Goal: Transaction & Acquisition: Purchase product/service

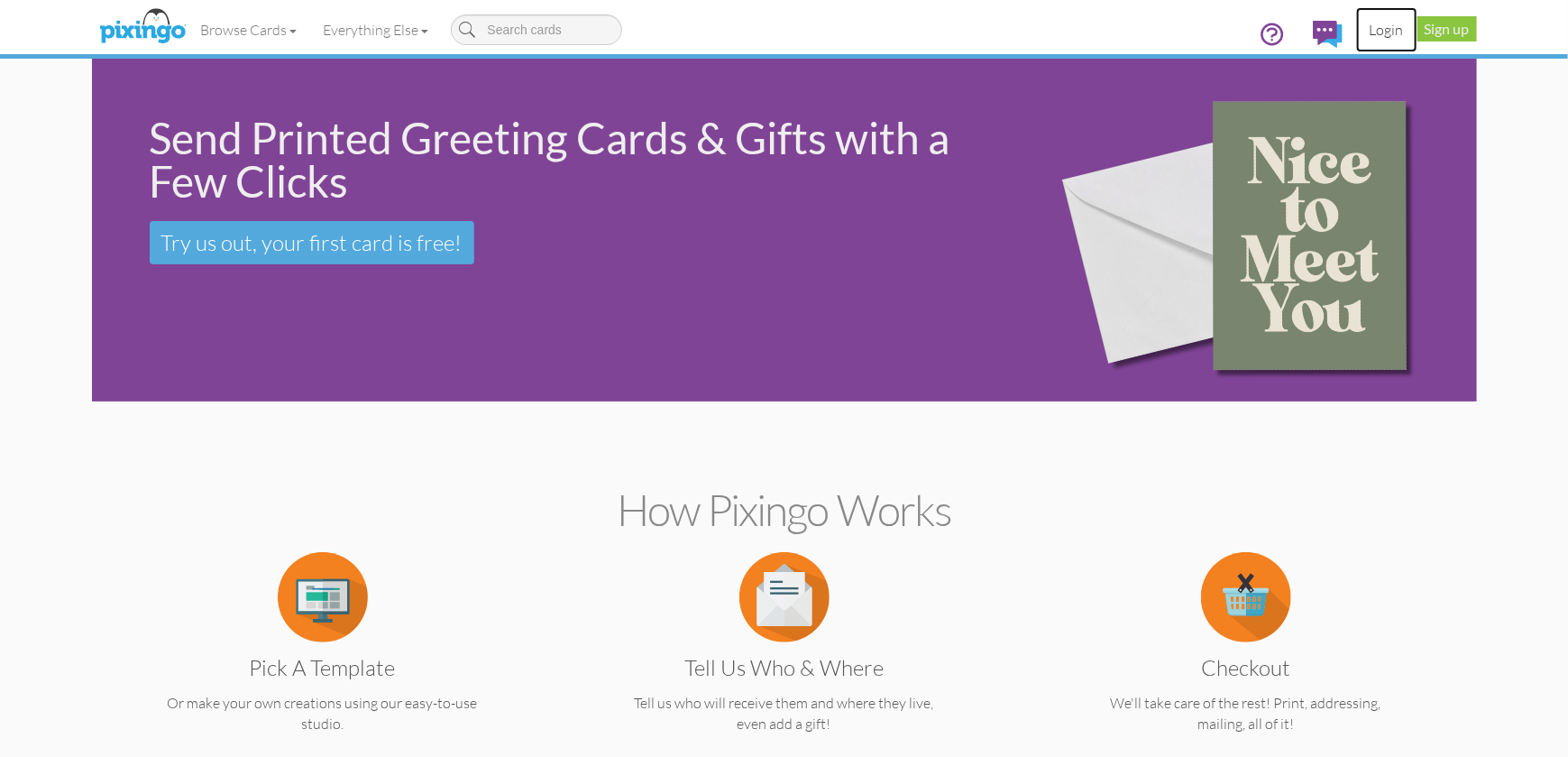
click at [1390, 28] on link "Login" at bounding box center [1386, 29] width 61 height 45
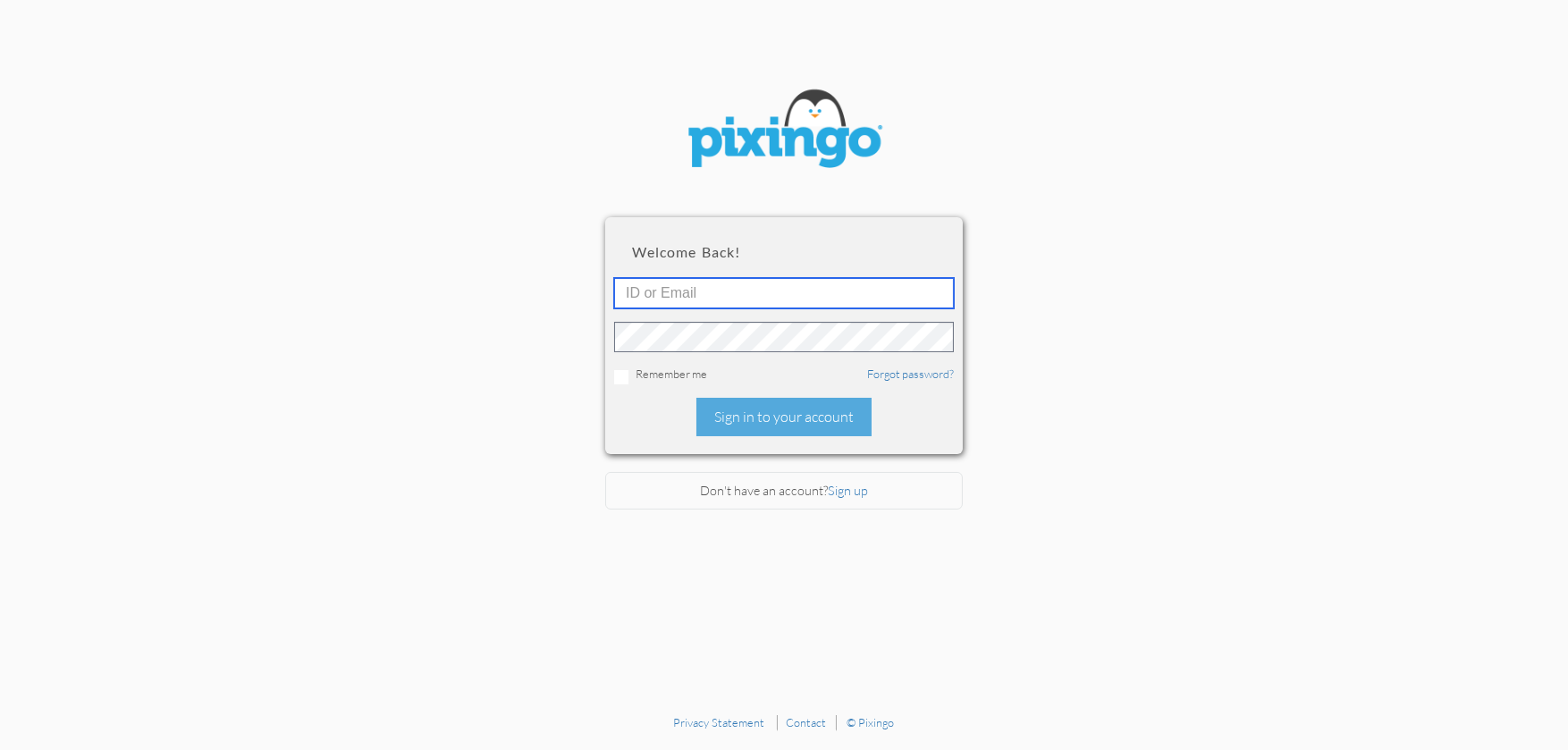
type input "[PERSON_NAME][EMAIL_ADDRESS][DOMAIN_NAME]"
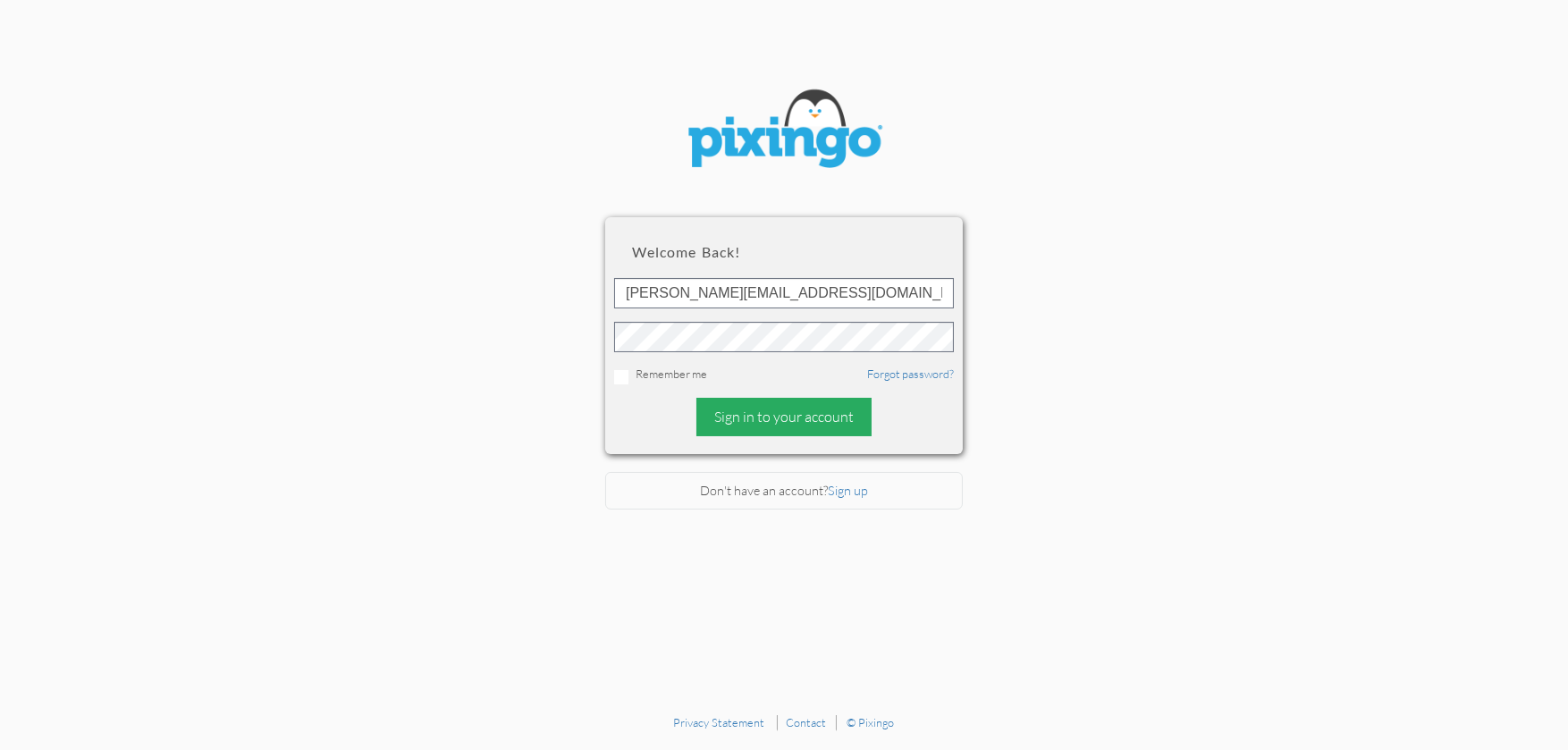
click at [746, 406] on div "Sign in to your account" at bounding box center [784, 417] width 175 height 38
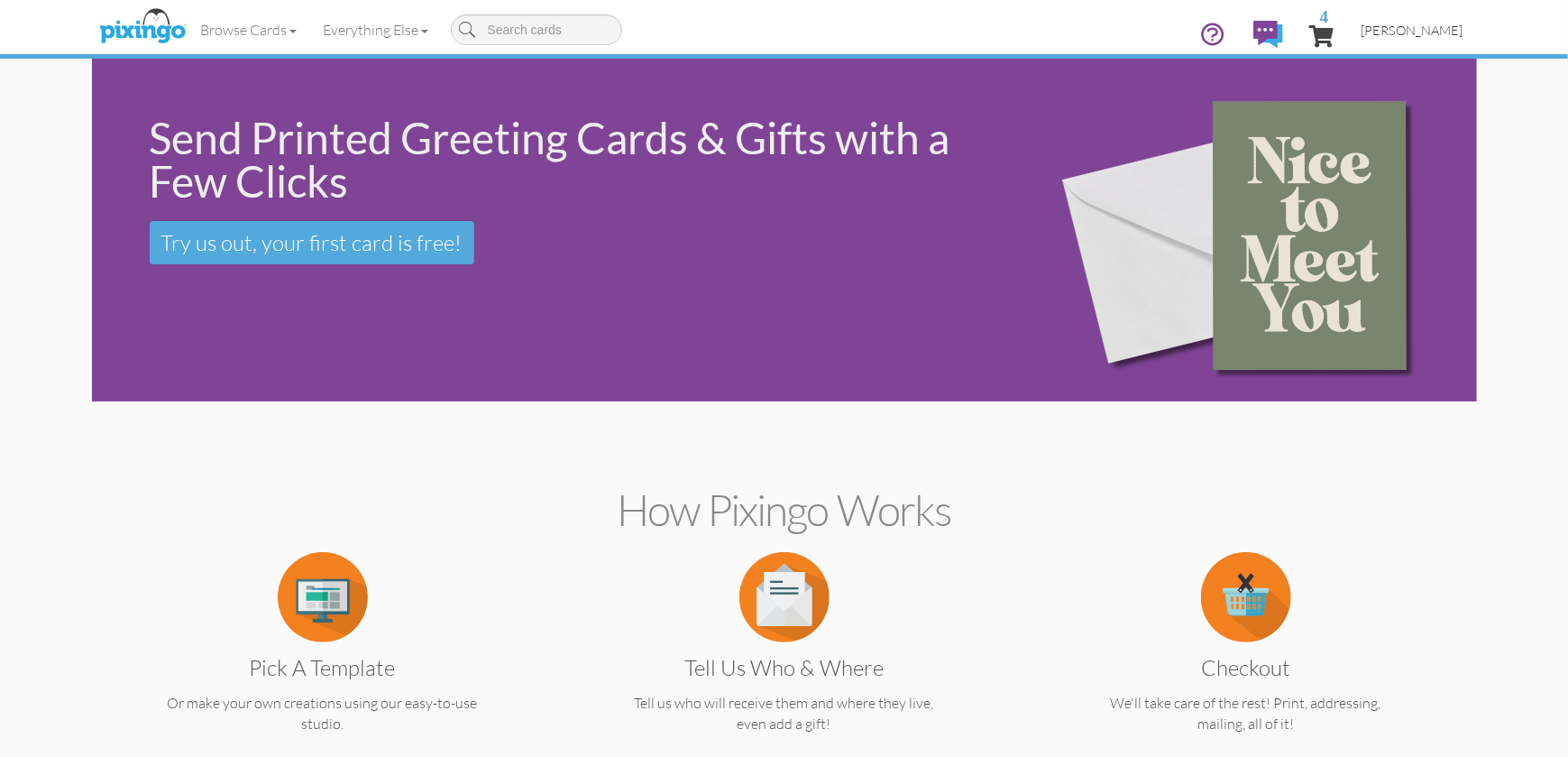
click at [1402, 32] on span "[PERSON_NAME]" at bounding box center [1413, 30] width 102 height 16
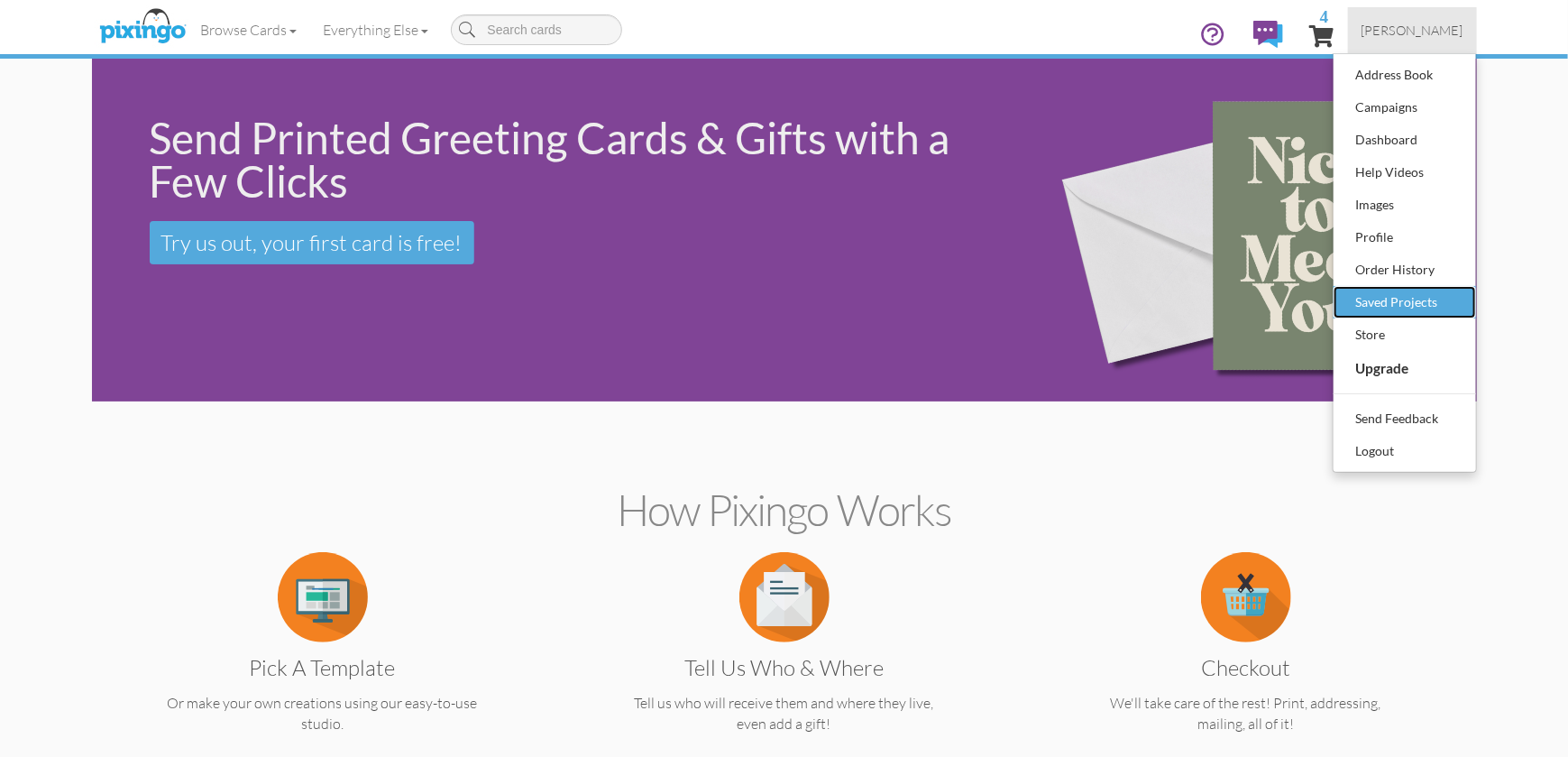
click at [1386, 293] on div "Saved Projects" at bounding box center [1404, 303] width 106 height 27
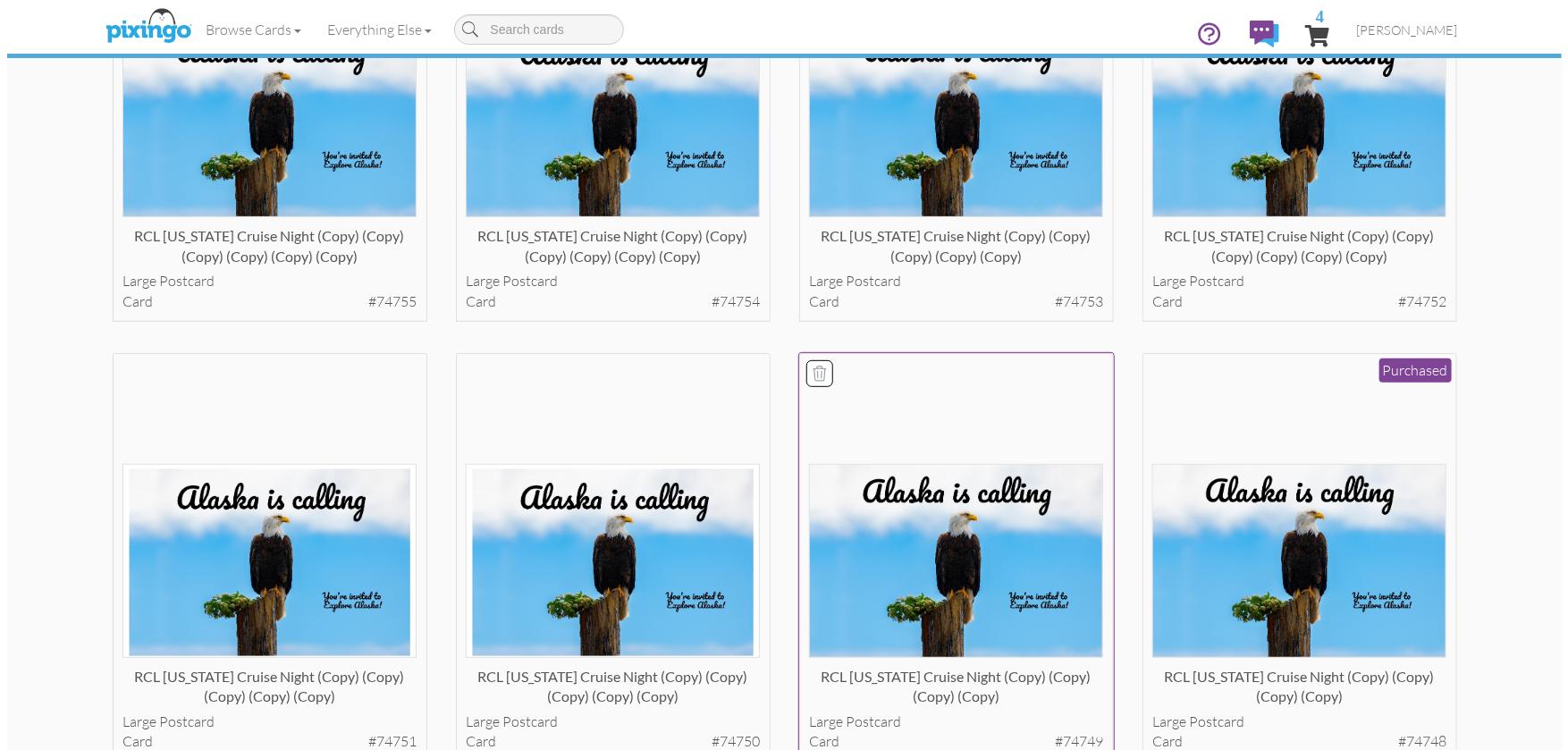
scroll to position [358, 0]
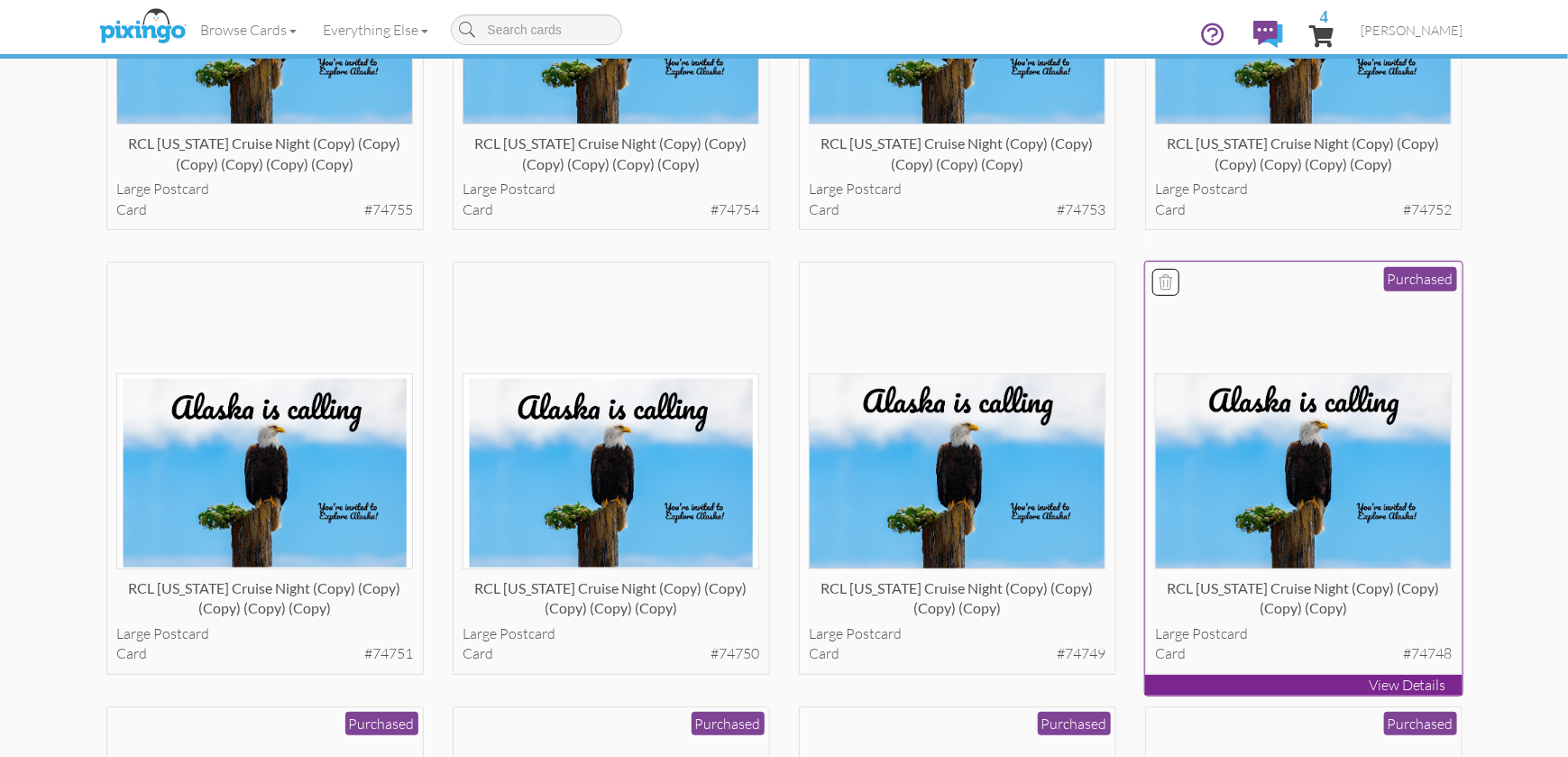
click at [1392, 590] on div "RCL [US_STATE] Cruise Night (copy) (copy) (copy) (copy)" at bounding box center [1303, 596] width 297 height 36
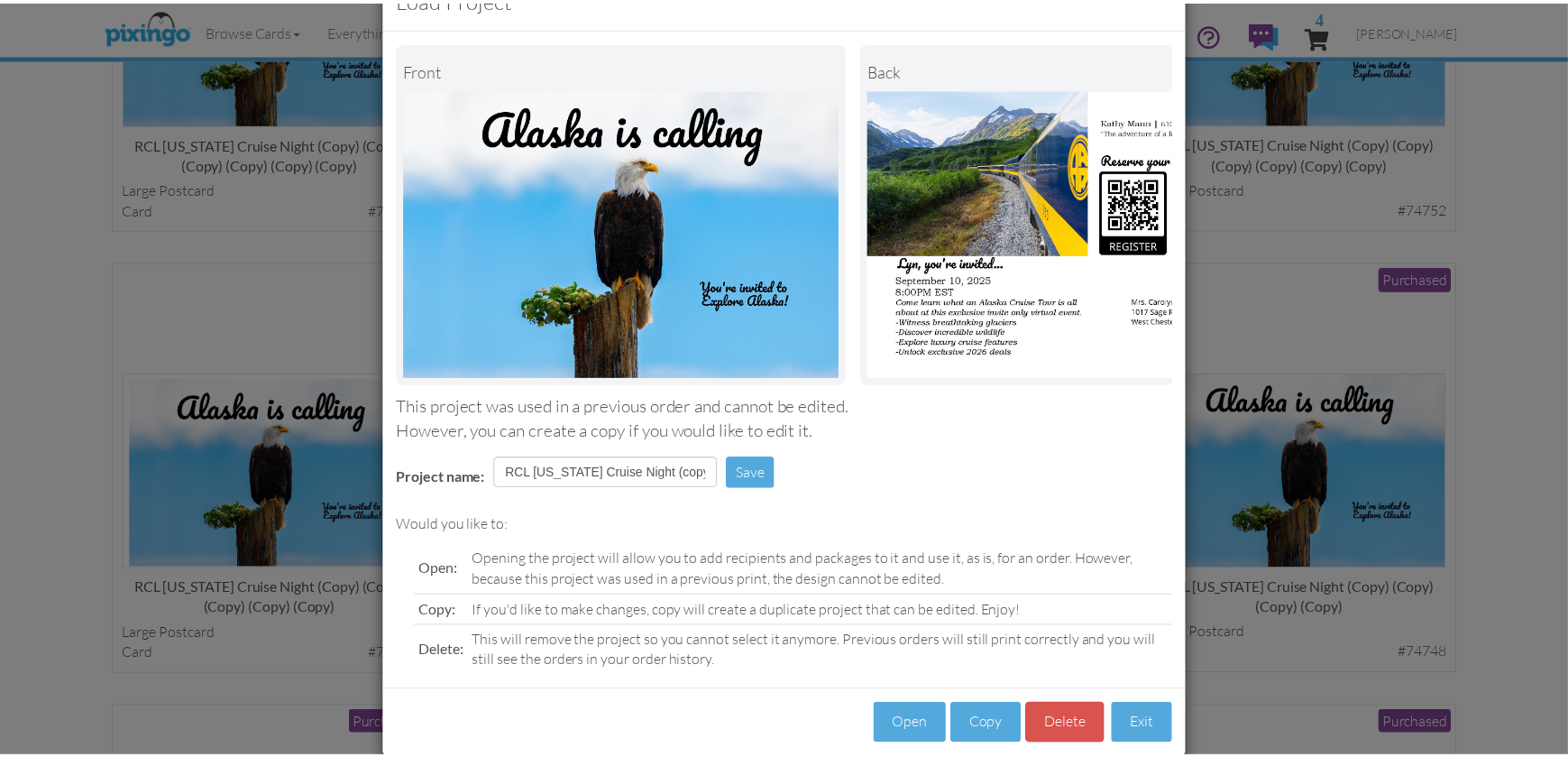
scroll to position [91, 0]
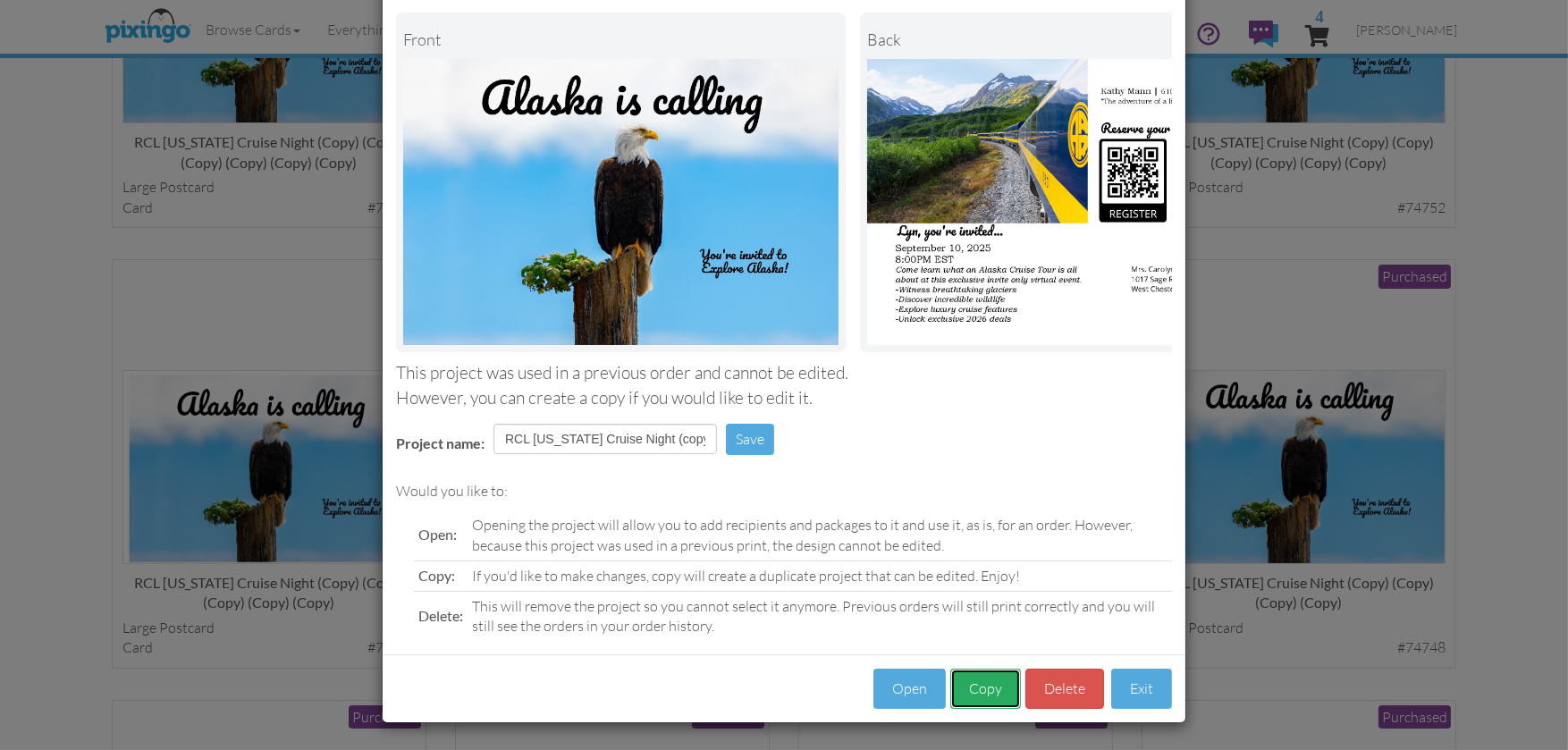
click at [990, 687] on button "Copy" at bounding box center [986, 688] width 71 height 40
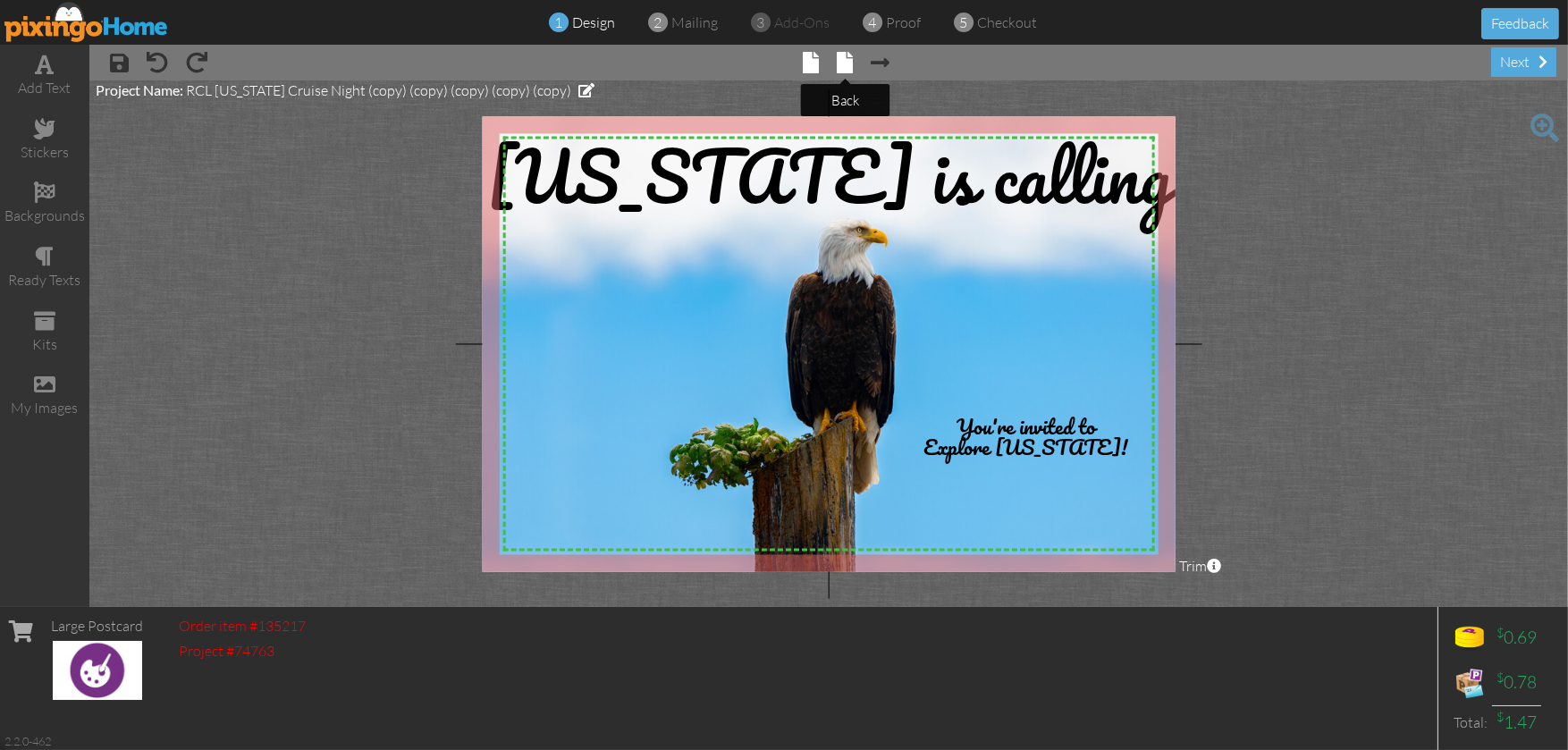
click at [838, 58] on span at bounding box center [846, 62] width 16 height 22
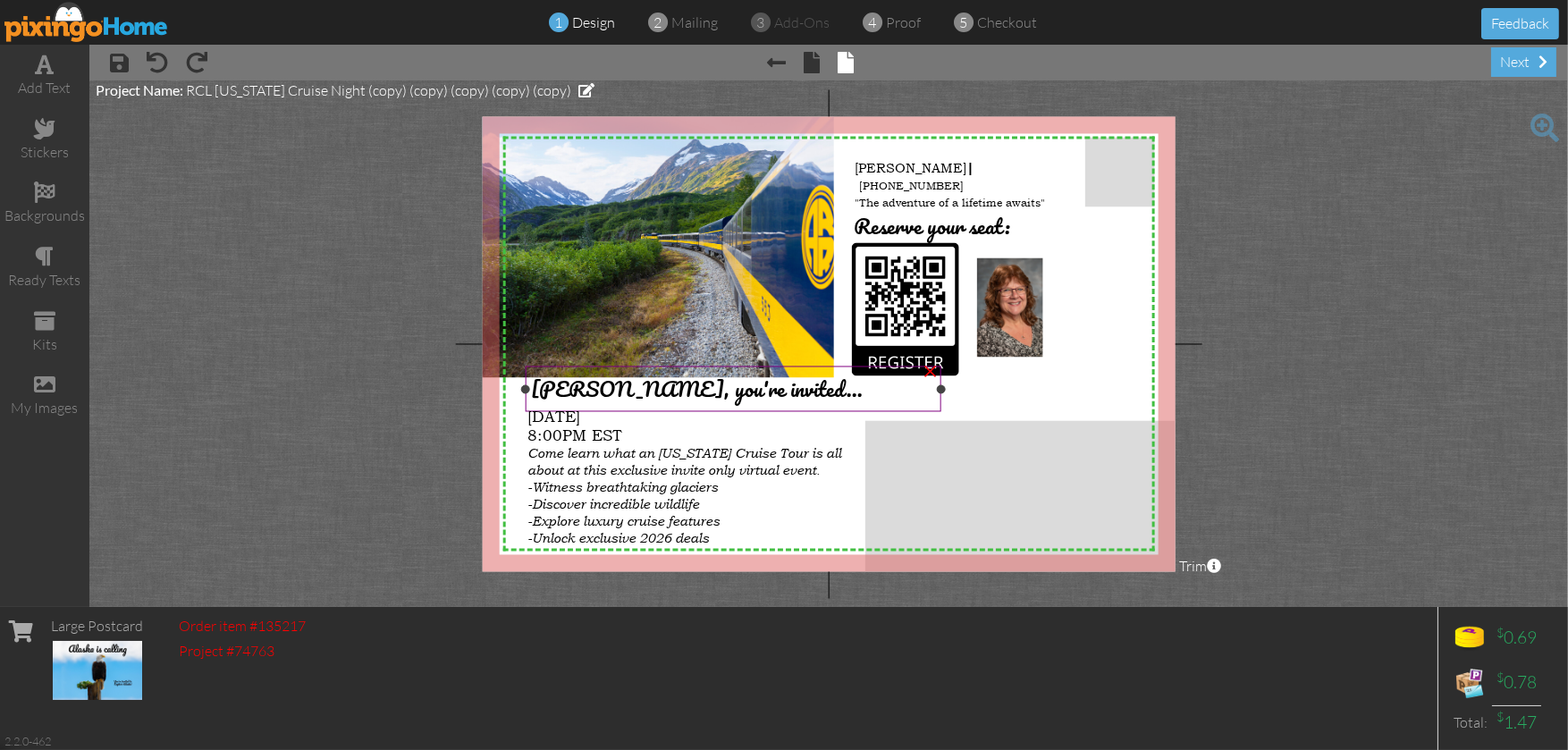
click at [563, 391] on span "[PERSON_NAME], you're invited..." at bounding box center [697, 389] width 332 height 34
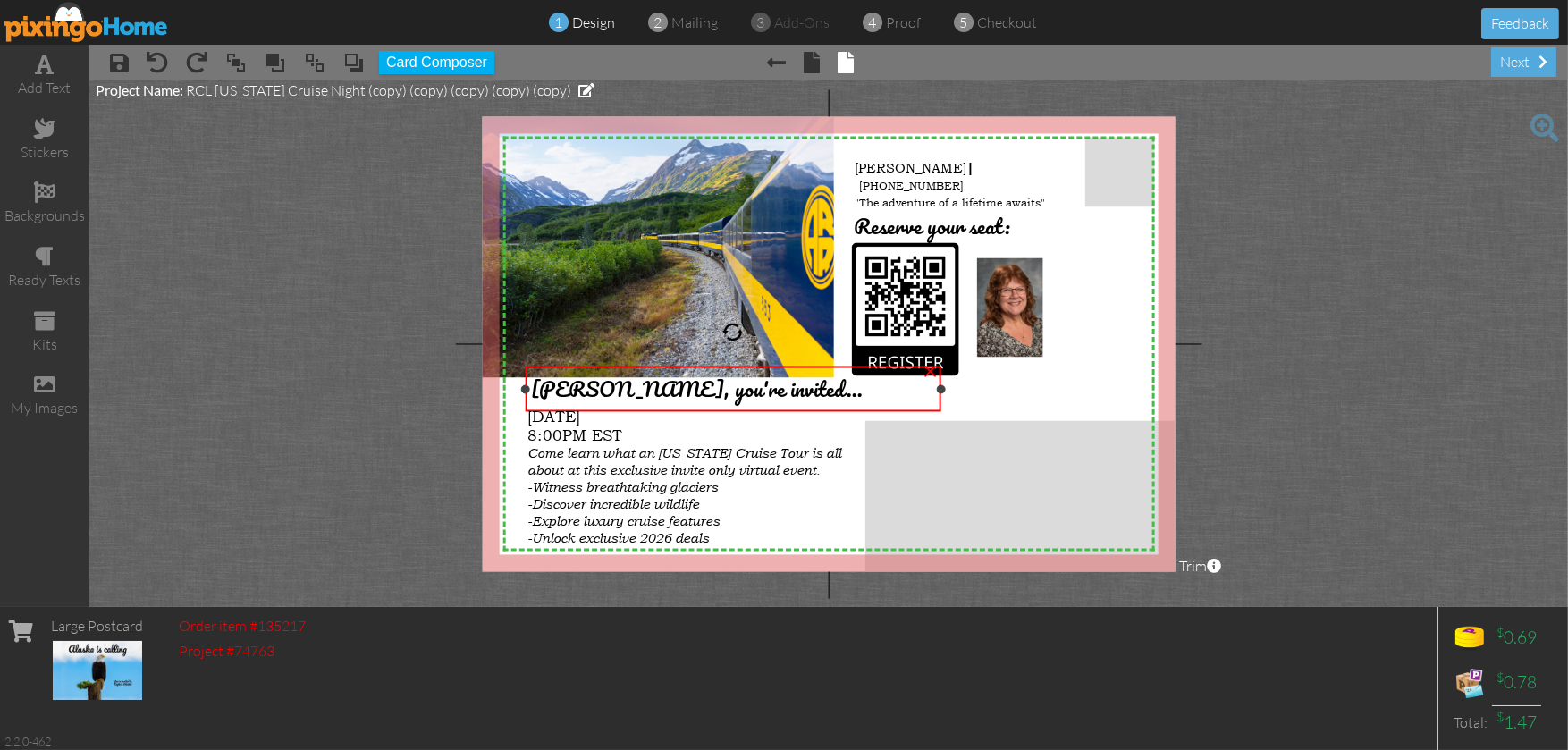
click at [563, 391] on span "[PERSON_NAME], you're invited..." at bounding box center [697, 389] width 332 height 34
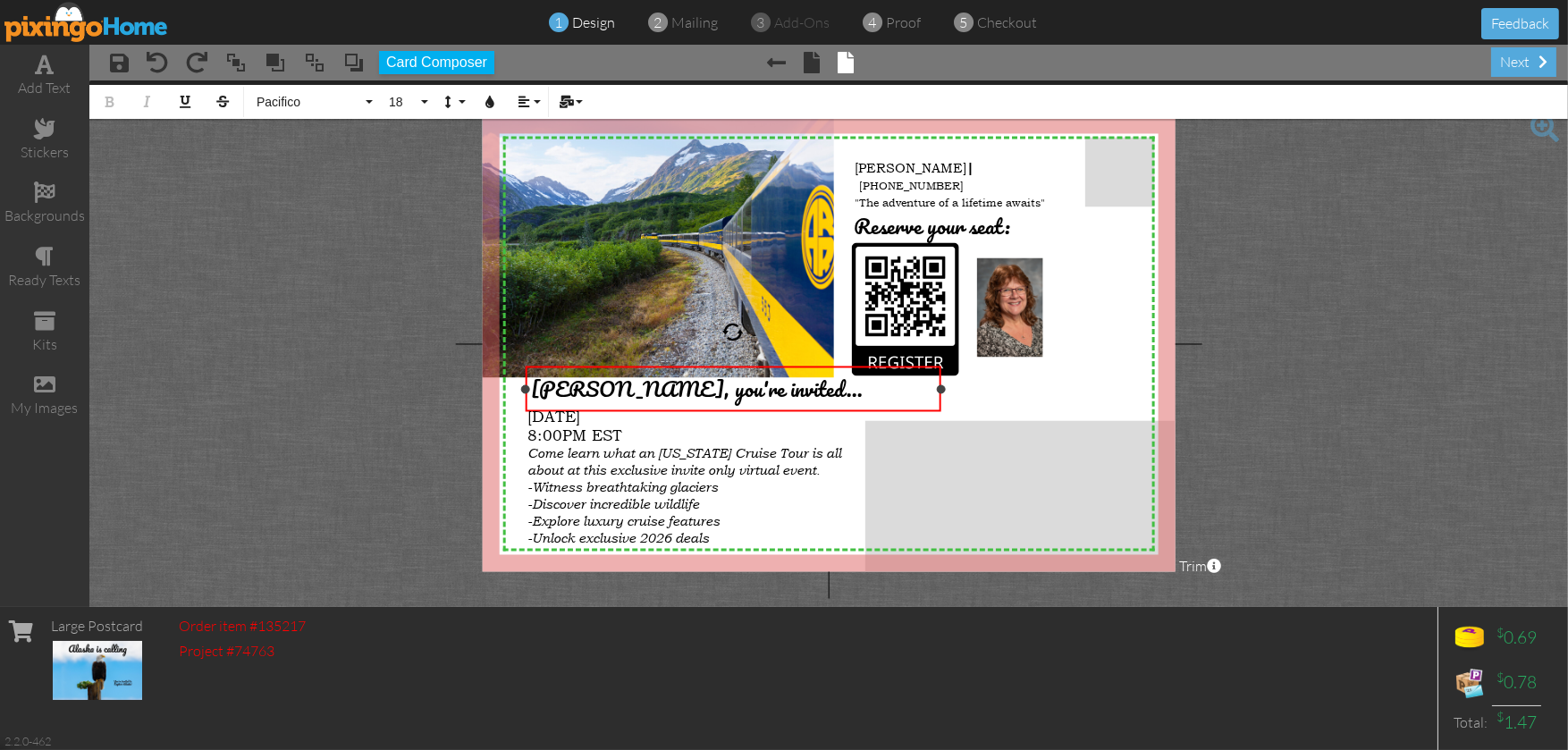
click at [566, 387] on span "[PERSON_NAME], you're invited..." at bounding box center [697, 389] width 332 height 34
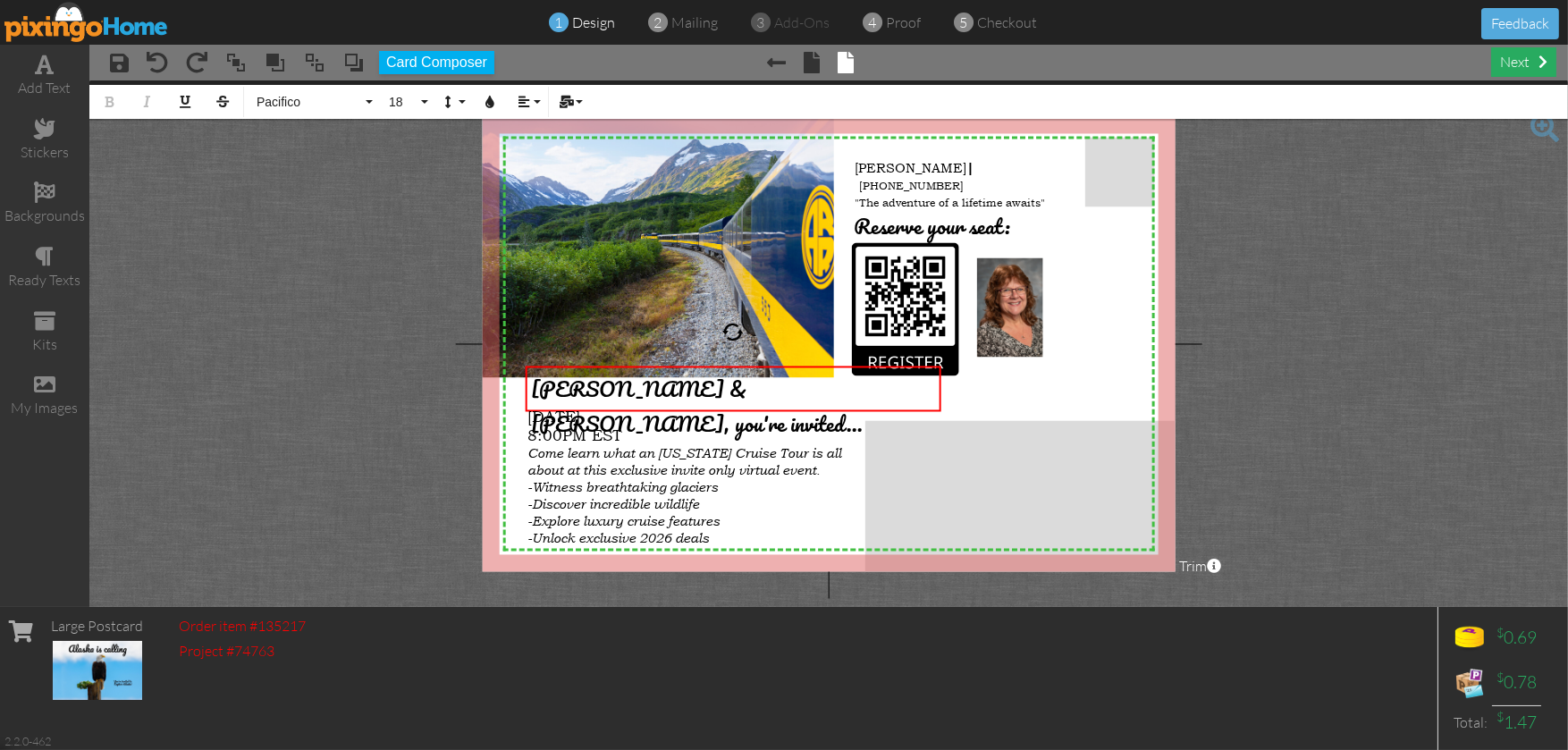
click at [1528, 55] on div "next" at bounding box center [1524, 62] width 65 height 30
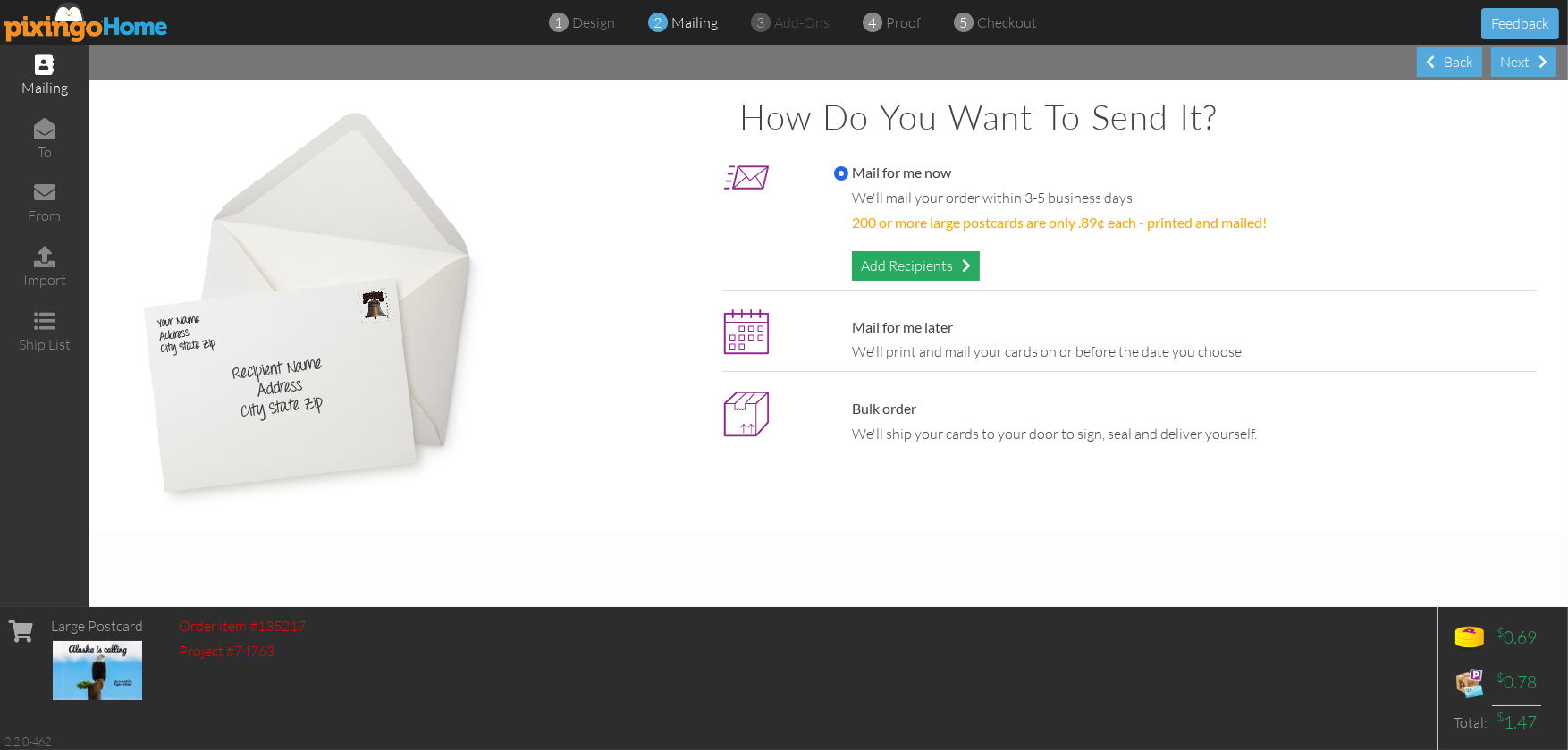
click at [906, 258] on div "Add Recipients" at bounding box center [915, 265] width 128 height 30
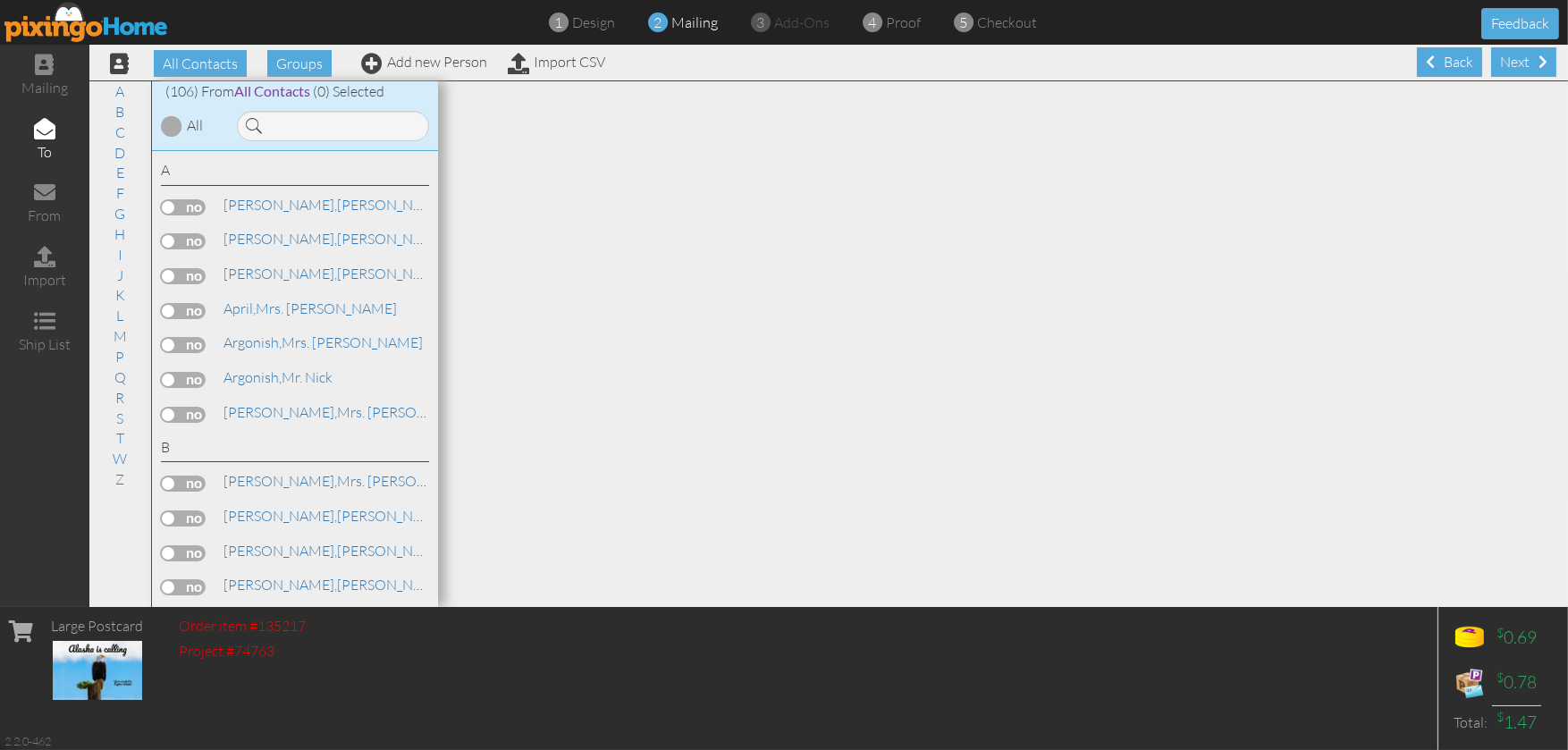
click at [204, 312] on label at bounding box center [183, 312] width 44 height 16
click at [0, 0] on input "checkbox" at bounding box center [0, 0] width 0 height 0
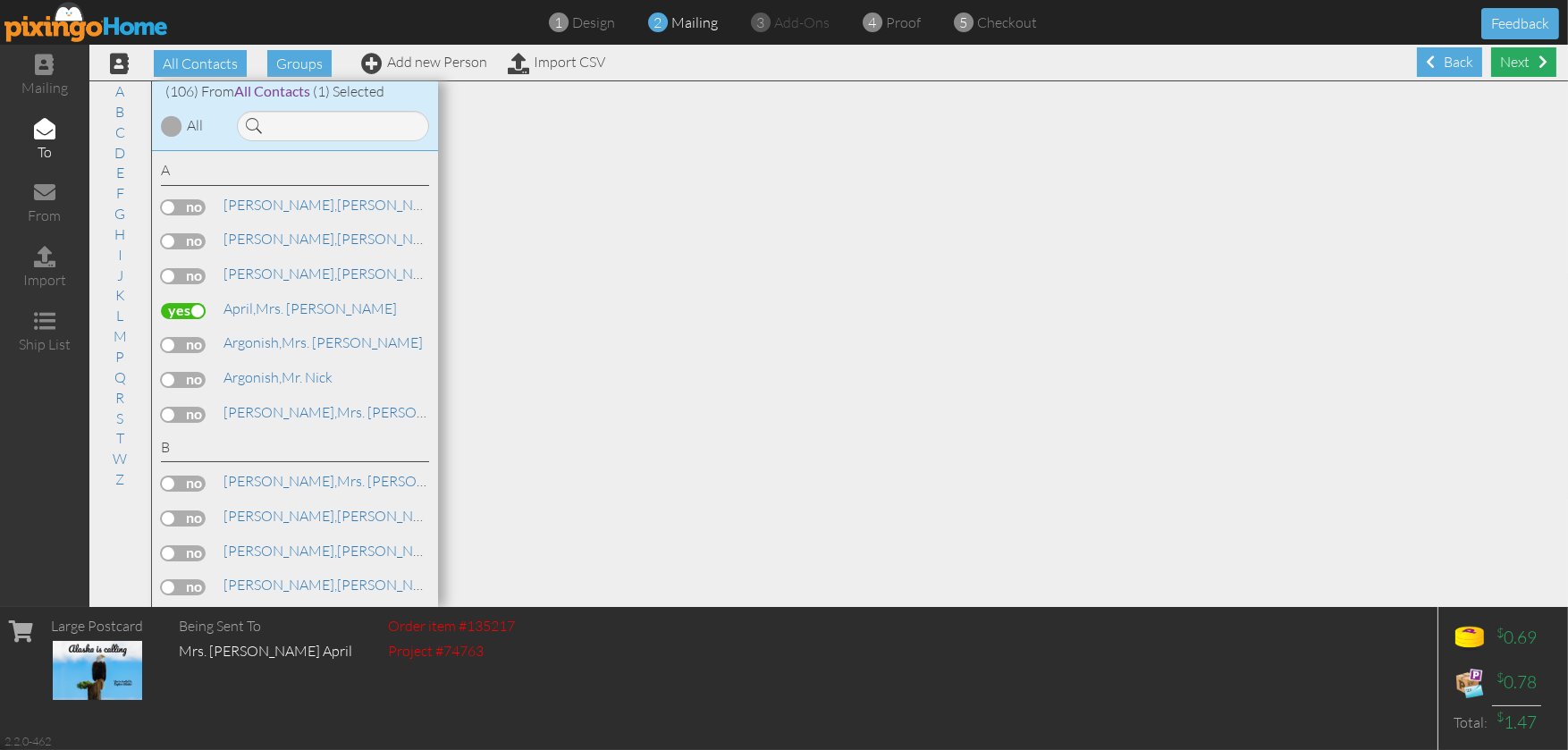
click at [1514, 62] on div "Next" at bounding box center [1524, 62] width 65 height 30
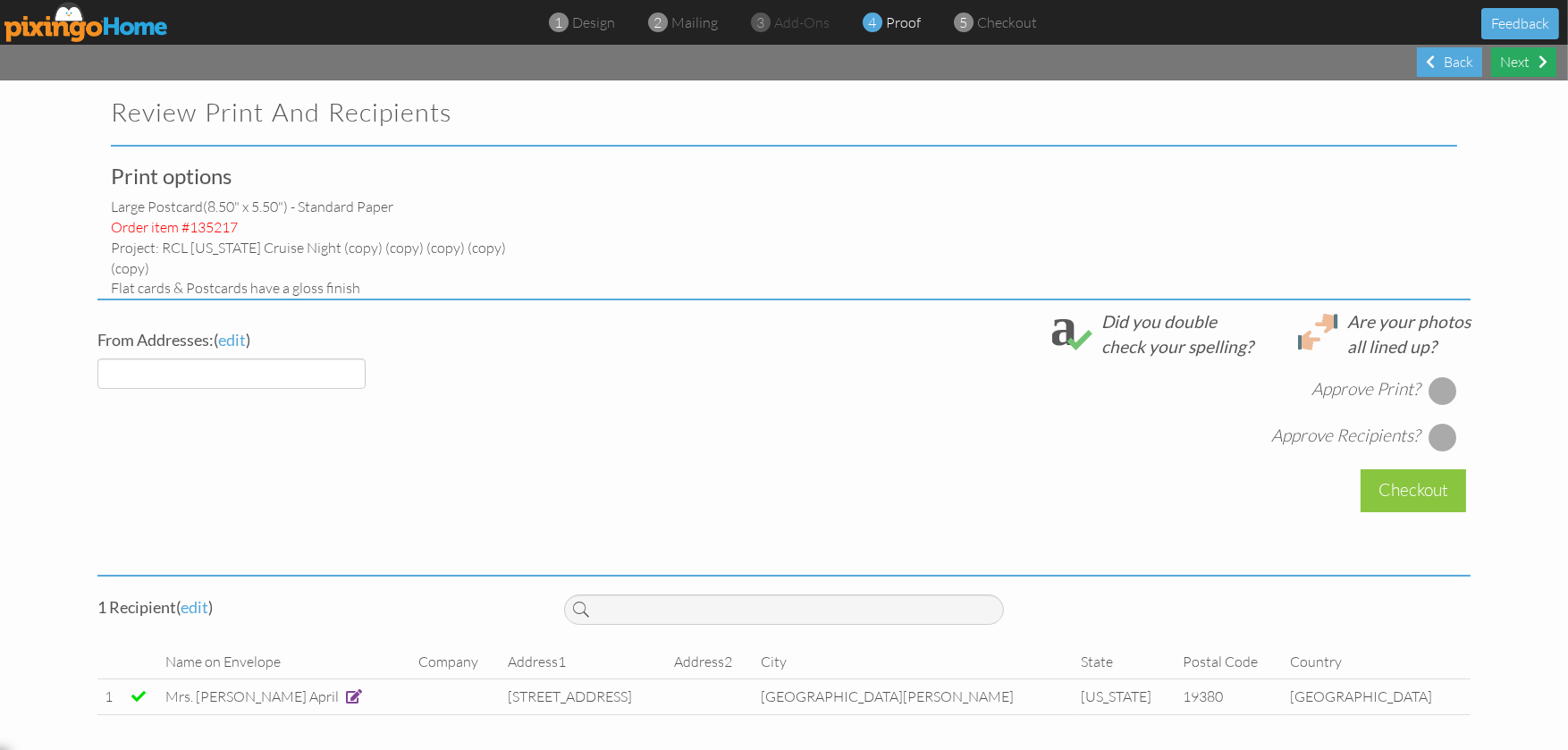
select select "object:1464"
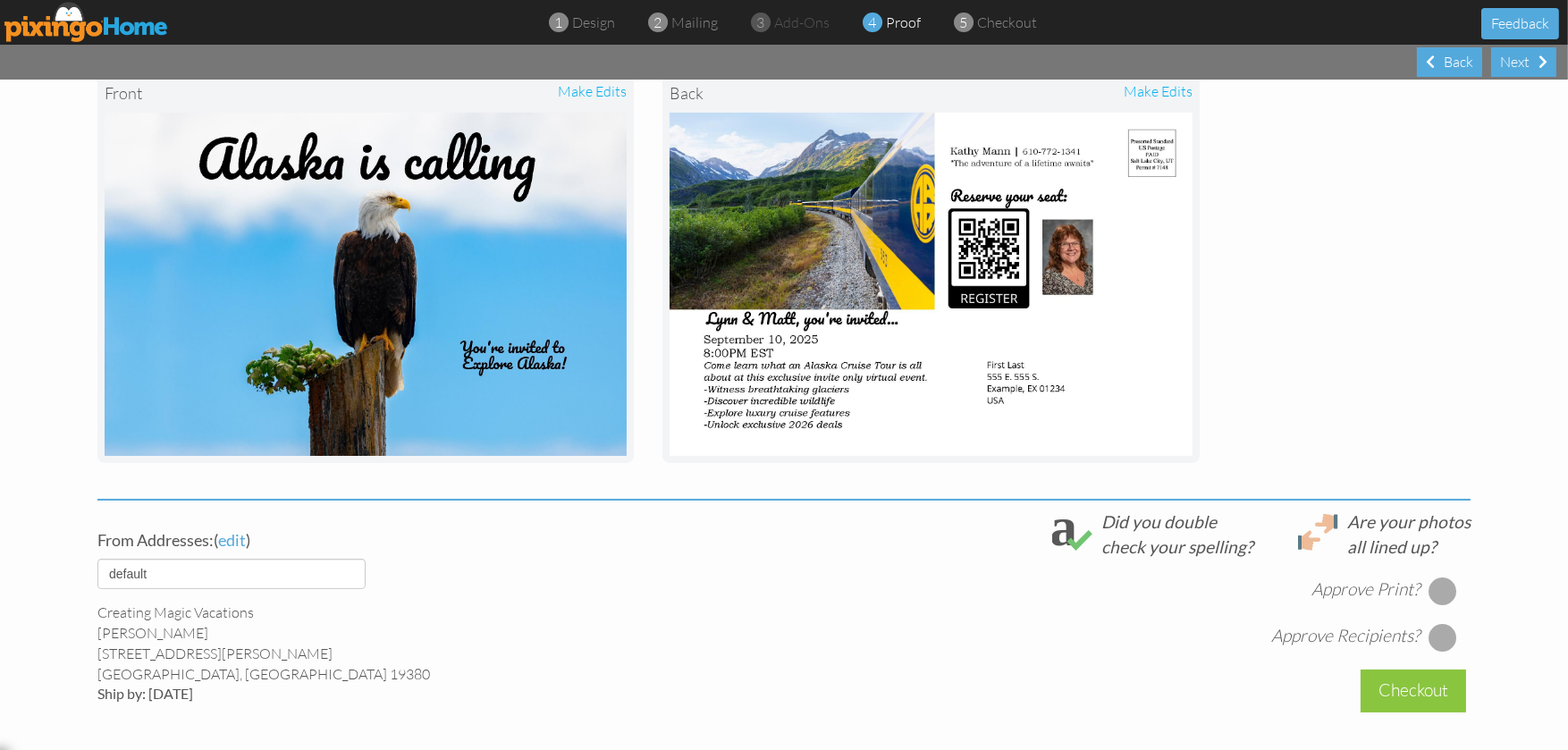
scroll to position [447, 0]
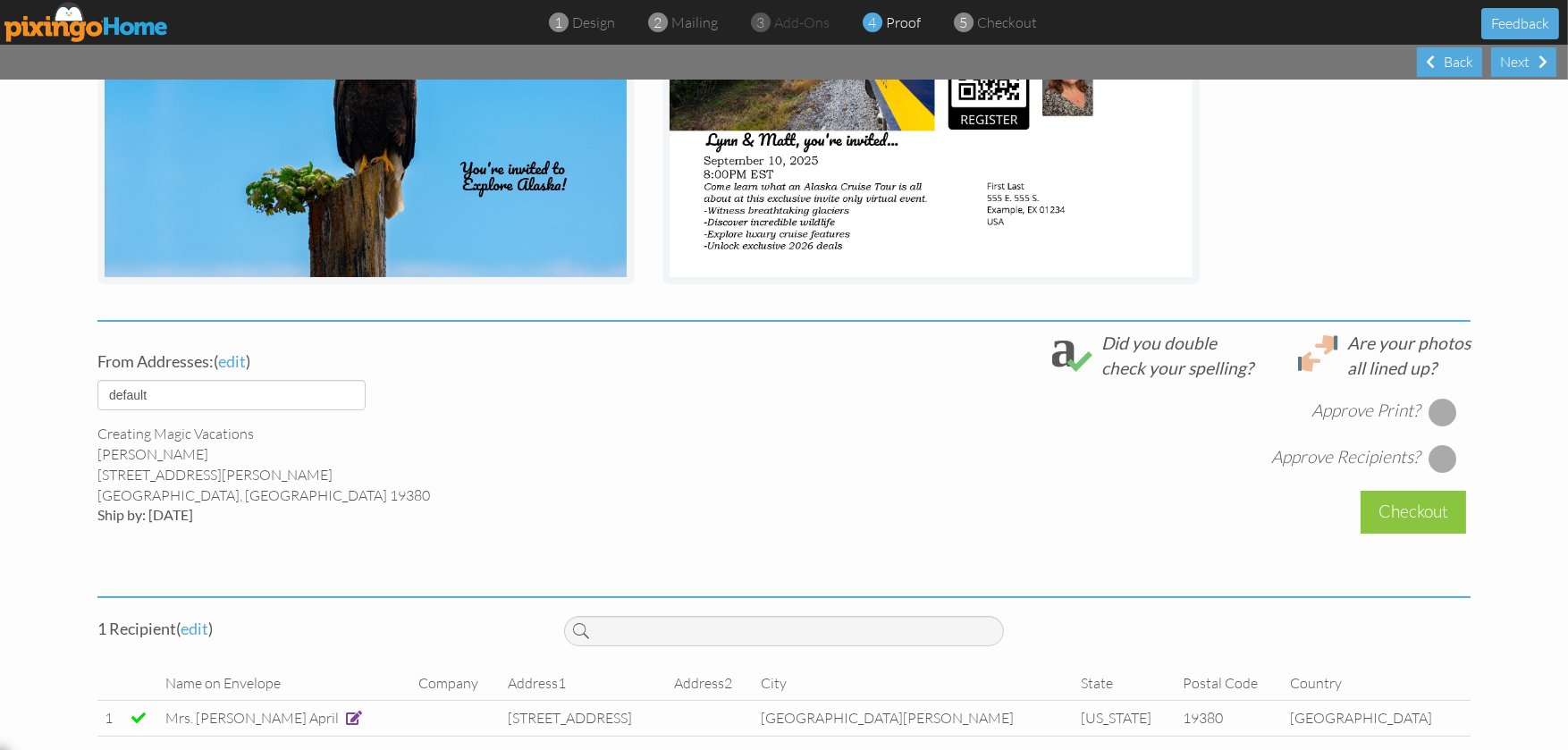
click at [346, 711] on span at bounding box center [354, 718] width 16 height 14
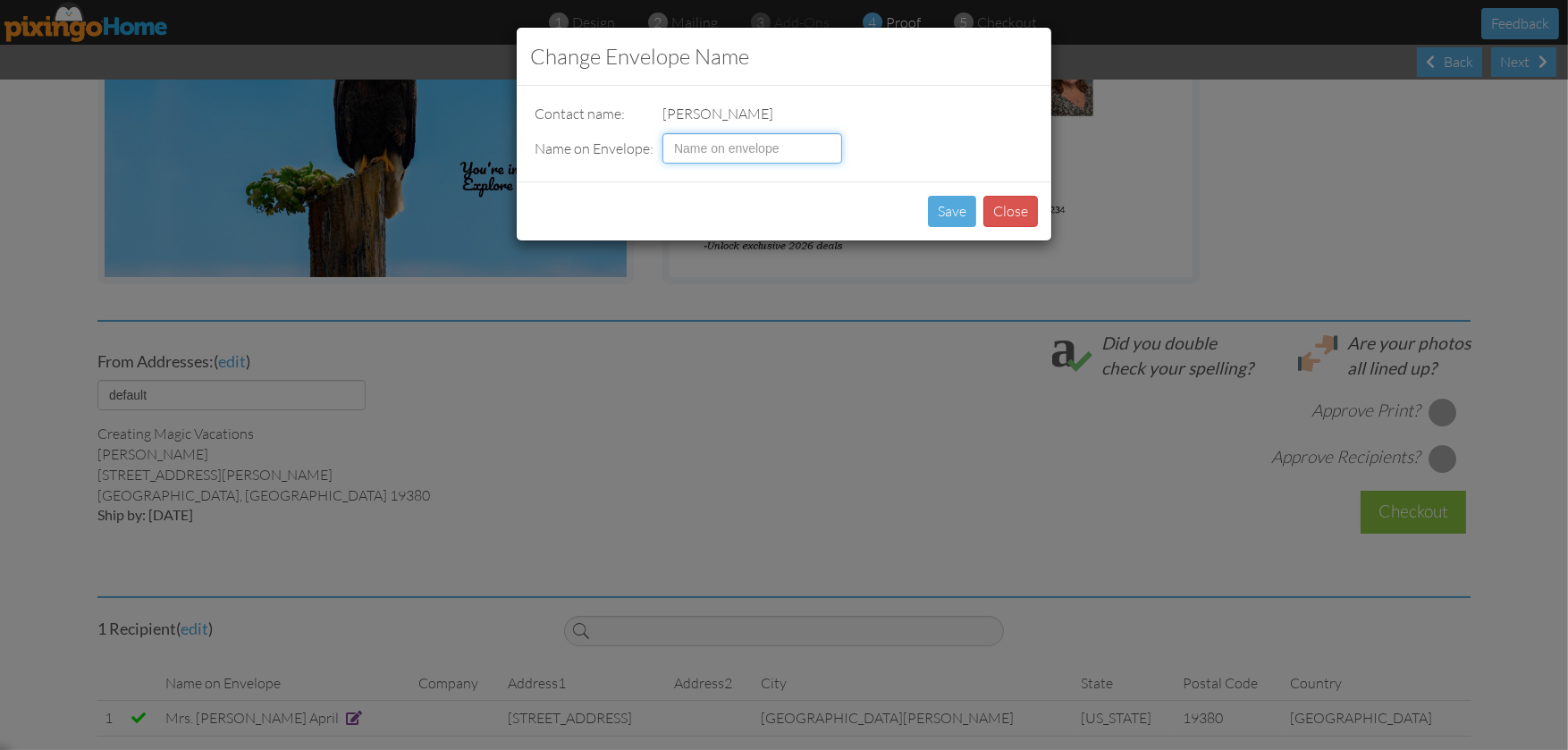
click at [688, 144] on input at bounding box center [752, 149] width 179 height 31
type input "April Family"
click at [948, 217] on button "Save" at bounding box center [951, 211] width 48 height 32
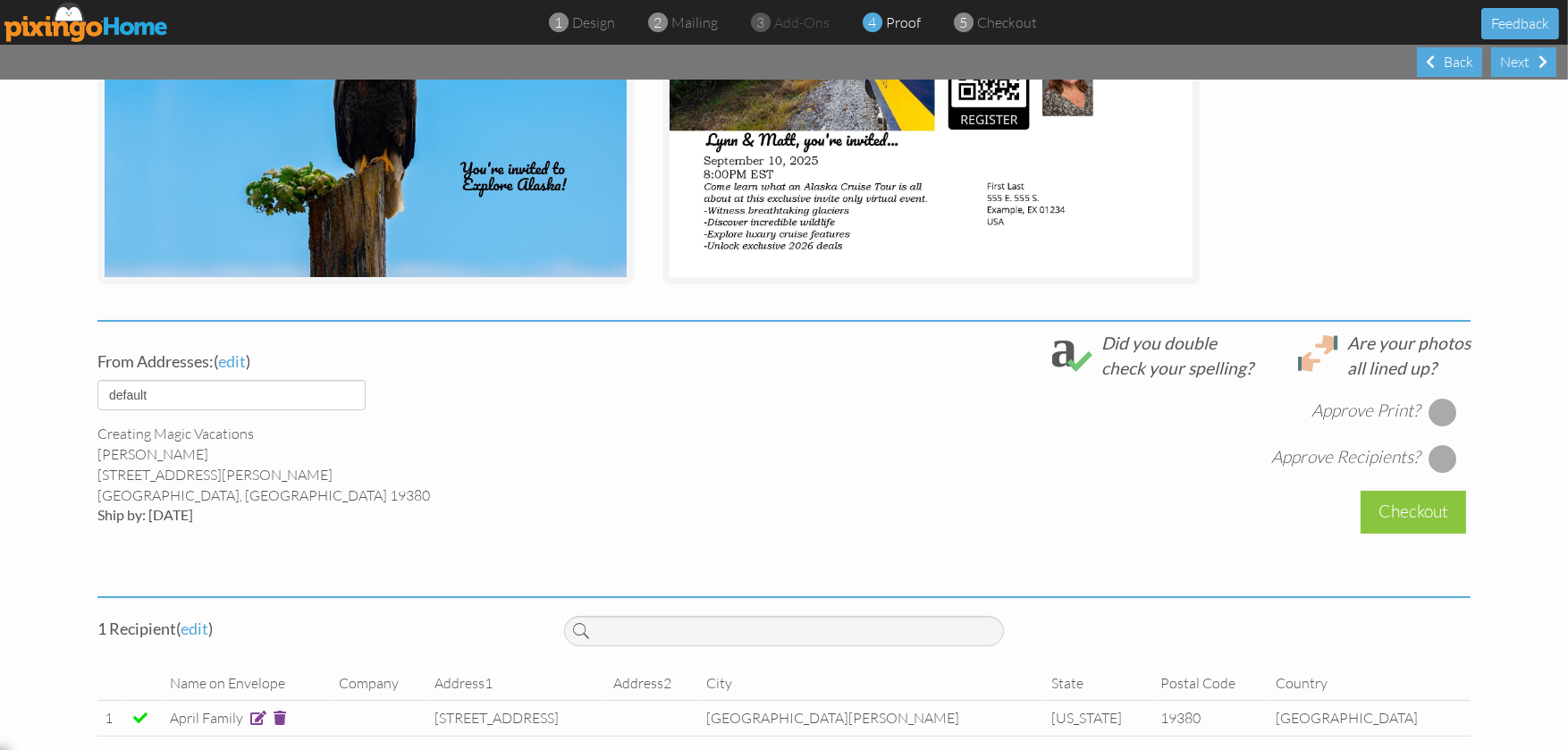
click at [1439, 398] on div at bounding box center [1443, 412] width 29 height 29
click at [1439, 444] on div at bounding box center [1443, 458] width 29 height 29
click at [1414, 491] on div "Checkout" at bounding box center [1413, 512] width 105 height 42
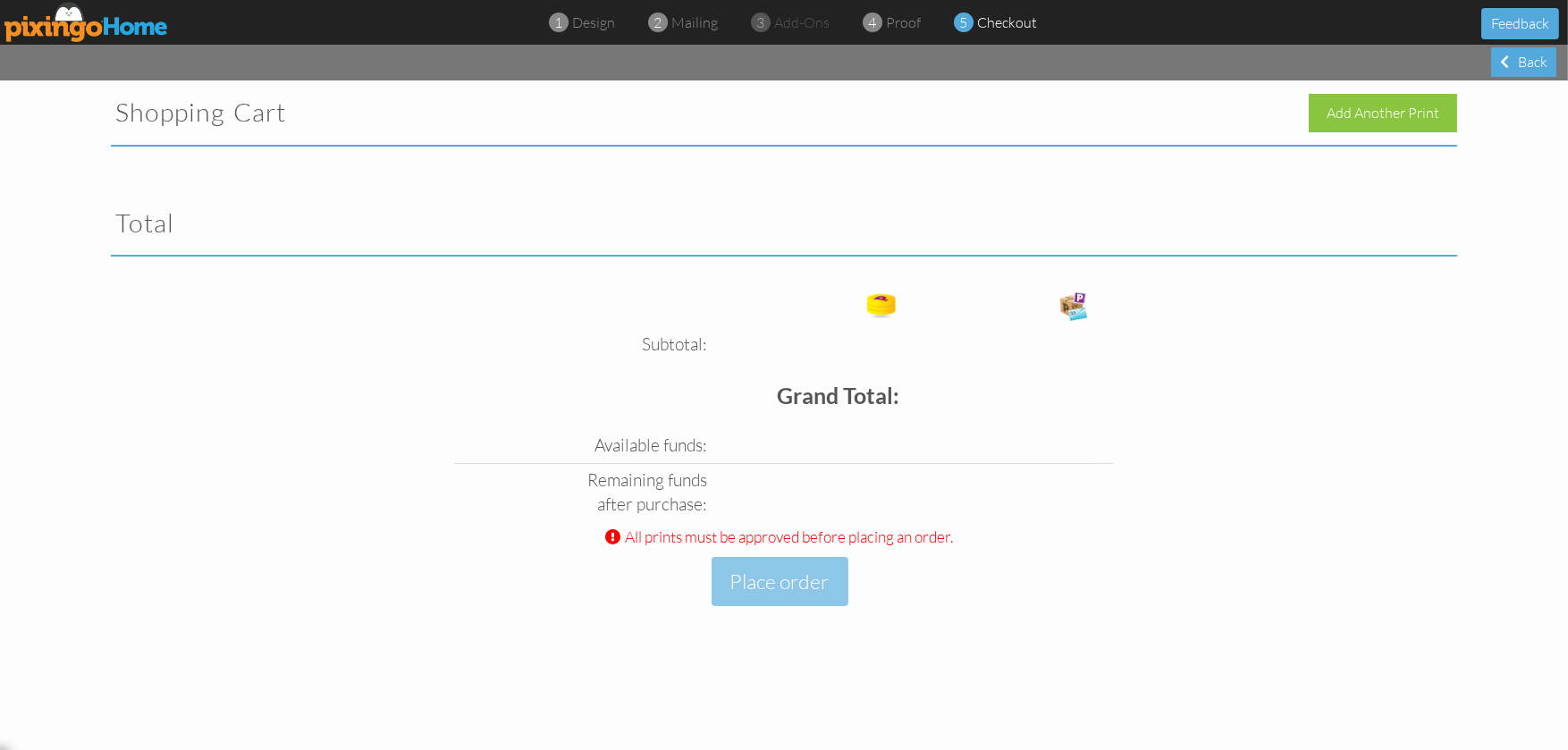
click at [889, 537] on span "All prints must be approved before placing an order." at bounding box center [790, 536] width 328 height 20
click at [611, 534] on span at bounding box center [613, 536] width 15 height 15
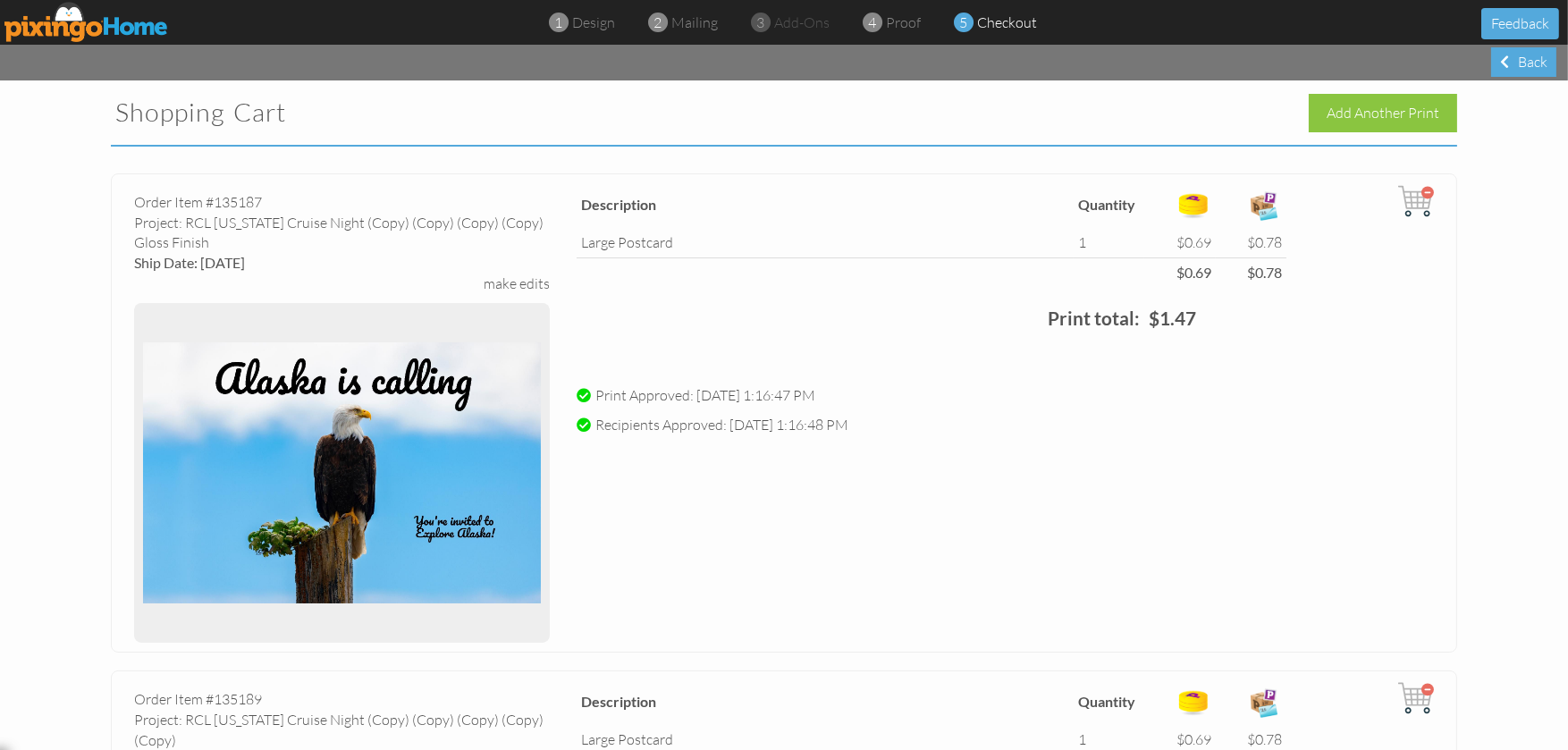
drag, startPoint x: 1426, startPoint y: 307, endPoint x: 1498, endPoint y: 332, distance: 76.2
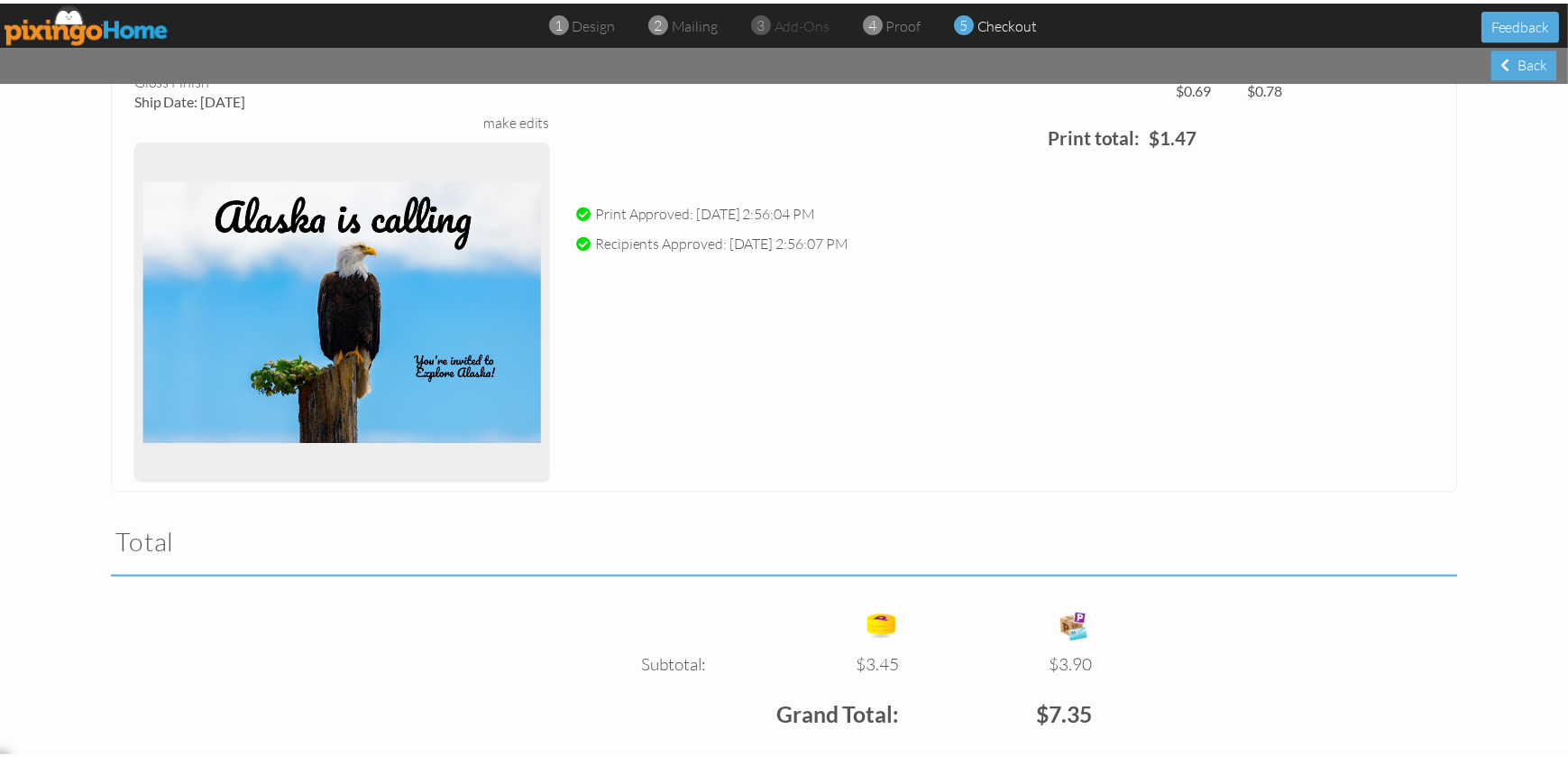
scroll to position [2476, 0]
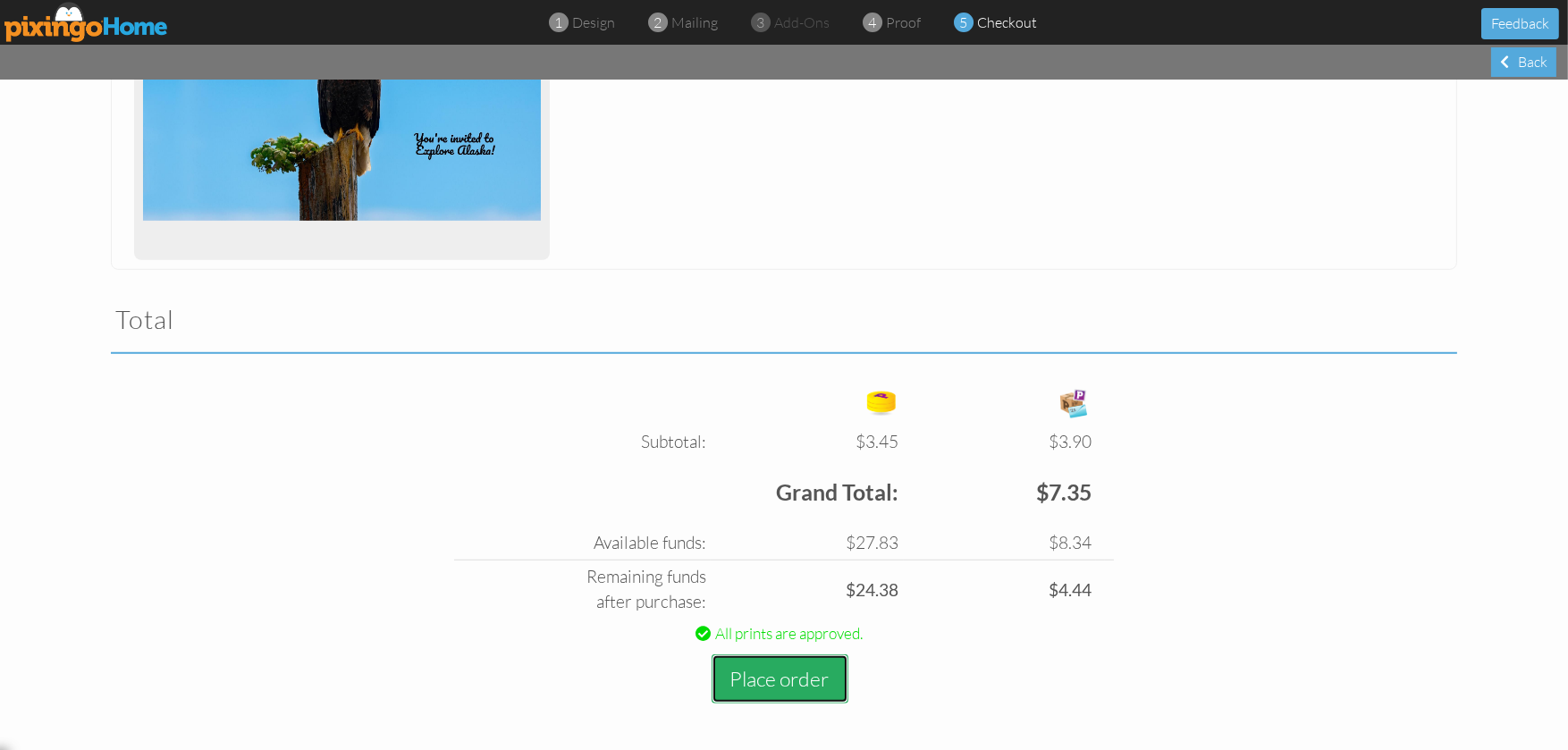
click at [780, 682] on button "Place order" at bounding box center [779, 678] width 137 height 49
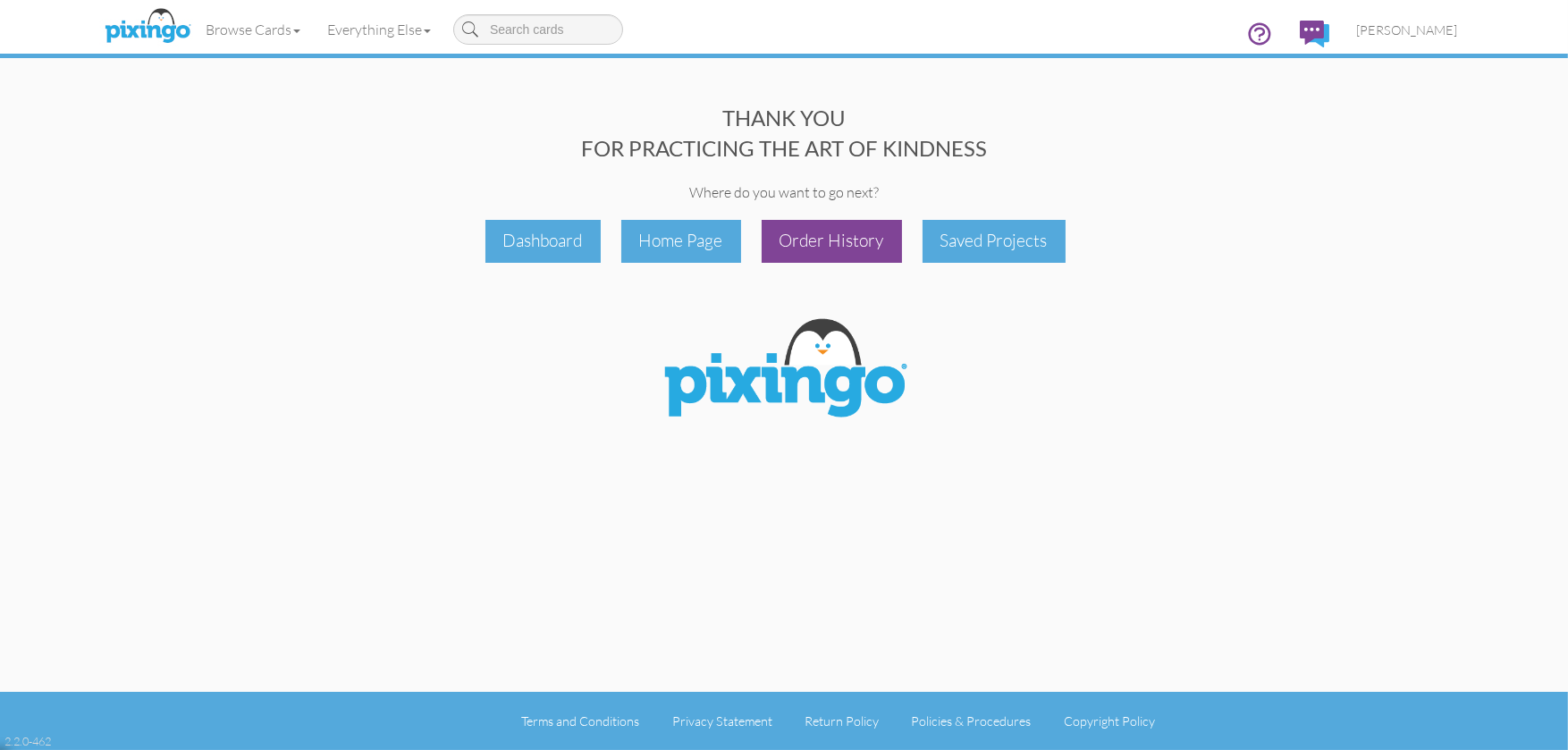
click at [805, 251] on div "Order History" at bounding box center [832, 241] width 140 height 42
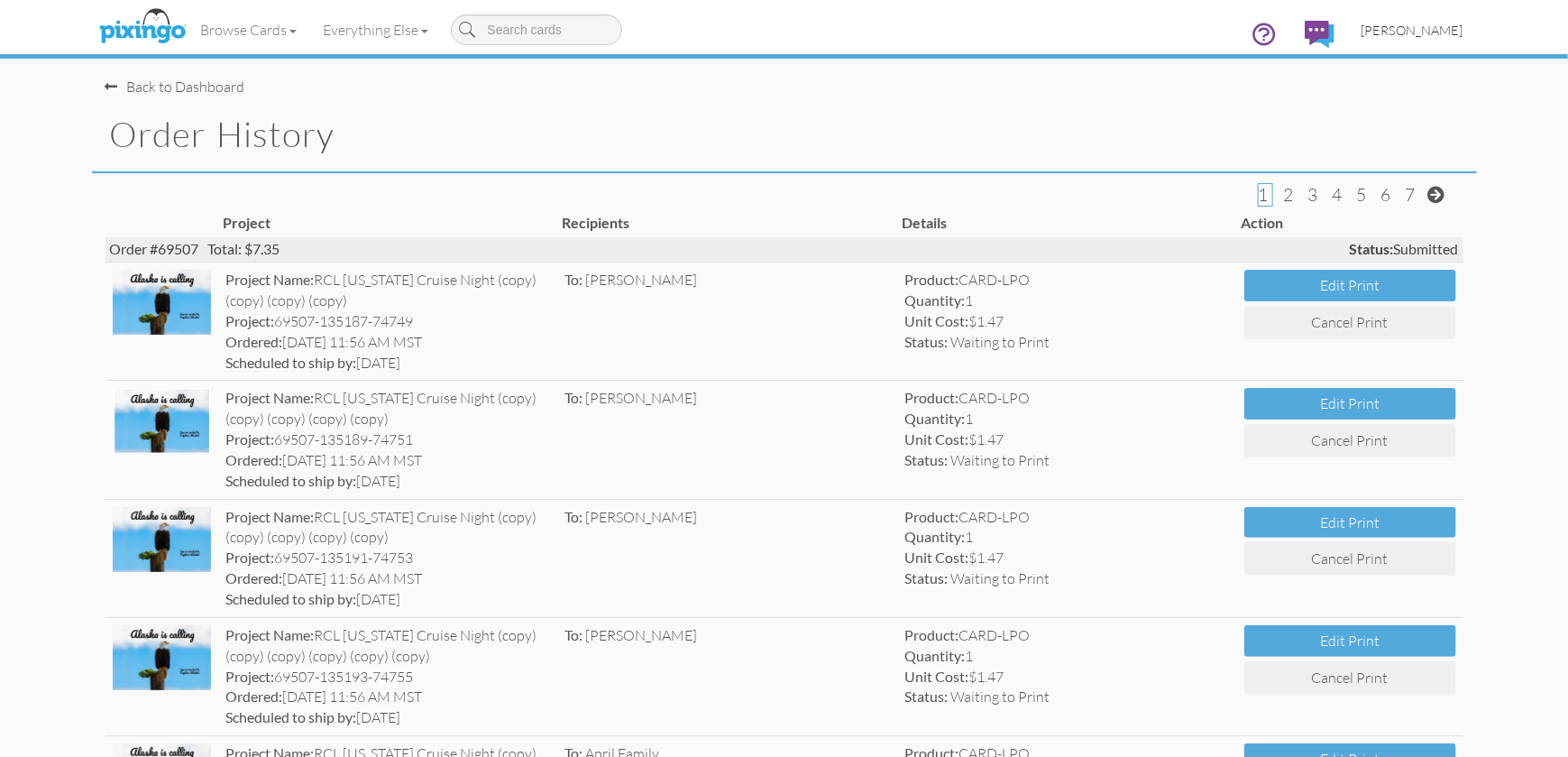
click at [1422, 30] on span "[PERSON_NAME]" at bounding box center [1413, 30] width 102 height 16
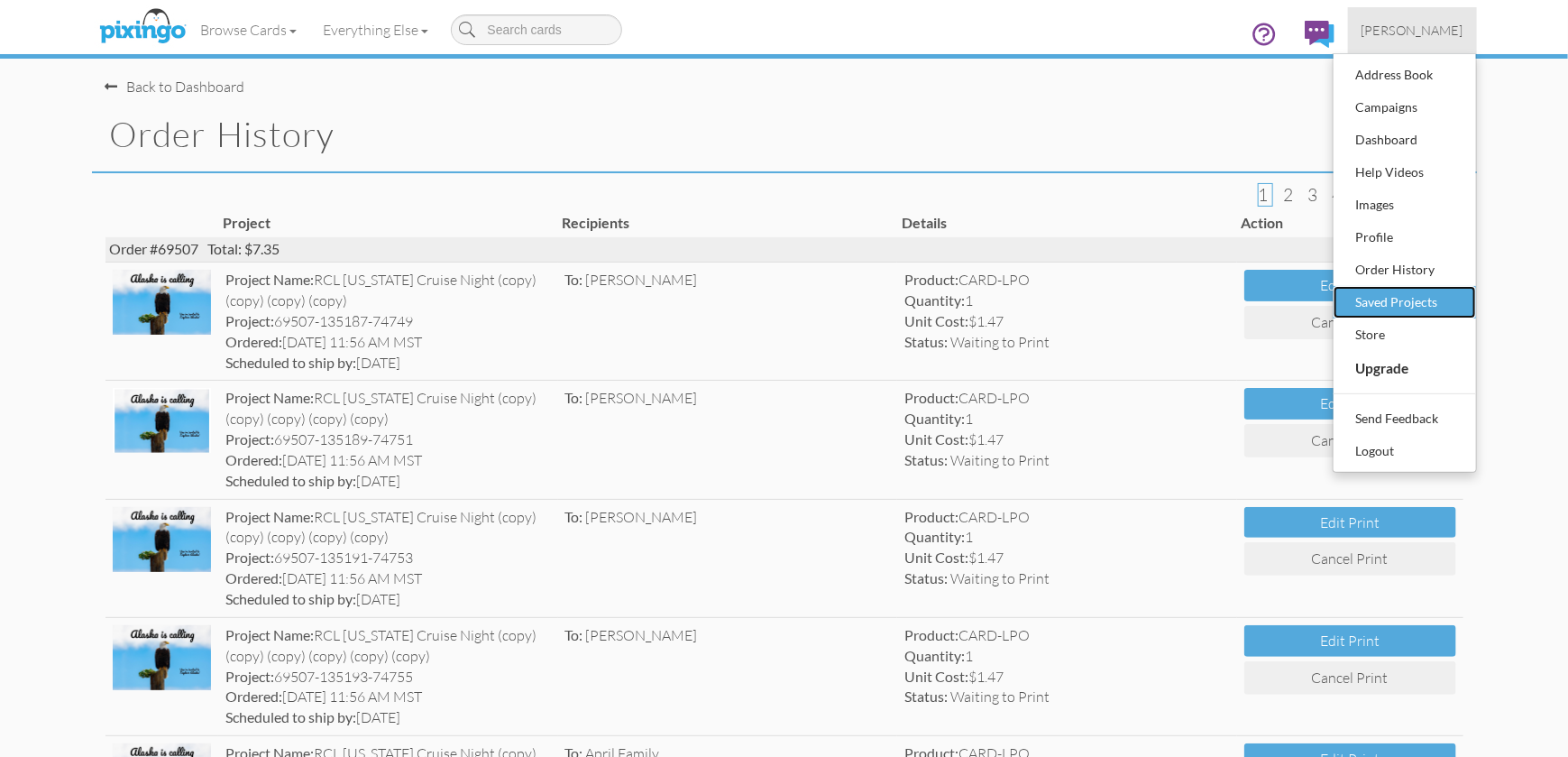
click at [1411, 297] on div "Saved Projects" at bounding box center [1404, 303] width 106 height 27
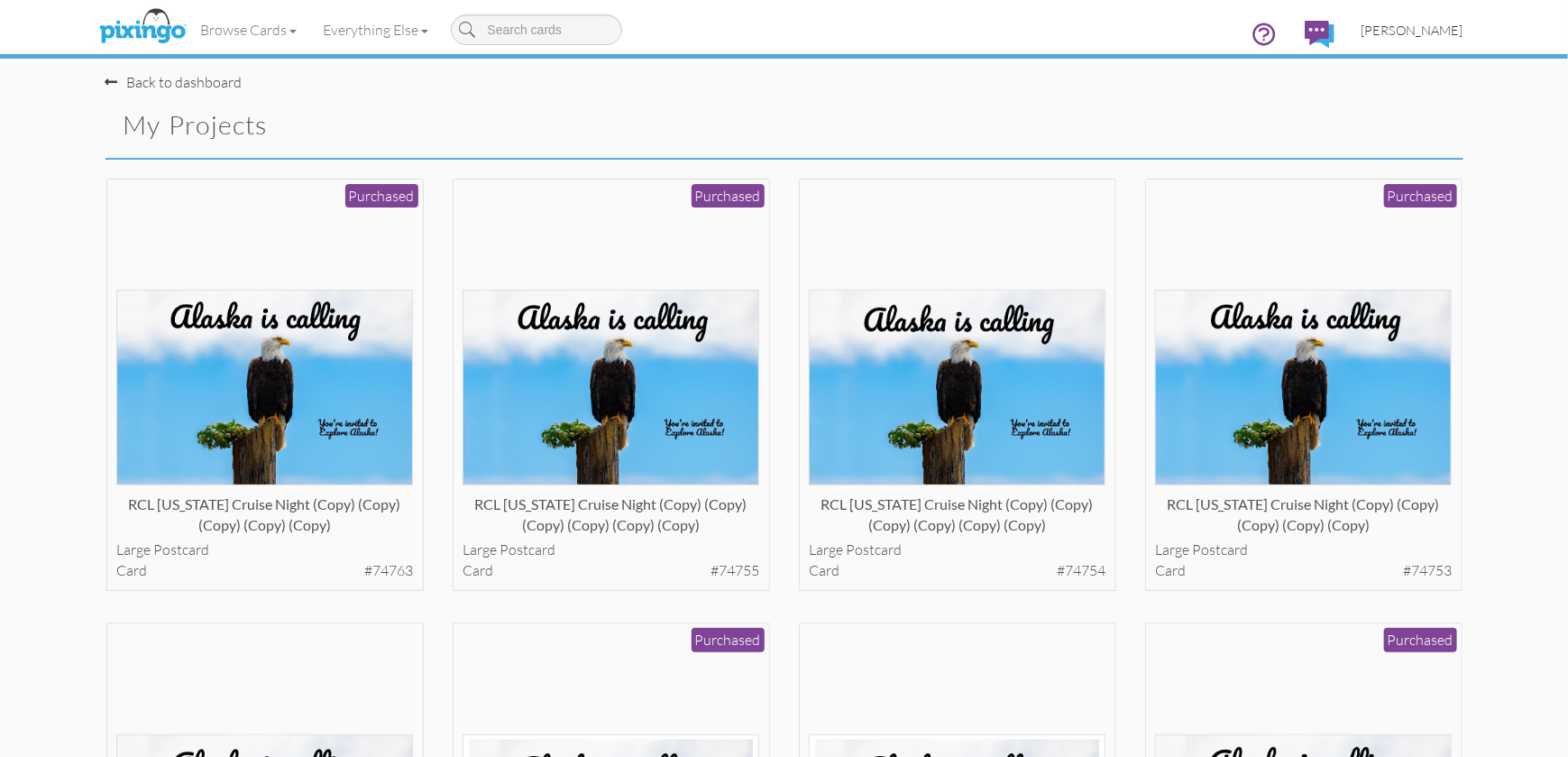
click at [1394, 30] on span "[PERSON_NAME]" at bounding box center [1413, 30] width 102 height 16
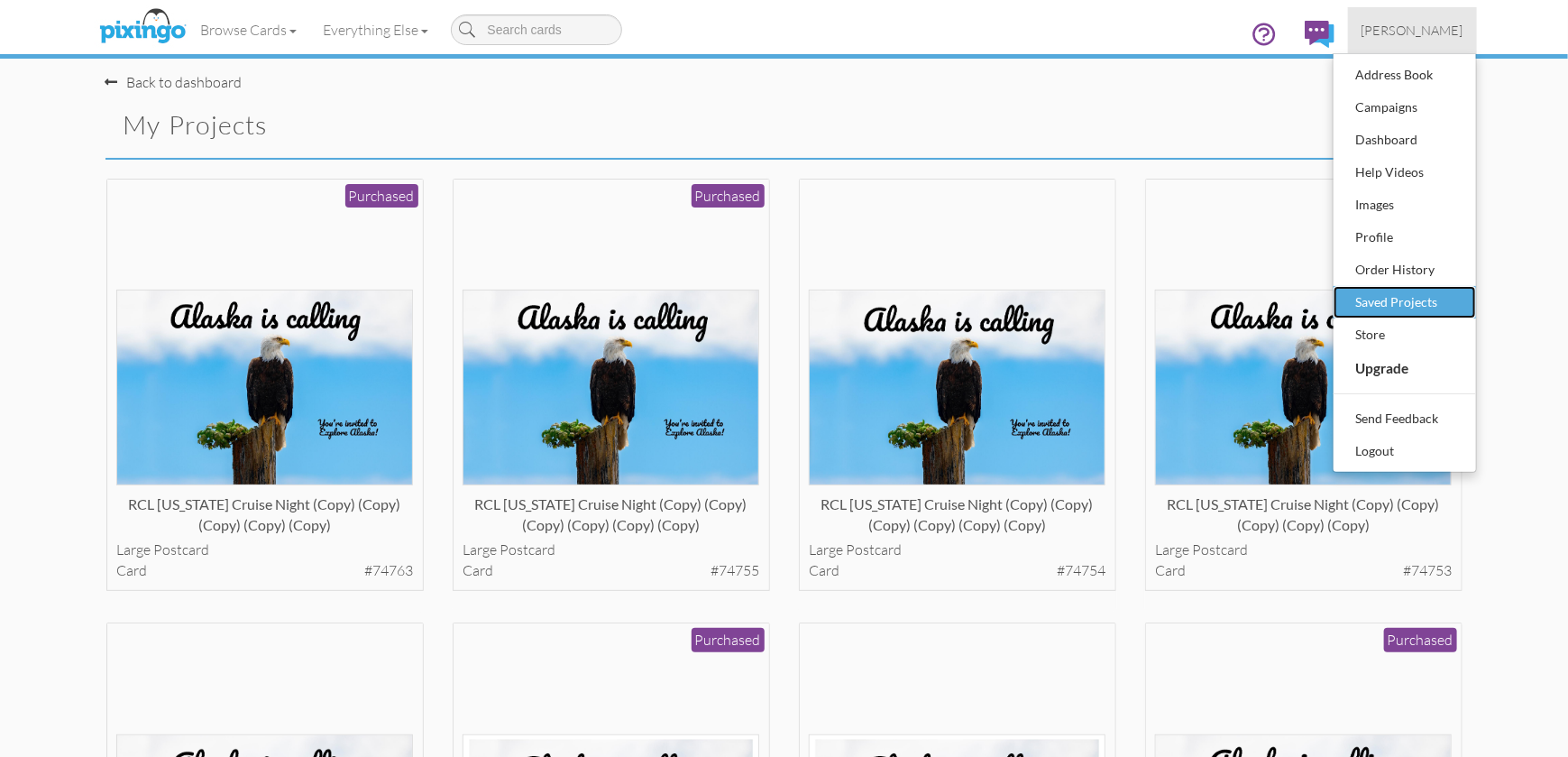
click at [1383, 296] on div "Saved Projects" at bounding box center [1404, 303] width 106 height 27
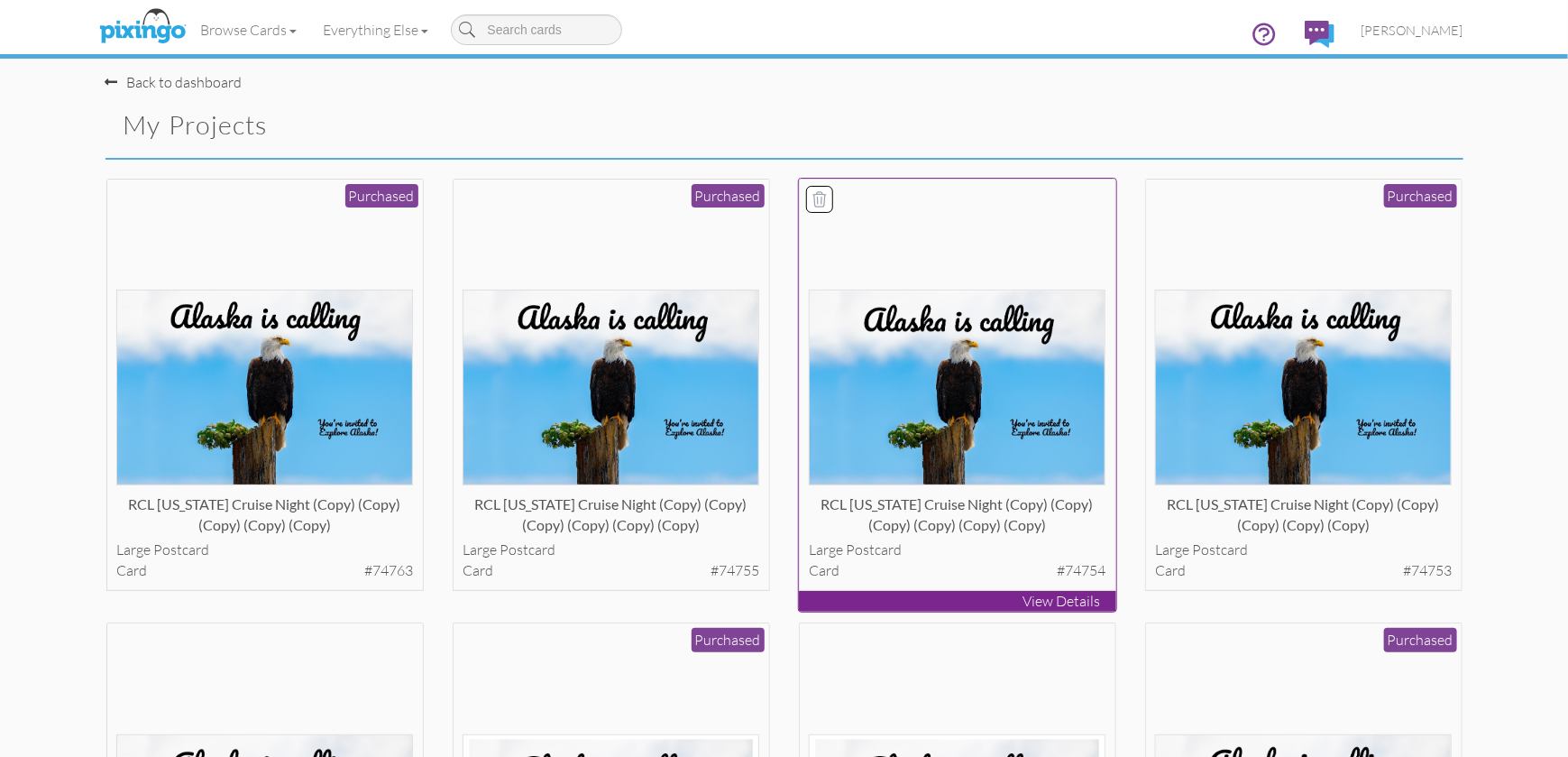
click at [955, 234] on div at bounding box center [957, 336] width 297 height 297
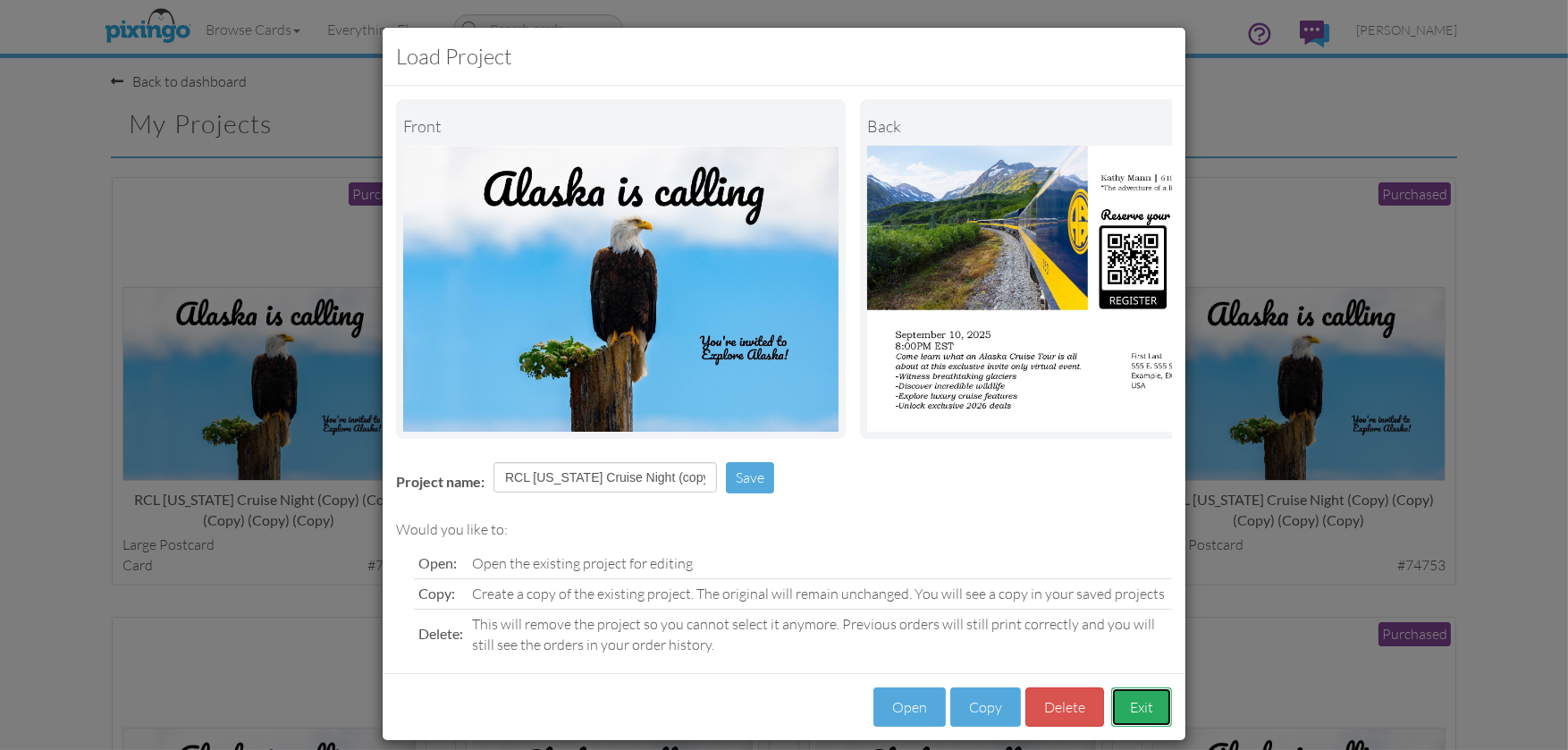
click at [1139, 726] on button "Exit" at bounding box center [1141, 707] width 61 height 40
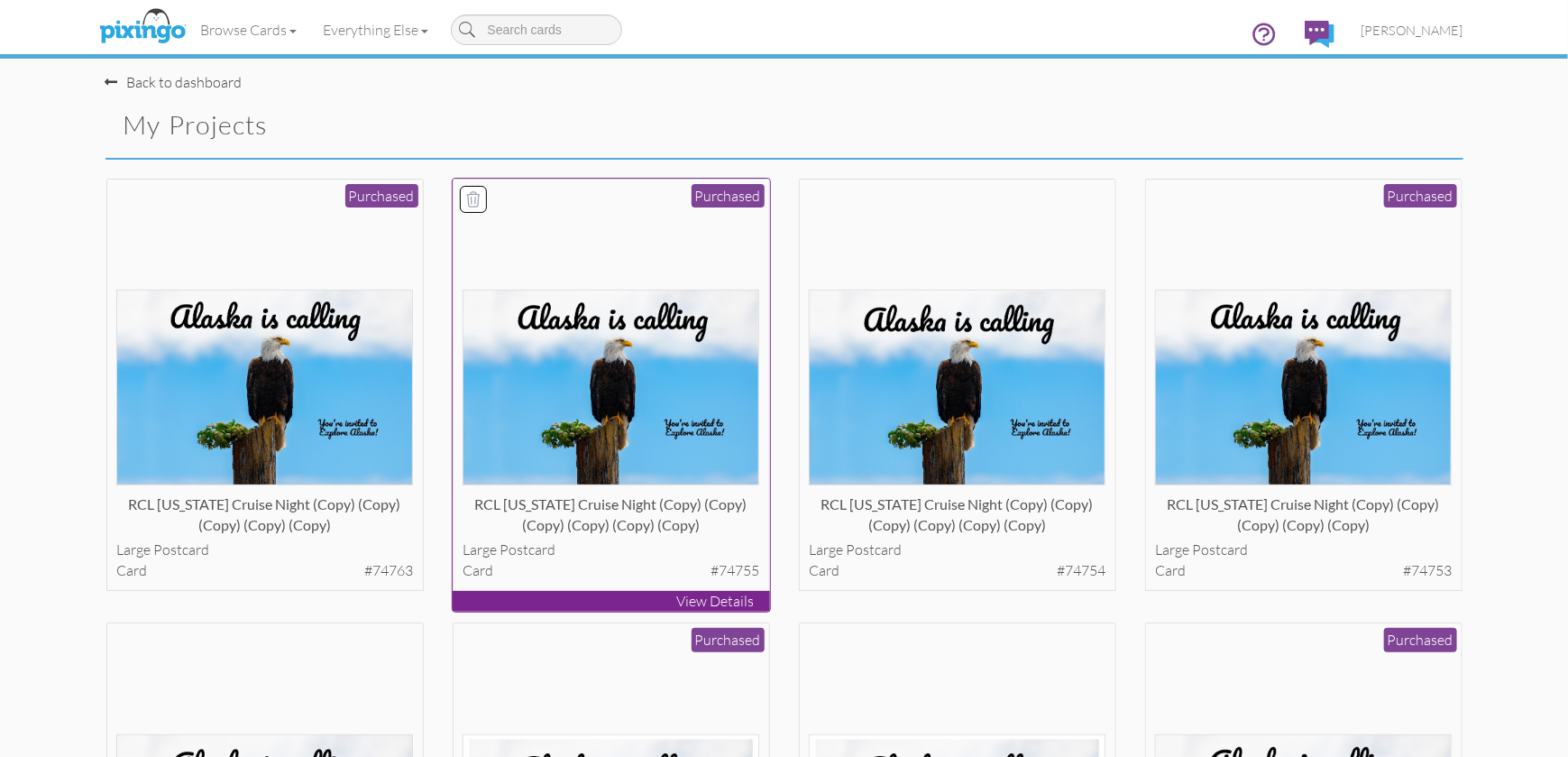
click at [621, 265] on div at bounding box center [610, 336] width 297 height 297
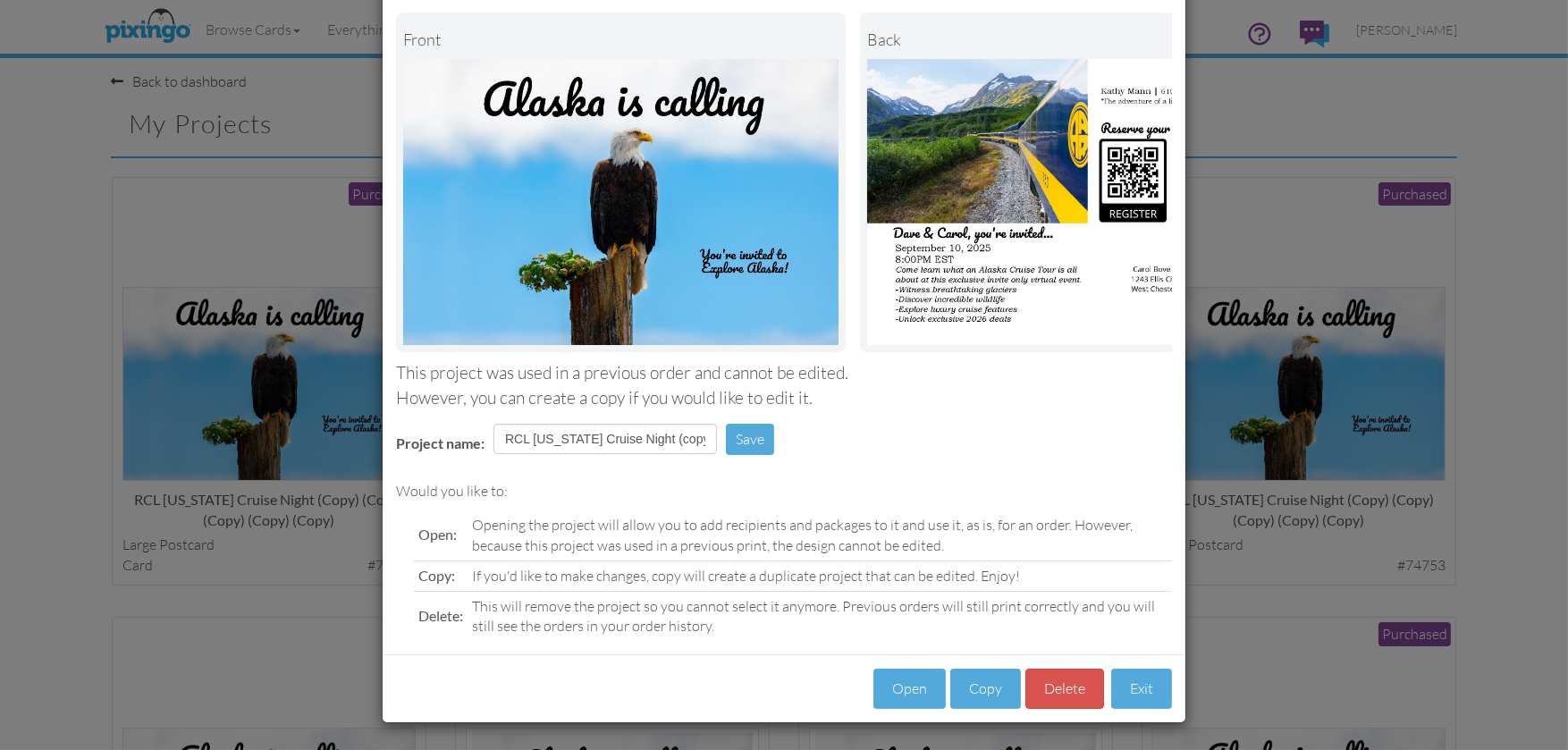
scroll to position [99, 0]
click at [982, 686] on button "Copy" at bounding box center [986, 688] width 71 height 40
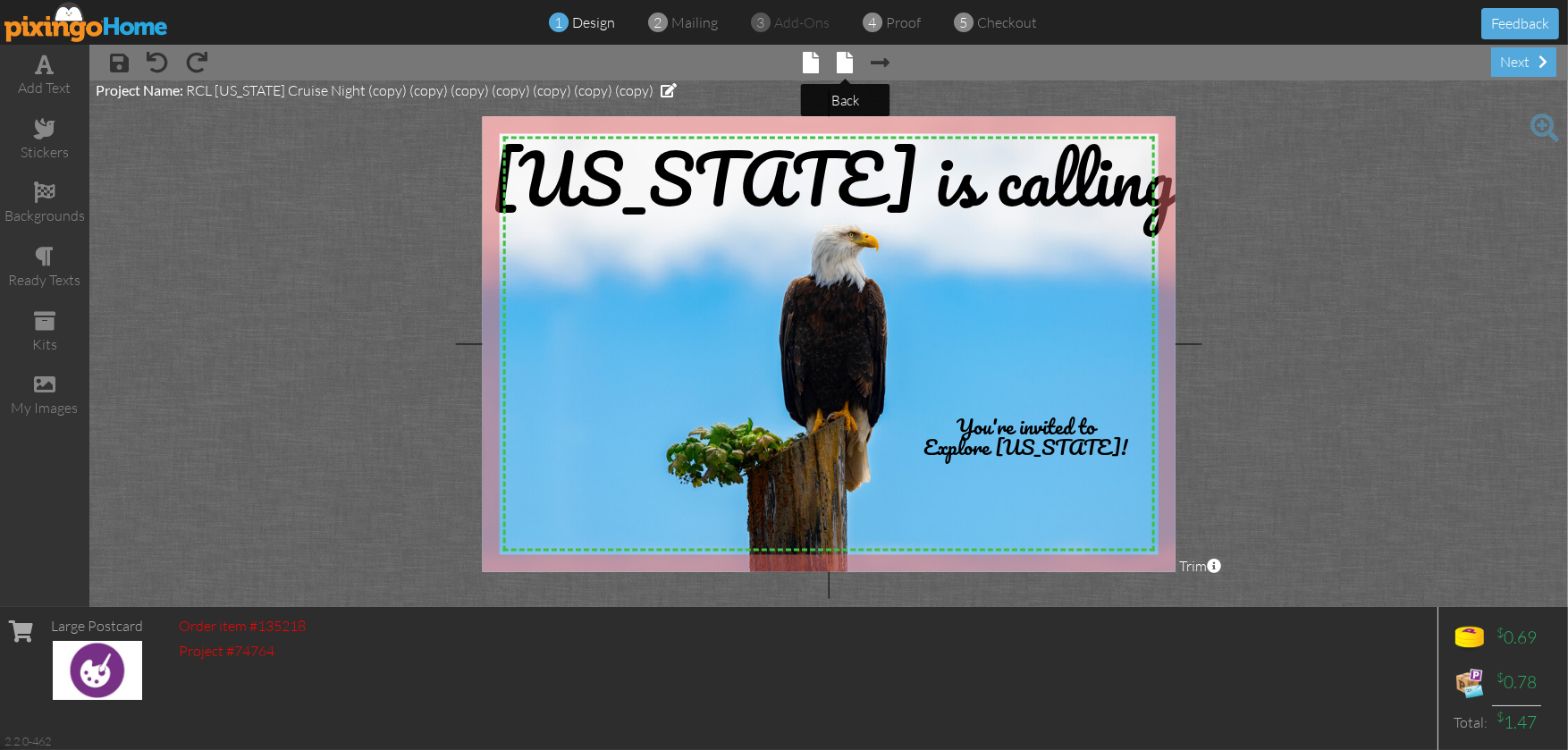
click at [850, 71] on span at bounding box center [846, 62] width 16 height 22
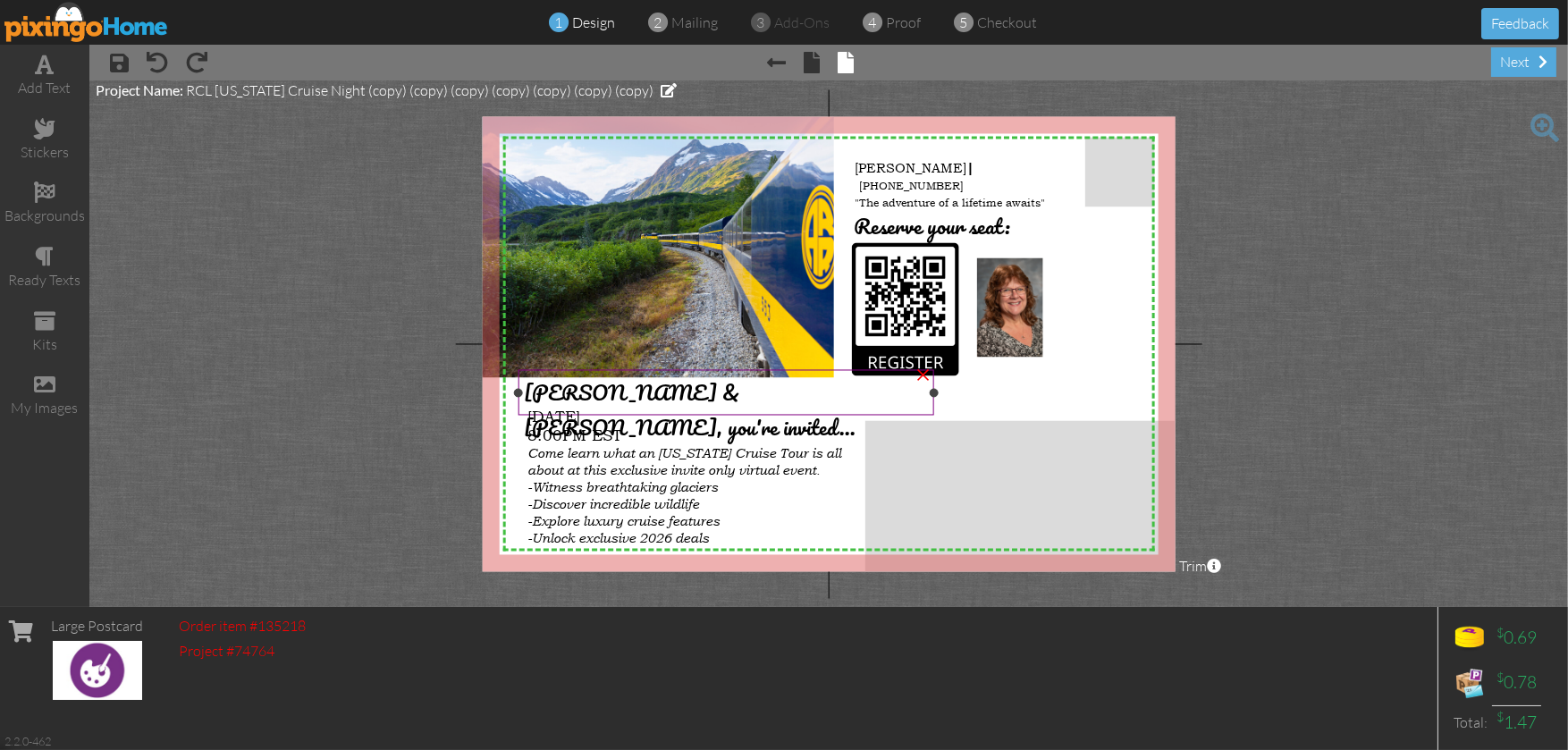
click at [643, 389] on span "[PERSON_NAME] & [PERSON_NAME], you're invited..." at bounding box center [689, 409] width 332 height 70
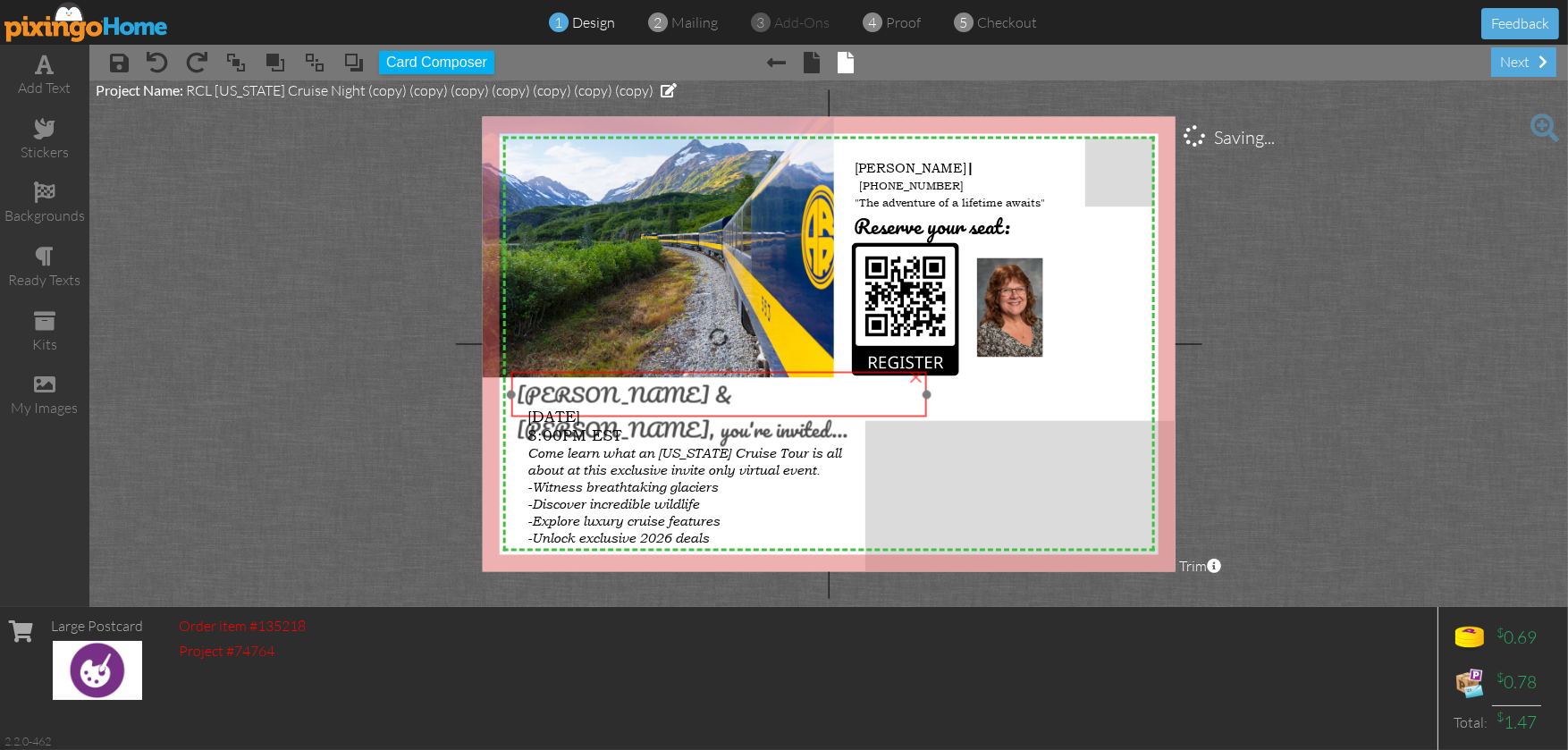
click at [642, 388] on span "[PERSON_NAME] & [PERSON_NAME], you're invited..." at bounding box center [682, 411] width 332 height 70
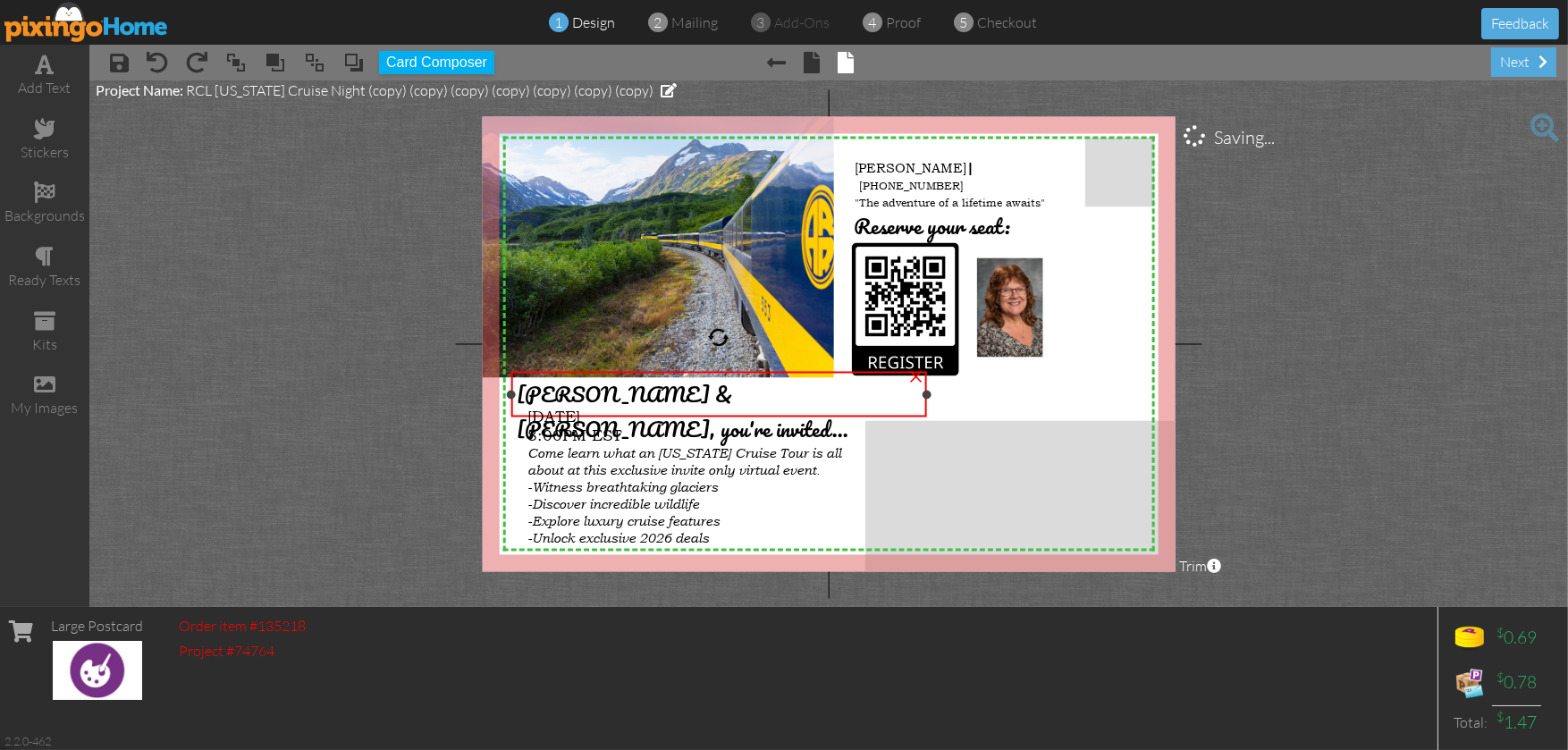
click at [640, 393] on span "[PERSON_NAME] & [PERSON_NAME], you're invited..." at bounding box center [682, 411] width 332 height 70
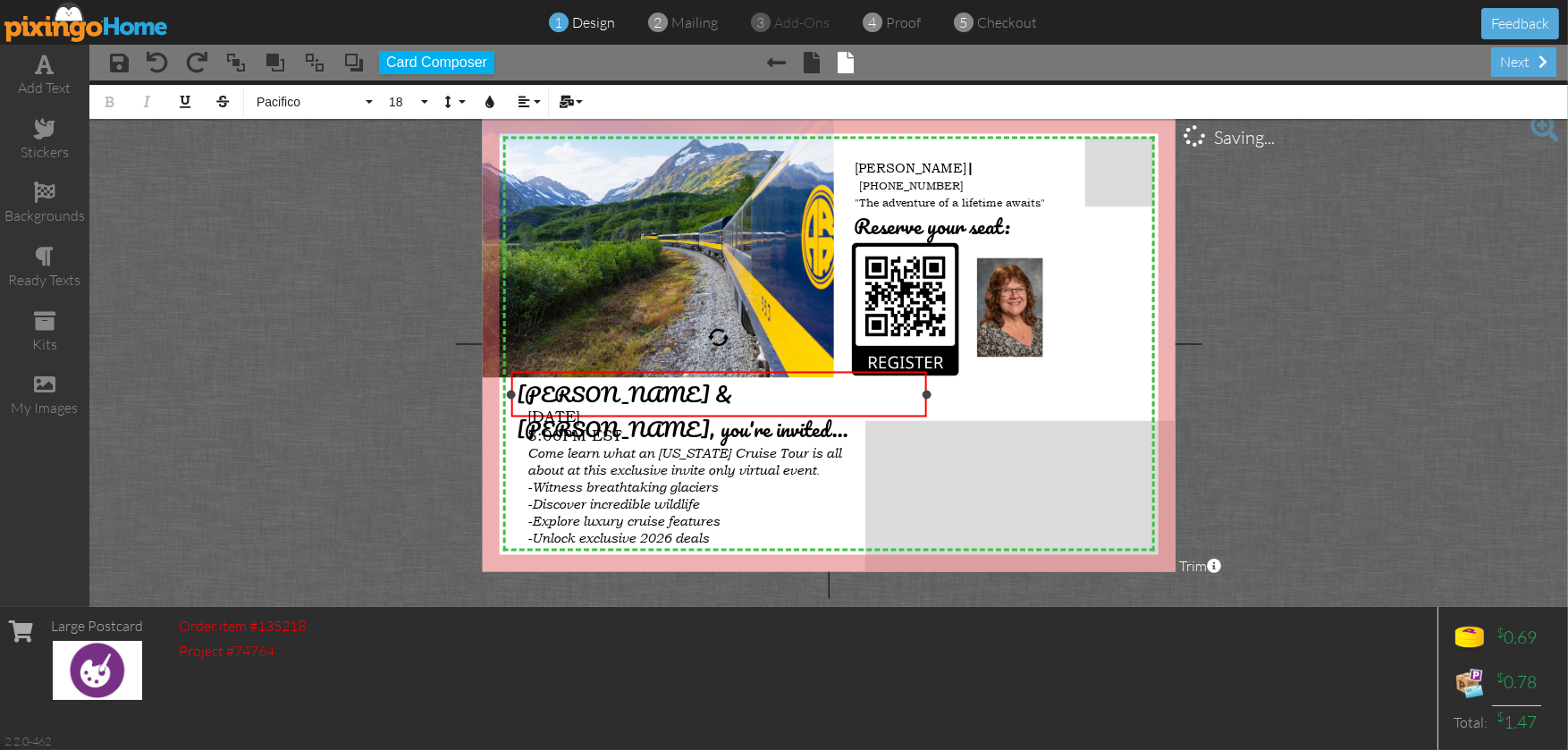
click at [640, 393] on span "[PERSON_NAME] & [PERSON_NAME], you're invited..." at bounding box center [682, 411] width 332 height 70
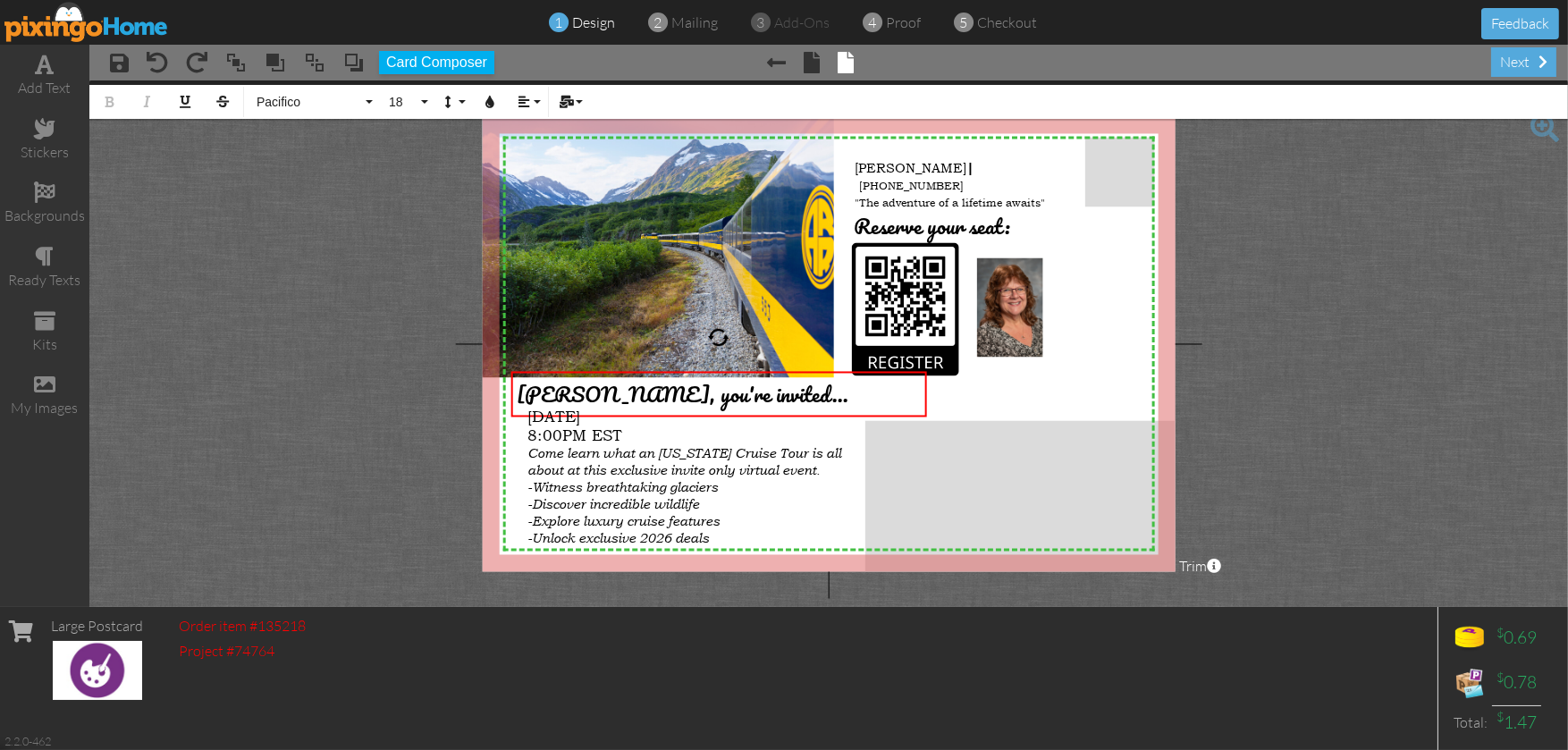
click at [1397, 381] on project-studio-wrapper "X X X X X X X X X X X X X X X X X X X X X X X X X X X X X X X X X X X X X X X X…" at bounding box center [829, 343] width 1478 height 526
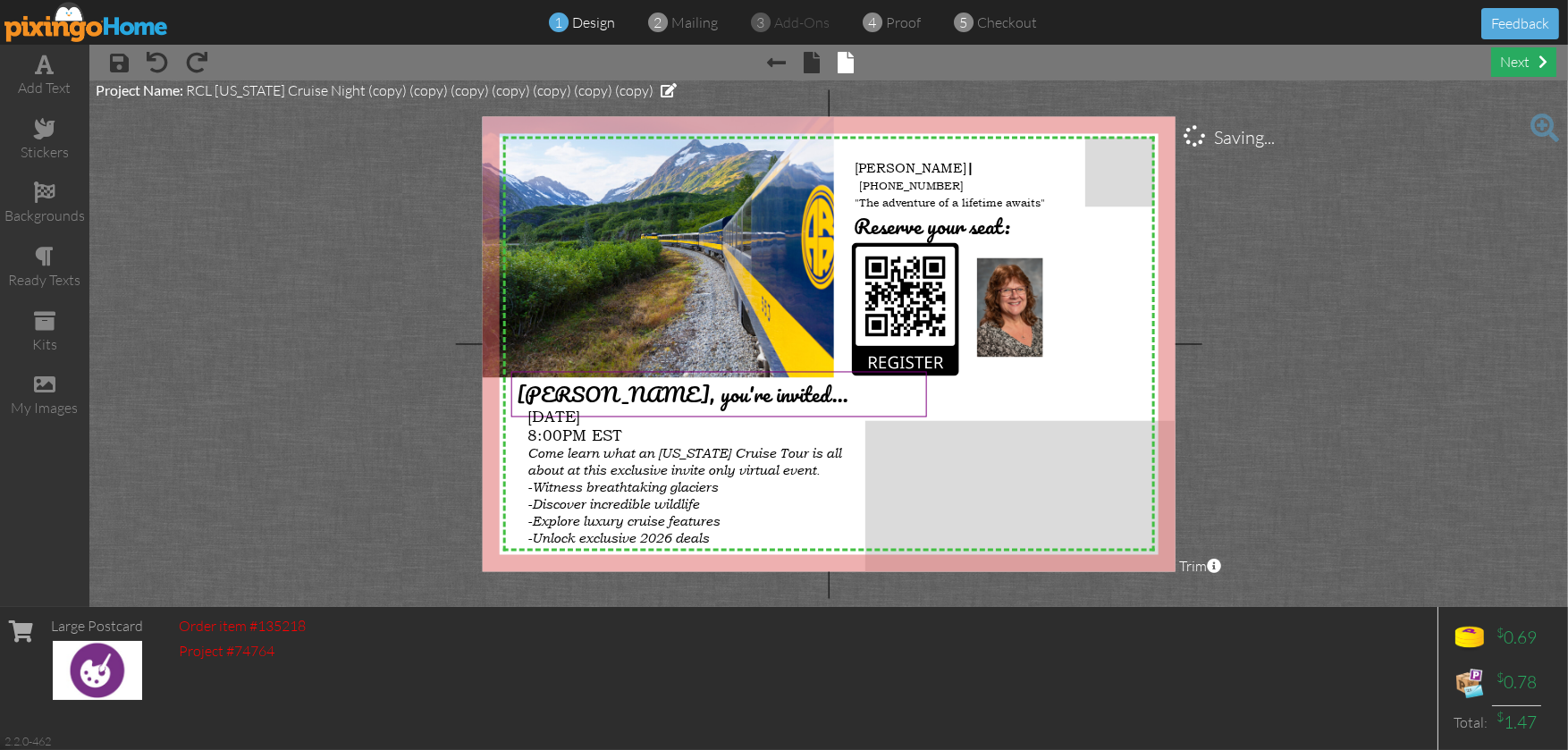
click at [1523, 58] on div "next" at bounding box center [1524, 62] width 65 height 30
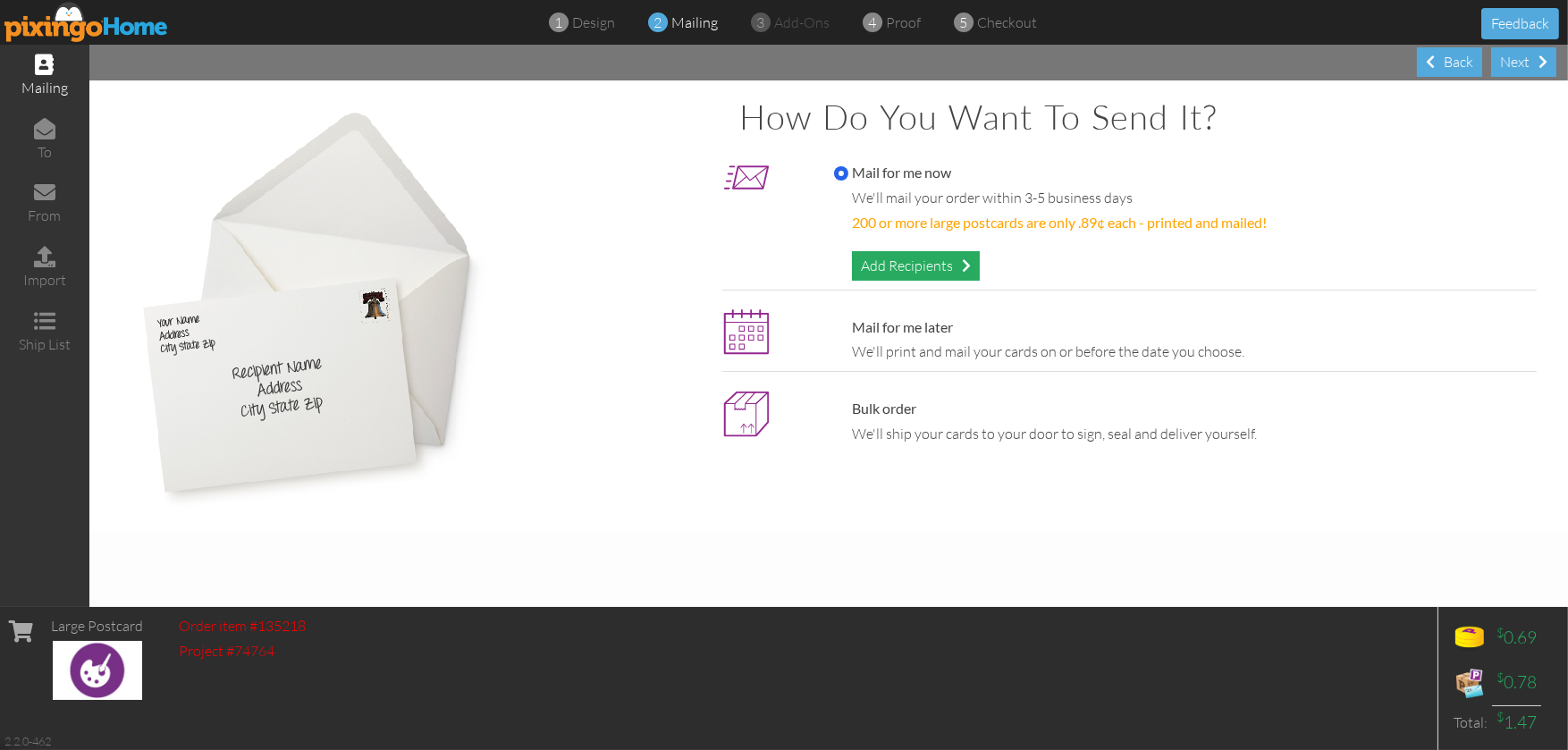
click at [922, 252] on div "Add Recipients" at bounding box center [915, 265] width 128 height 30
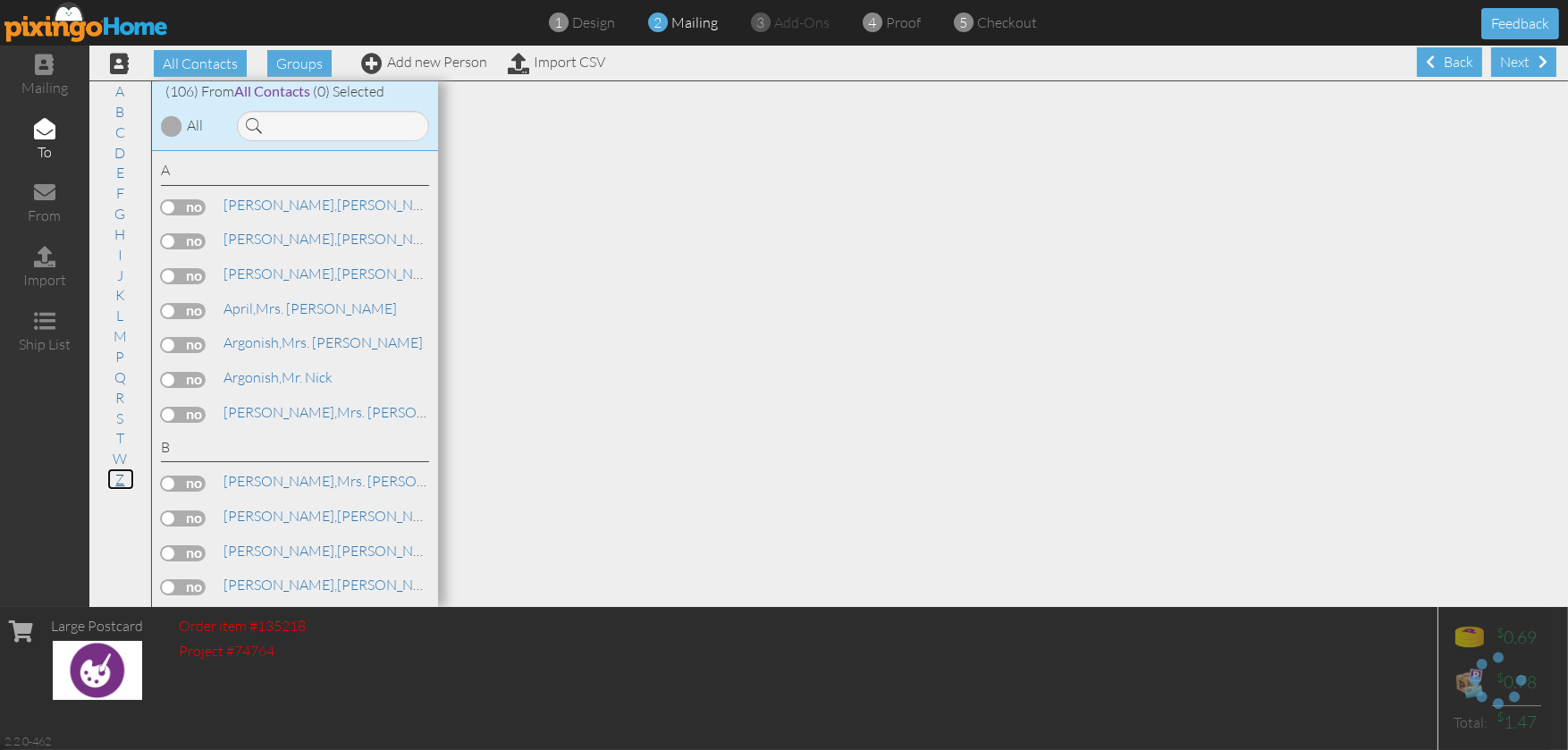
click at [115, 473] on link "Z" at bounding box center [120, 479] width 27 height 22
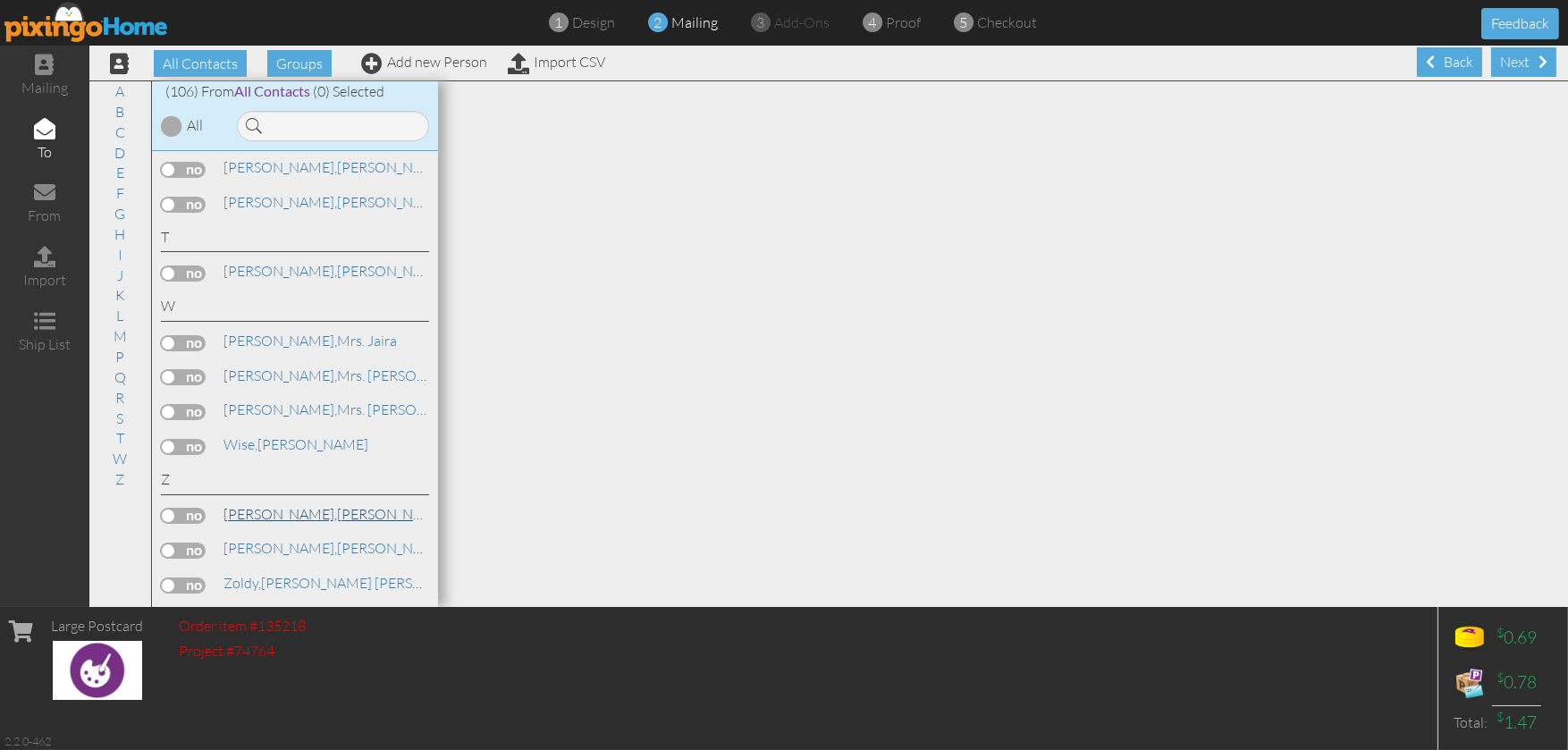
click at [292, 514] on span "[PERSON_NAME]," at bounding box center [280, 514] width 113 height 18
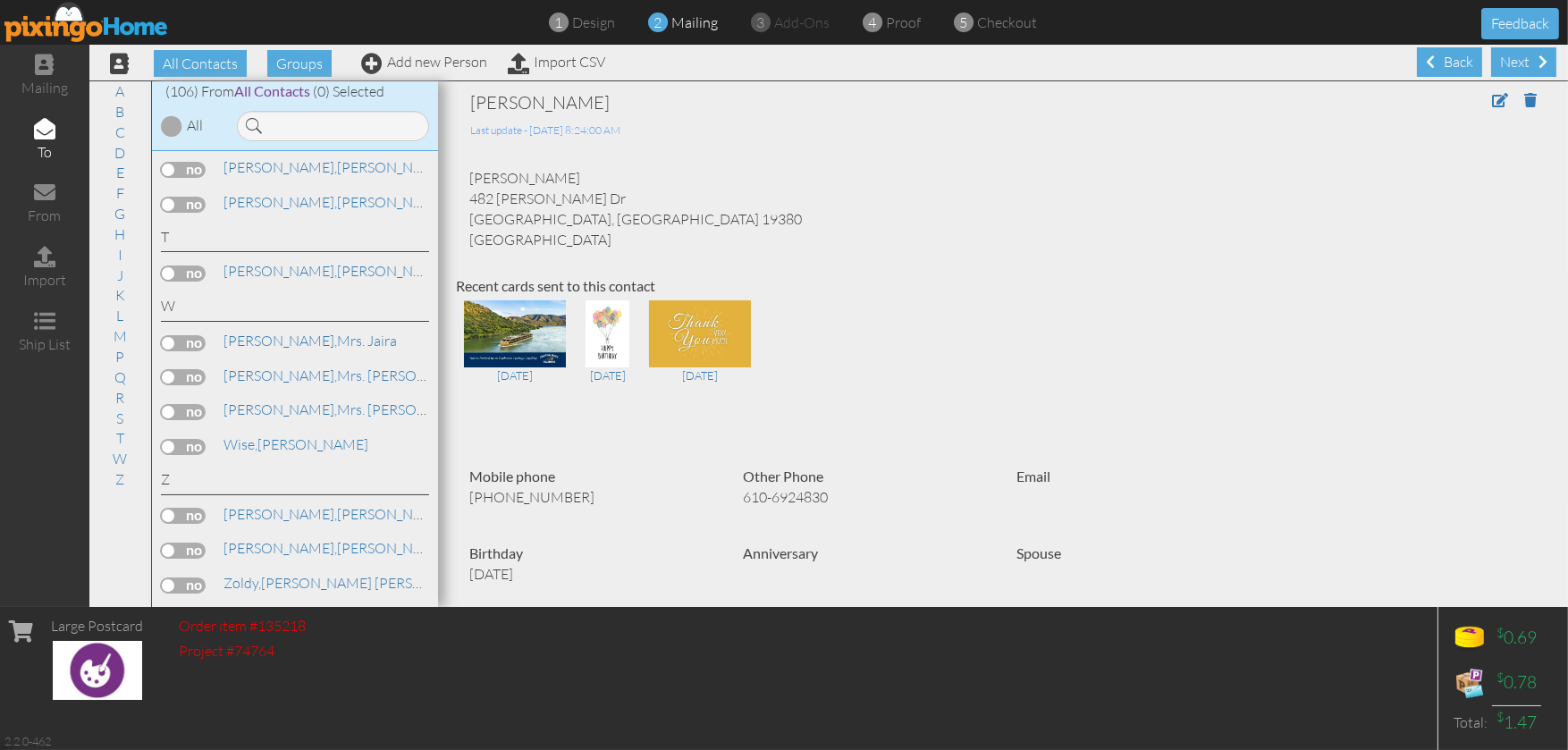
click at [202, 512] on label at bounding box center [183, 516] width 44 height 16
click at [0, 0] on input "checkbox" at bounding box center [0, 0] width 0 height 0
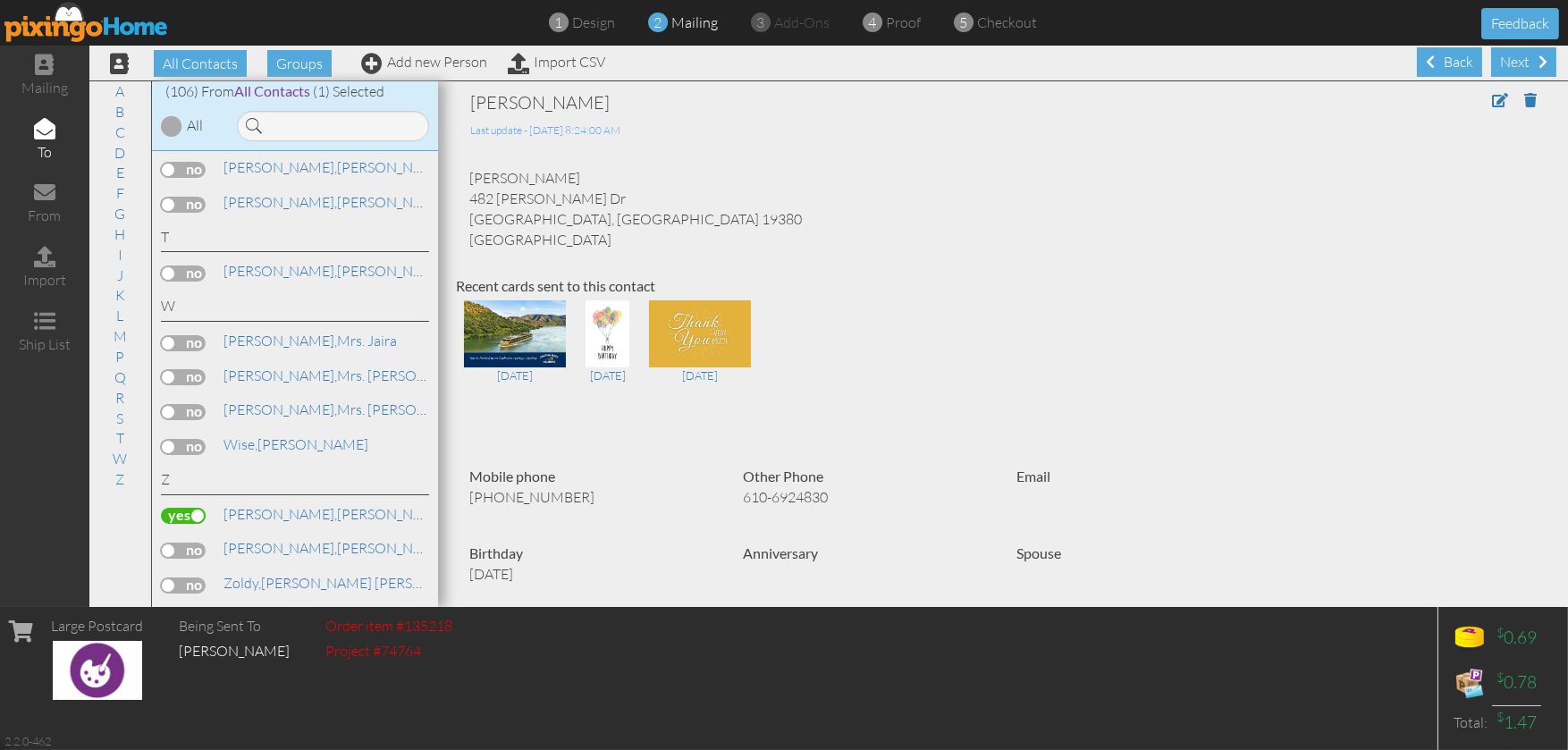
scroll to position [358, 0]
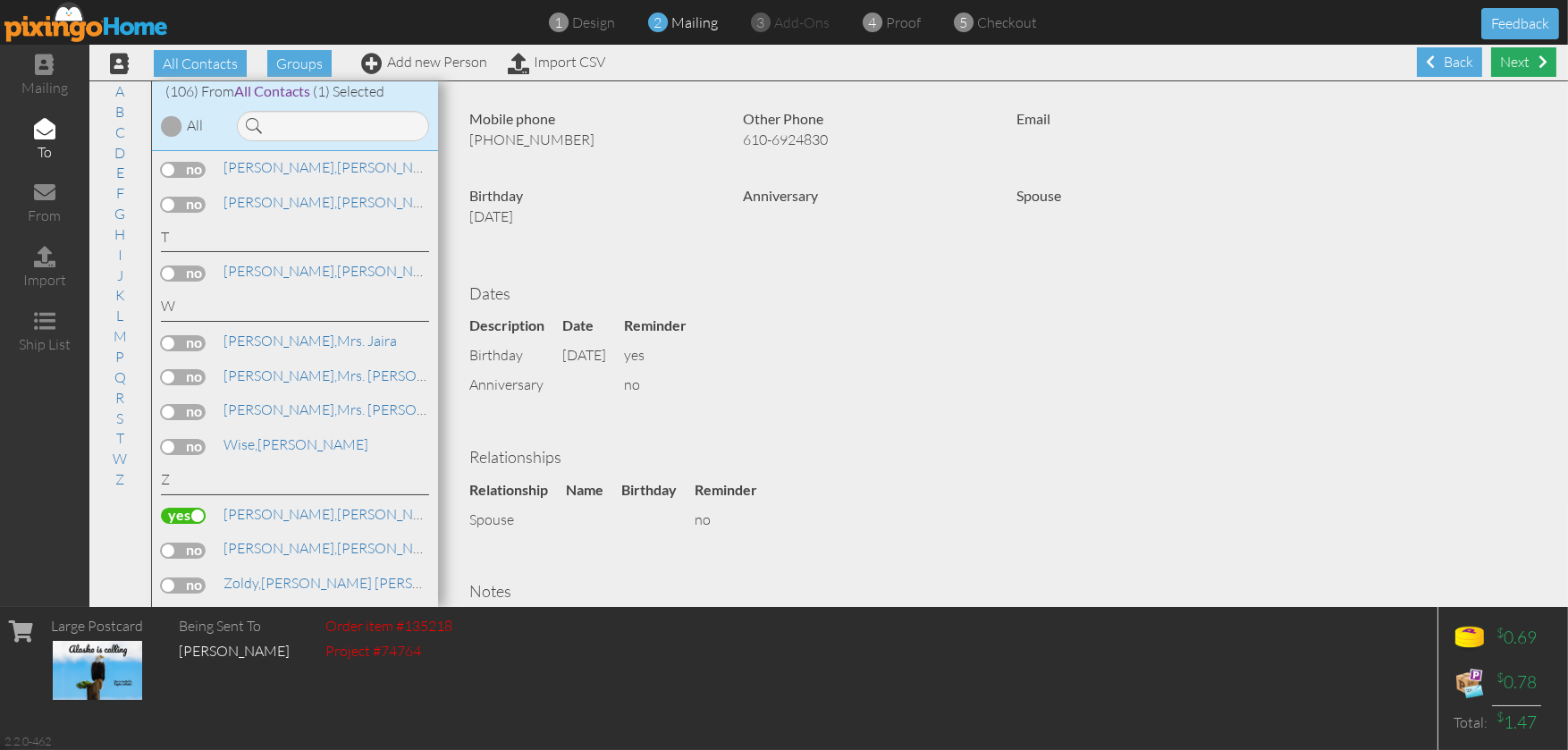
click at [1505, 68] on div "Next" at bounding box center [1524, 62] width 65 height 30
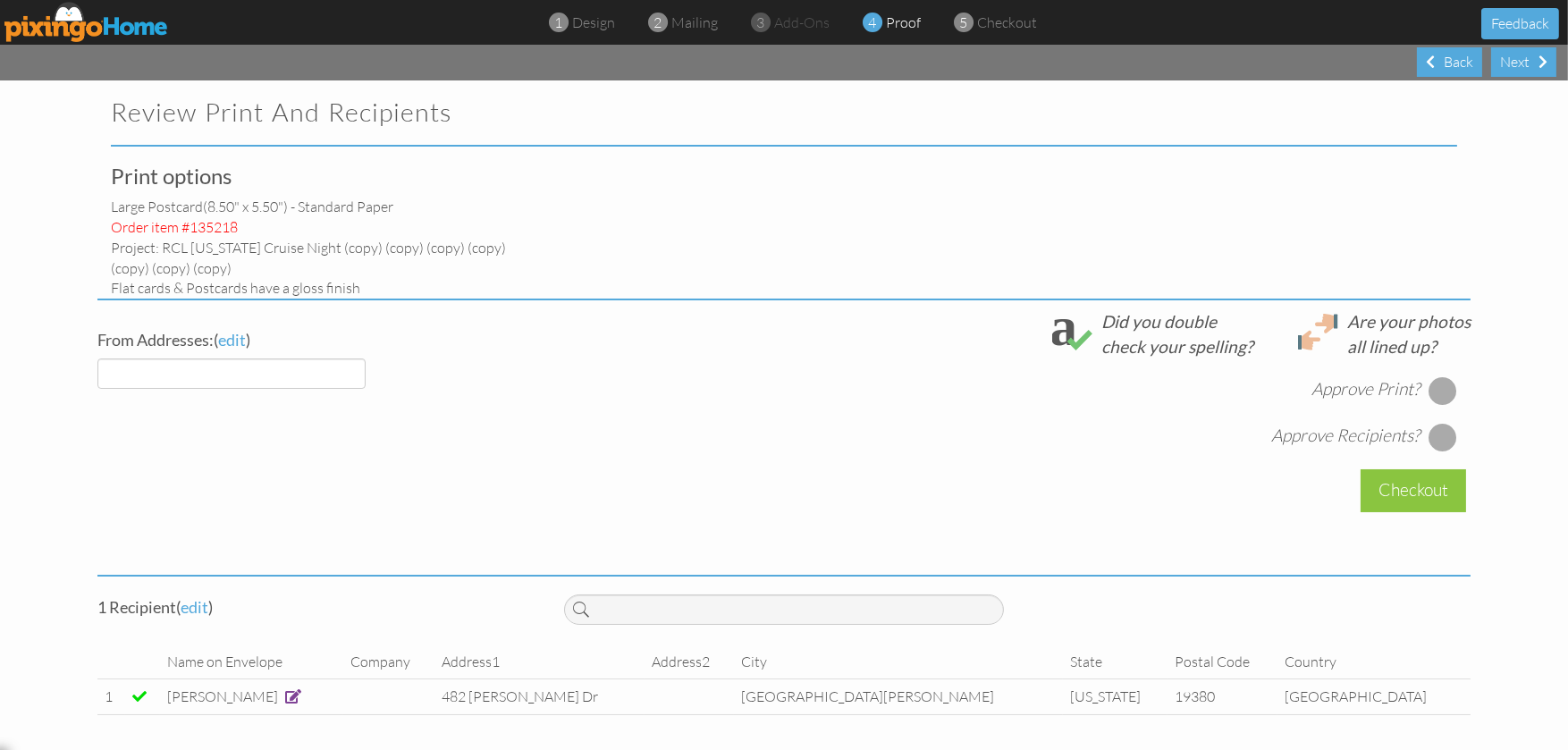
select select "object:3199"
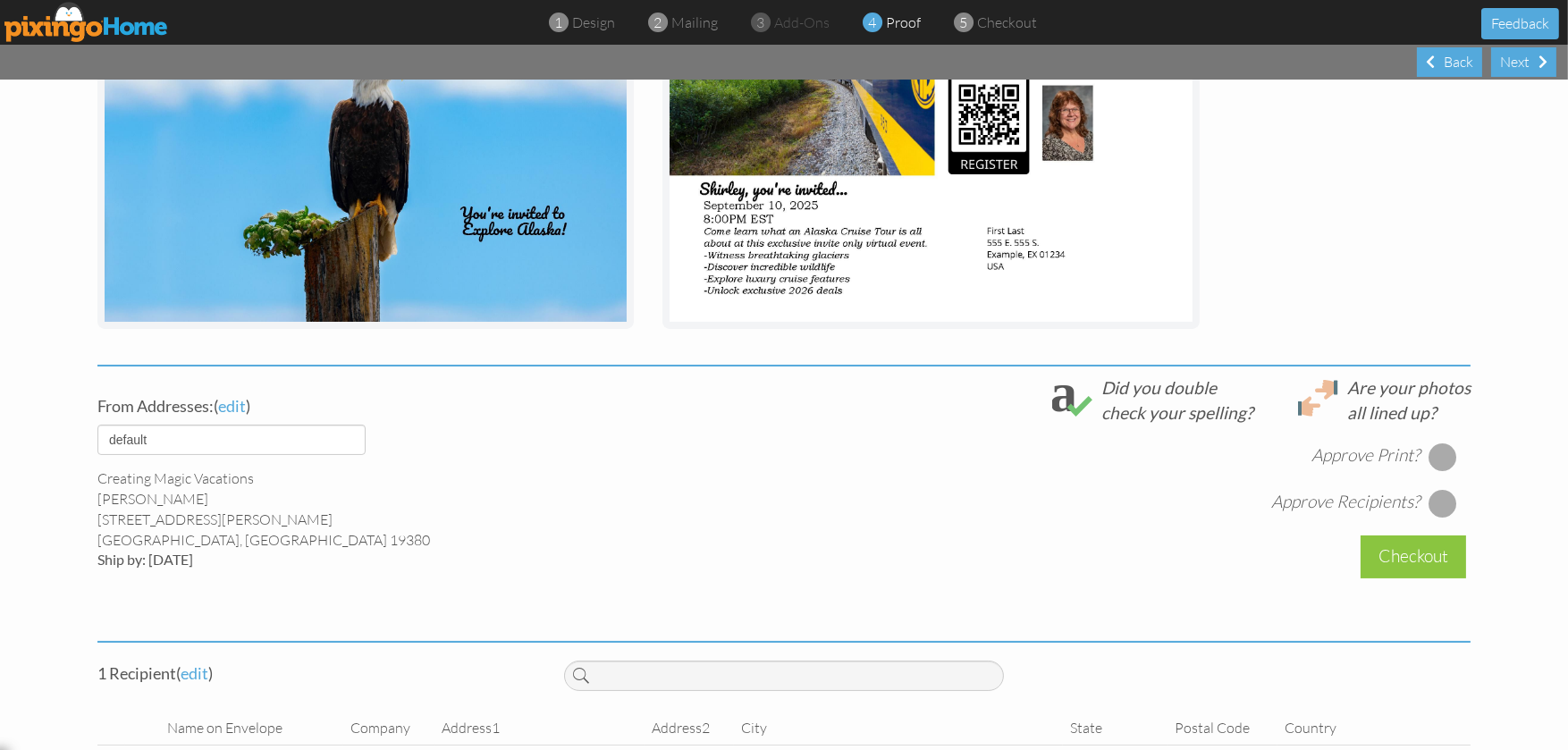
scroll to position [467, 0]
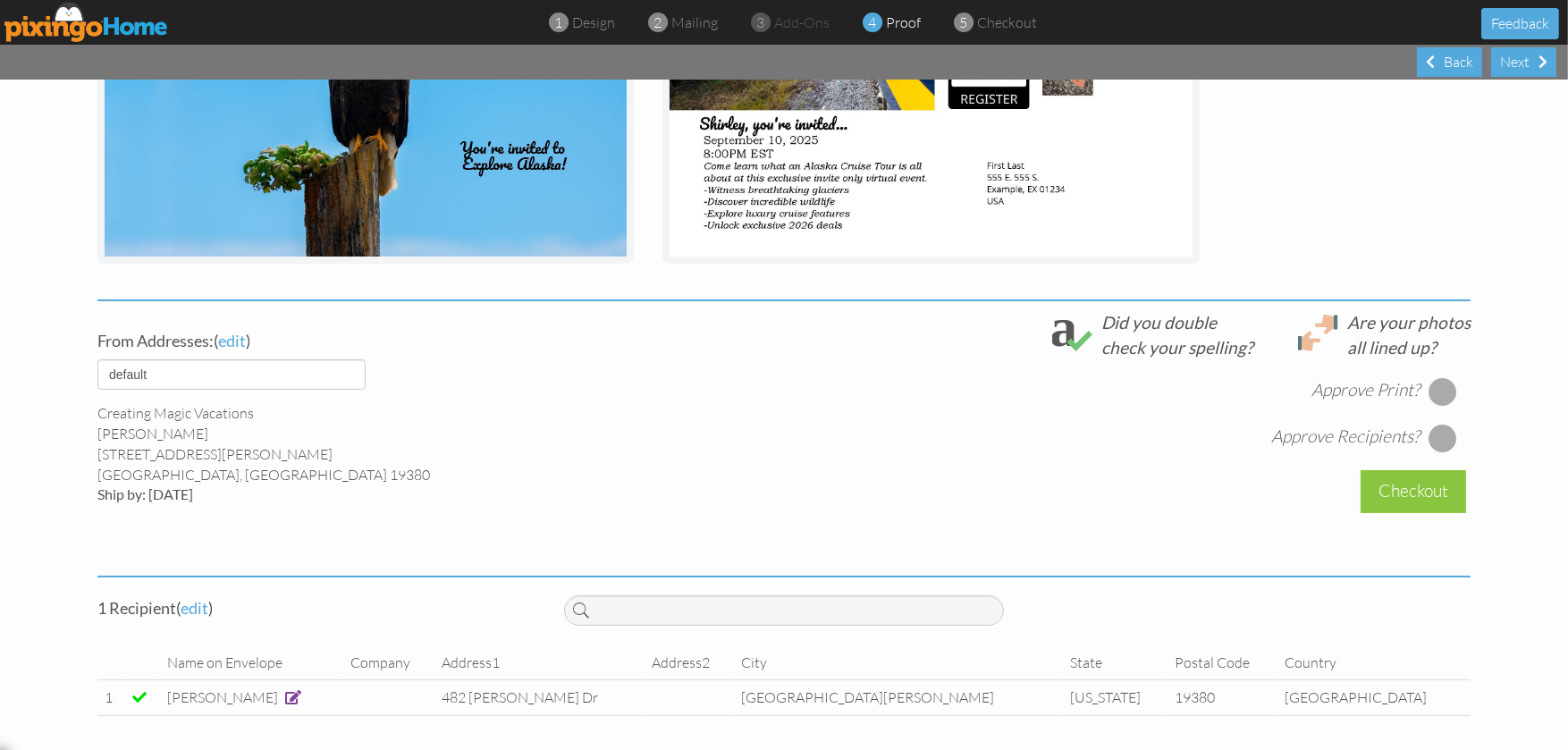
click at [1433, 390] on div at bounding box center [1443, 391] width 29 height 29
click at [1435, 436] on div at bounding box center [1443, 438] width 29 height 29
click at [1423, 495] on div "Checkout" at bounding box center [1413, 491] width 105 height 42
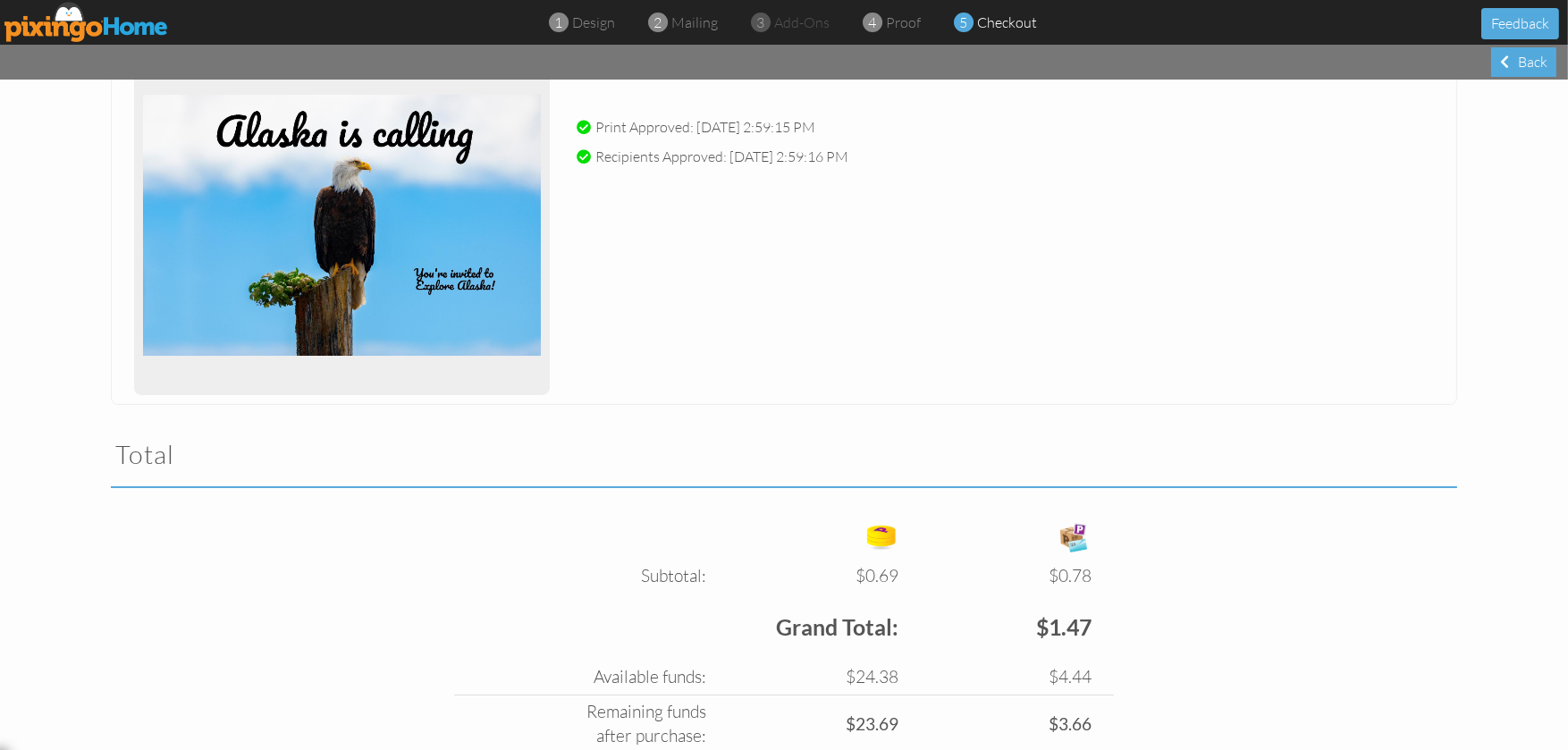
scroll to position [403, 0]
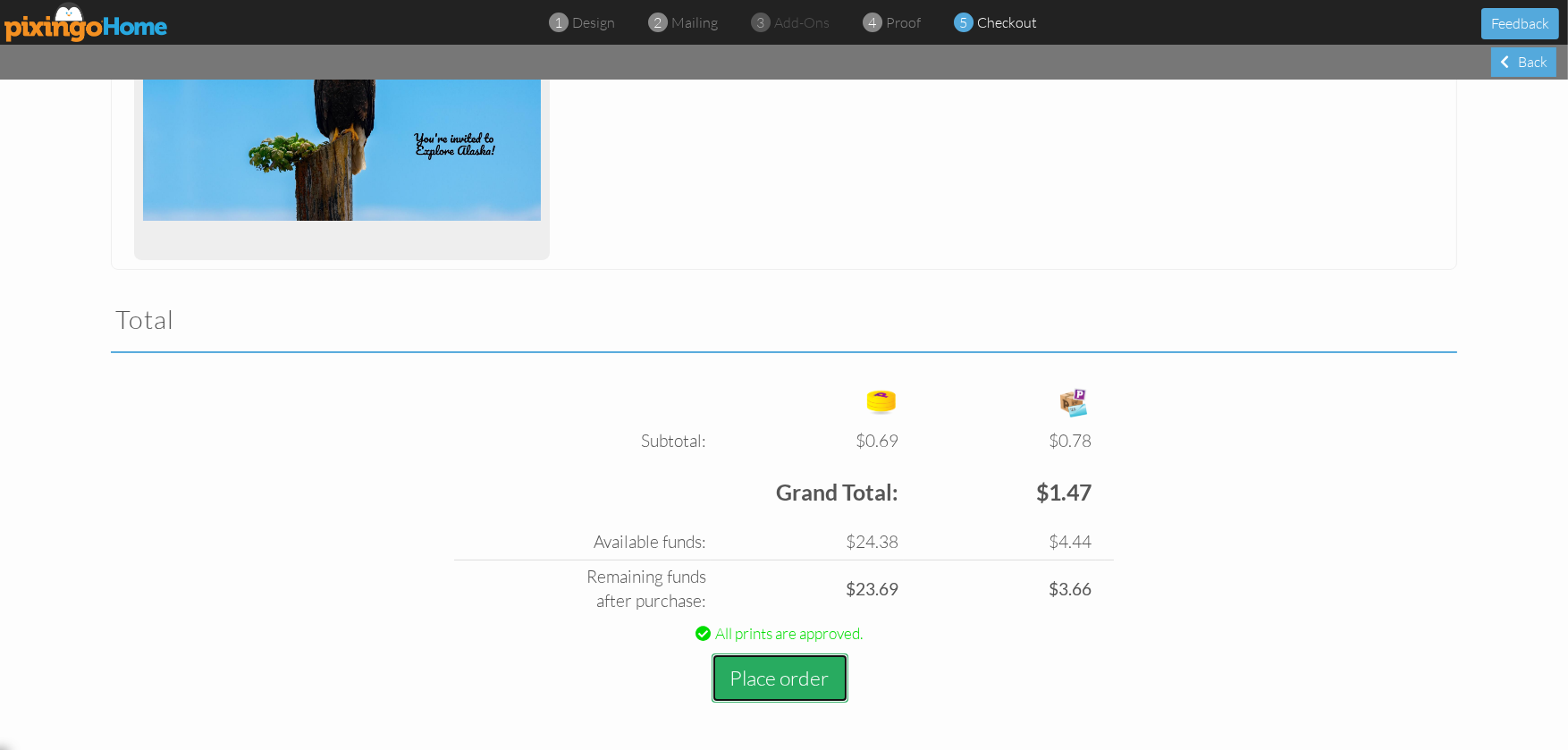
click at [772, 668] on button "Place order" at bounding box center [779, 678] width 137 height 49
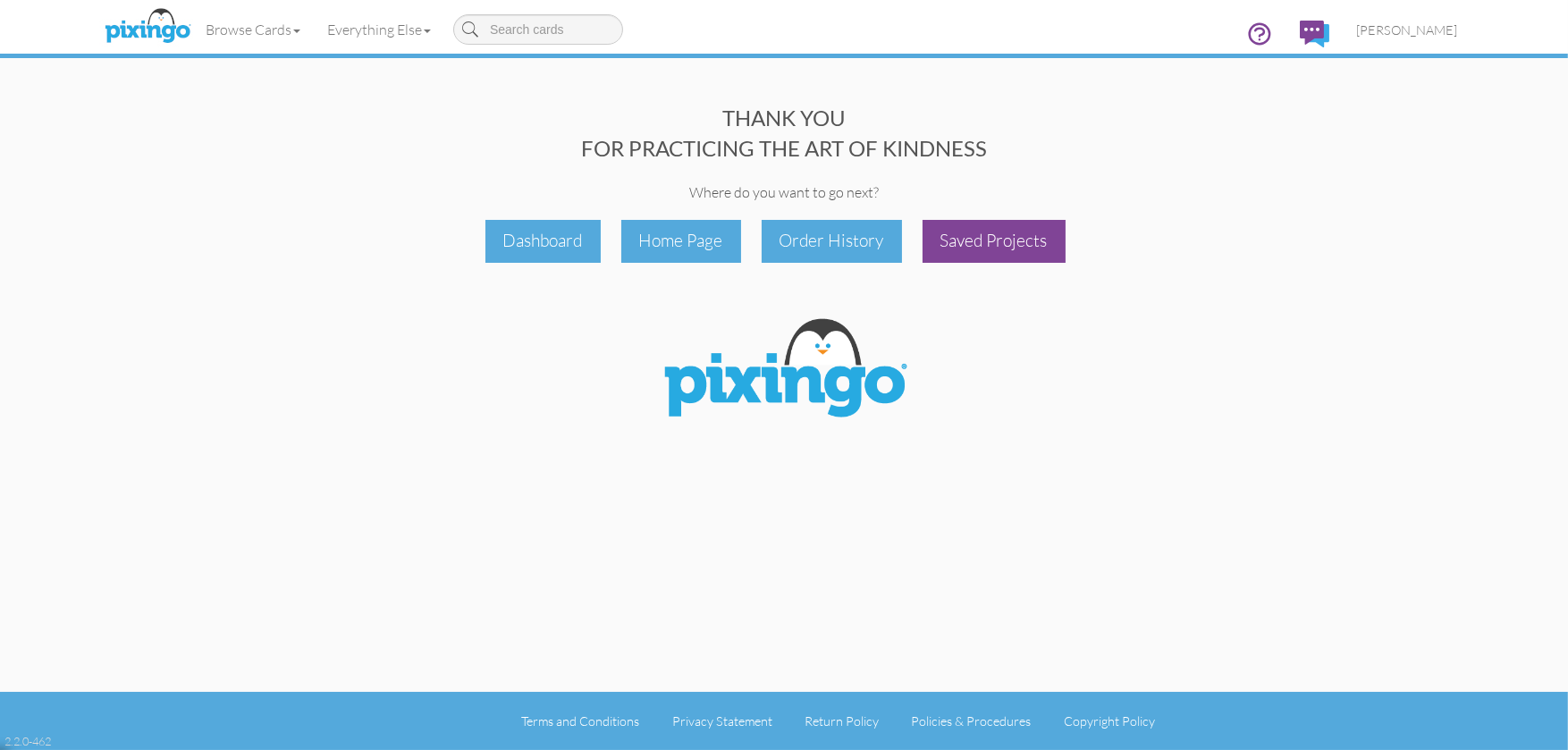
click at [968, 237] on div "Saved Projects" at bounding box center [994, 241] width 143 height 42
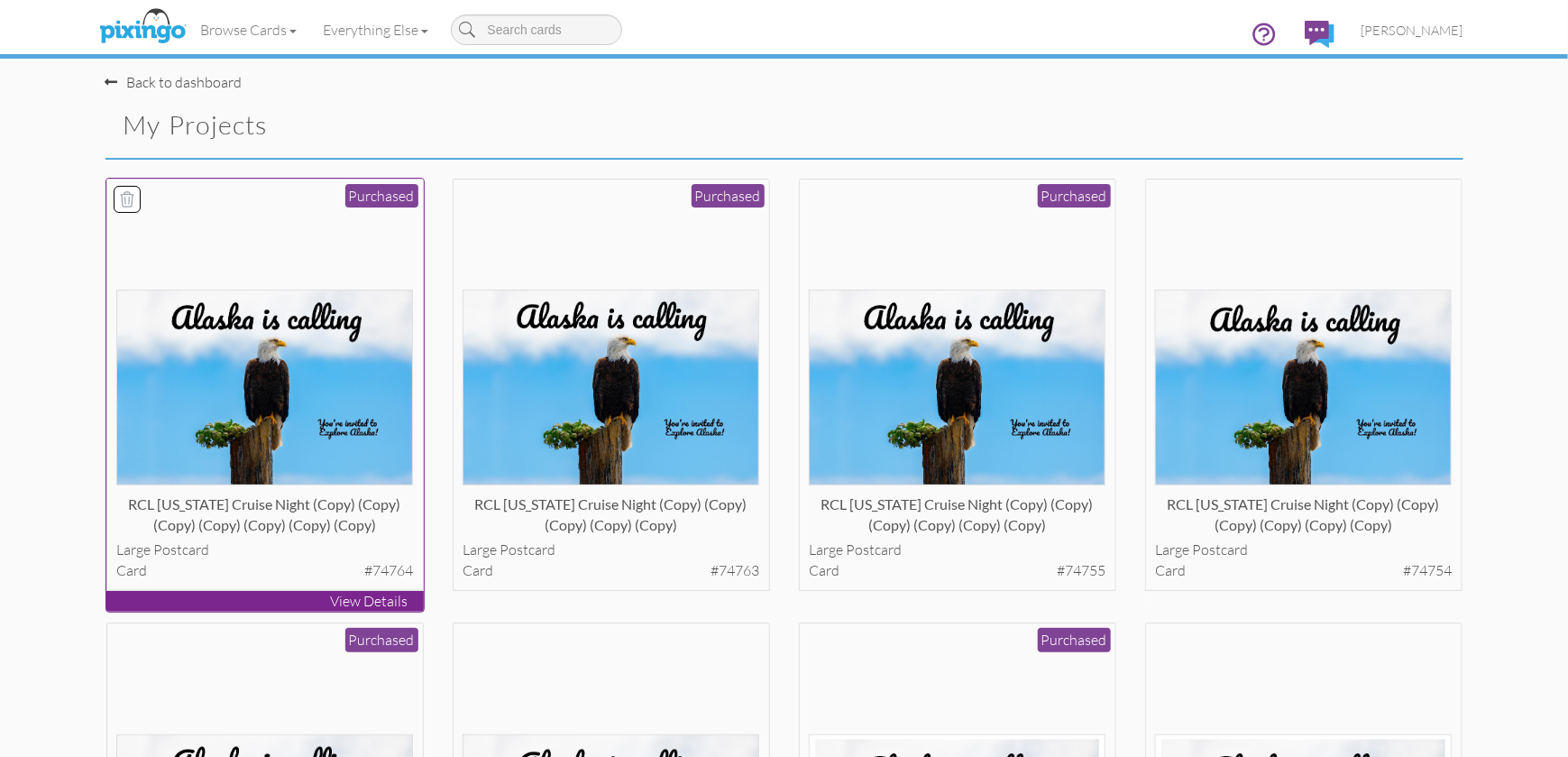
click at [303, 380] on img at bounding box center [264, 388] width 297 height 196
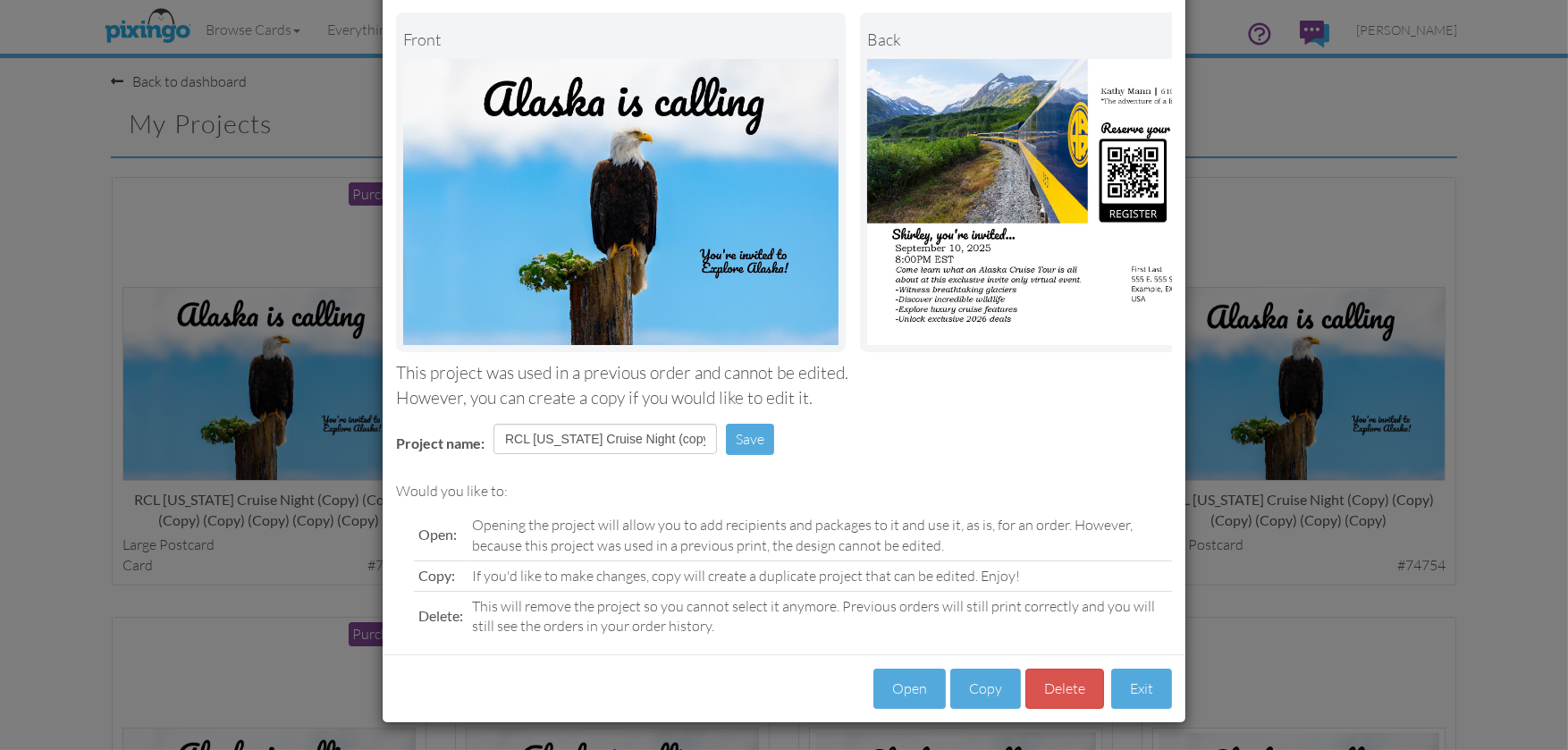
scroll to position [99, 0]
click at [984, 679] on button "Copy" at bounding box center [986, 688] width 71 height 40
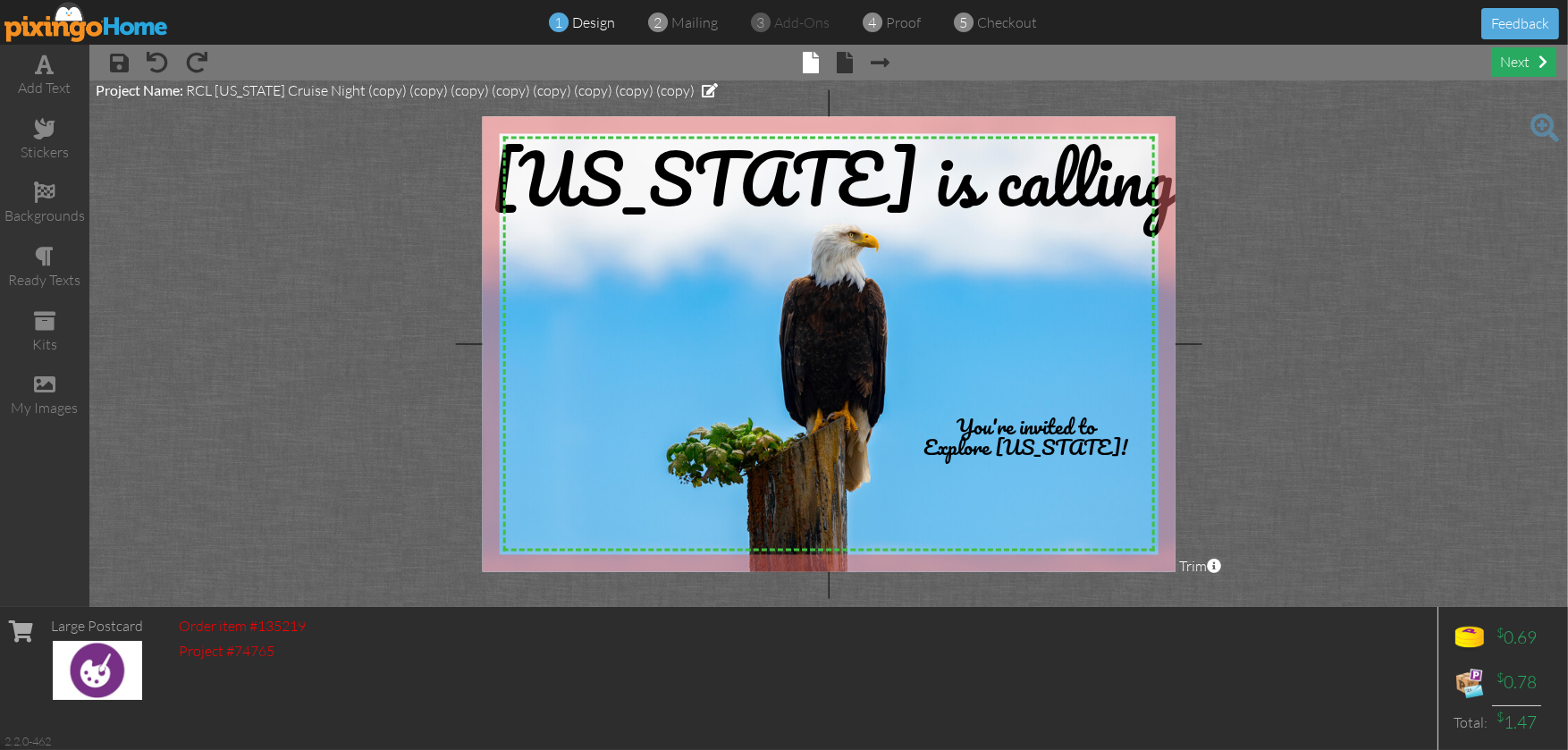
click at [1515, 64] on div "next" at bounding box center [1524, 62] width 65 height 30
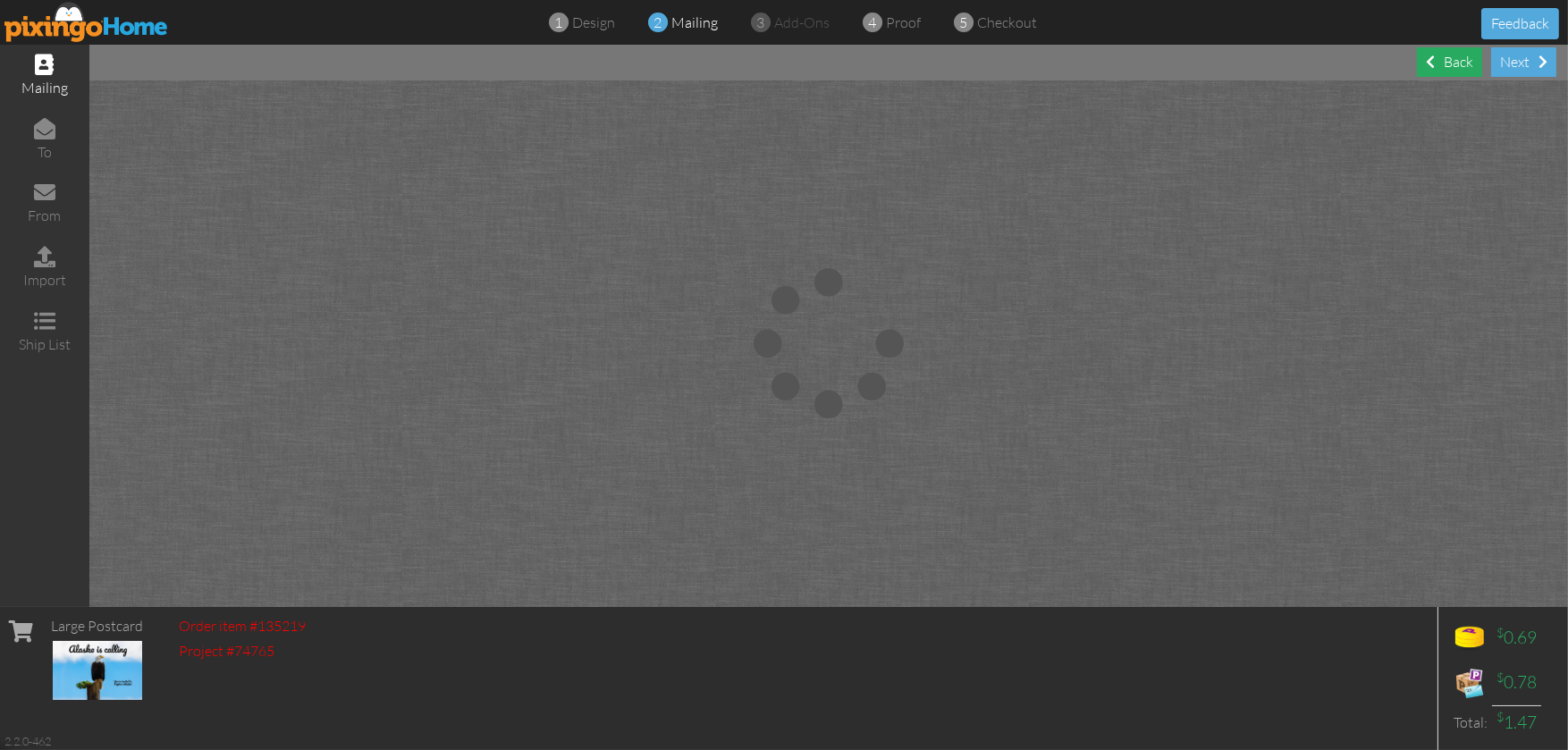
click at [1446, 53] on div "Back" at bounding box center [1449, 62] width 65 height 30
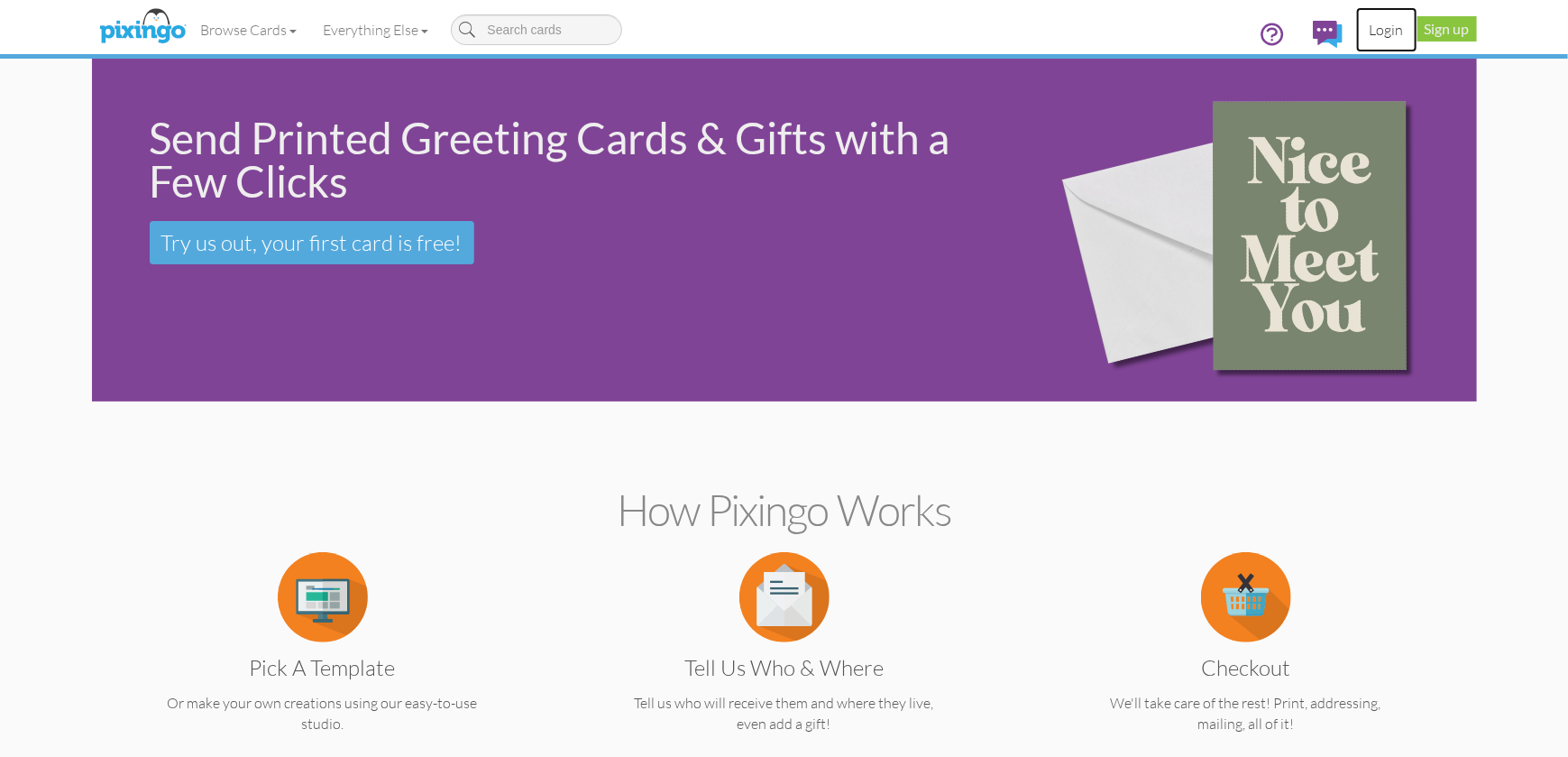
click at [1380, 27] on link "Login" at bounding box center [1386, 29] width 61 height 45
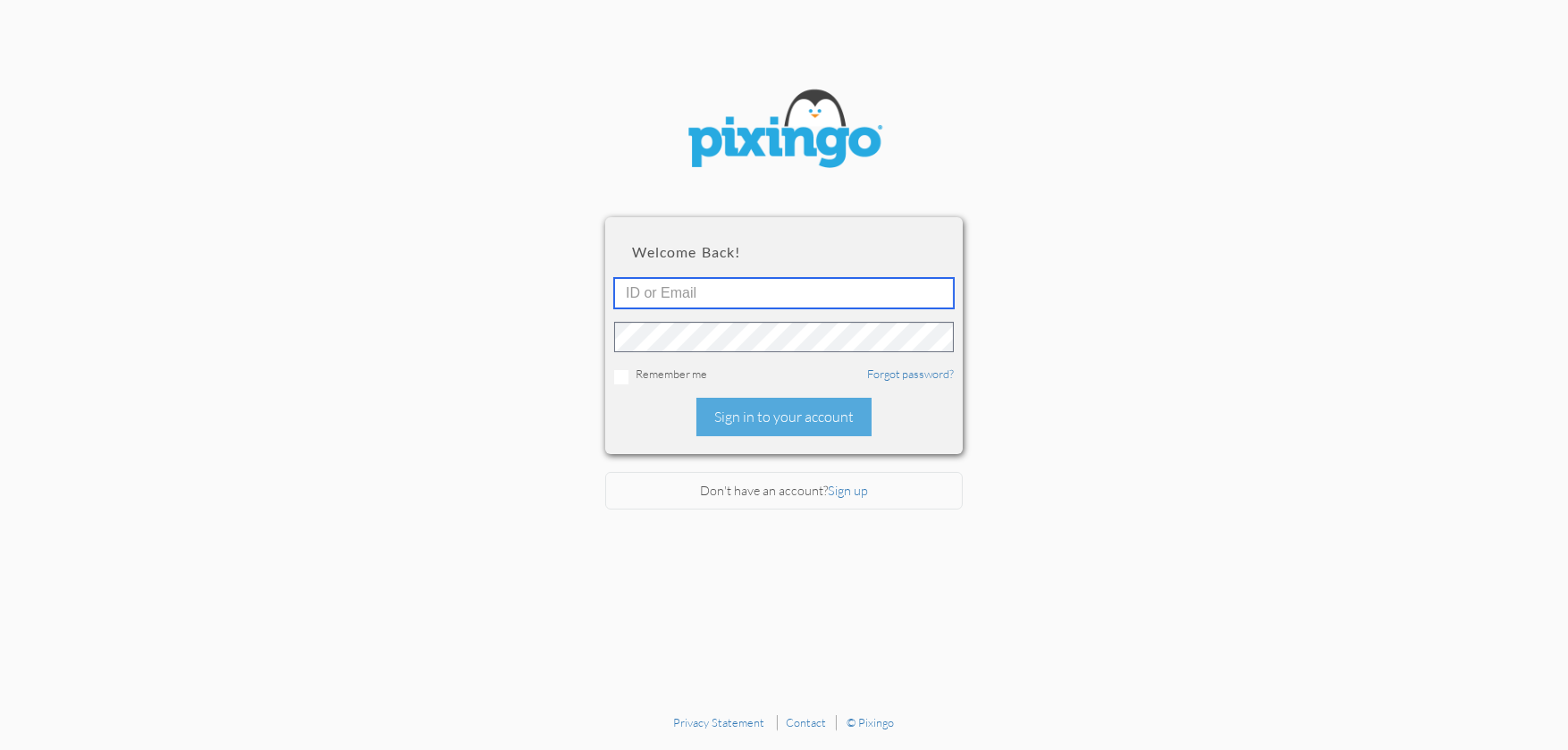
type input "[PERSON_NAME][EMAIL_ADDRESS][DOMAIN_NAME]"
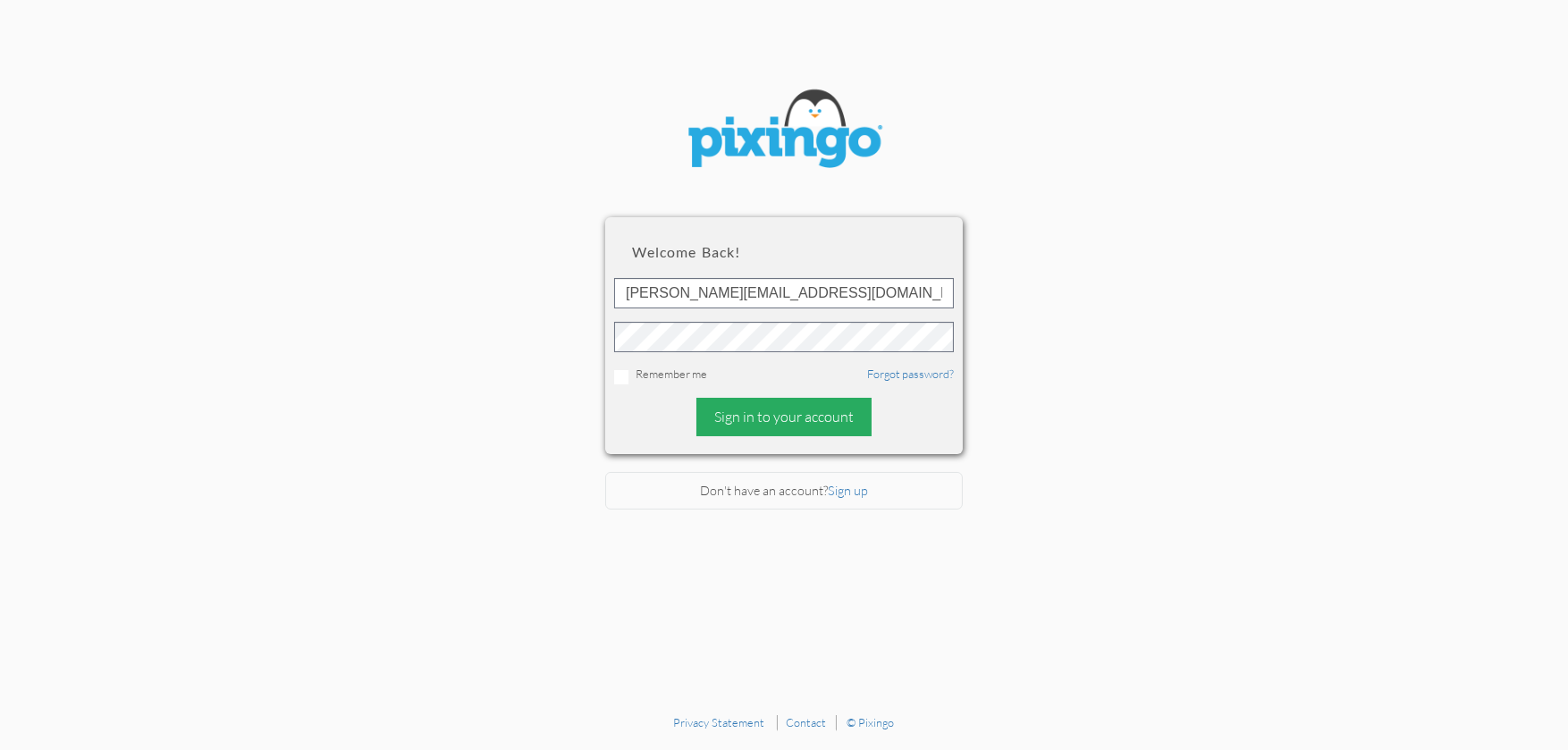
click at [774, 424] on div "Sign in to your account" at bounding box center [784, 417] width 175 height 38
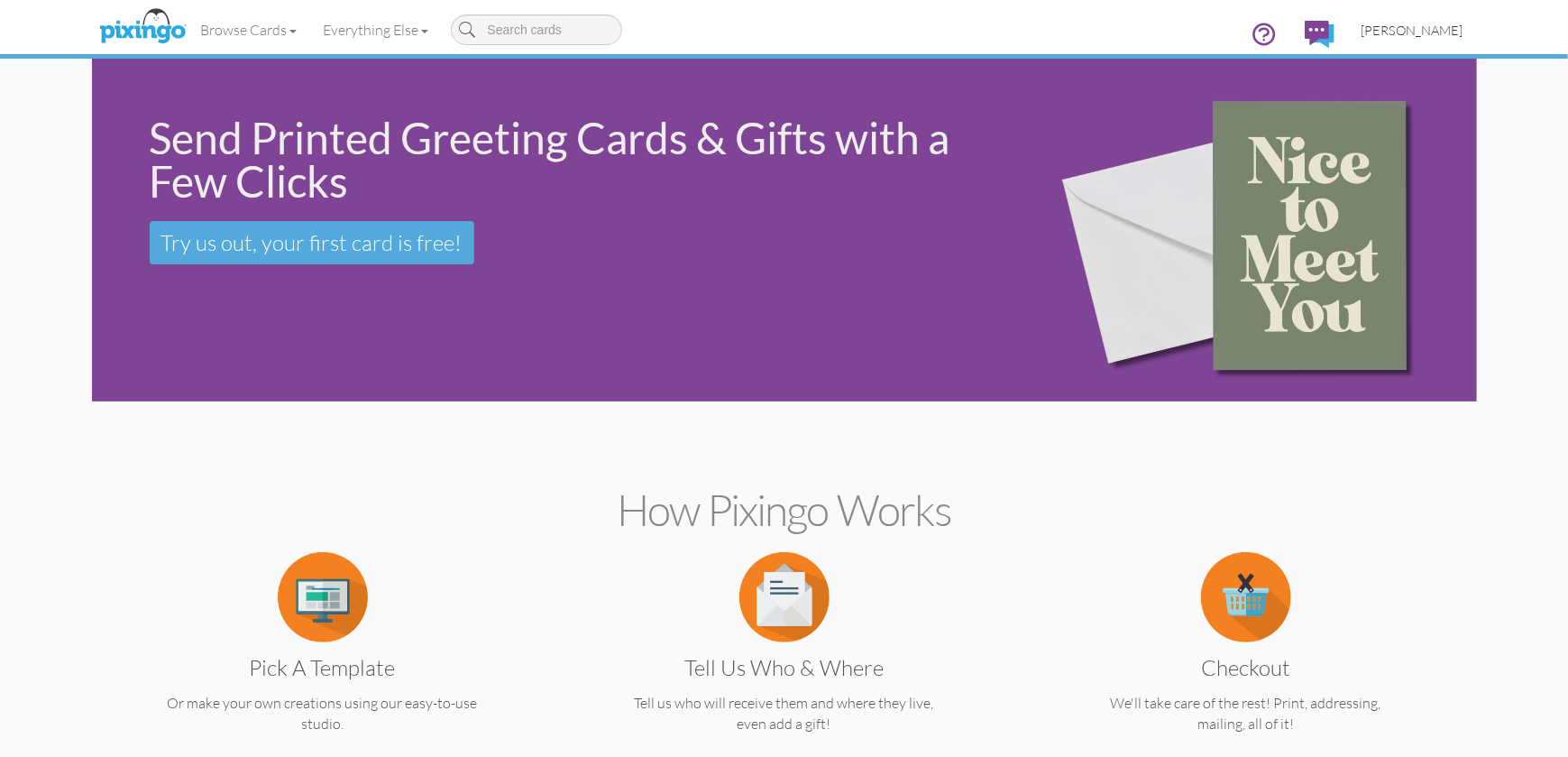
click at [1447, 26] on span "[PERSON_NAME]" at bounding box center [1413, 30] width 102 height 16
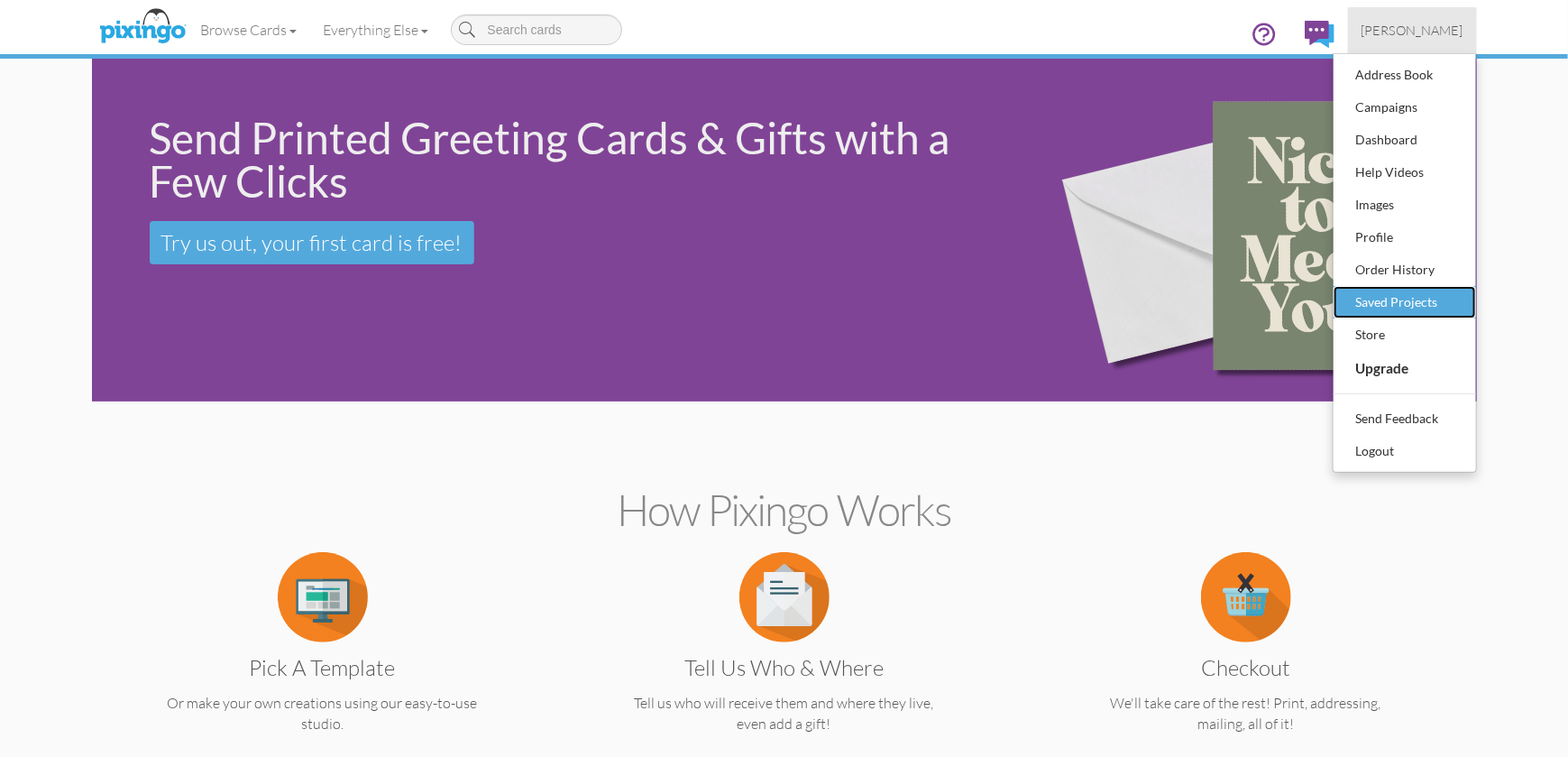
click at [1395, 295] on div "Saved Projects" at bounding box center [1404, 303] width 106 height 27
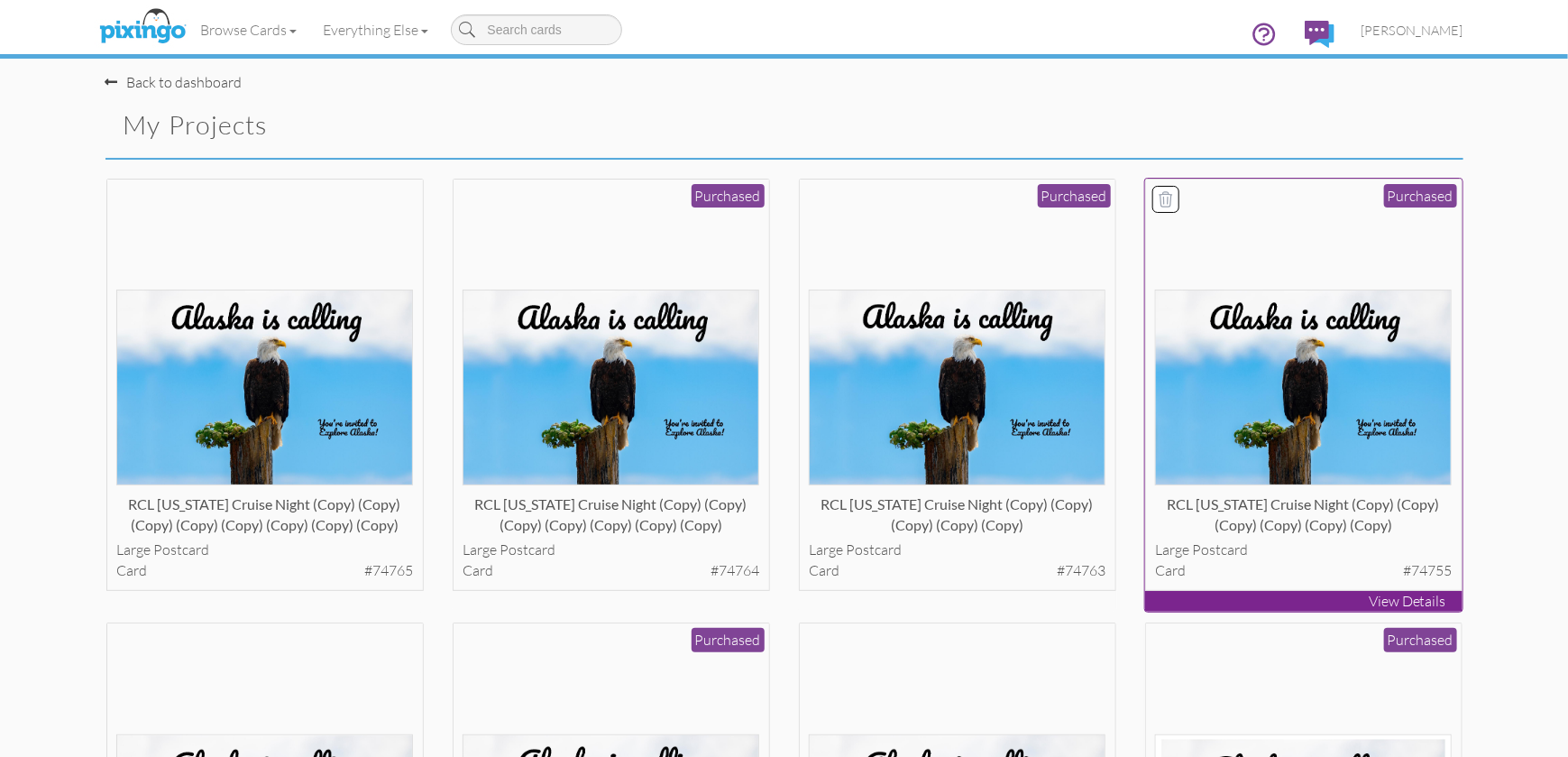
click at [1250, 340] on img at bounding box center [1303, 388] width 297 height 196
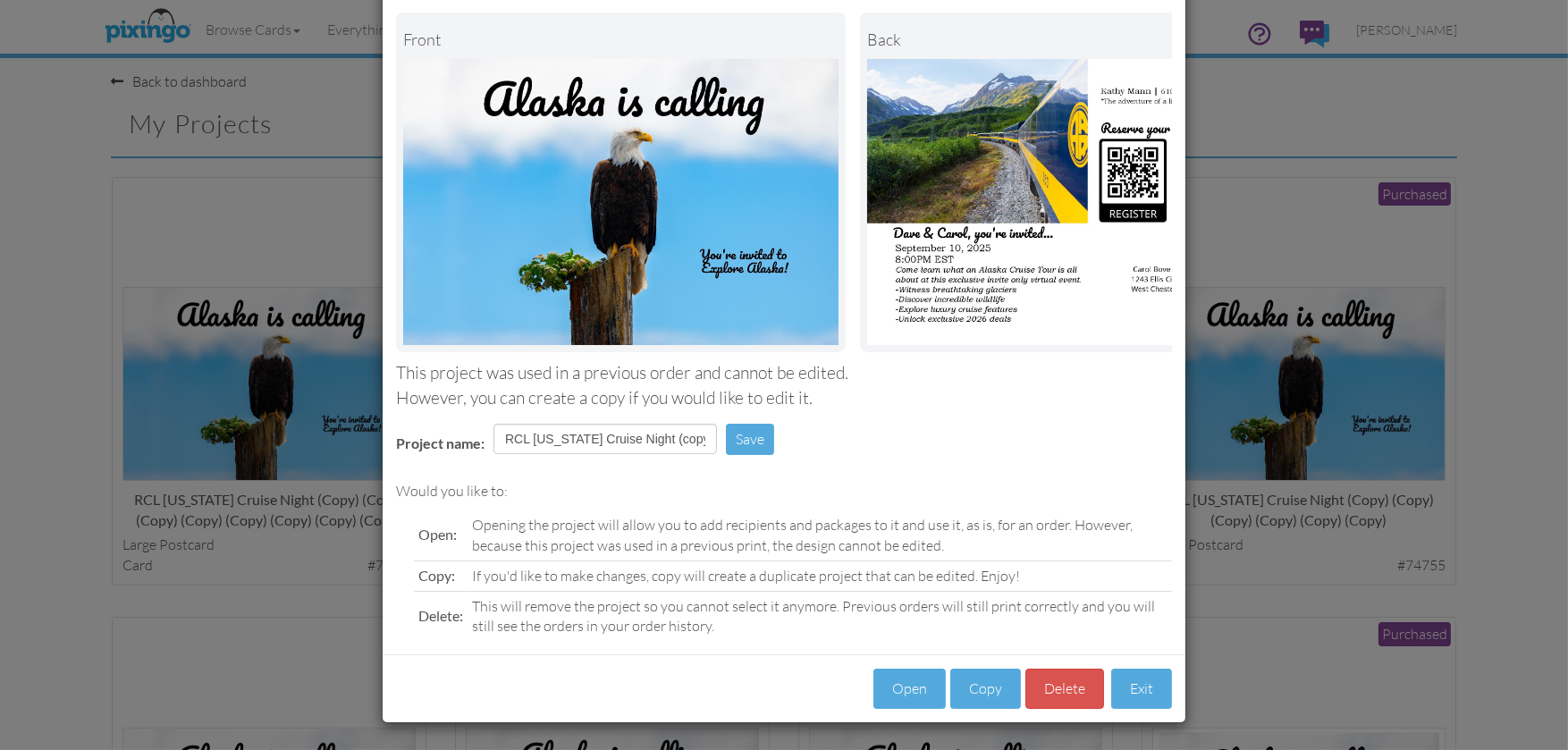
scroll to position [99, 0]
click at [980, 698] on button "Copy" at bounding box center [986, 688] width 71 height 40
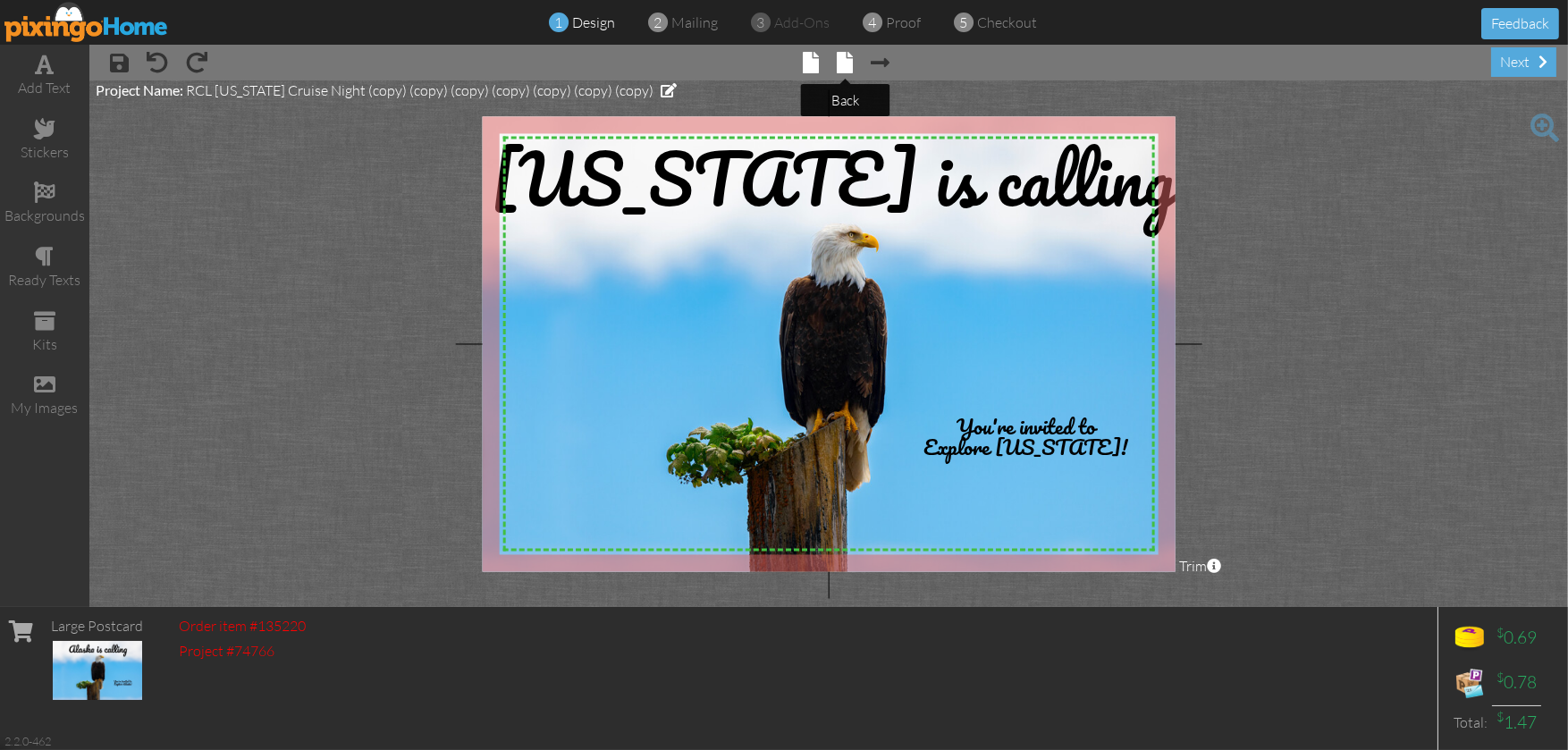
click at [851, 67] on span at bounding box center [846, 62] width 16 height 22
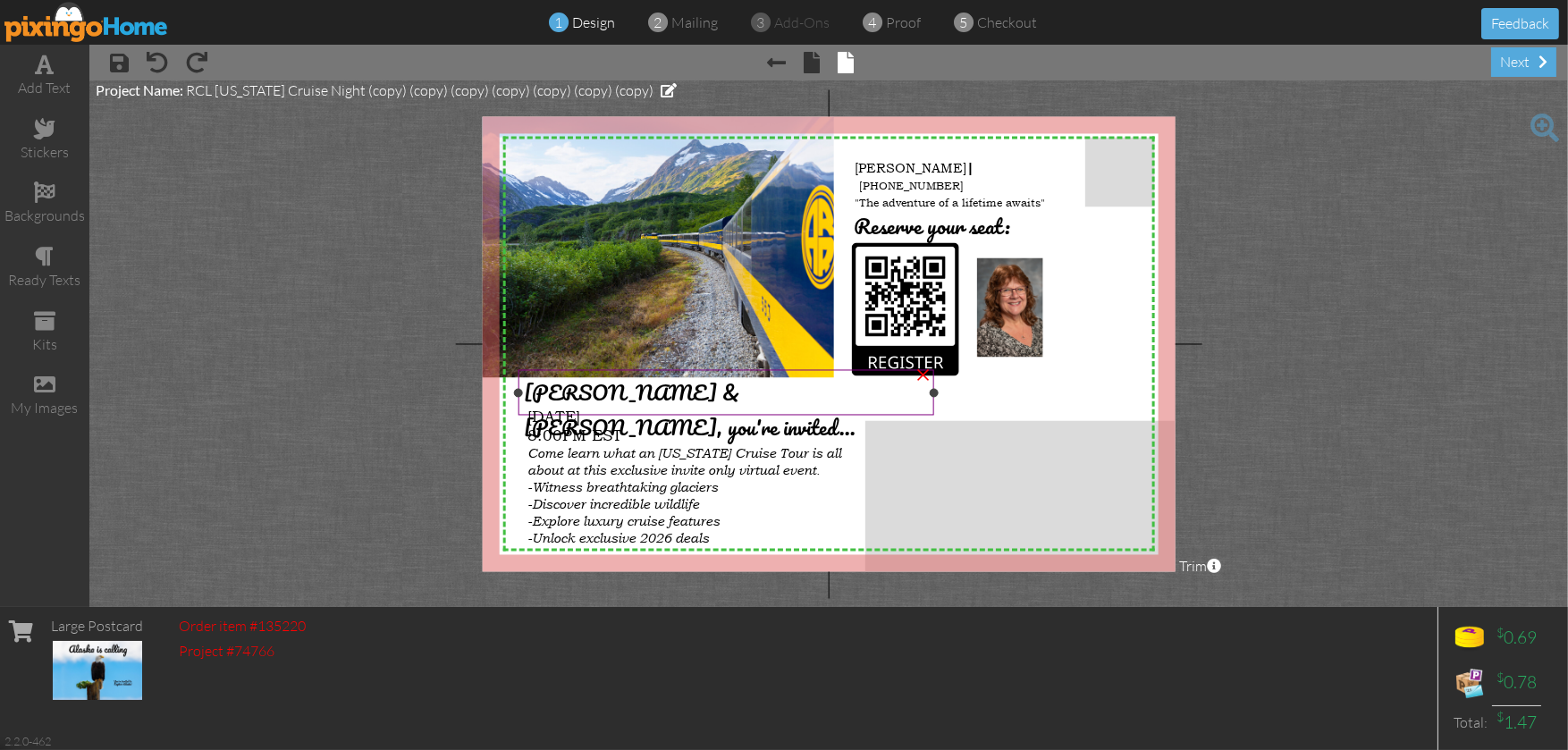
click at [647, 388] on span "[PERSON_NAME] & [PERSON_NAME], you're invited..." at bounding box center [689, 409] width 332 height 70
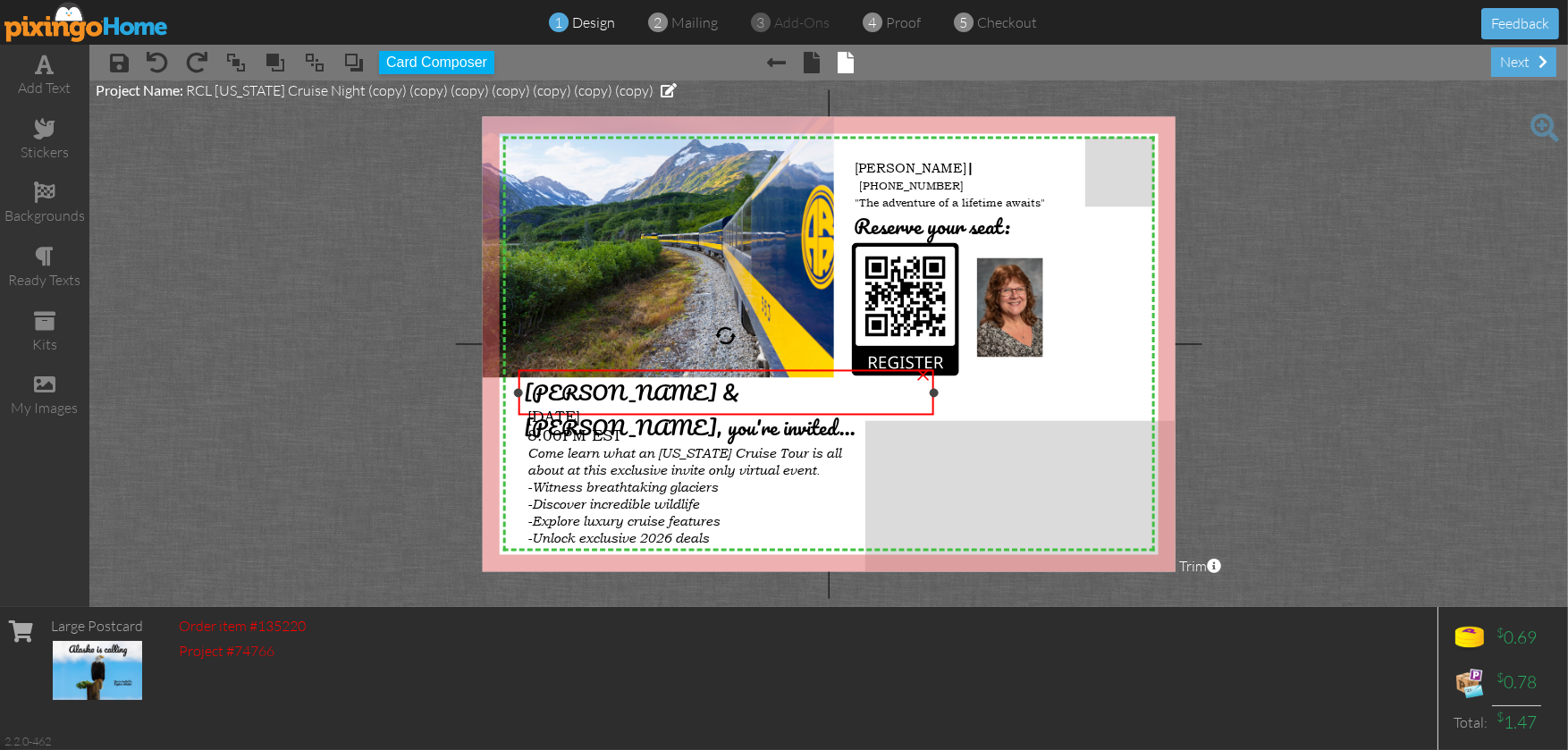
click at [647, 388] on span "[PERSON_NAME] & [PERSON_NAME], you're invited..." at bounding box center [689, 409] width 332 height 70
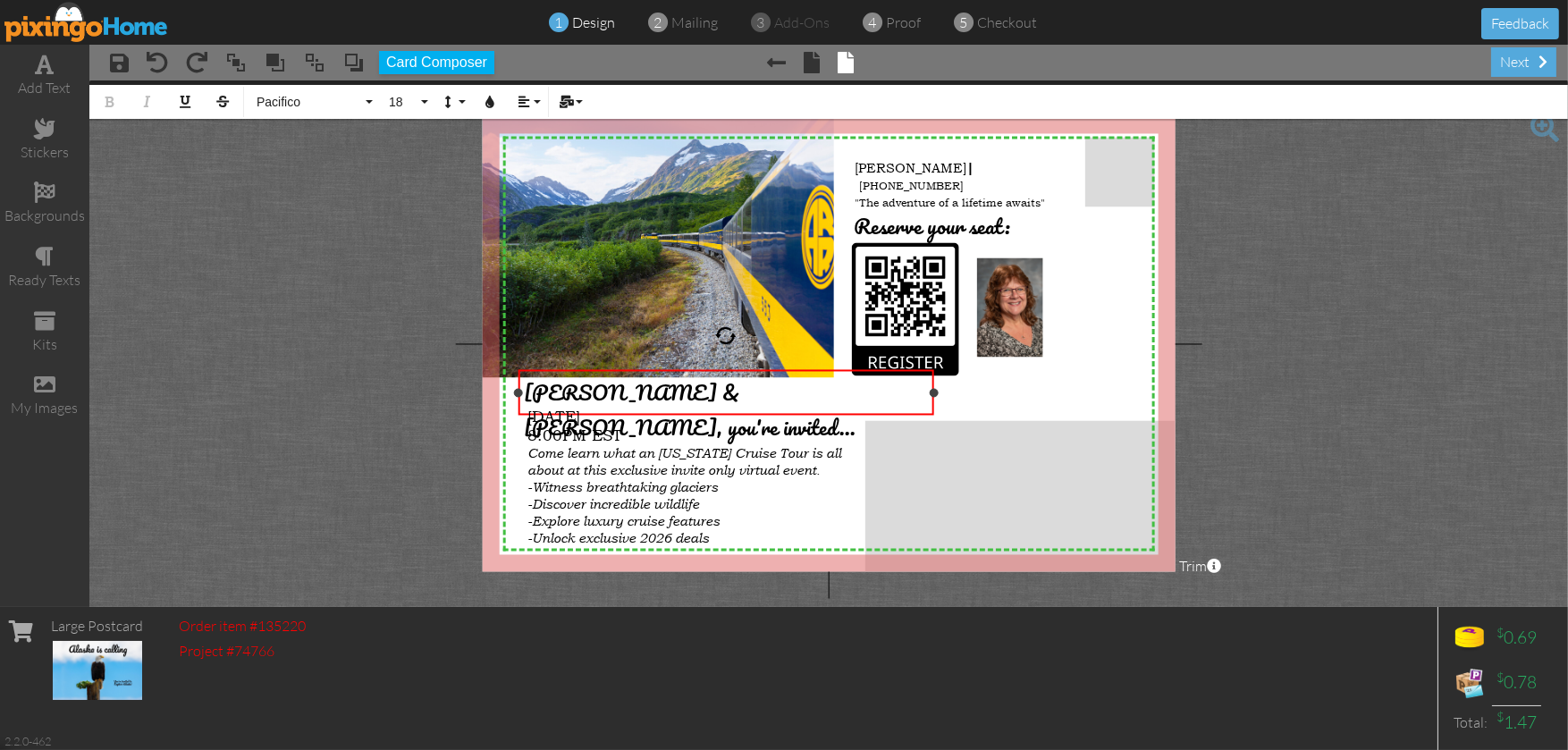
click at [642, 394] on span "[PERSON_NAME] & [PERSON_NAME], you're invited..." at bounding box center [689, 409] width 332 height 70
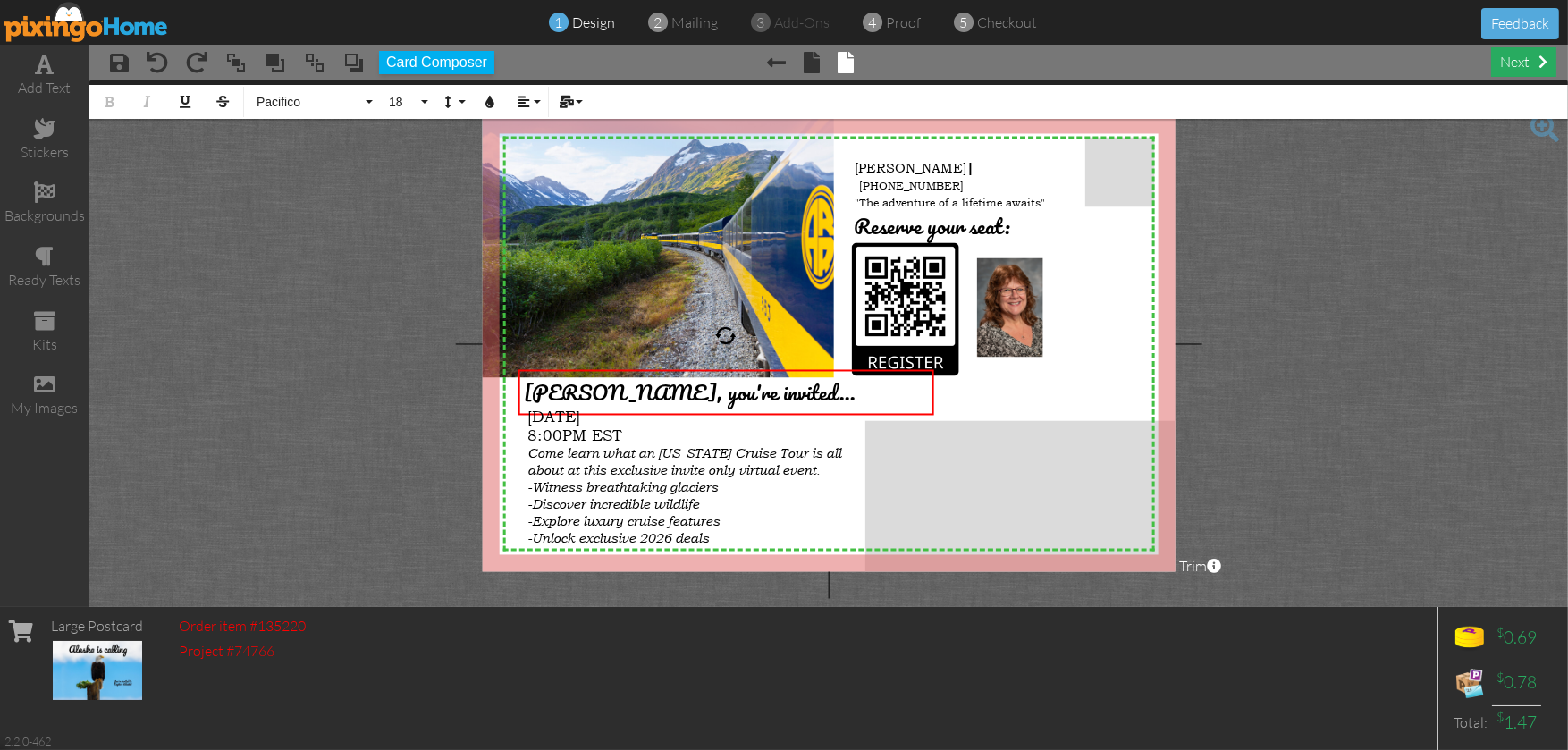
click at [1517, 55] on div "next" at bounding box center [1524, 62] width 65 height 30
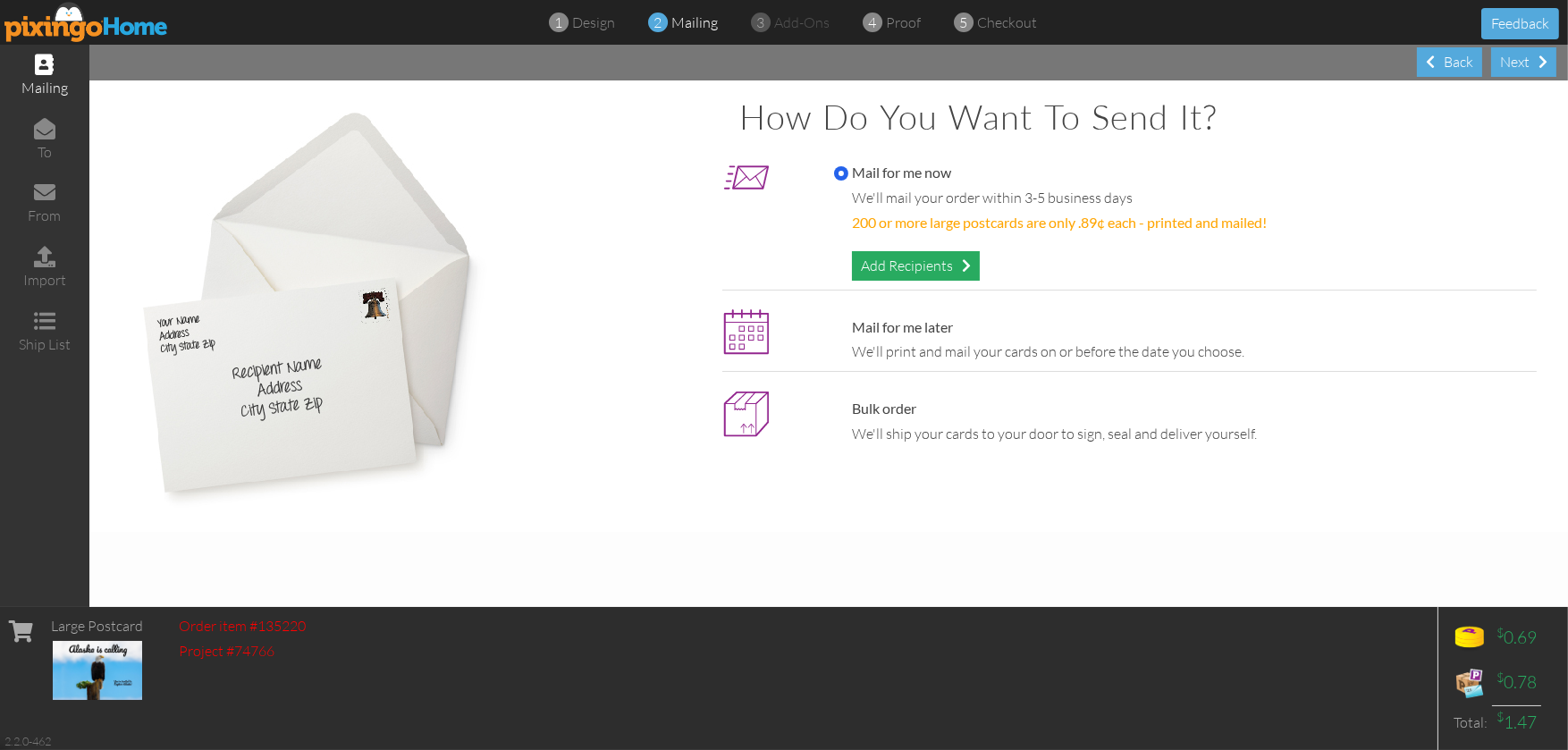
click at [928, 265] on div "Add Recipients" at bounding box center [915, 265] width 128 height 30
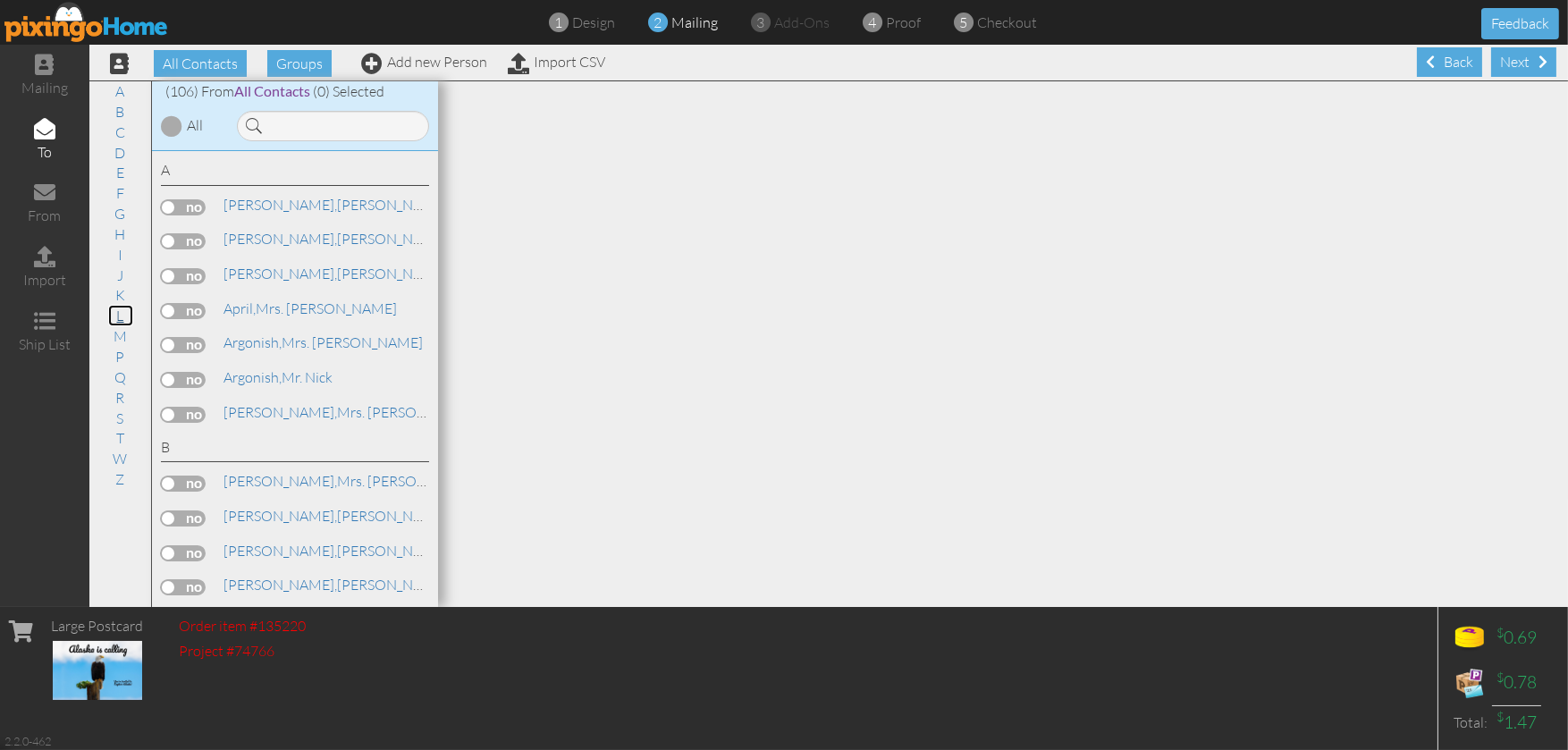
click at [120, 313] on link "L" at bounding box center [120, 316] width 25 height 22
click at [206, 216] on label at bounding box center [183, 208] width 44 height 16
click at [0, 0] on input "checkbox" at bounding box center [0, 0] width 0 height 0
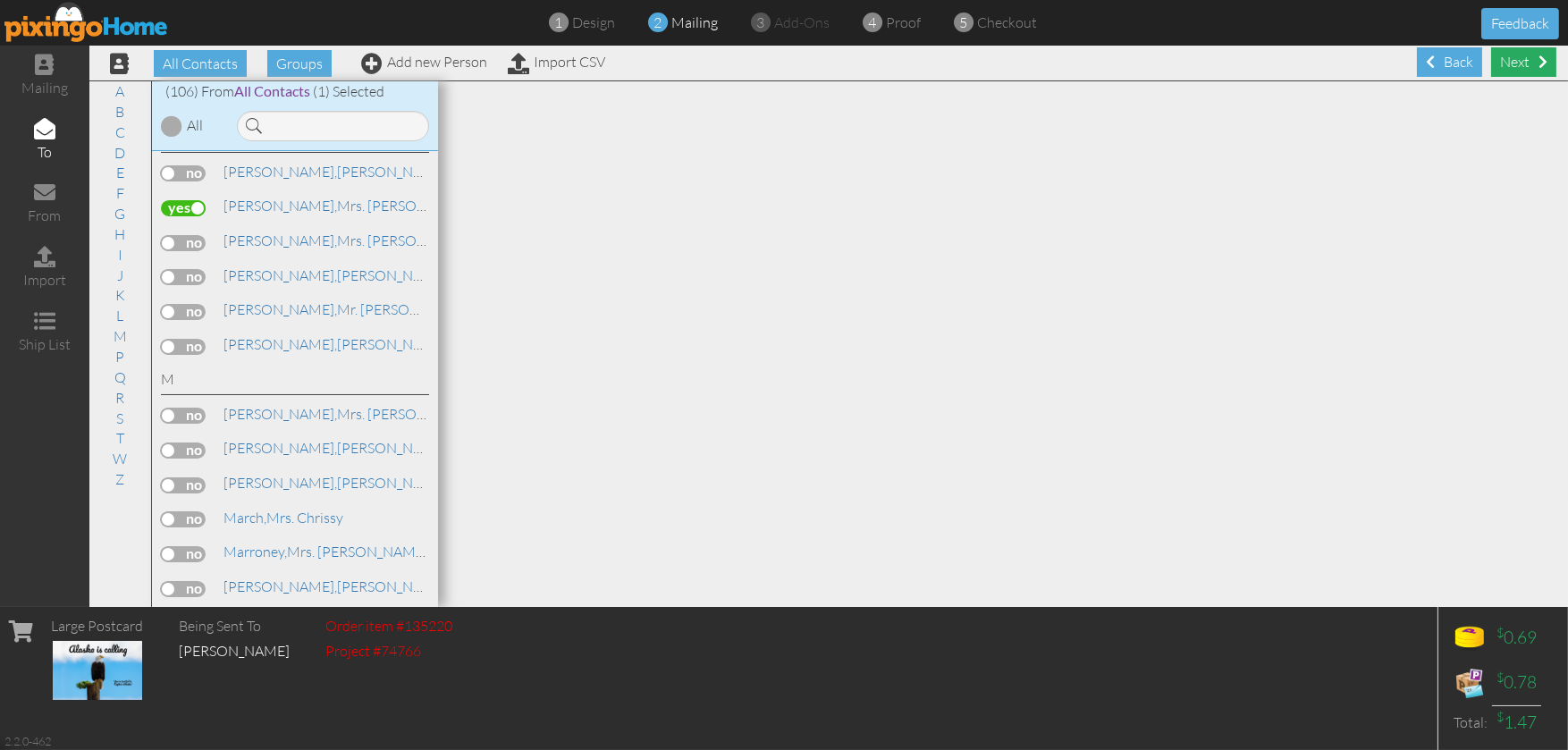
click at [1503, 53] on div "Next" at bounding box center [1524, 62] width 65 height 30
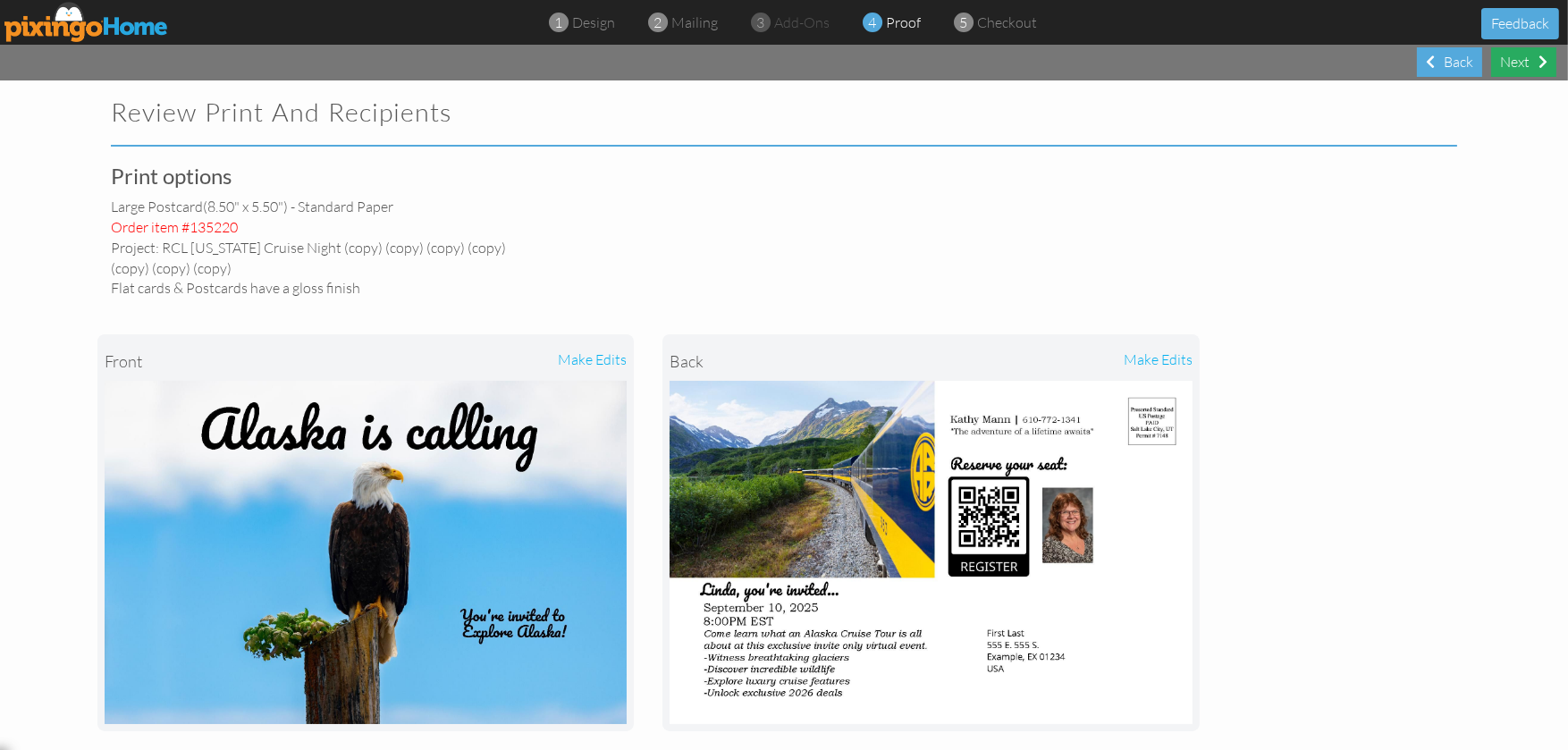
select select "object:1472"
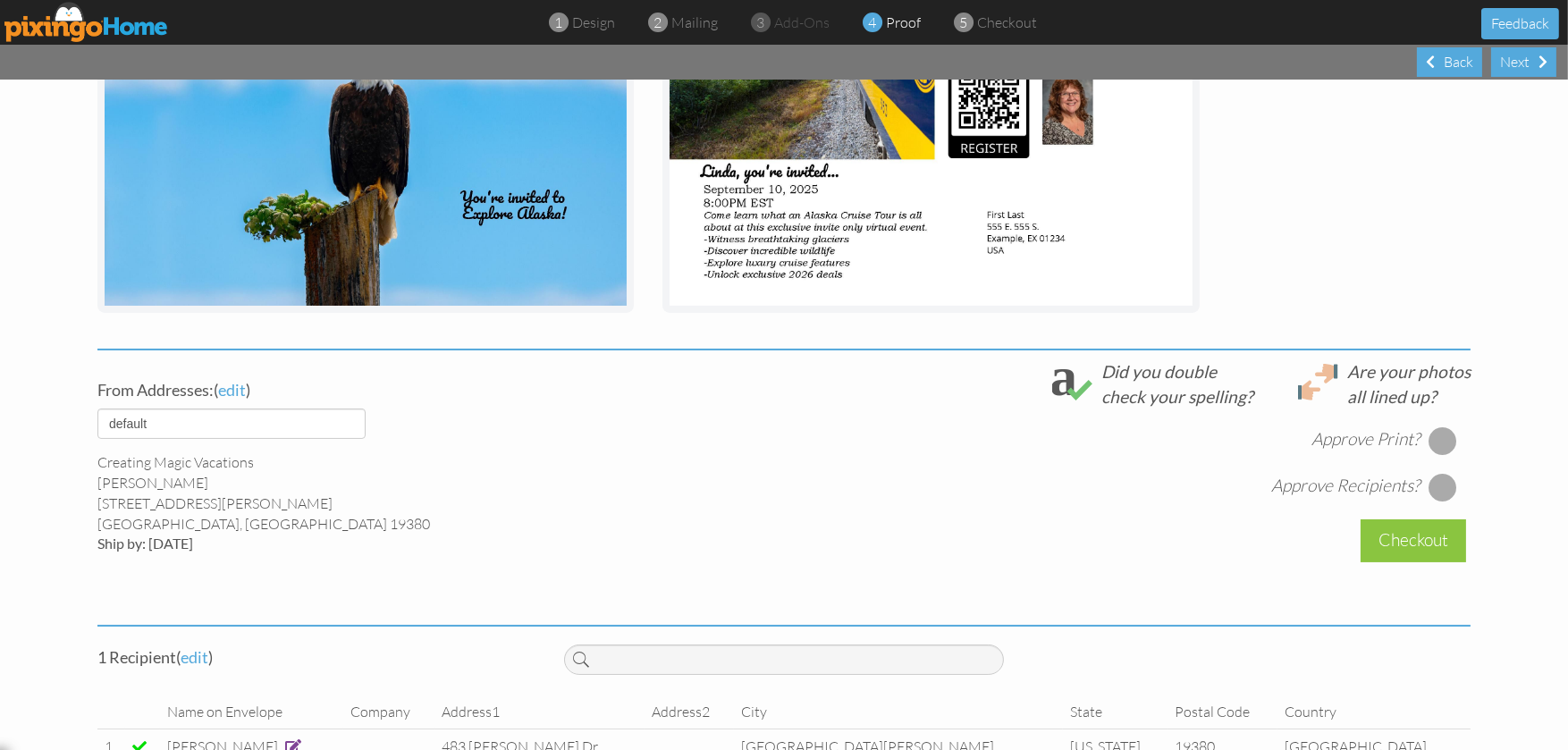
scroll to position [467, 0]
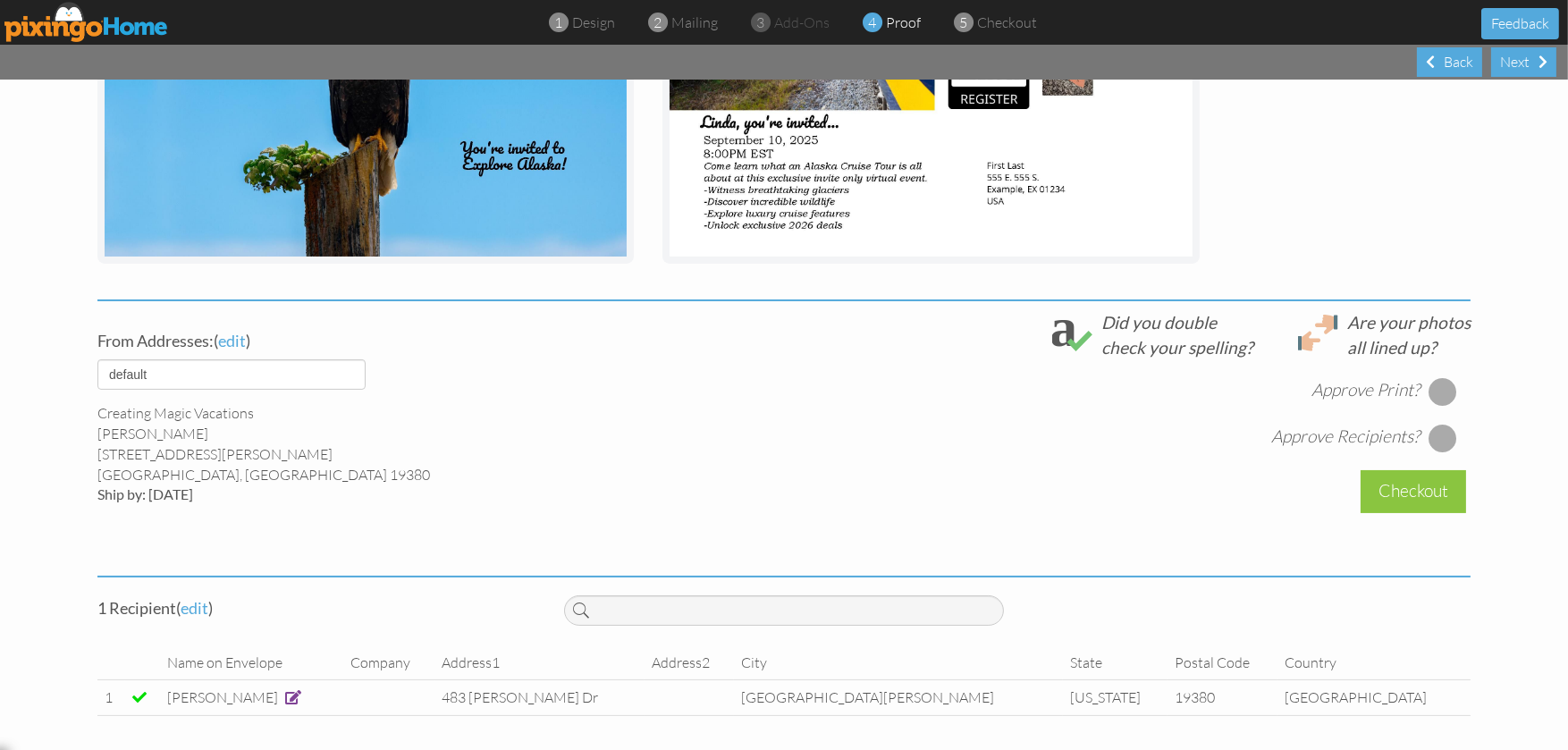
click at [1432, 394] on div at bounding box center [1443, 391] width 29 height 29
click at [1430, 429] on div at bounding box center [1443, 438] width 29 height 29
click at [1409, 486] on div "Checkout" at bounding box center [1413, 491] width 105 height 42
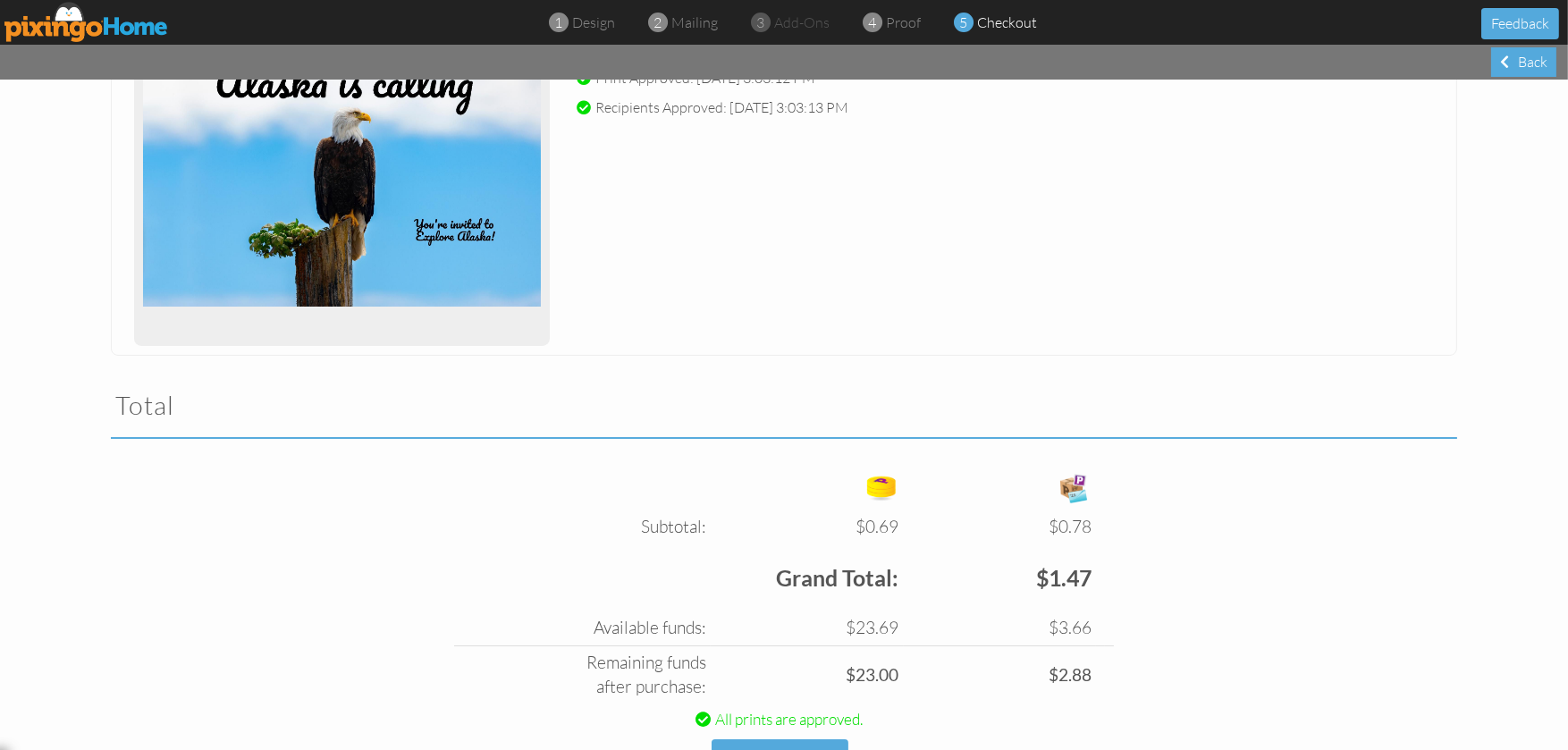
scroll to position [403, 0]
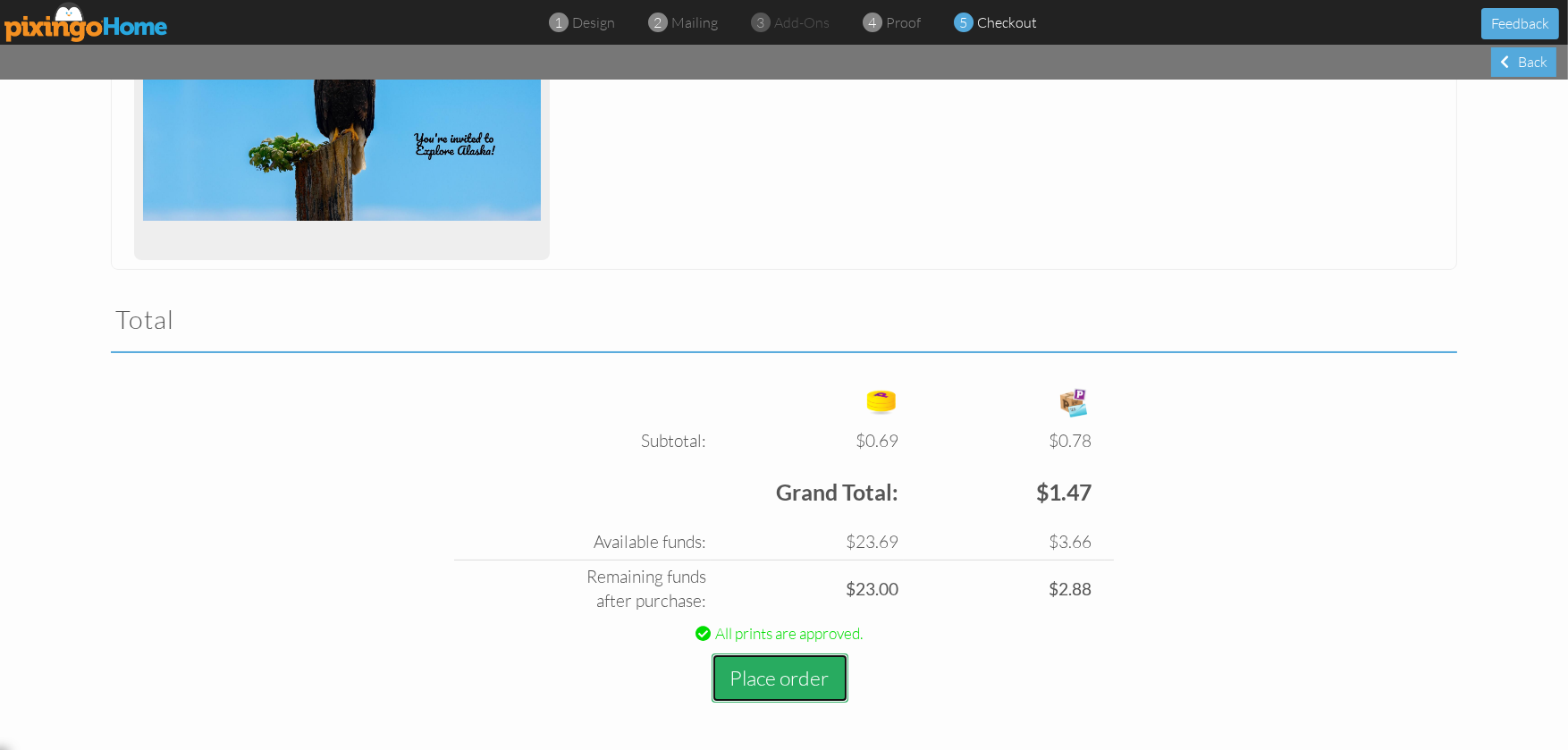
click at [771, 671] on button "Place order" at bounding box center [779, 678] width 137 height 49
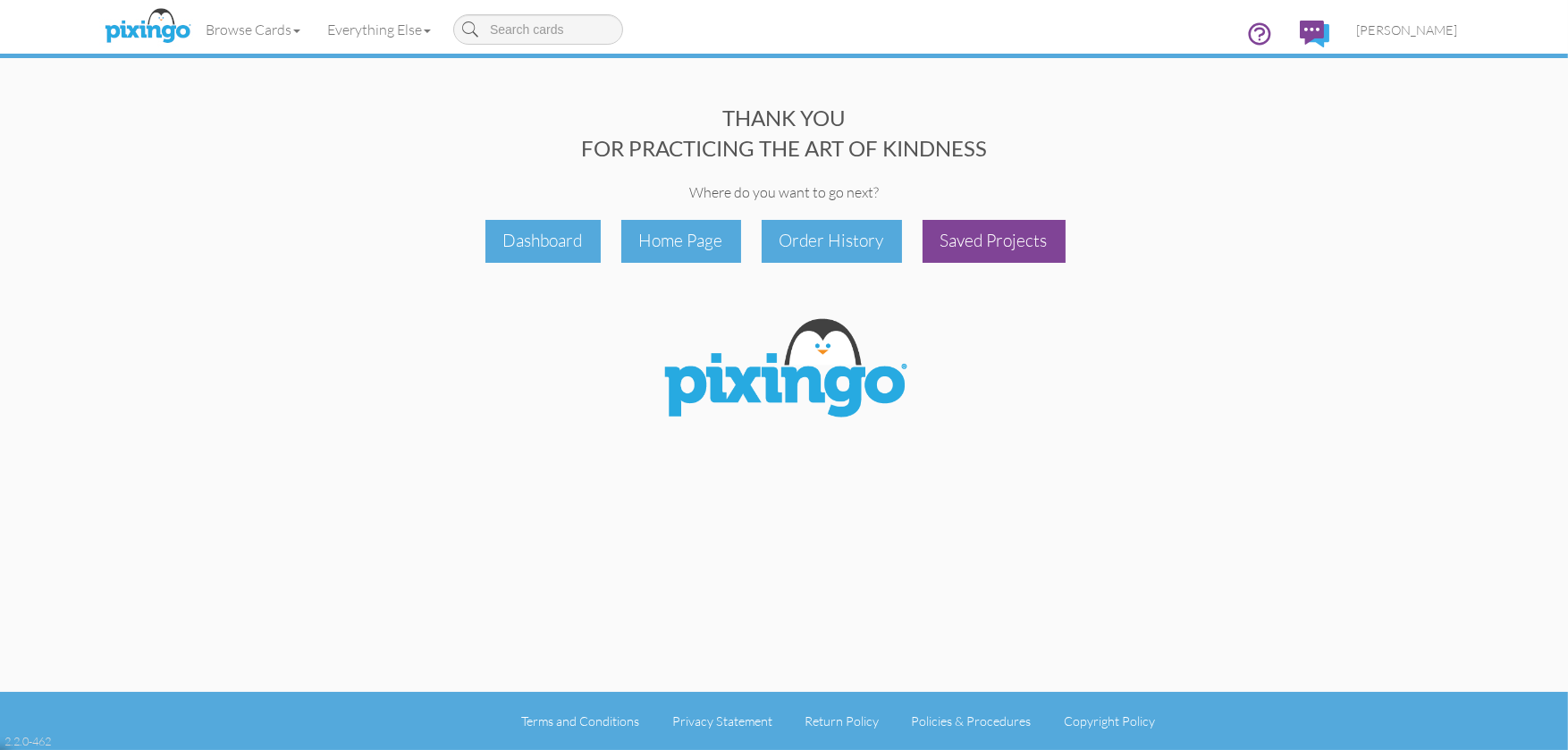
click at [998, 244] on div "Saved Projects" at bounding box center [994, 241] width 143 height 42
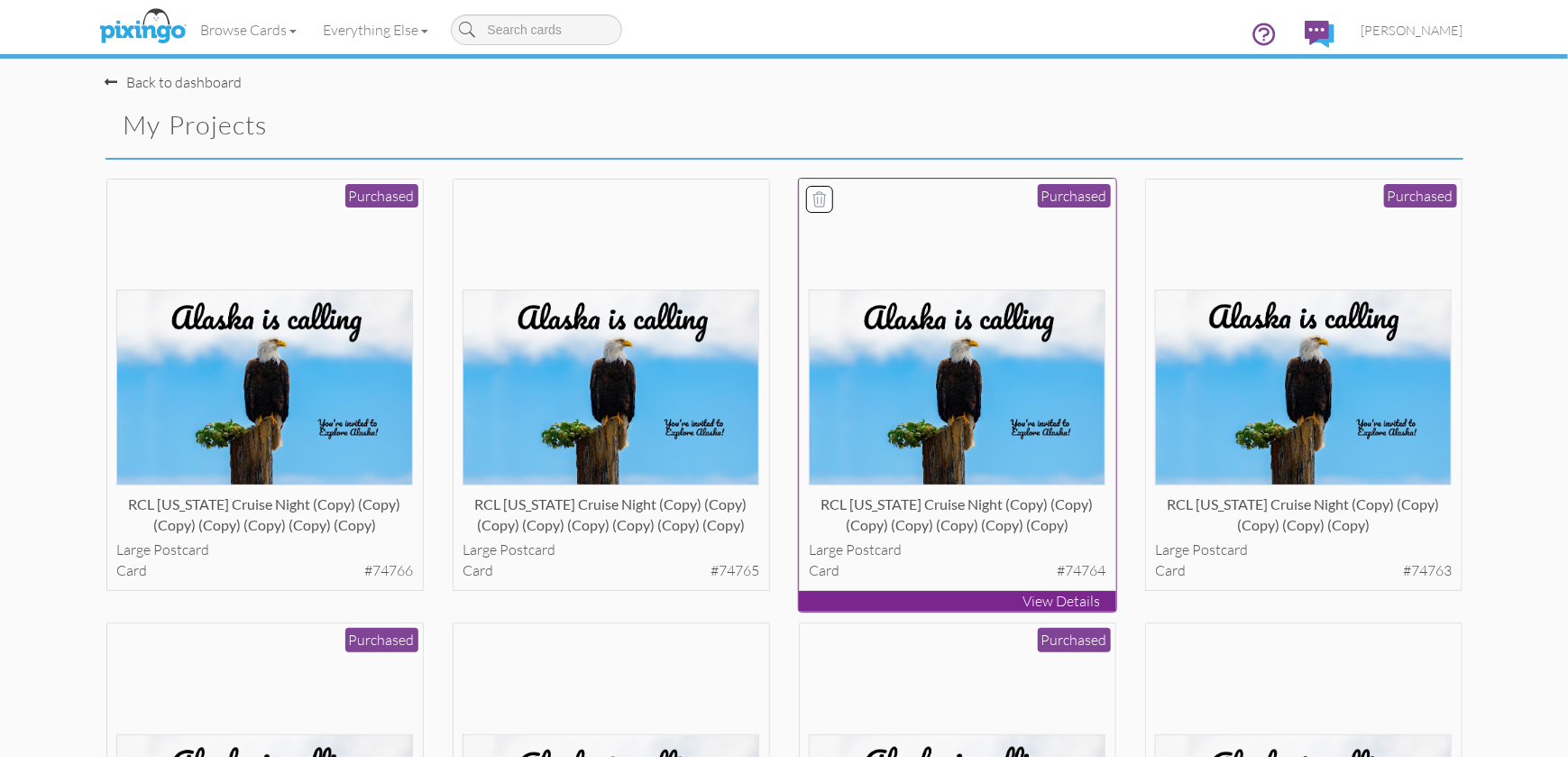
click at [953, 390] on img at bounding box center [957, 388] width 297 height 196
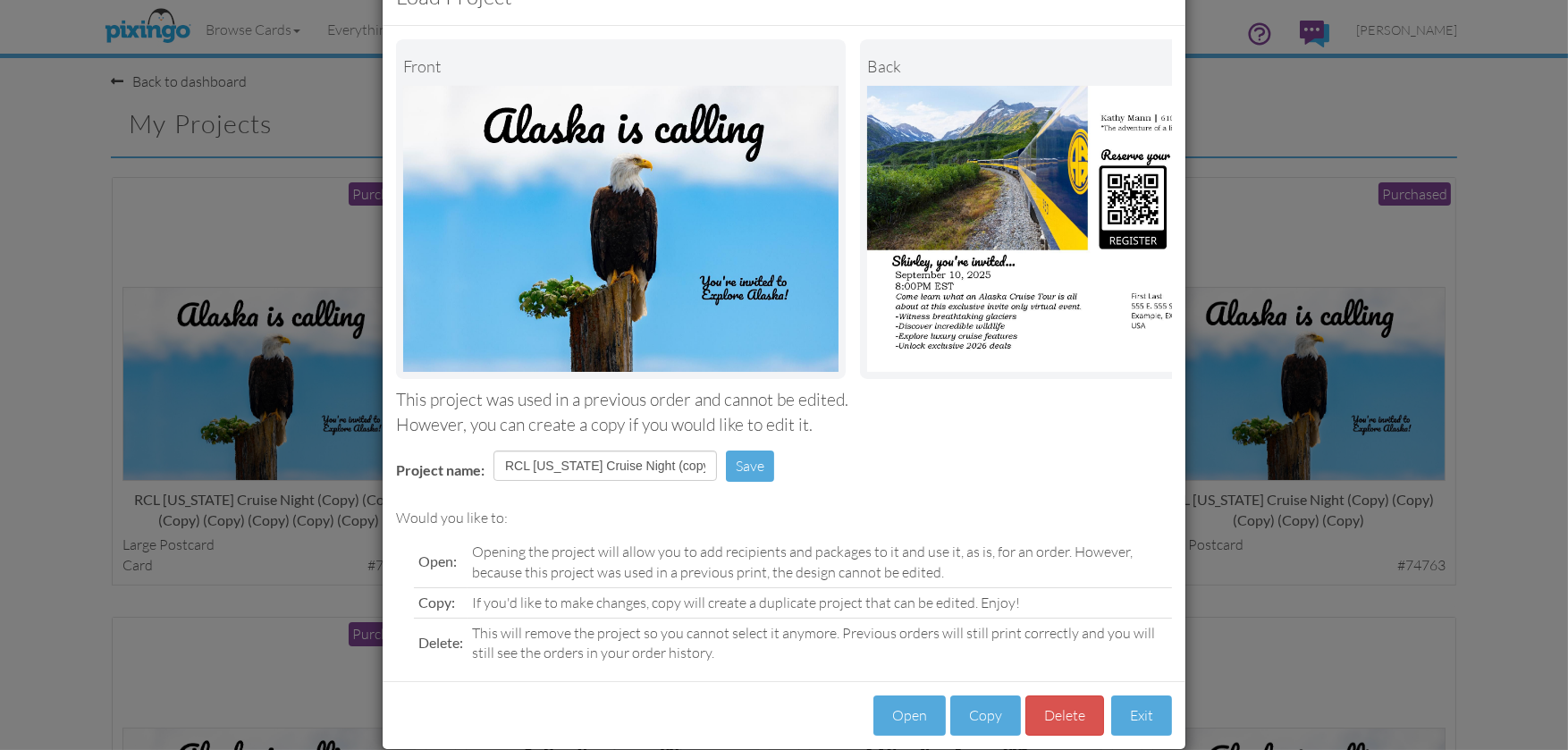
scroll to position [90, 0]
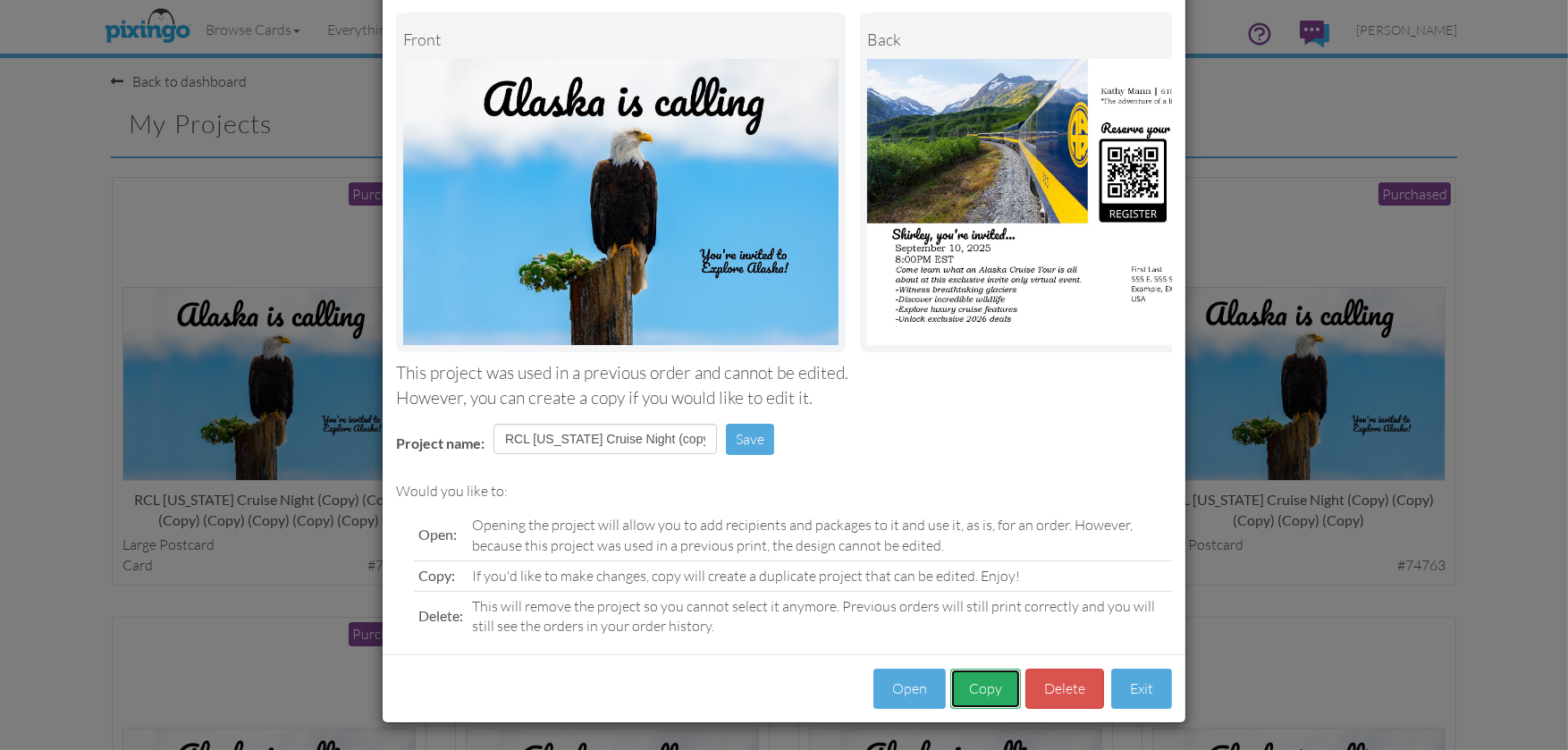
click at [971, 694] on button "Copy" at bounding box center [986, 688] width 71 height 40
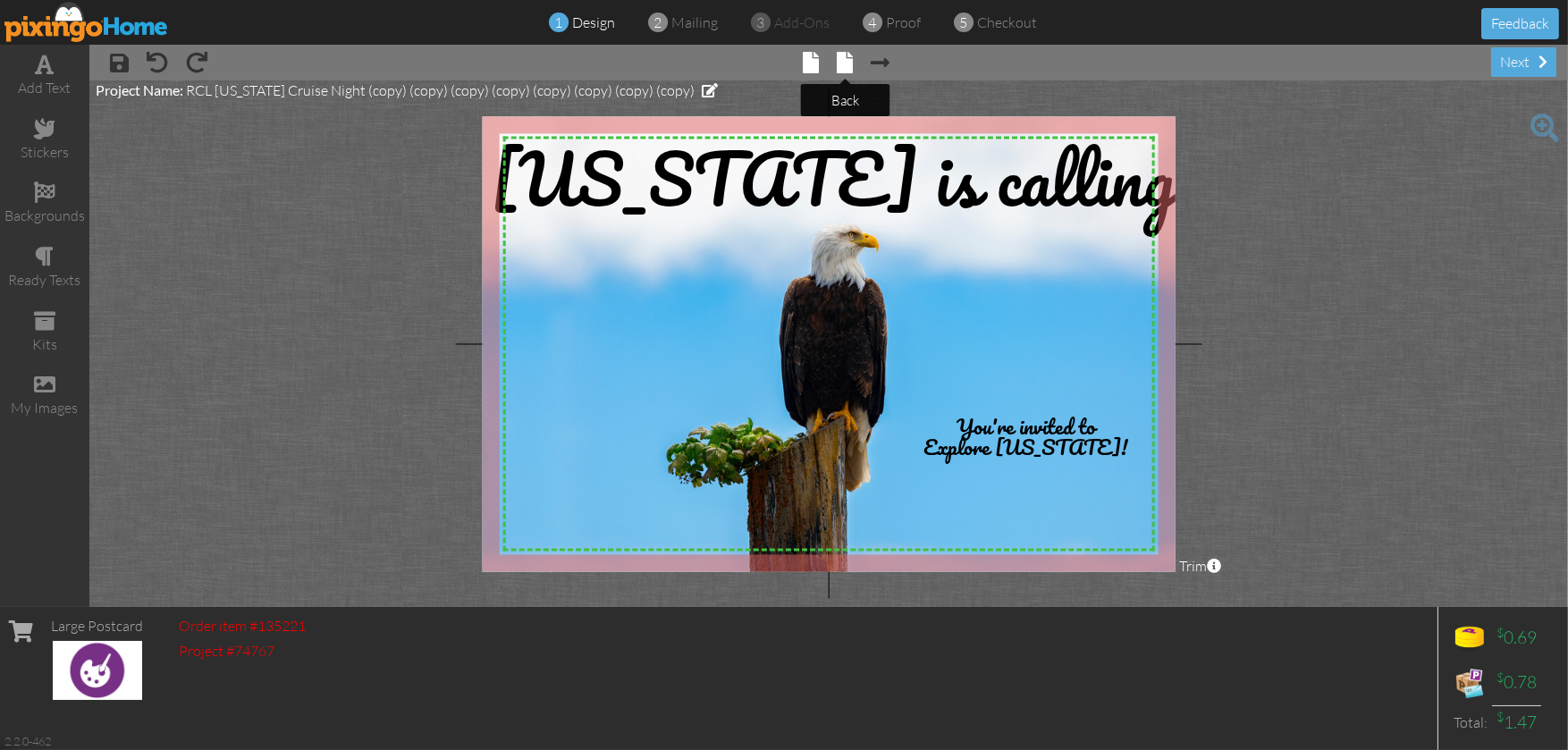
click at [850, 60] on span at bounding box center [846, 62] width 16 height 22
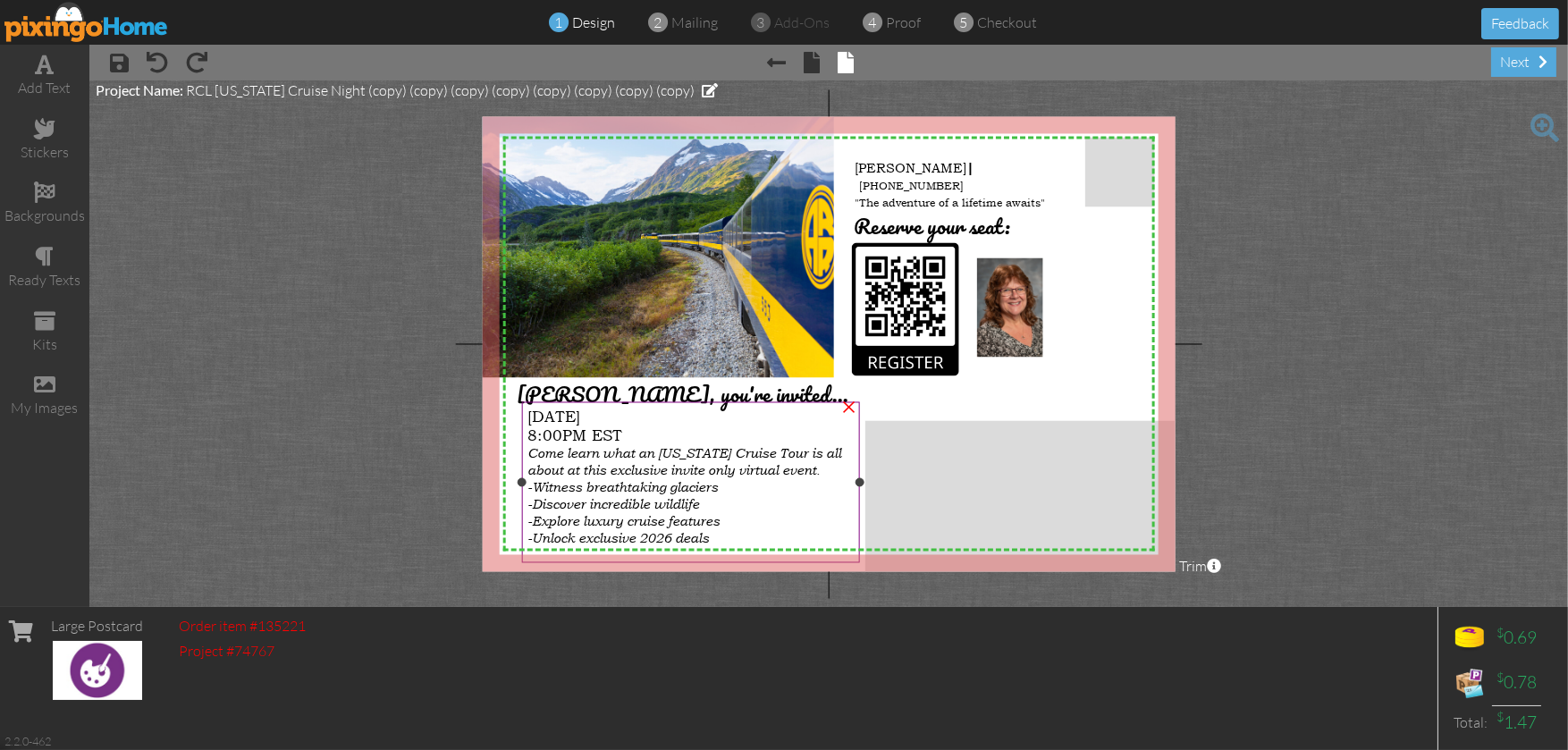
click at [582, 398] on div at bounding box center [690, 482] width 347 height 169
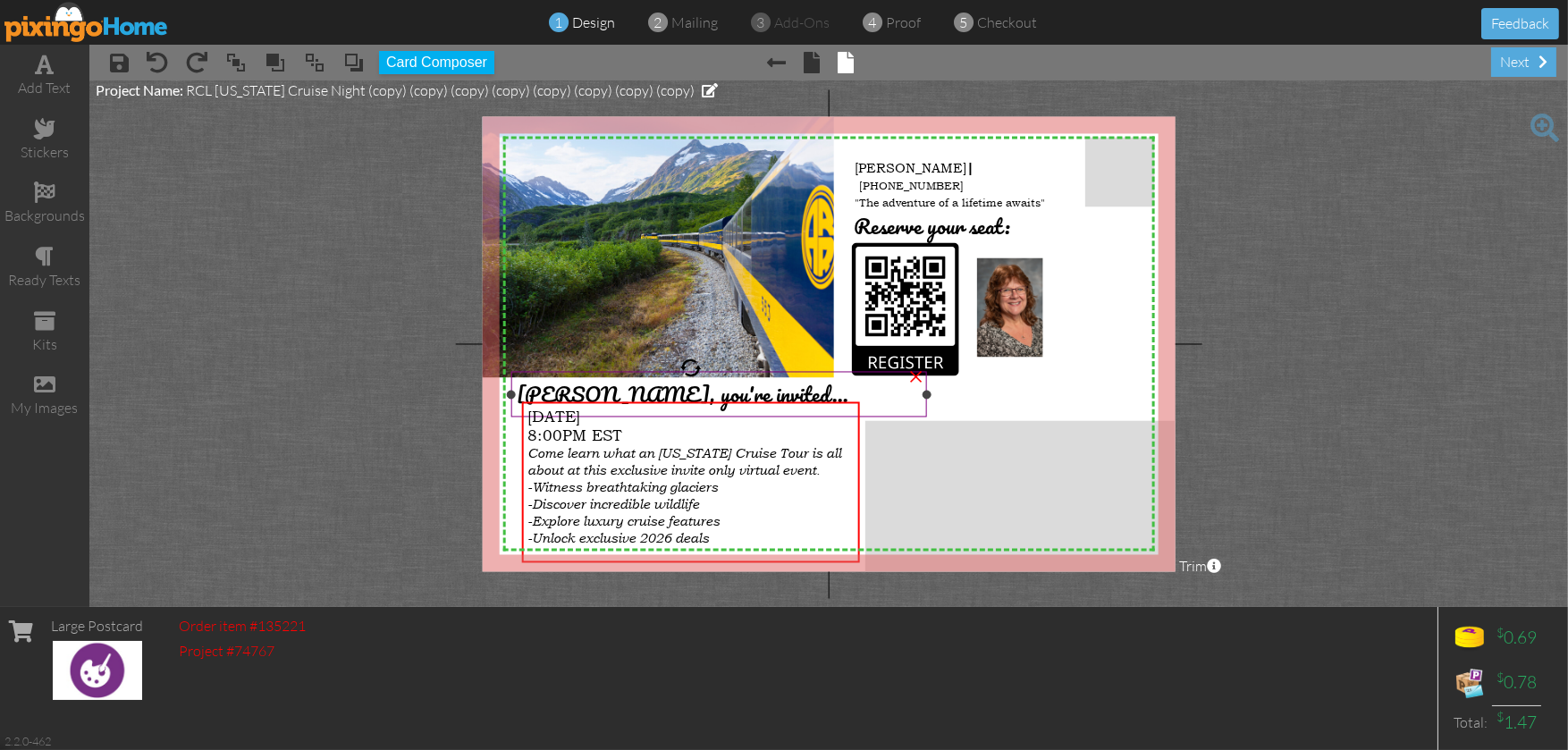
click at [582, 393] on span "[PERSON_NAME], you're invited..." at bounding box center [682, 394] width 332 height 34
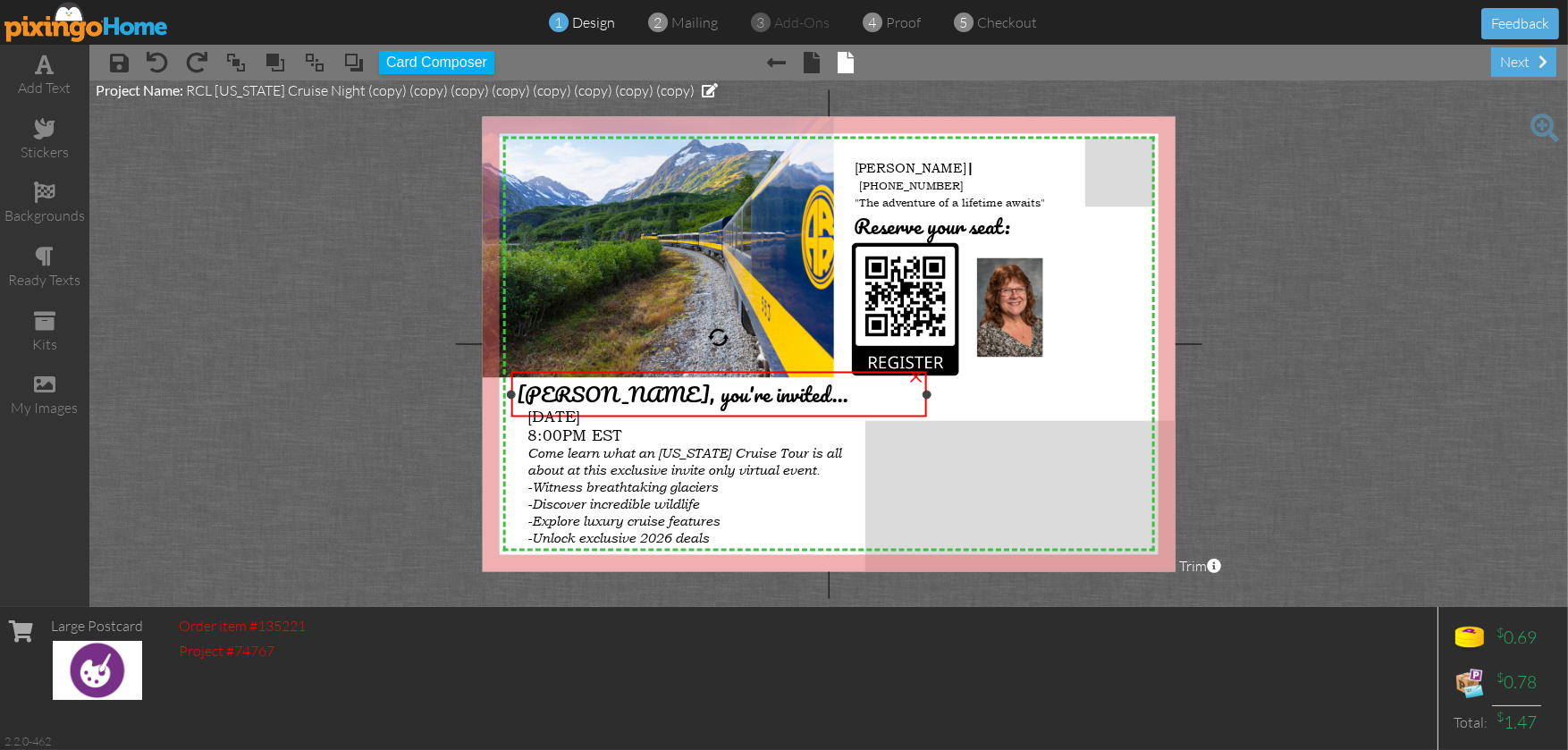
click at [583, 393] on span "[PERSON_NAME], you're invited..." at bounding box center [682, 394] width 332 height 34
click at [576, 396] on span "[PERSON_NAME], you're invited..." at bounding box center [682, 394] width 332 height 34
click at [579, 393] on span "[PERSON_NAME], you're invited..." at bounding box center [682, 394] width 332 height 34
click at [586, 393] on span "[PERSON_NAME], you're invited..." at bounding box center [682, 394] width 332 height 34
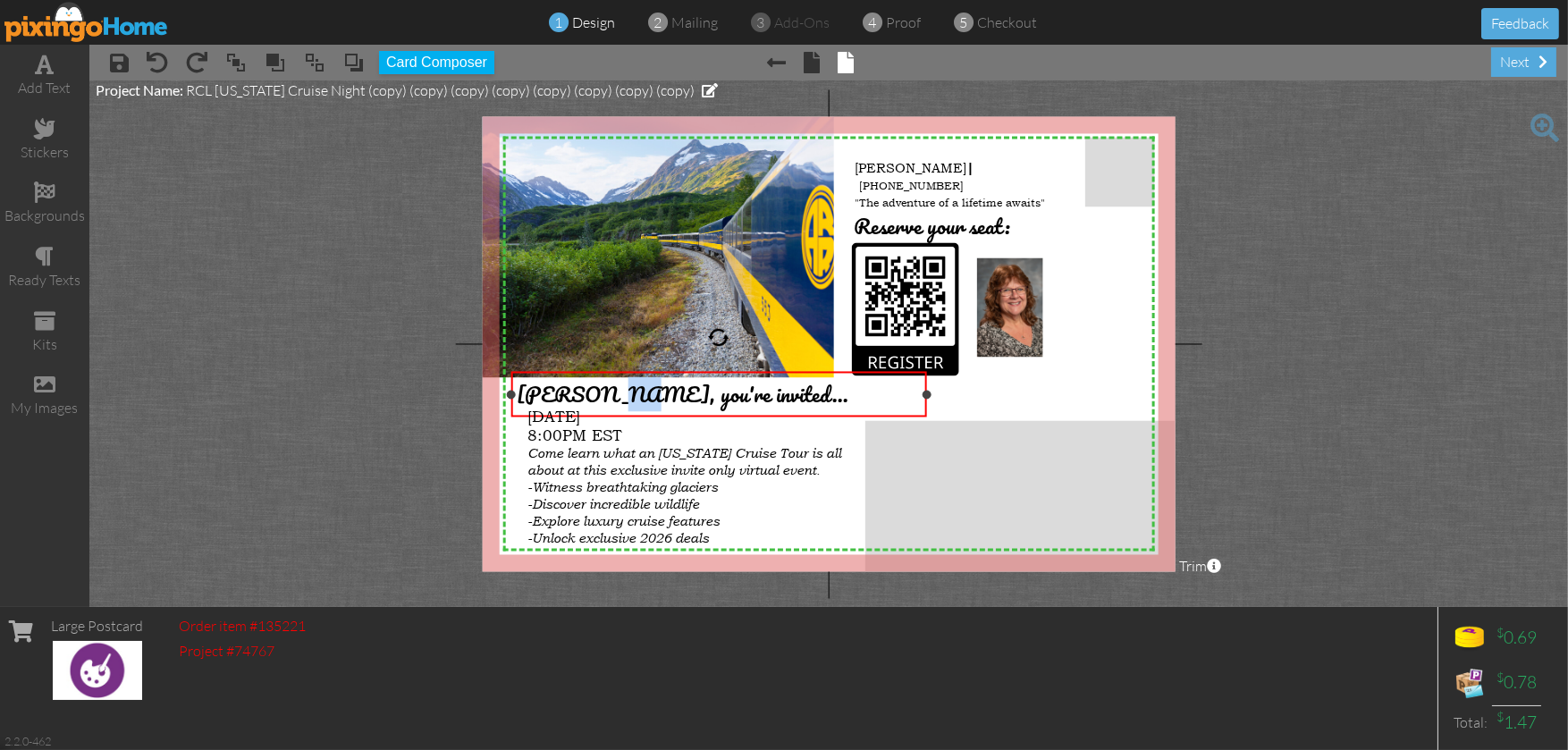
click at [586, 393] on span "[PERSON_NAME], you're invited..." at bounding box center [682, 394] width 332 height 34
click at [582, 396] on span "[PERSON_NAME], you're invited..." at bounding box center [682, 394] width 332 height 34
click at [1525, 56] on div "next" at bounding box center [1524, 62] width 65 height 30
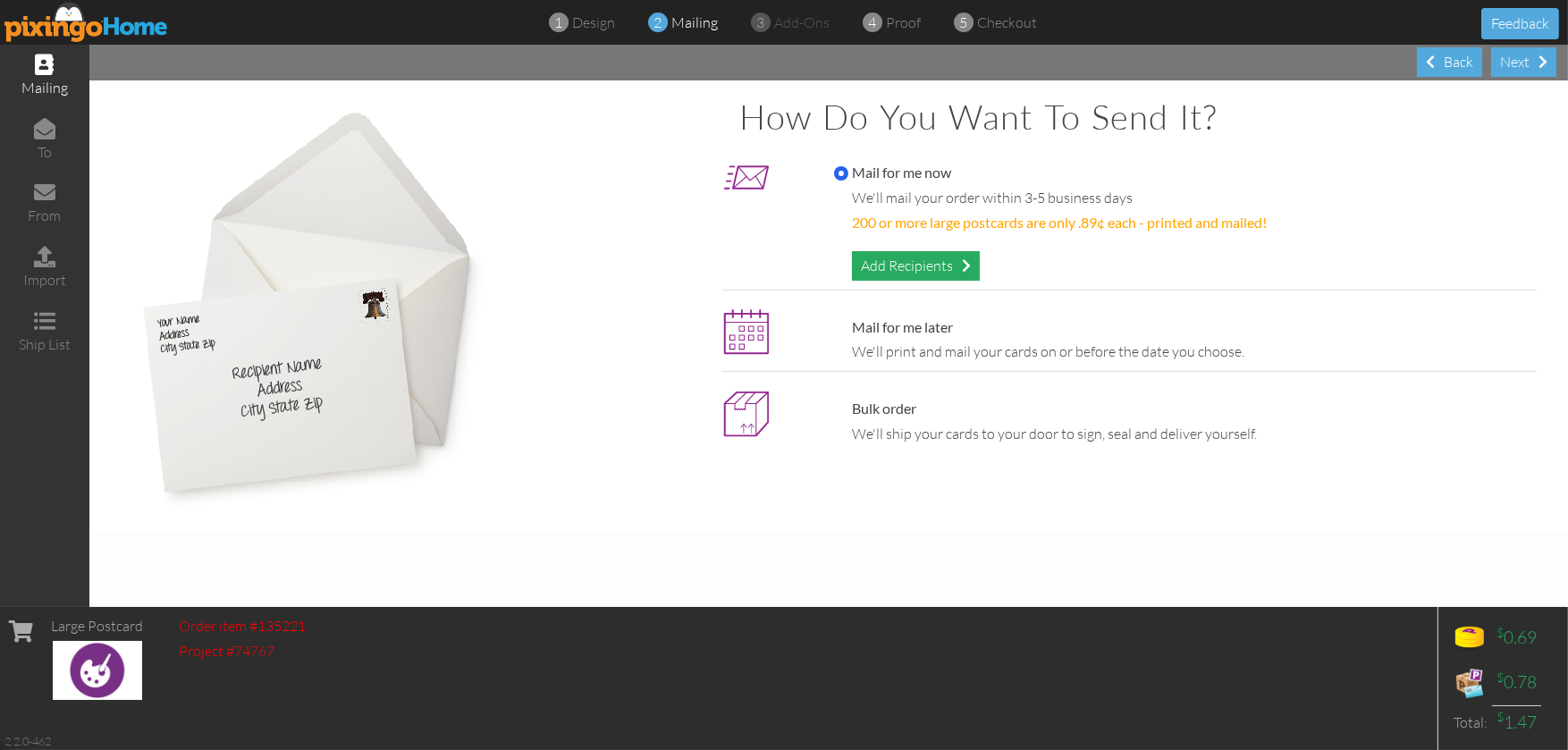
click at [938, 263] on div "Add Recipients" at bounding box center [915, 265] width 128 height 30
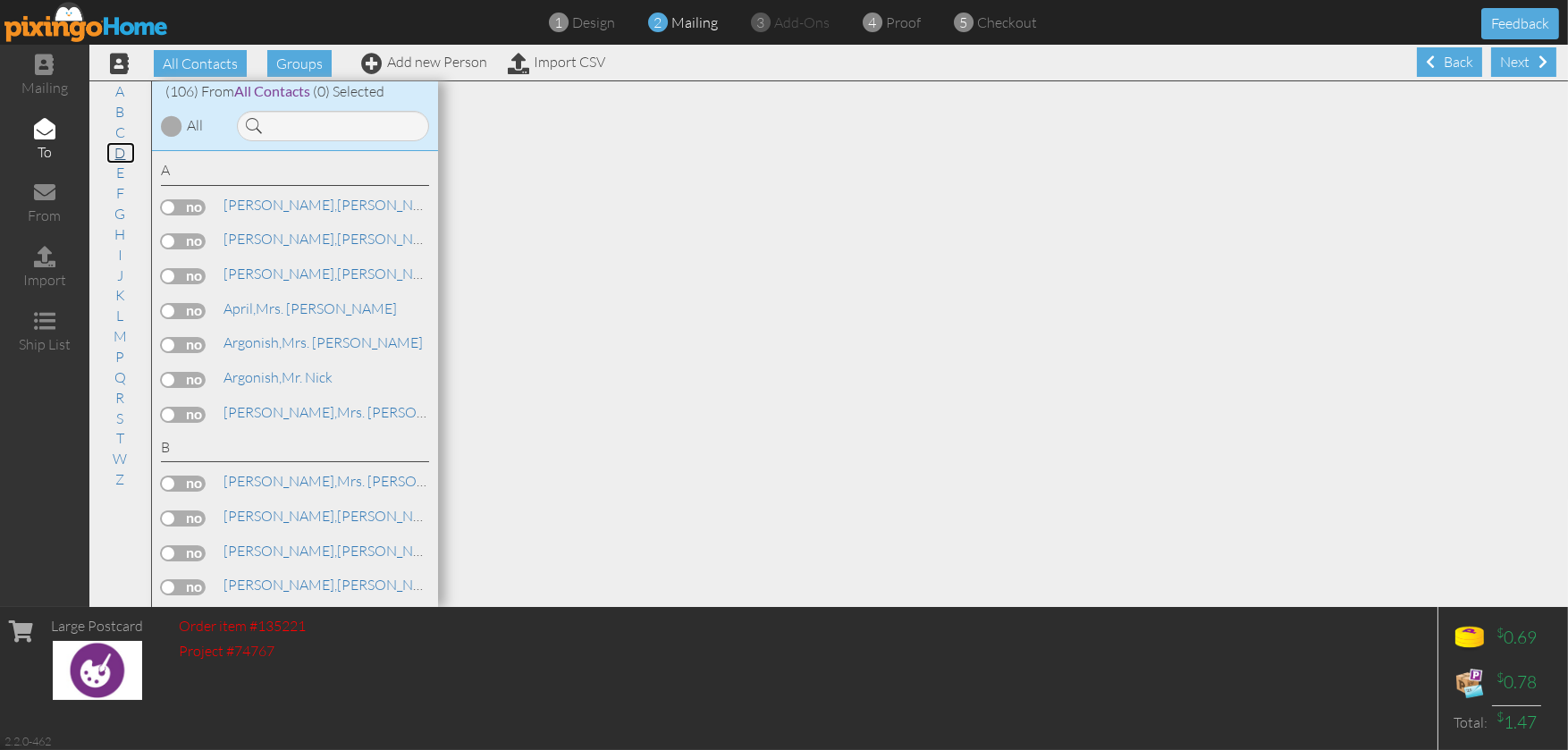
click at [126, 155] on link "D" at bounding box center [120, 153] width 29 height 22
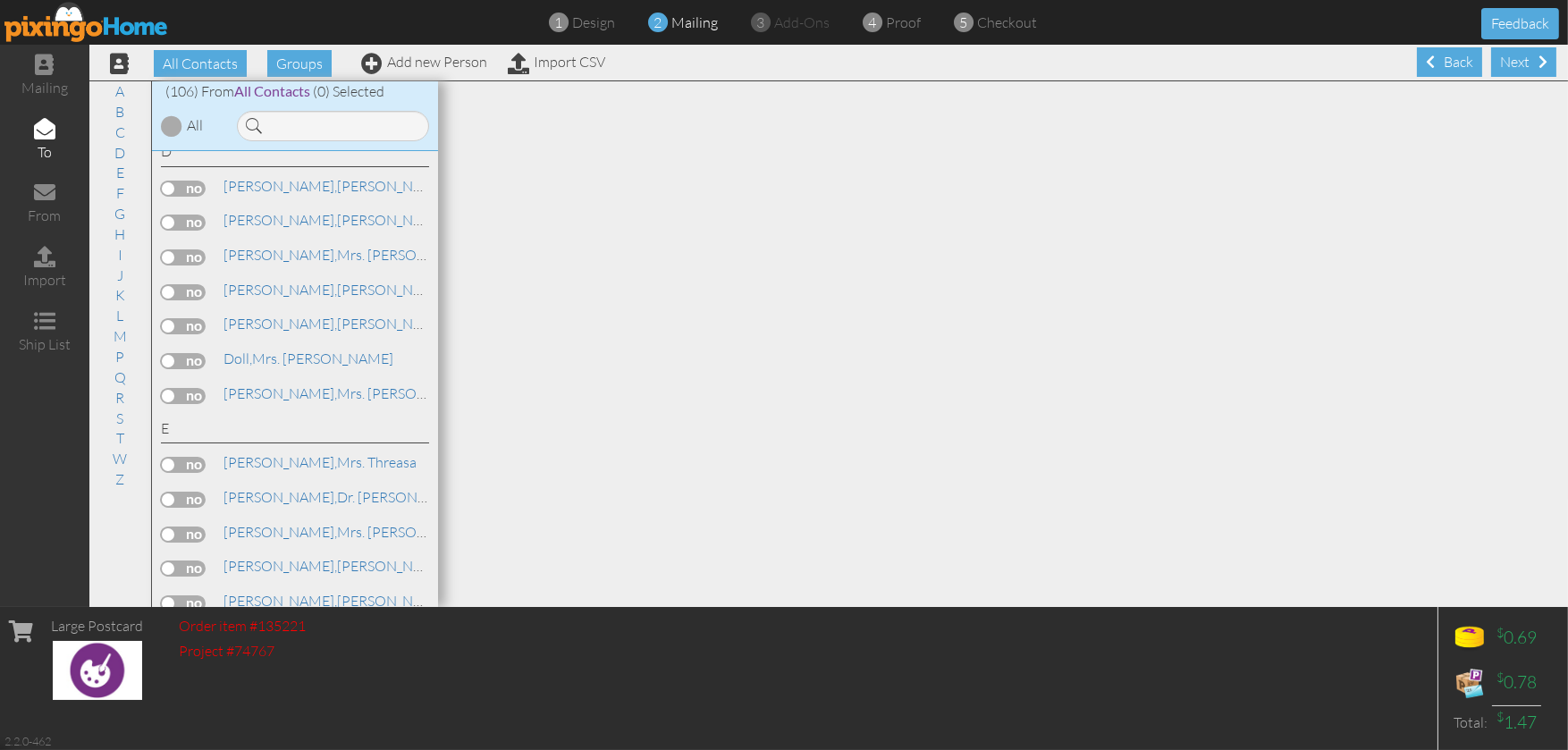
click at [196, 370] on label at bounding box center [183, 361] width 44 height 16
click at [0, 0] on input "checkbox" at bounding box center [0, 0] width 0 height 0
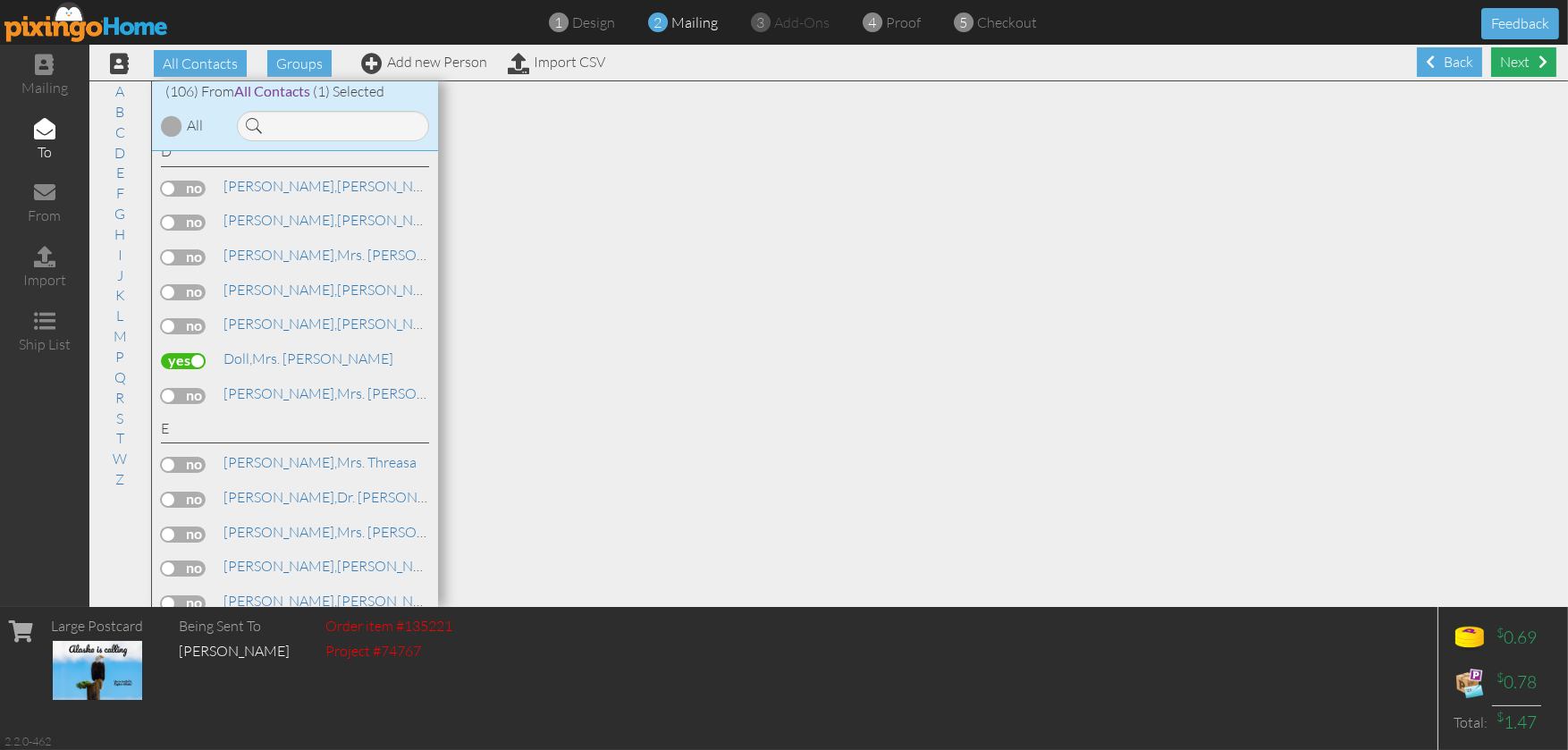
click at [1512, 61] on div "Next" at bounding box center [1524, 62] width 65 height 30
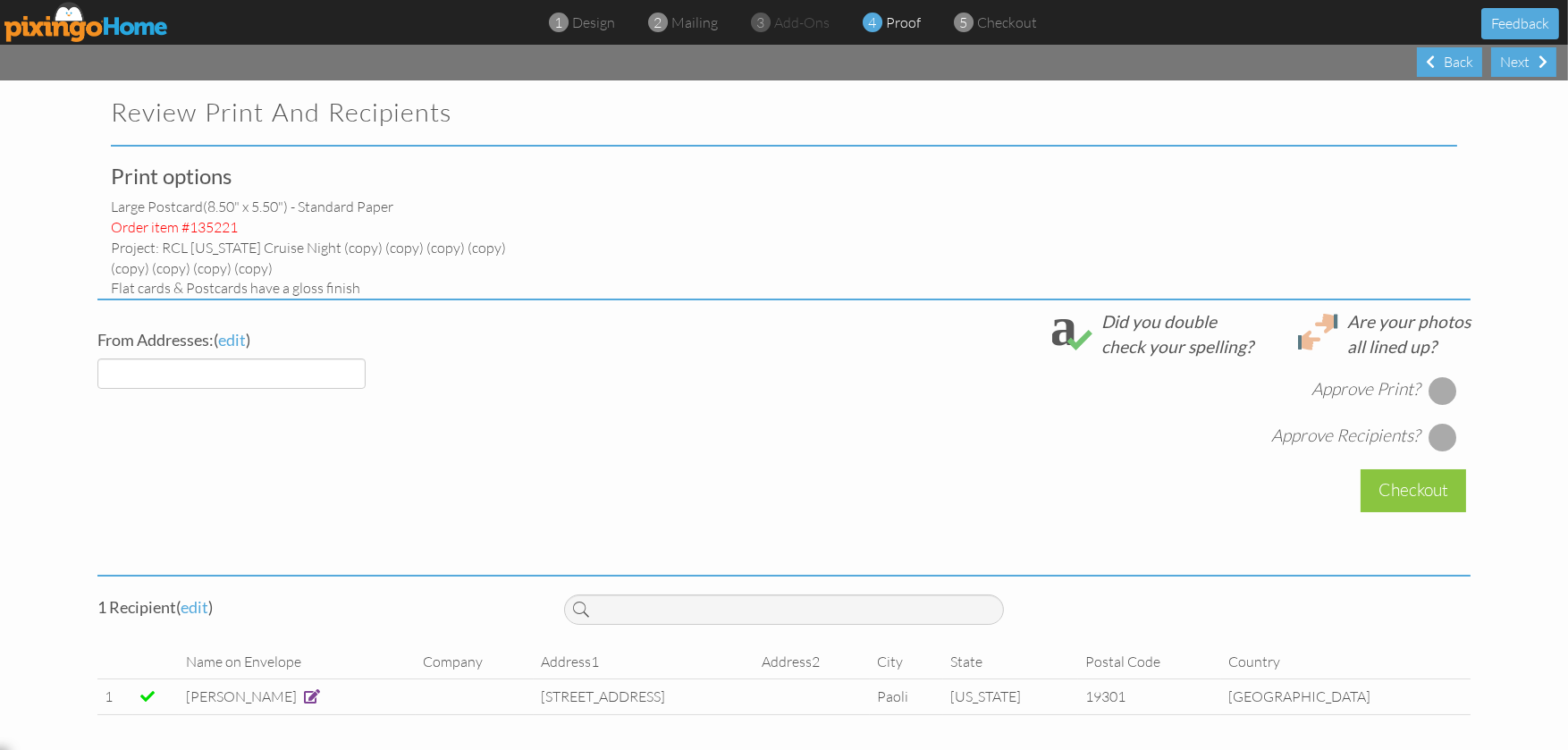
select select "object:2444"
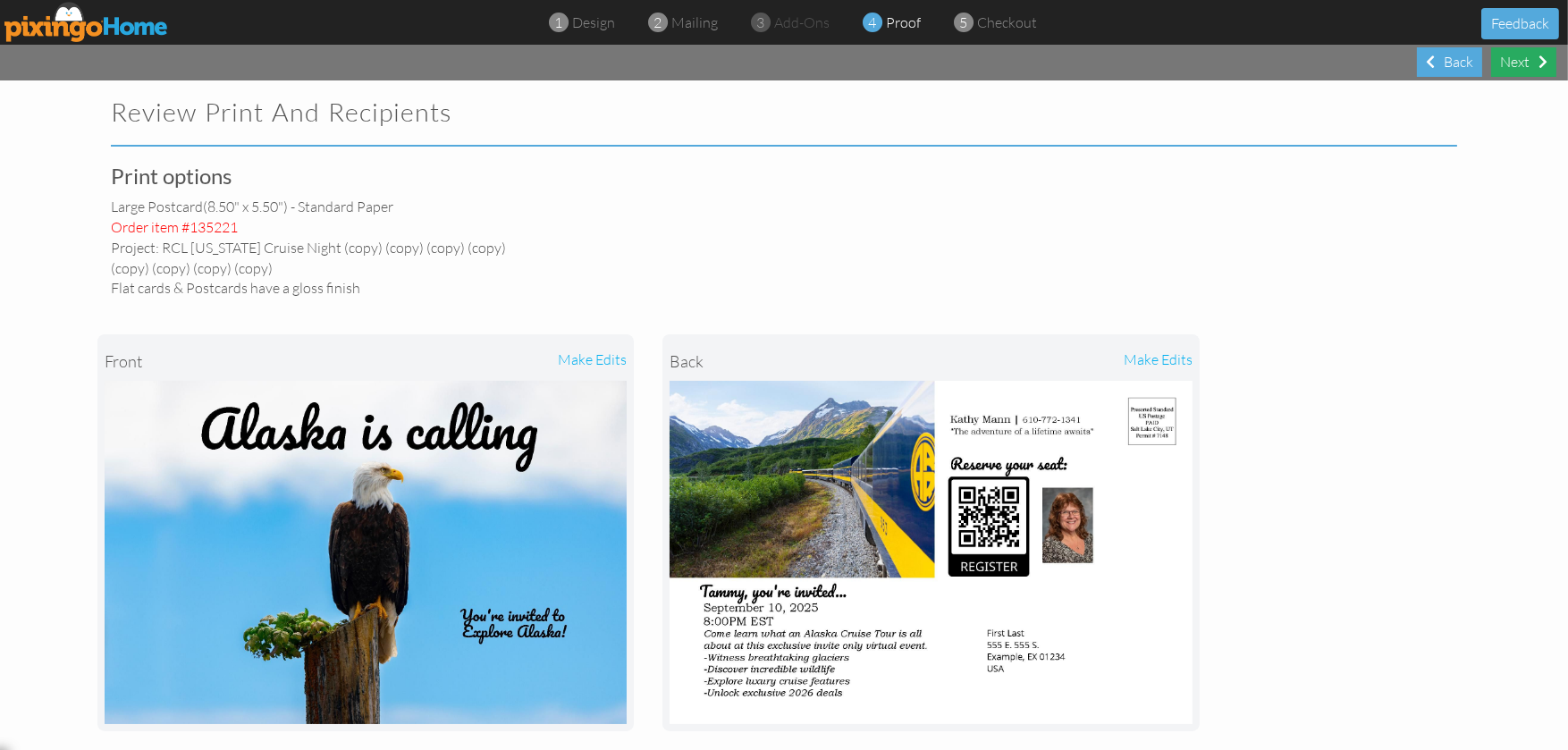
click at [1525, 64] on div "Next" at bounding box center [1524, 62] width 65 height 30
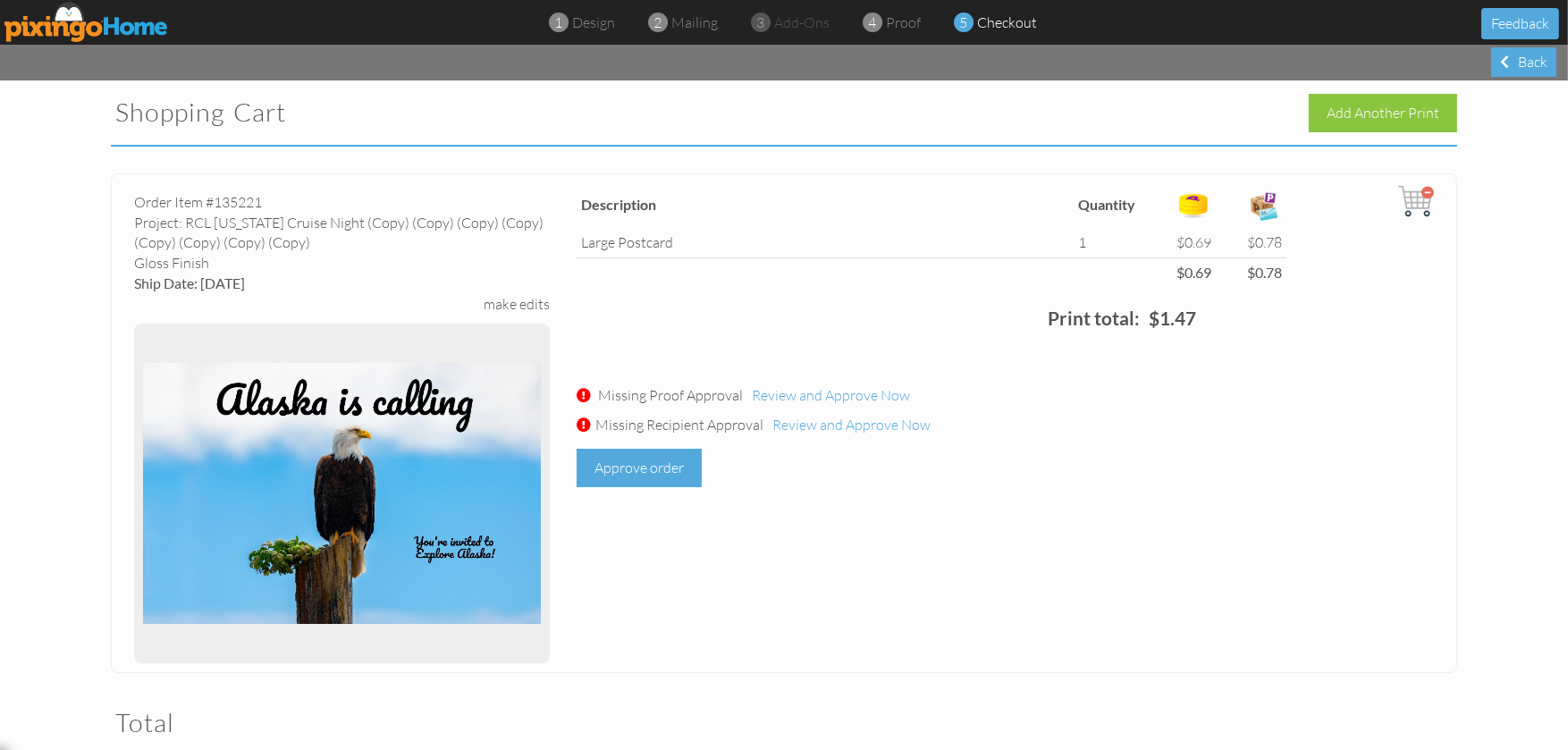
click at [648, 475] on div "Approve order" at bounding box center [639, 467] width 125 height 38
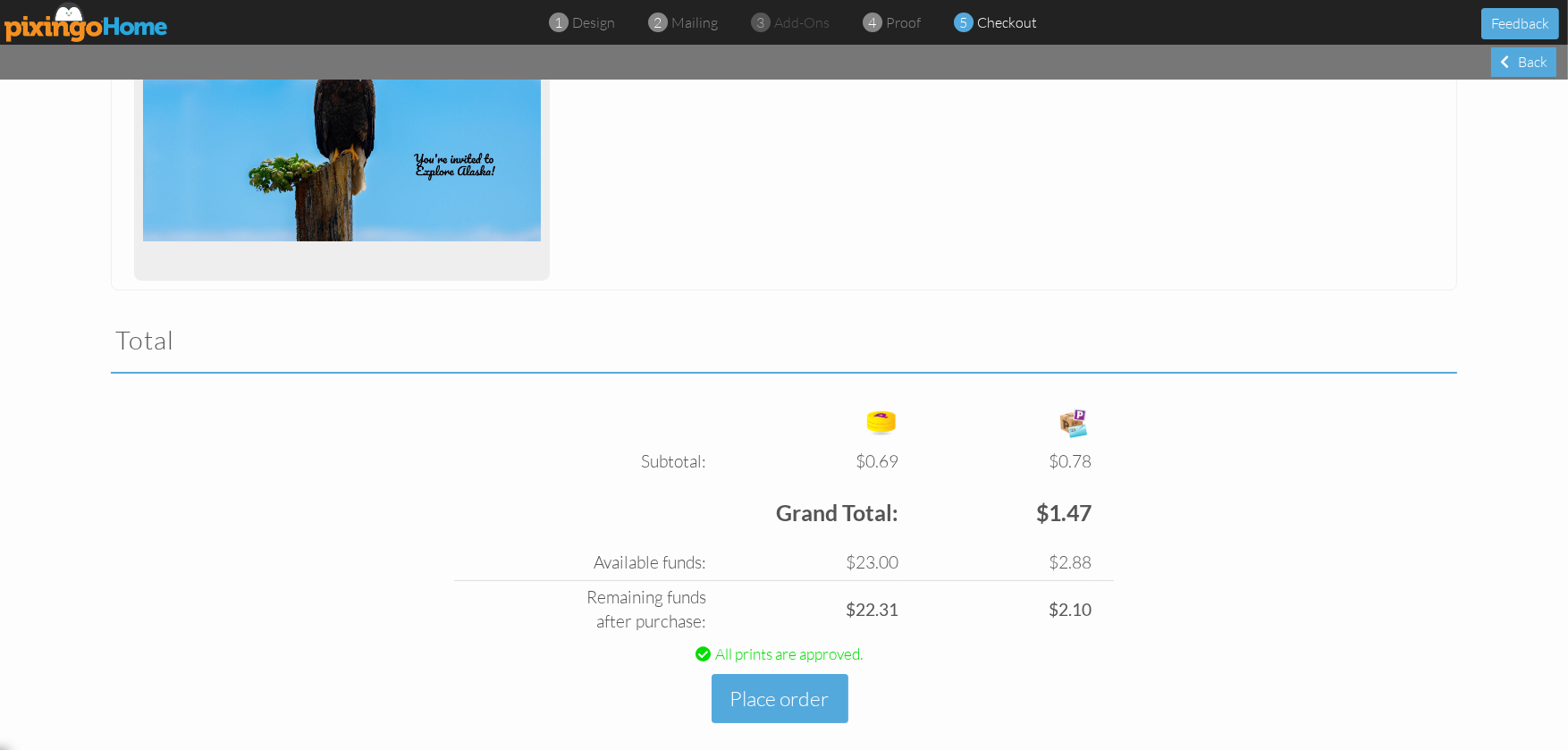
scroll to position [403, 0]
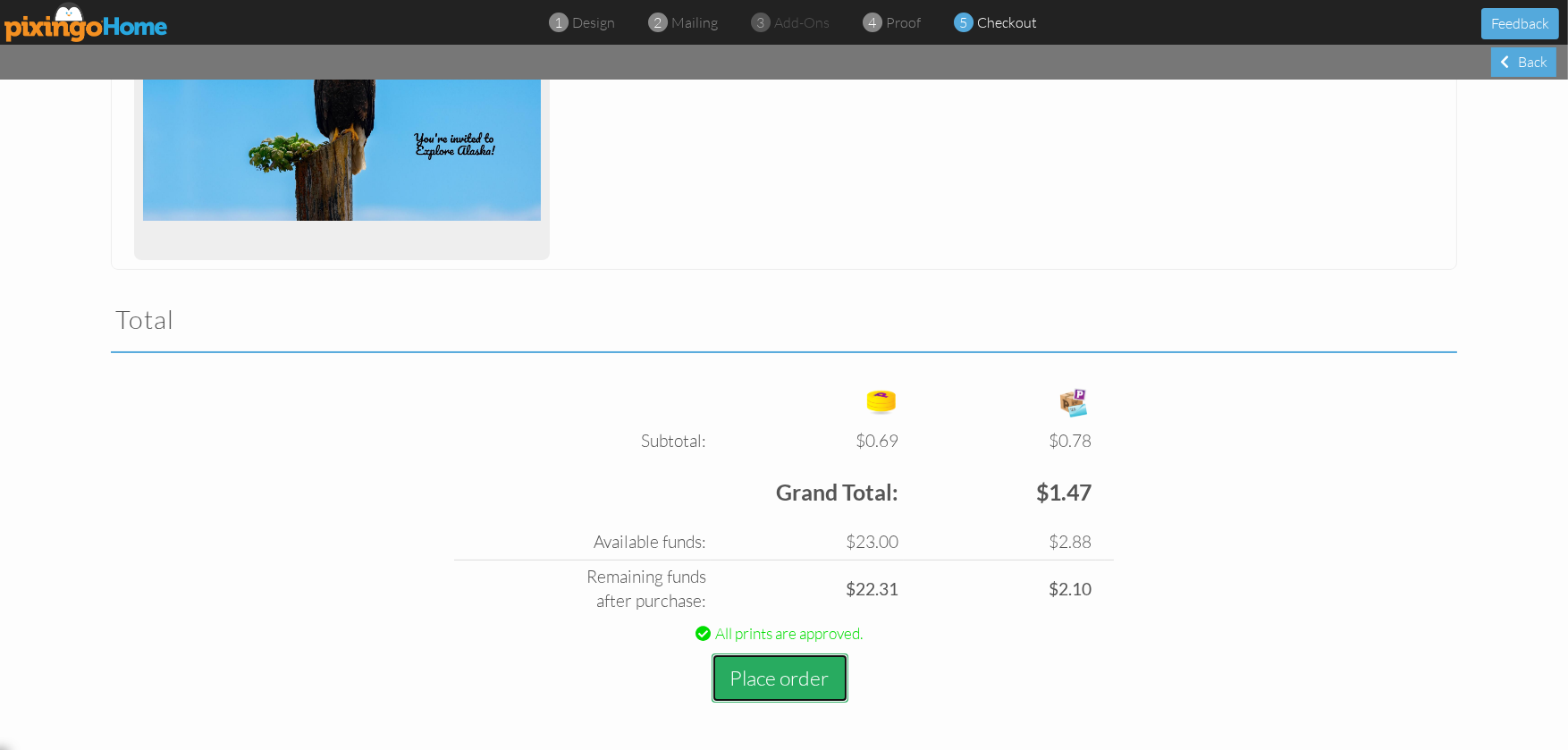
click at [790, 668] on button "Place order" at bounding box center [779, 678] width 137 height 49
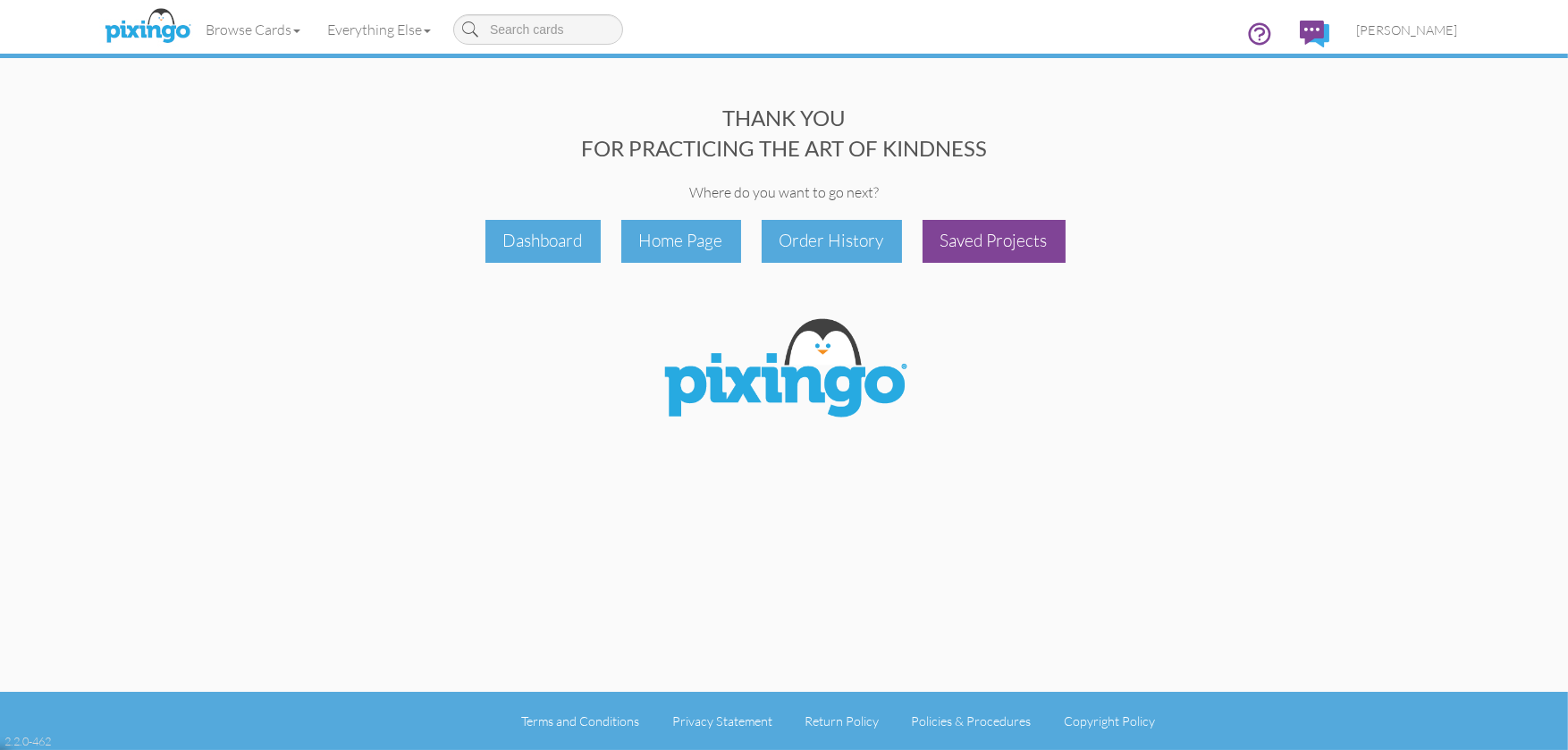
click at [988, 236] on div "Saved Projects" at bounding box center [994, 241] width 143 height 42
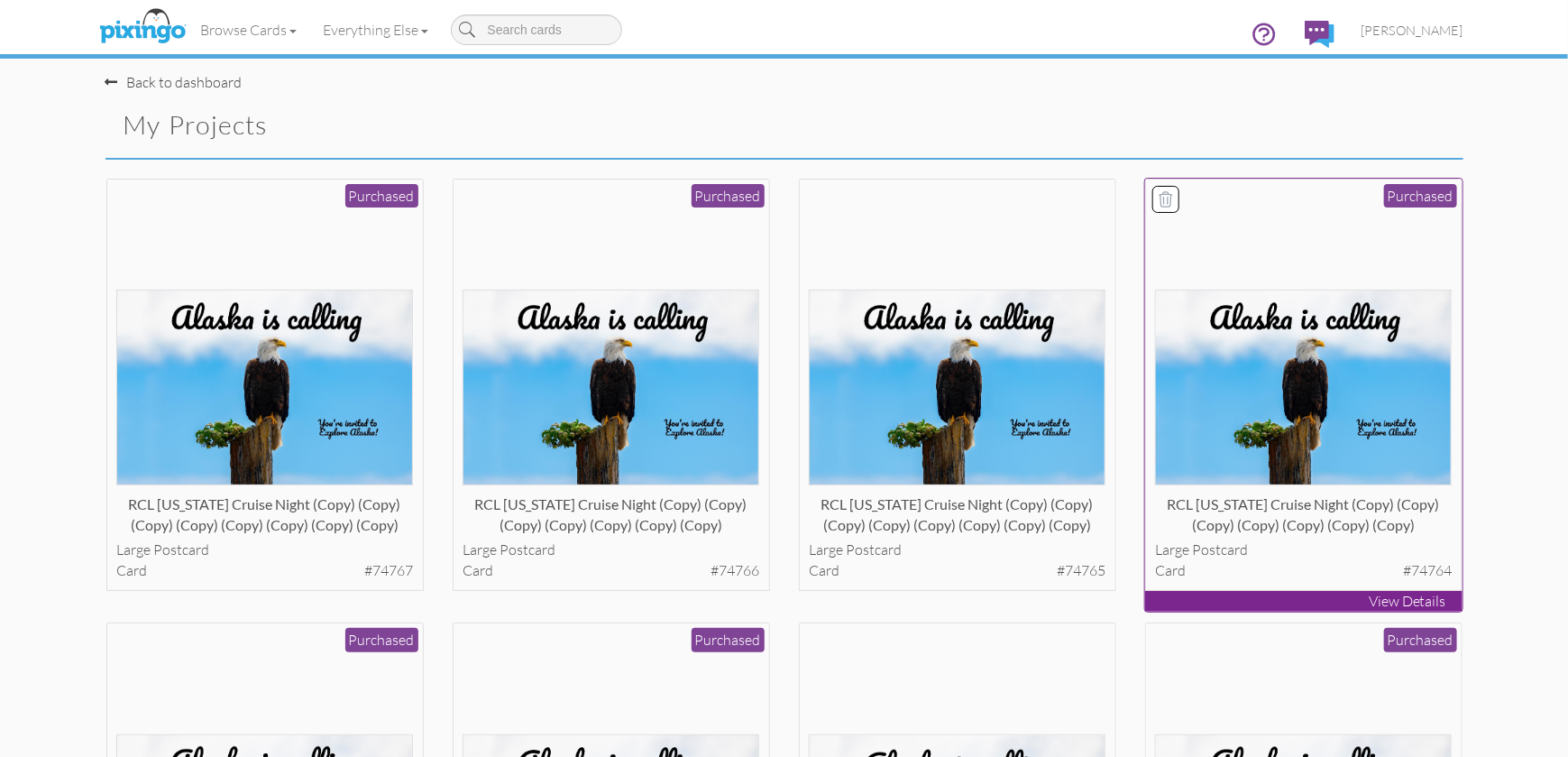
click at [1336, 447] on img at bounding box center [1303, 388] width 297 height 196
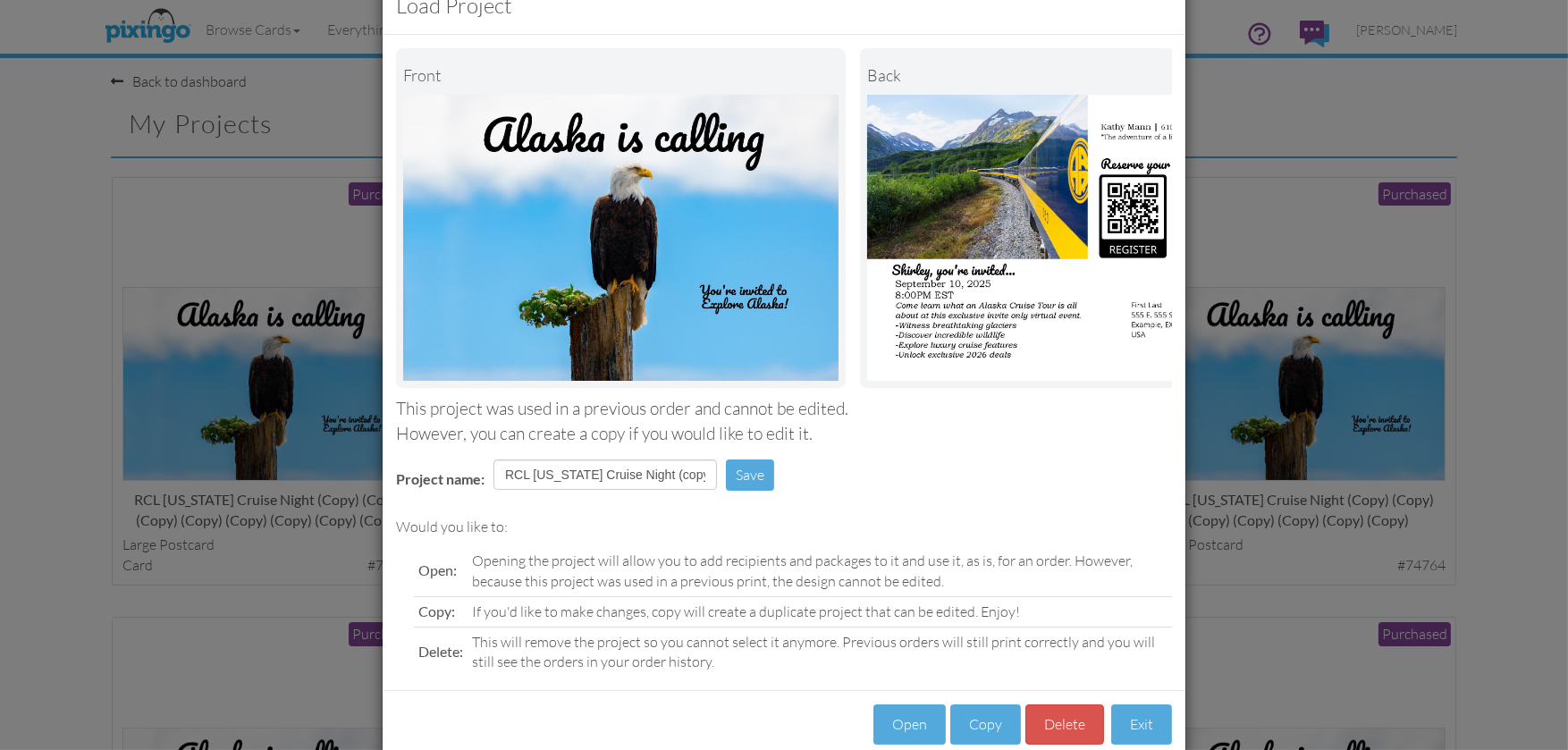
scroll to position [99, 0]
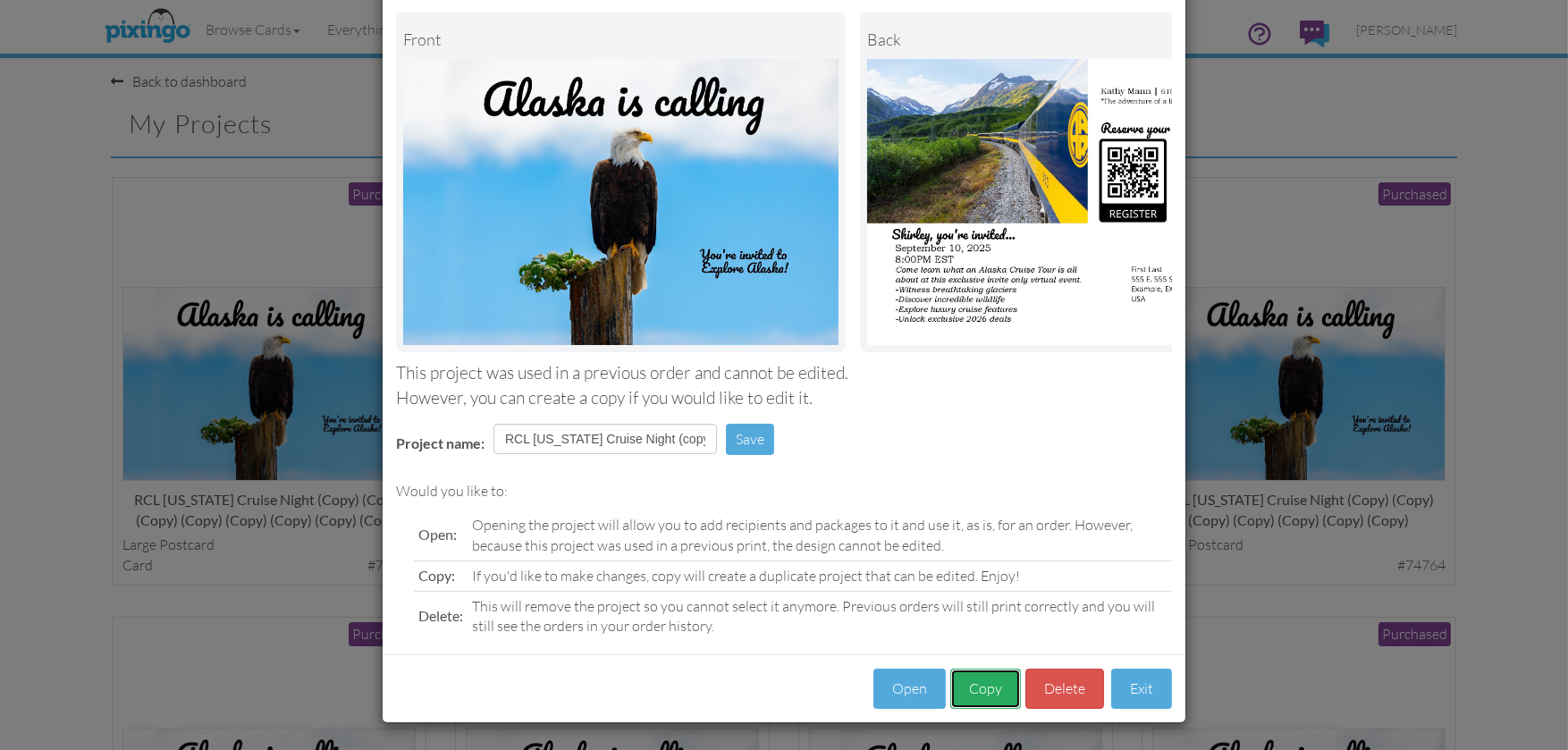
click at [976, 685] on button "Copy" at bounding box center [986, 688] width 71 height 40
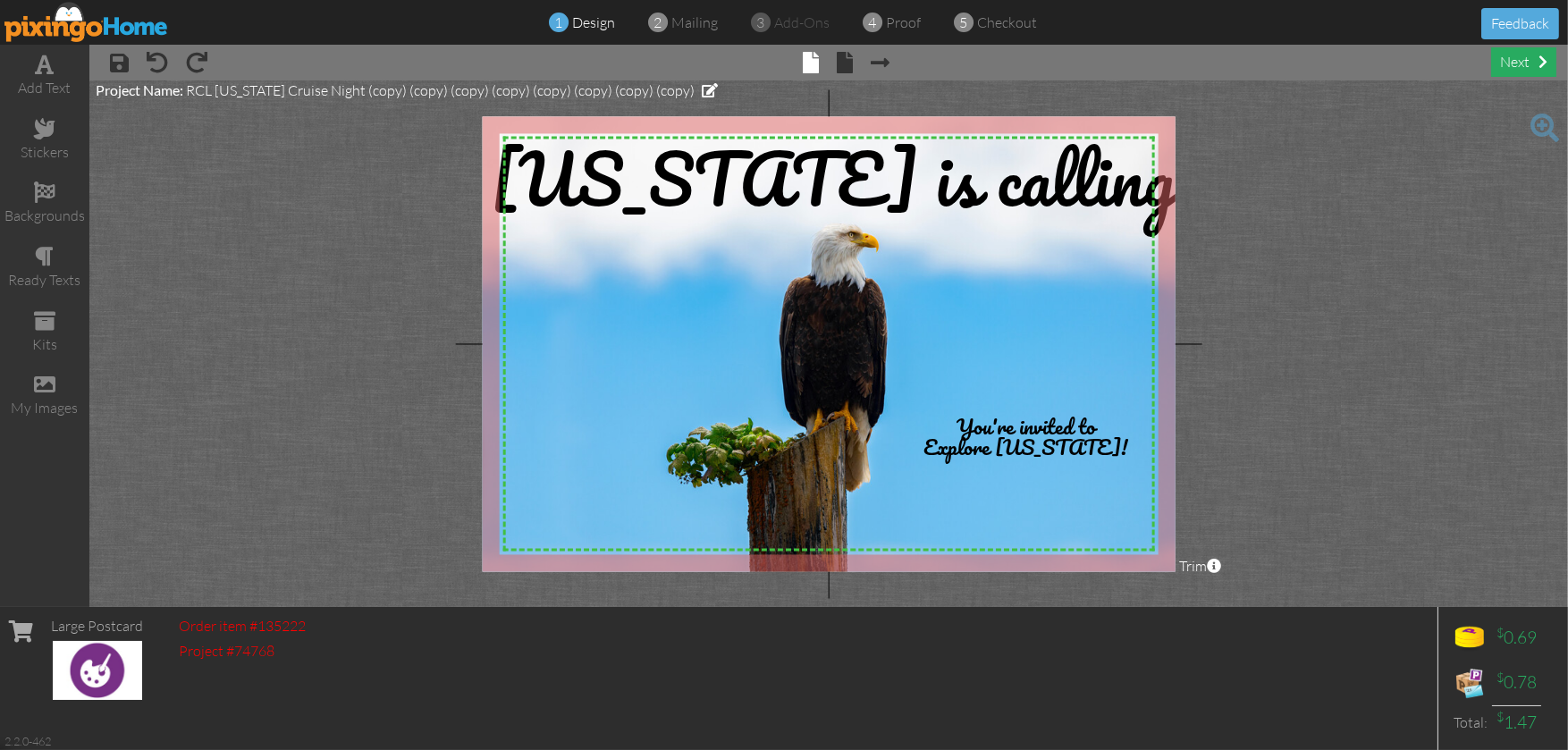
click at [1505, 67] on div "next" at bounding box center [1524, 62] width 65 height 30
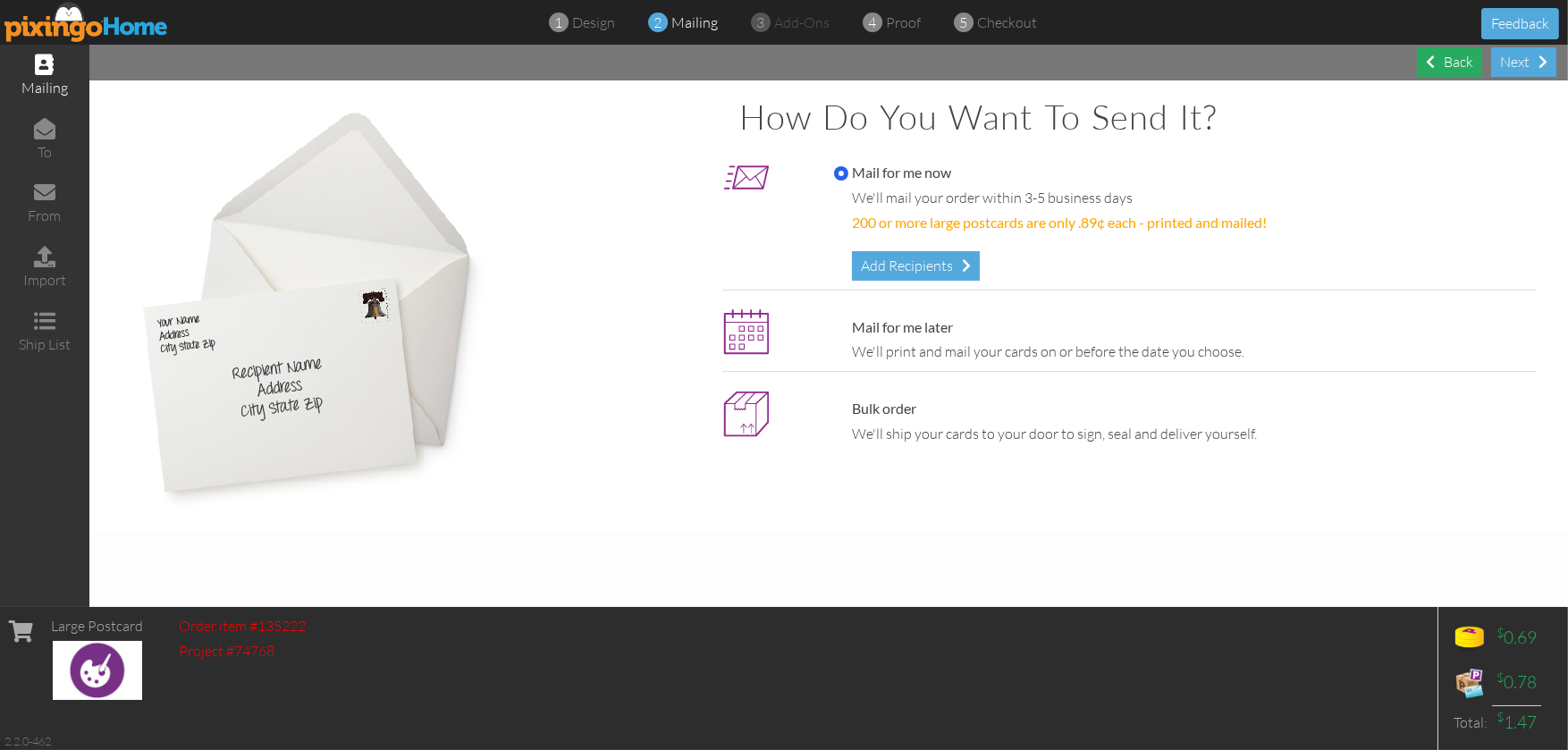
click at [1453, 62] on div "Back" at bounding box center [1449, 62] width 65 height 30
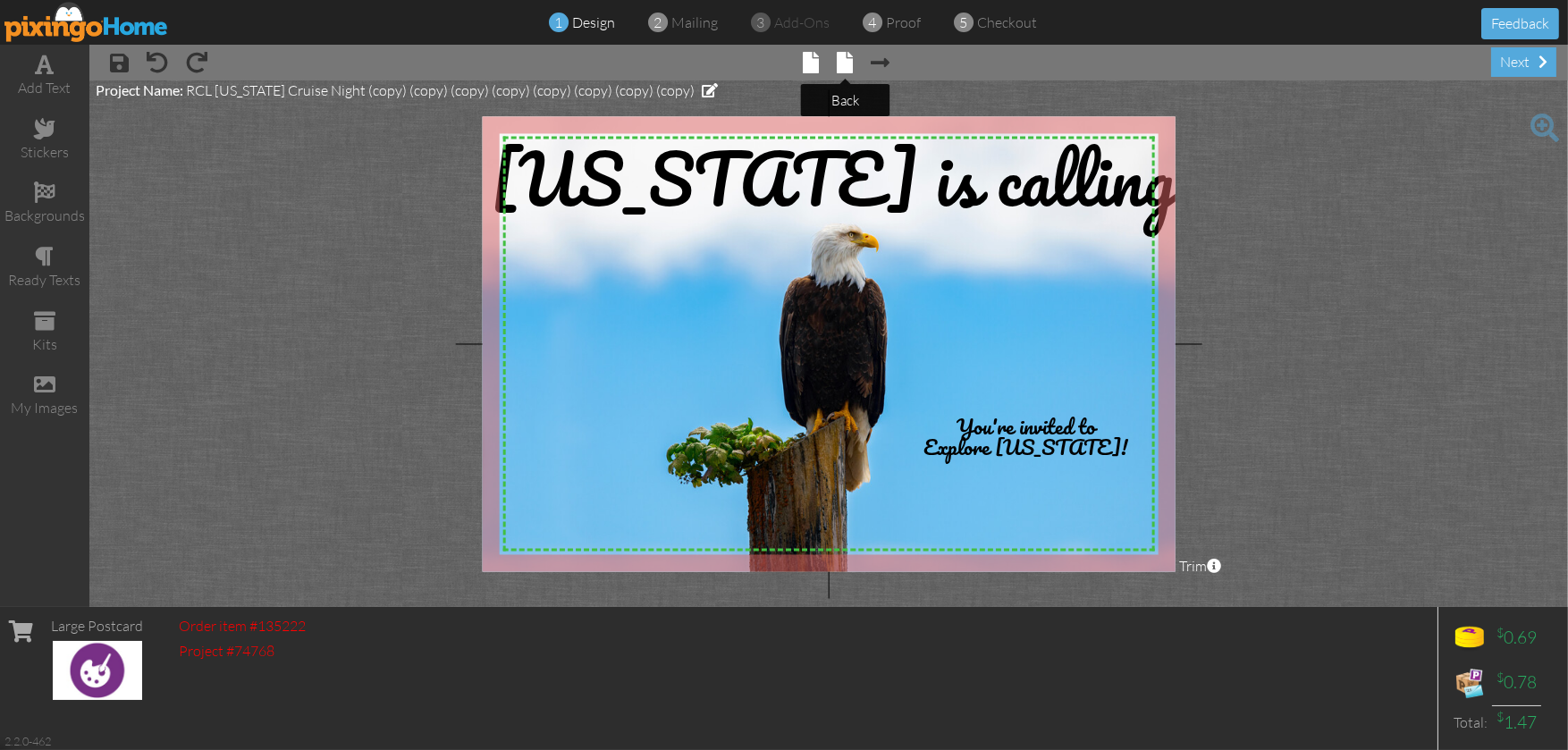
click at [851, 58] on span at bounding box center [846, 62] width 16 height 22
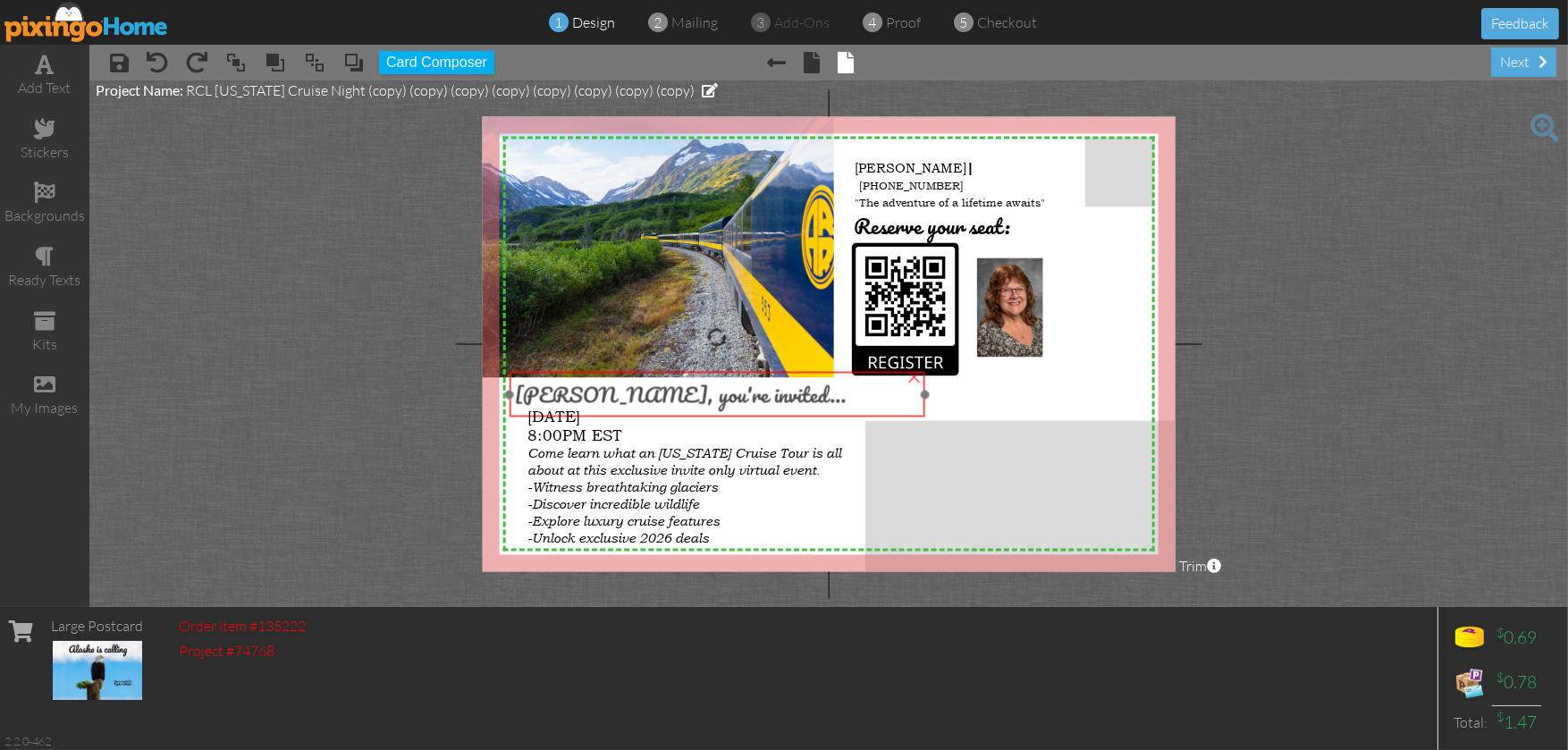
click at [582, 389] on span "[PERSON_NAME], you're invited..." at bounding box center [680, 394] width 332 height 34
click at [1512, 53] on div "next" at bounding box center [1524, 62] width 65 height 30
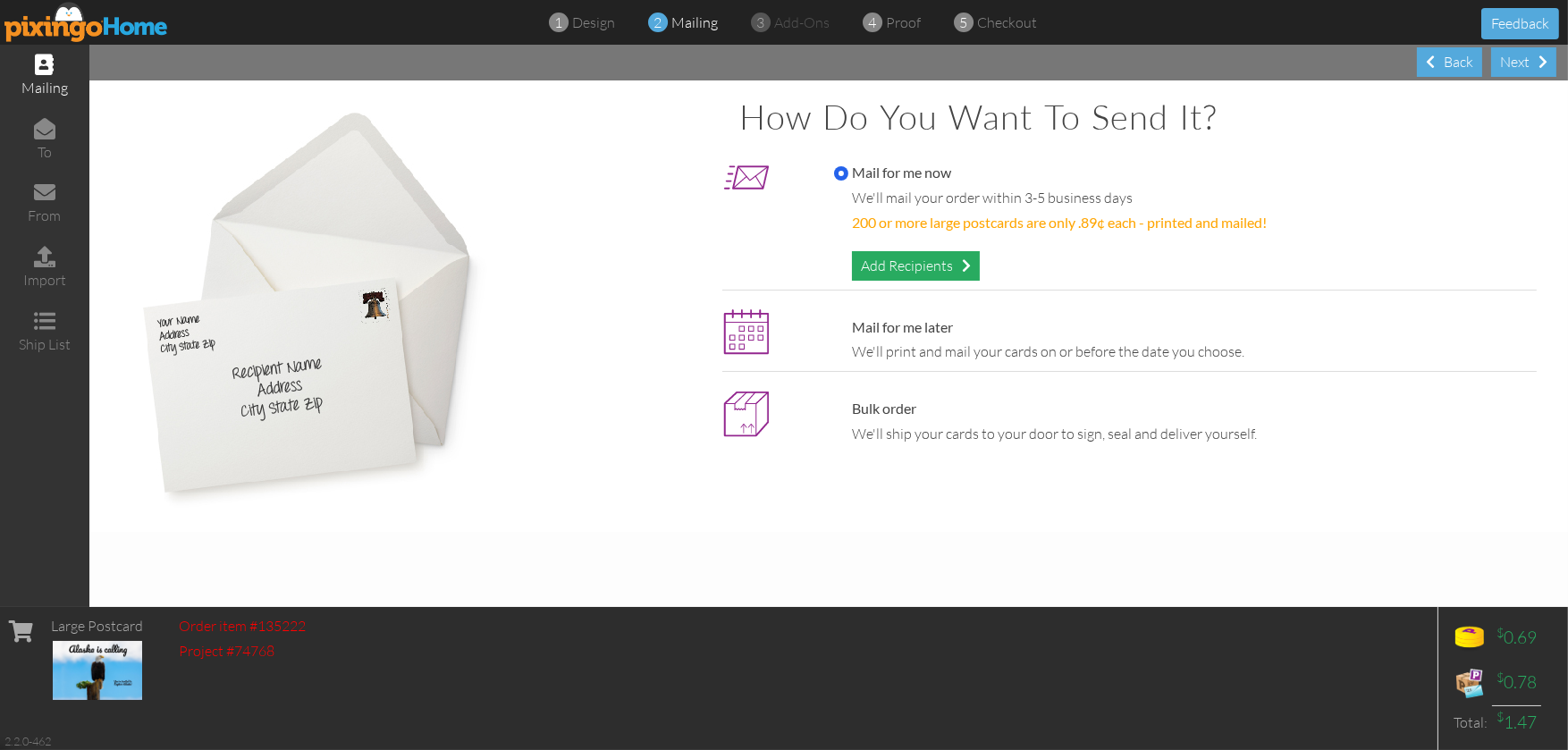
click at [916, 252] on div "Add Recipients" at bounding box center [915, 265] width 128 height 30
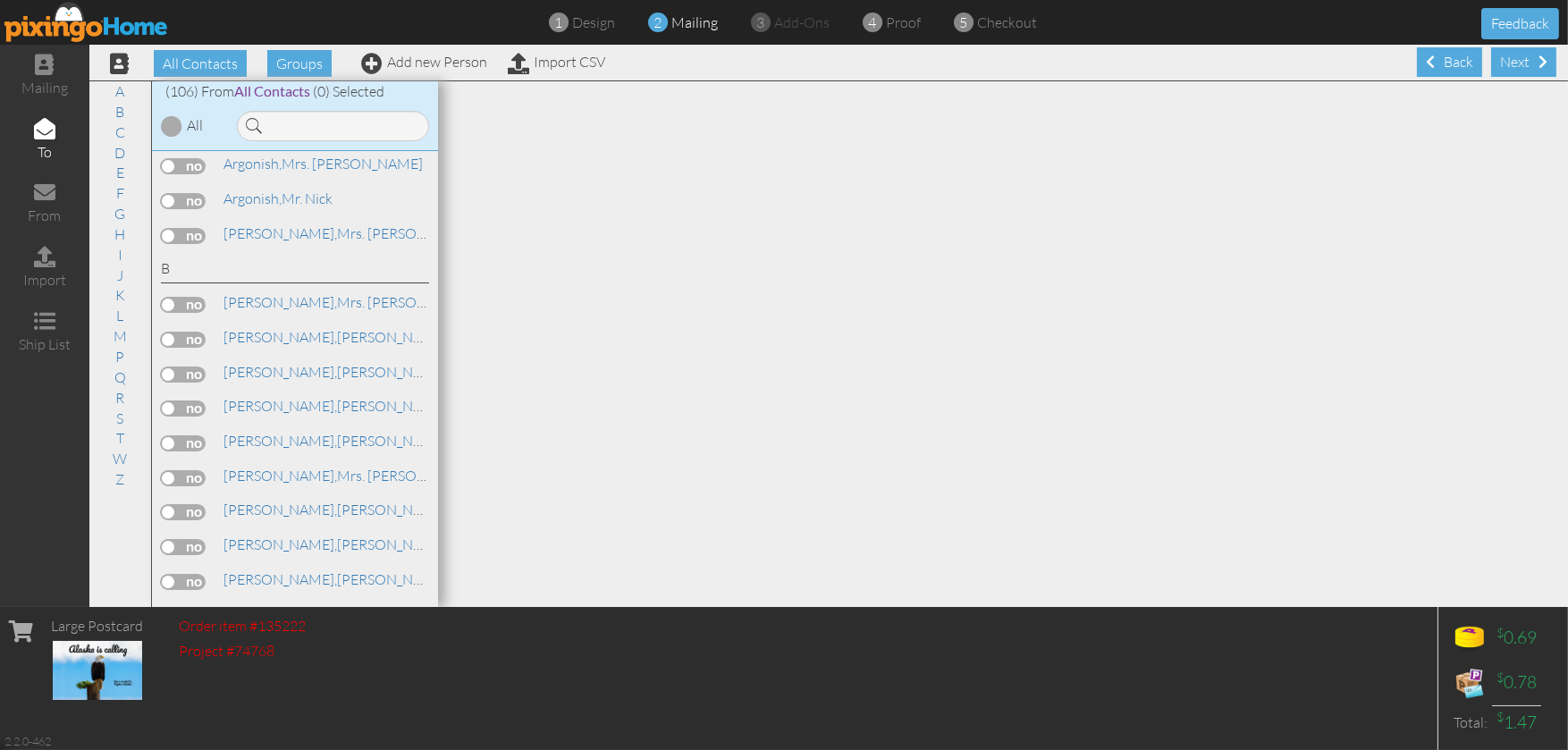
scroll to position [358, 0]
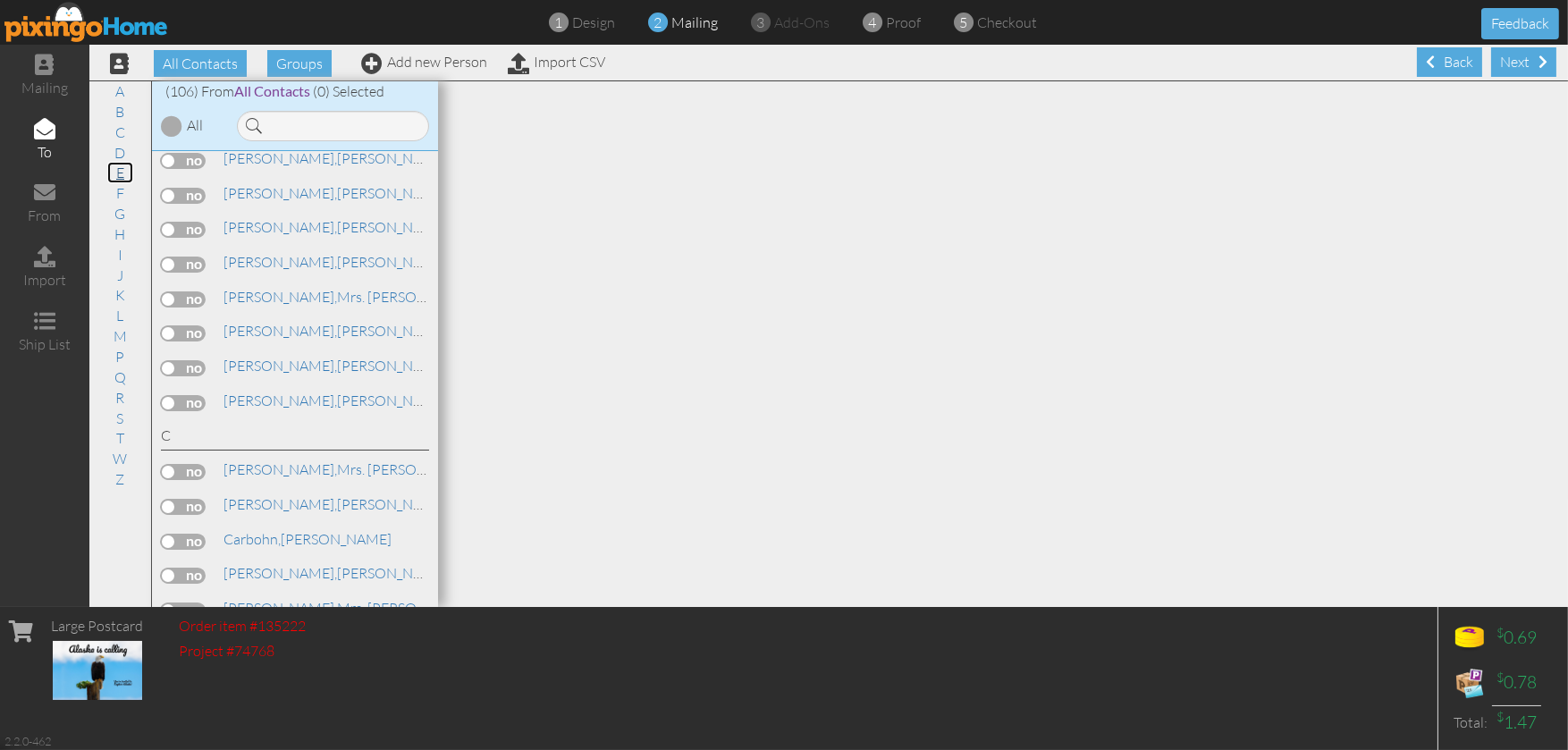
click at [120, 170] on link "E" at bounding box center [120, 173] width 26 height 22
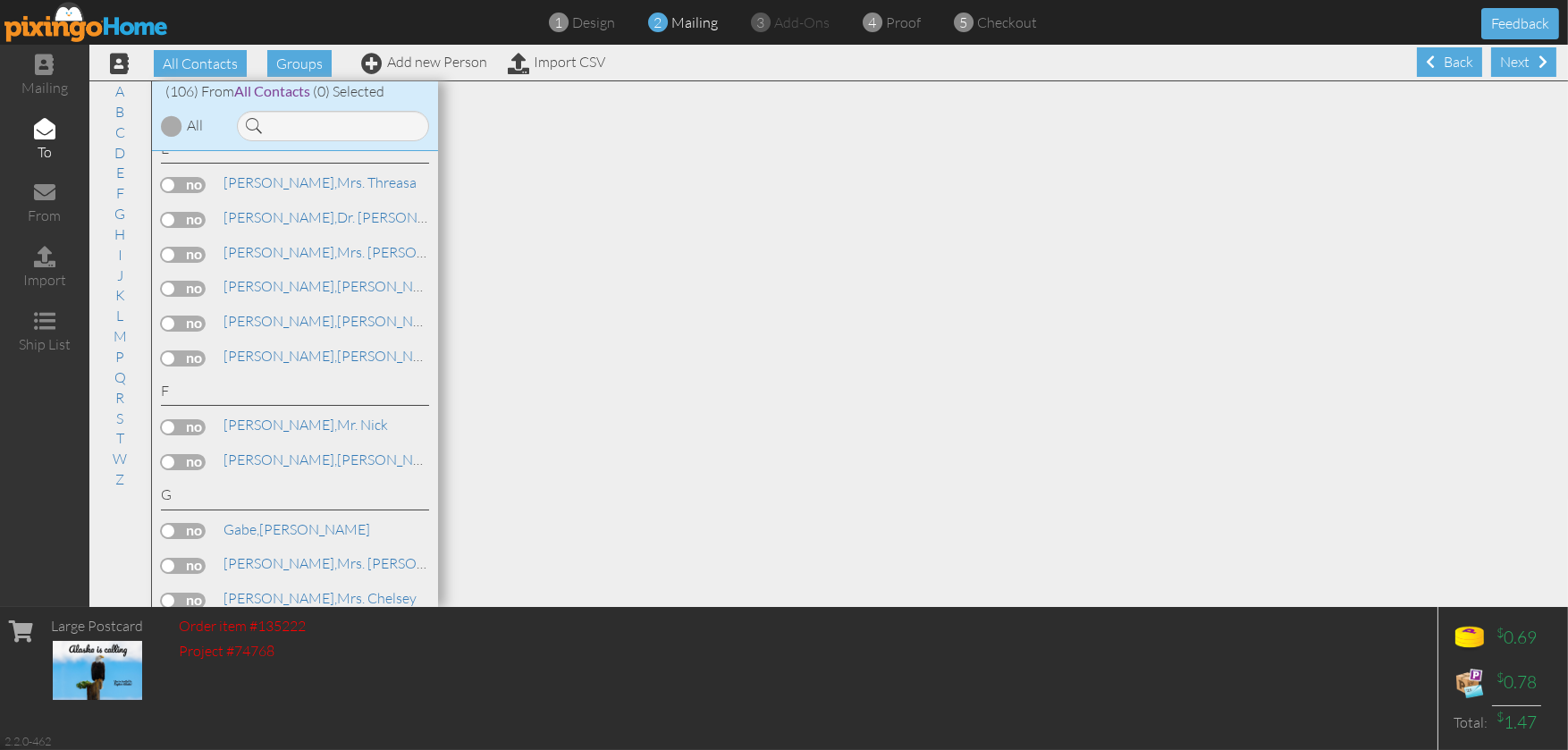
click at [200, 297] on label at bounding box center [183, 289] width 44 height 16
click at [0, 0] on input "checkbox" at bounding box center [0, 0] width 0 height 0
click at [1506, 54] on div "Next" at bounding box center [1524, 62] width 65 height 30
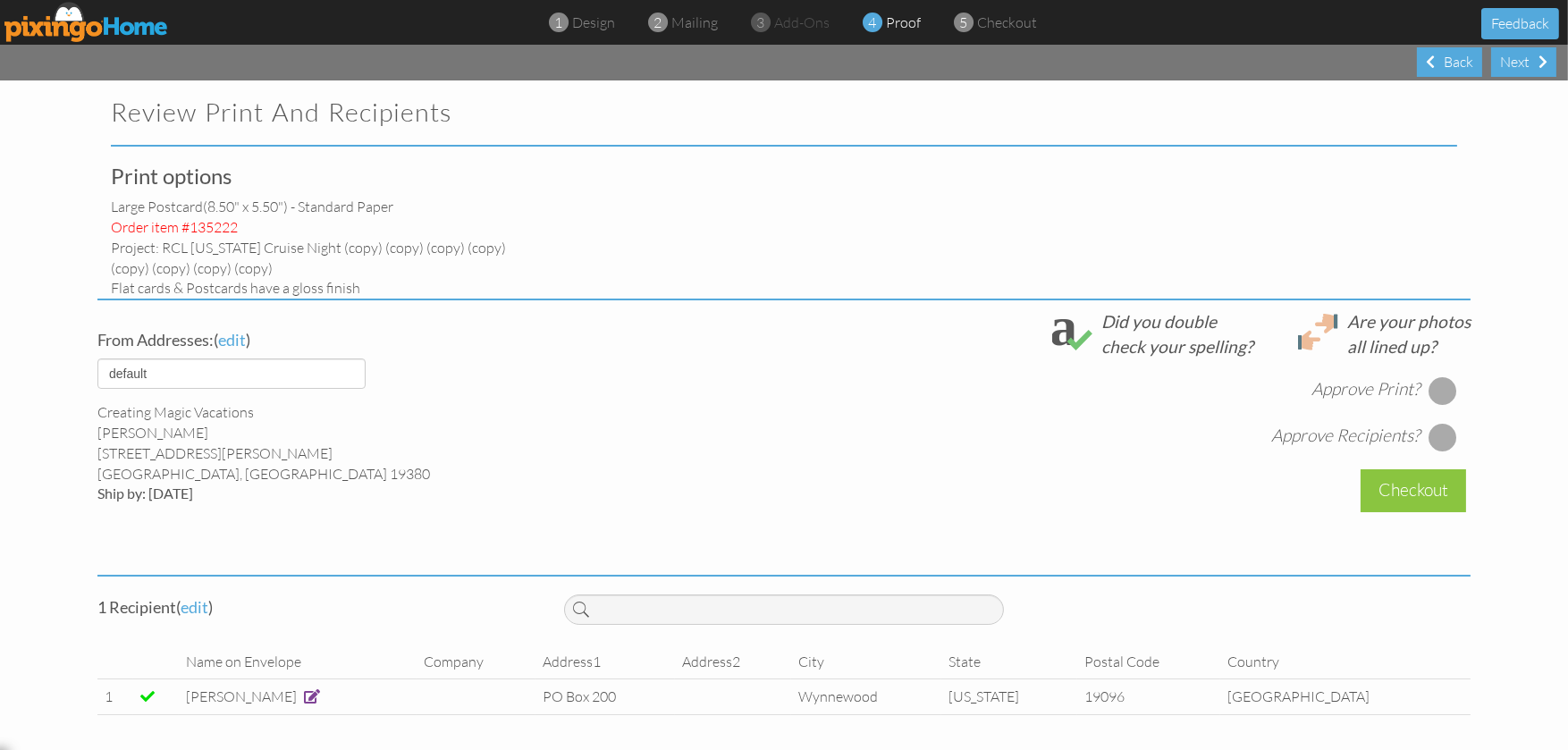
select select "object:3472"
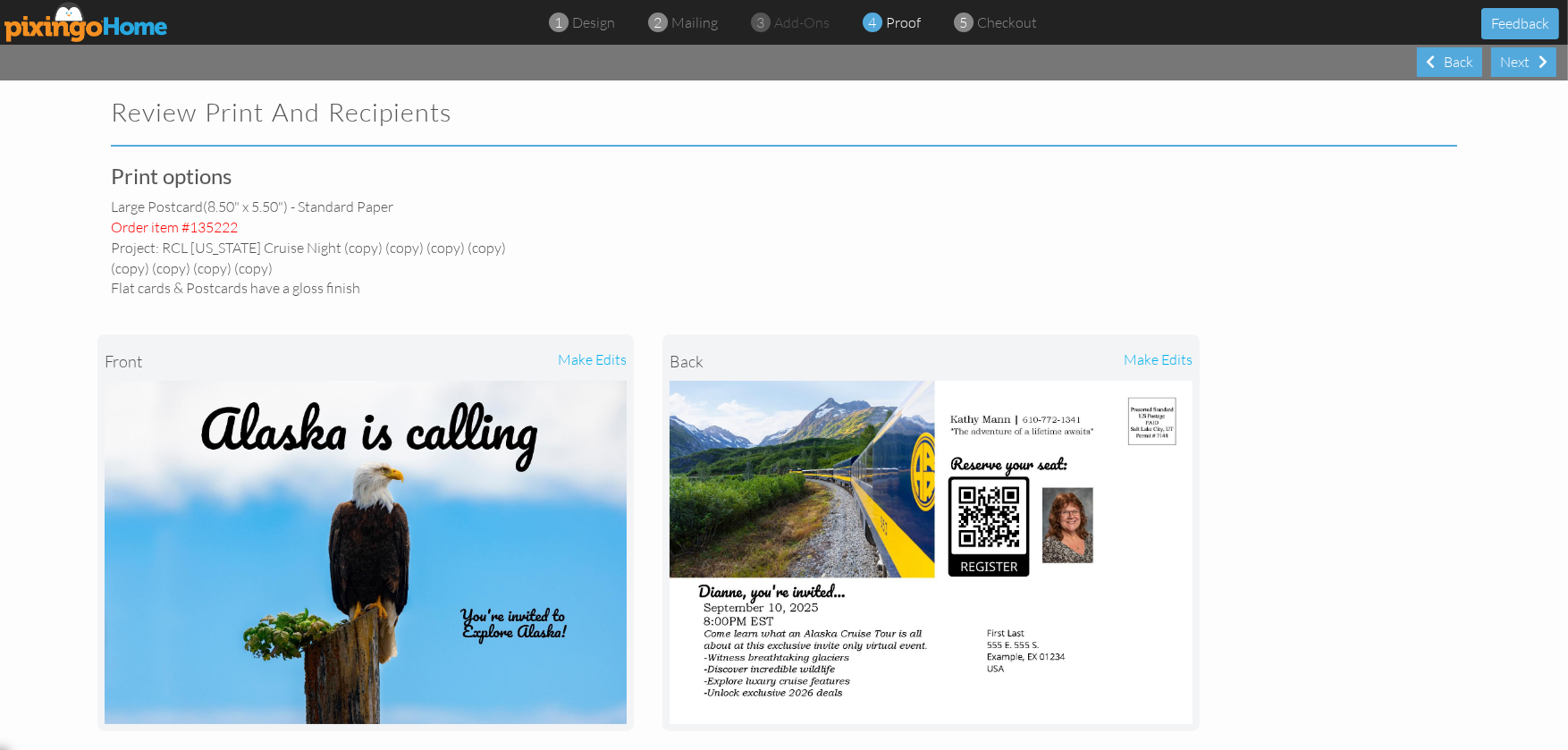
click at [1148, 363] on div "make edits" at bounding box center [1062, 361] width 261 height 39
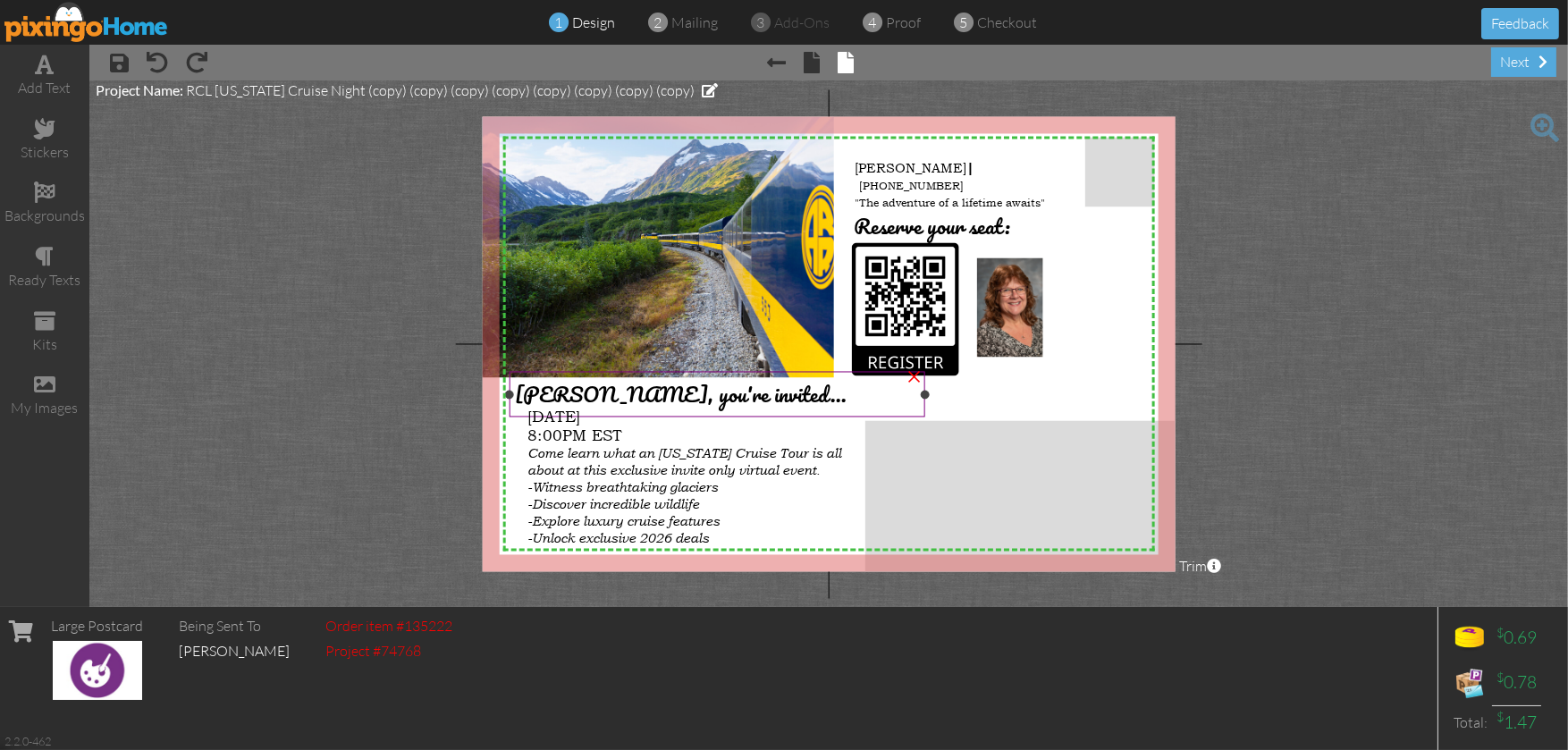
click at [583, 392] on span "Dianne, you're invited..." at bounding box center [680, 394] width 332 height 34
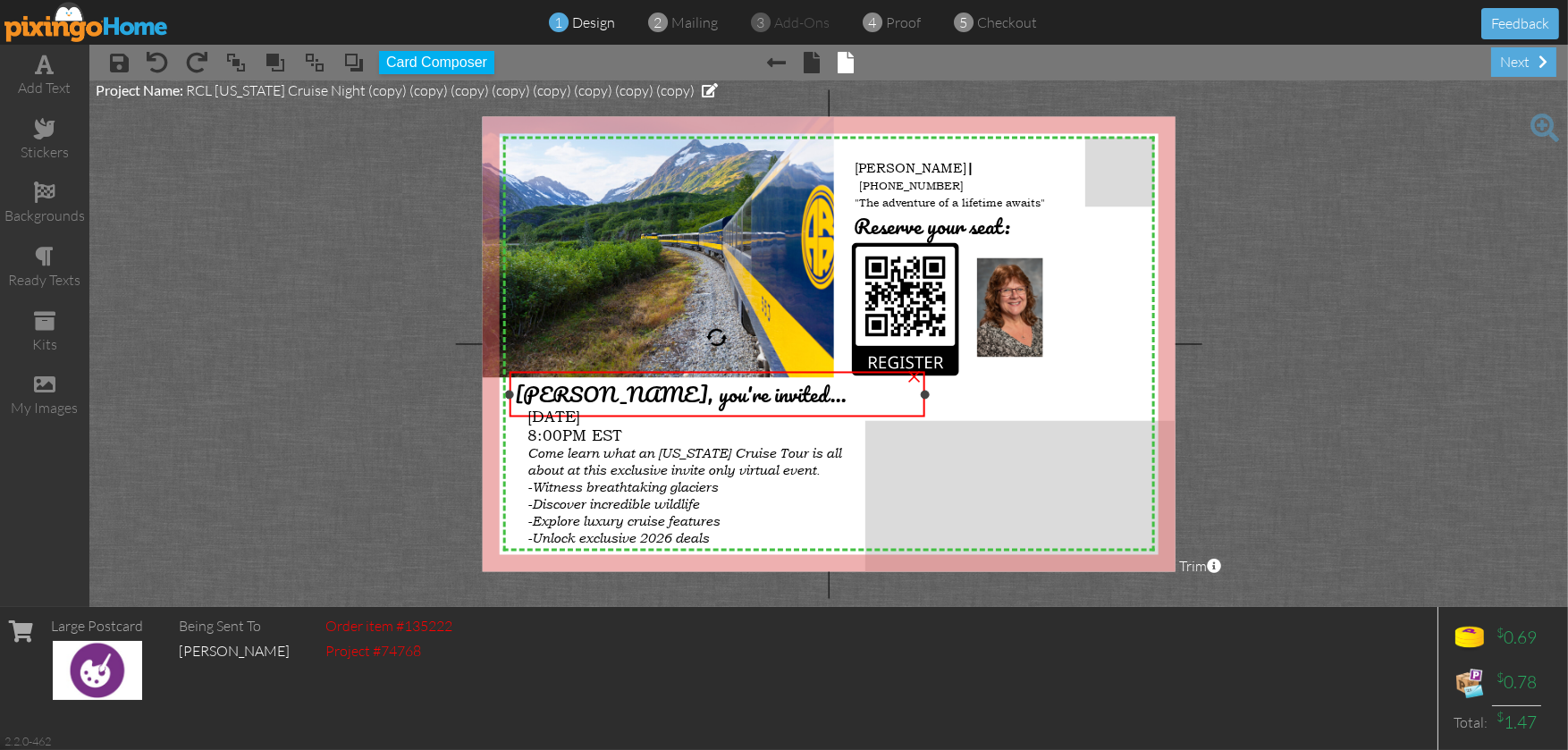
click at [583, 392] on span "Dianne, you're invited..." at bounding box center [680, 394] width 332 height 34
click at [581, 392] on span "Dianne, you're invited..." at bounding box center [680, 394] width 332 height 34
click at [560, 393] on span "Thresa, you're invited..." at bounding box center [680, 394] width 332 height 34
click at [1524, 63] on div "next" at bounding box center [1524, 62] width 65 height 30
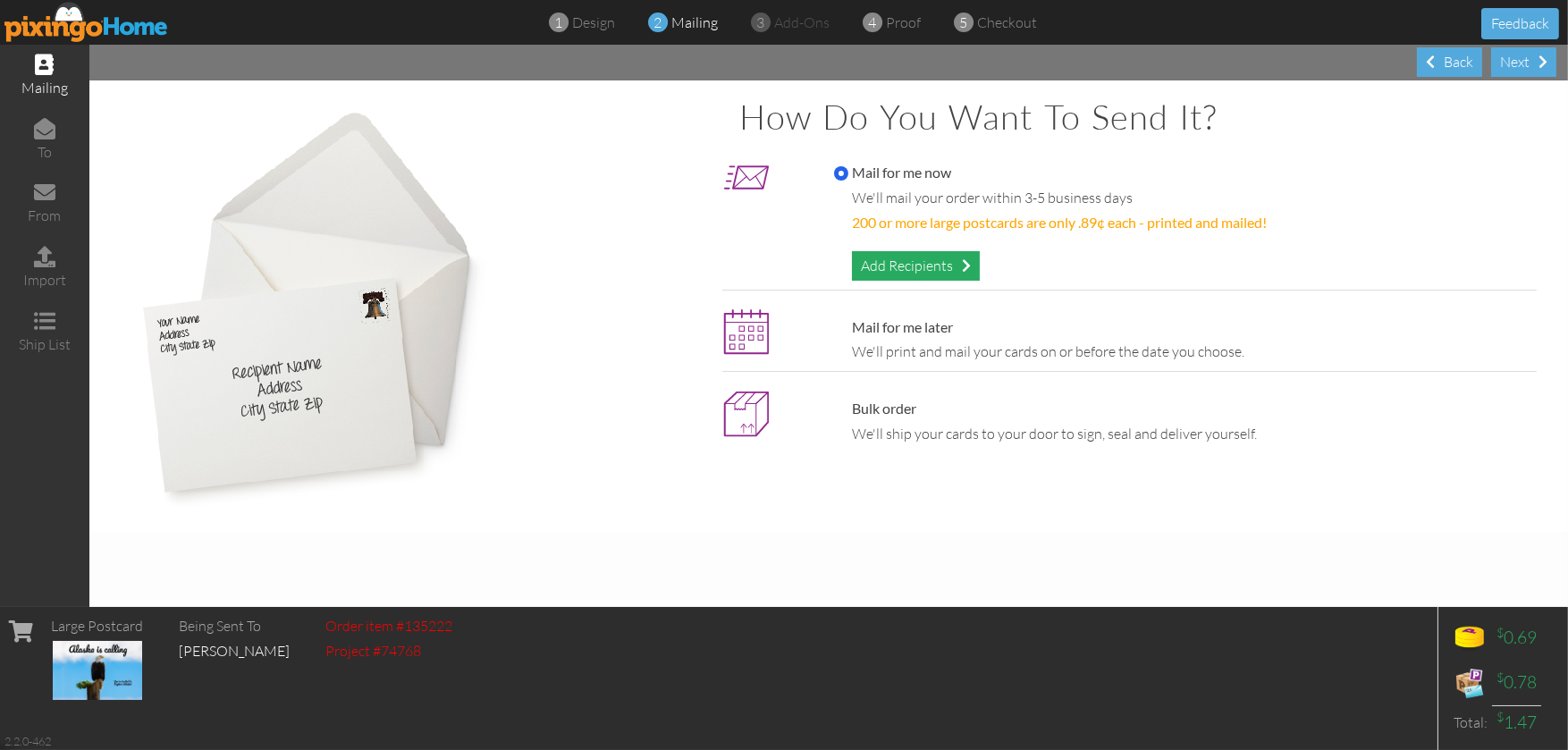
click at [916, 269] on div "Add Recipients" at bounding box center [915, 265] width 128 height 30
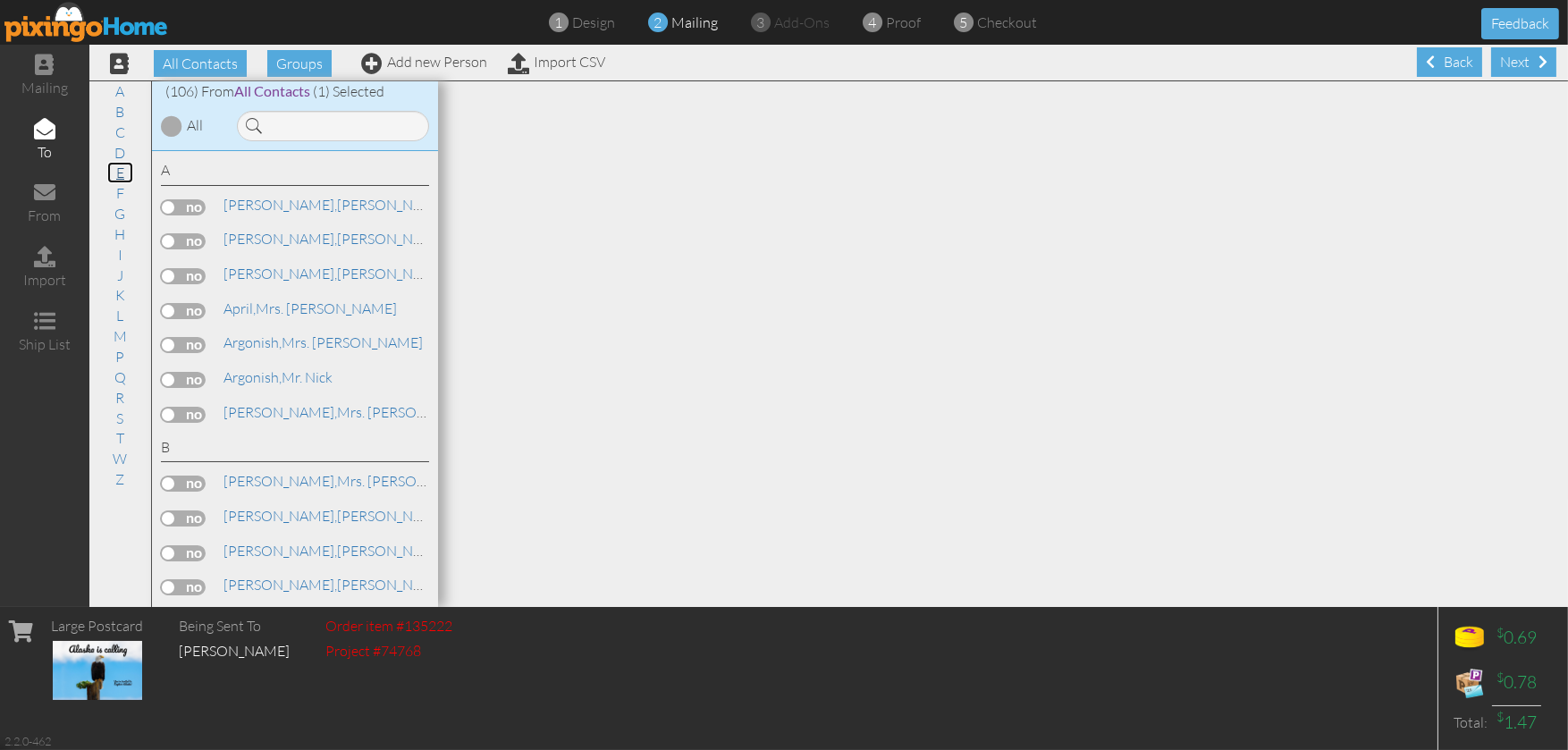
click at [120, 176] on link "E" at bounding box center [120, 173] width 26 height 22
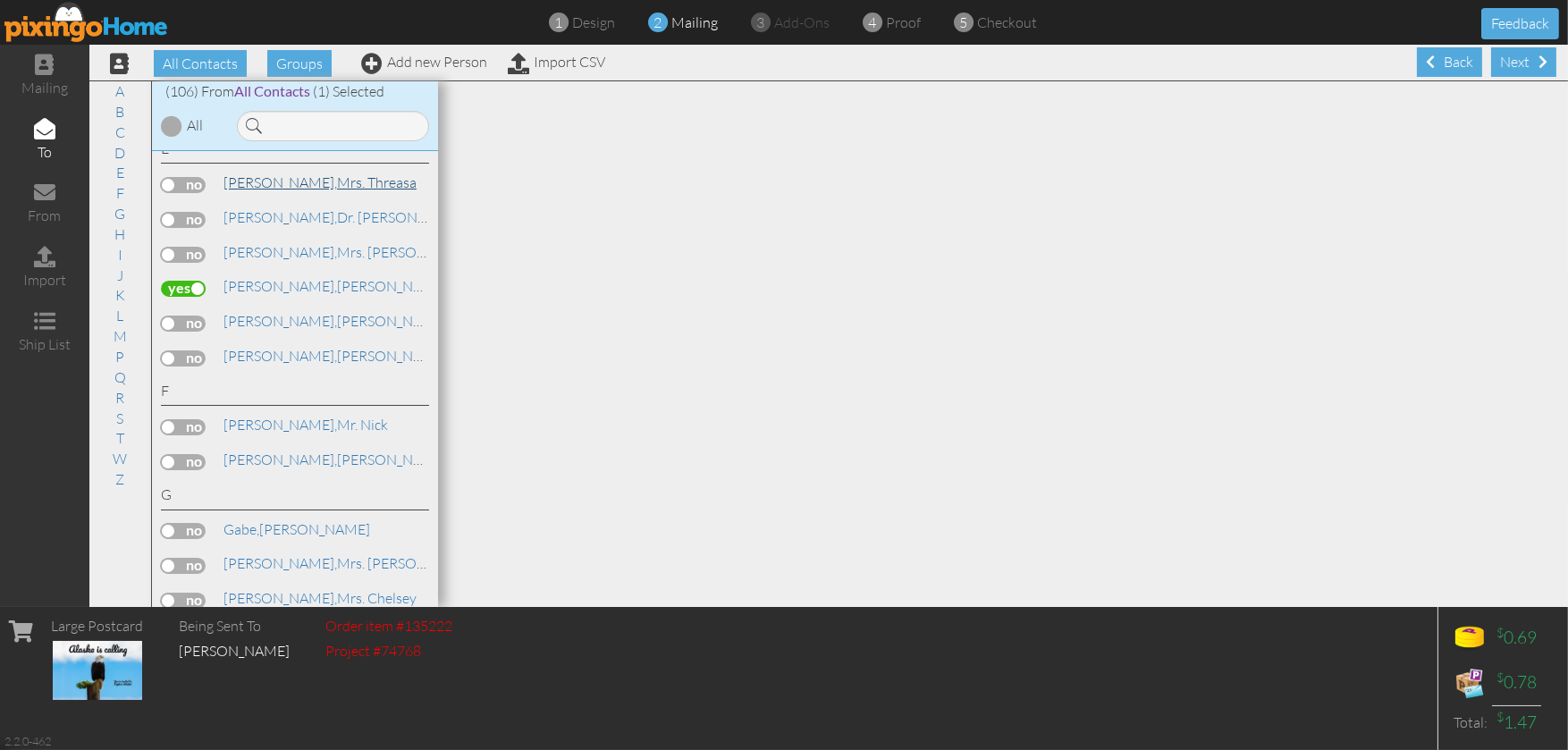
click at [280, 193] on link "Eadie, Mrs. Threasa" at bounding box center [320, 182] width 197 height 22
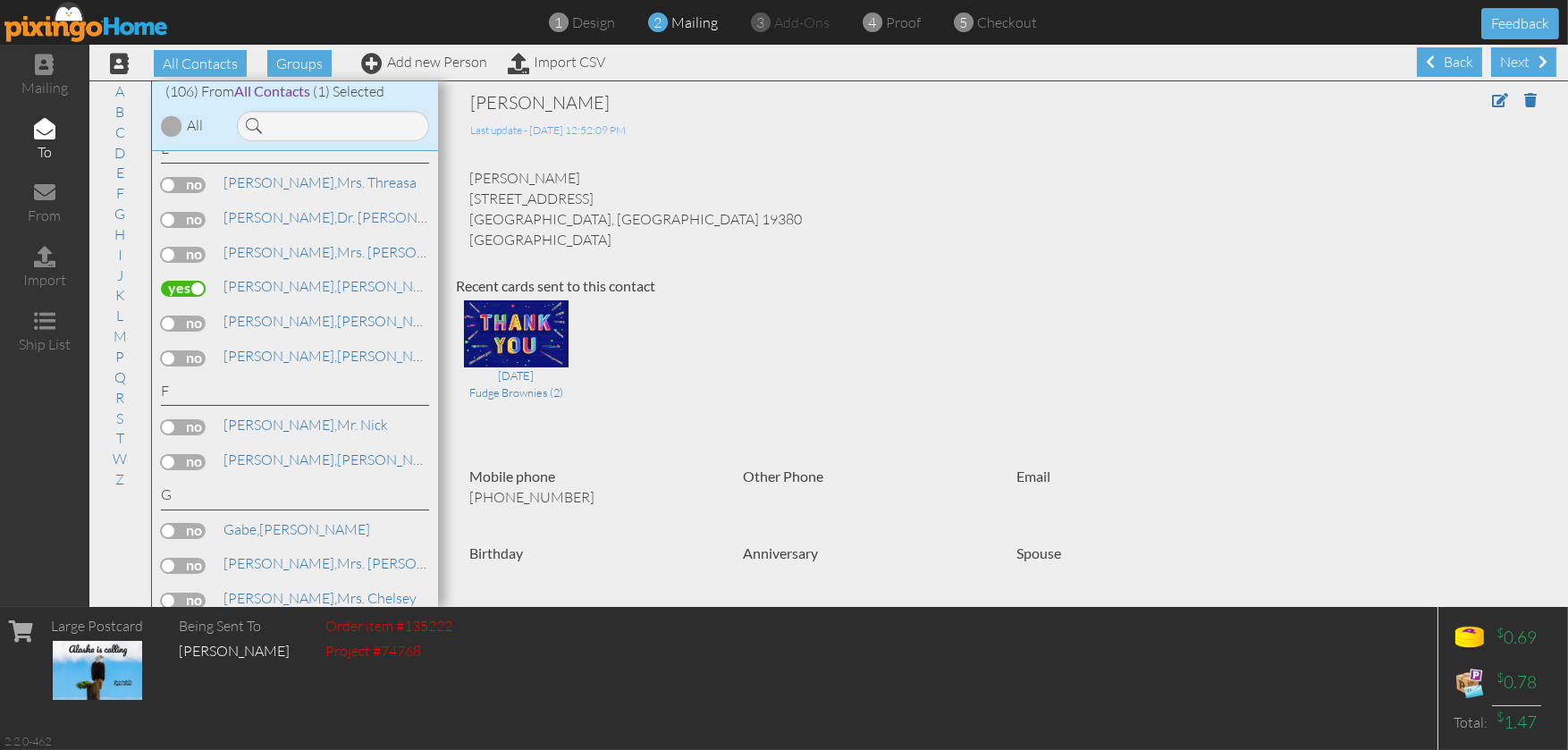
click at [198, 193] on label at bounding box center [183, 185] width 44 height 16
click at [0, 0] on input "checkbox" at bounding box center [0, 0] width 0 height 0
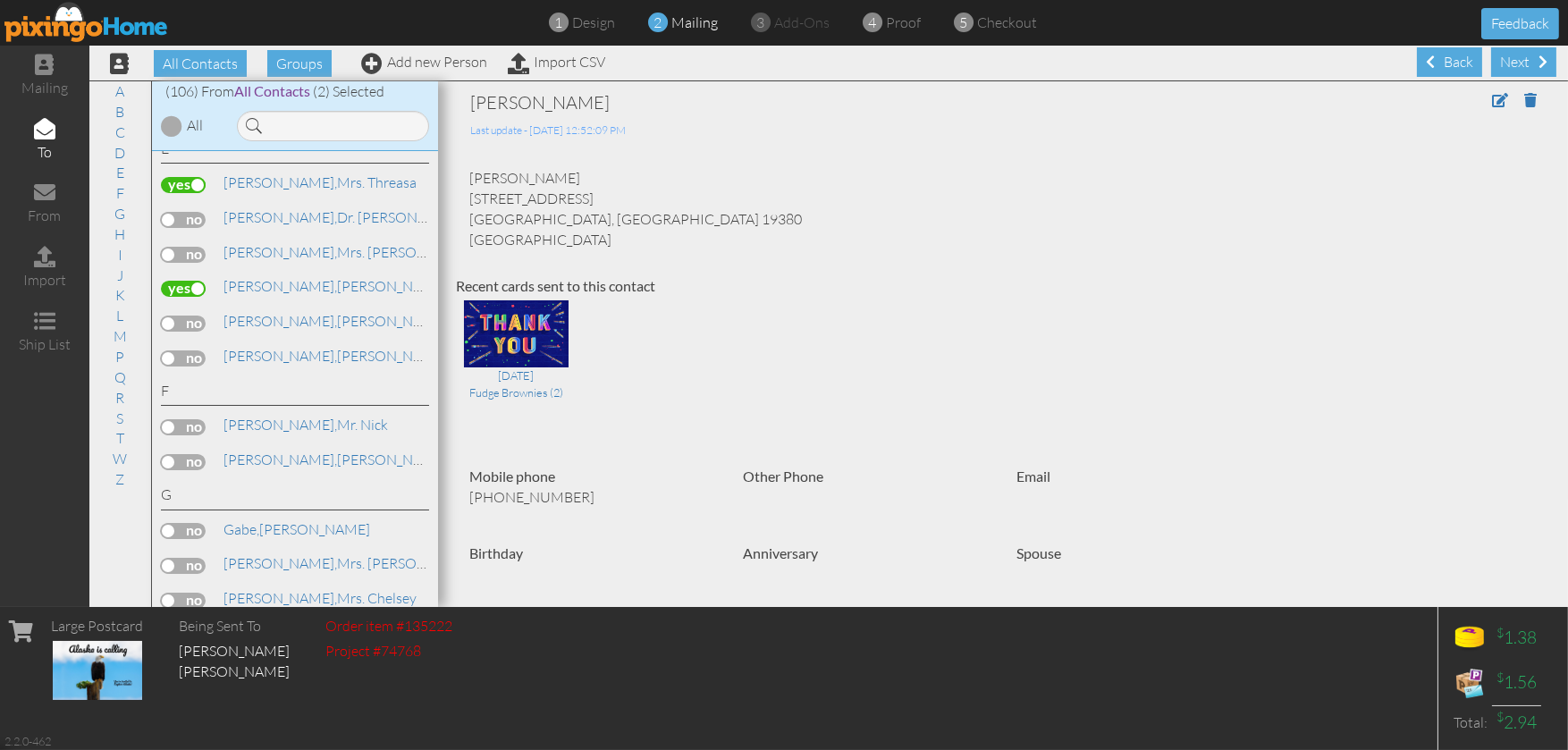
click at [177, 297] on label at bounding box center [183, 289] width 44 height 16
click at [0, 0] on input "checkbox" at bounding box center [0, 0] width 0 height 0
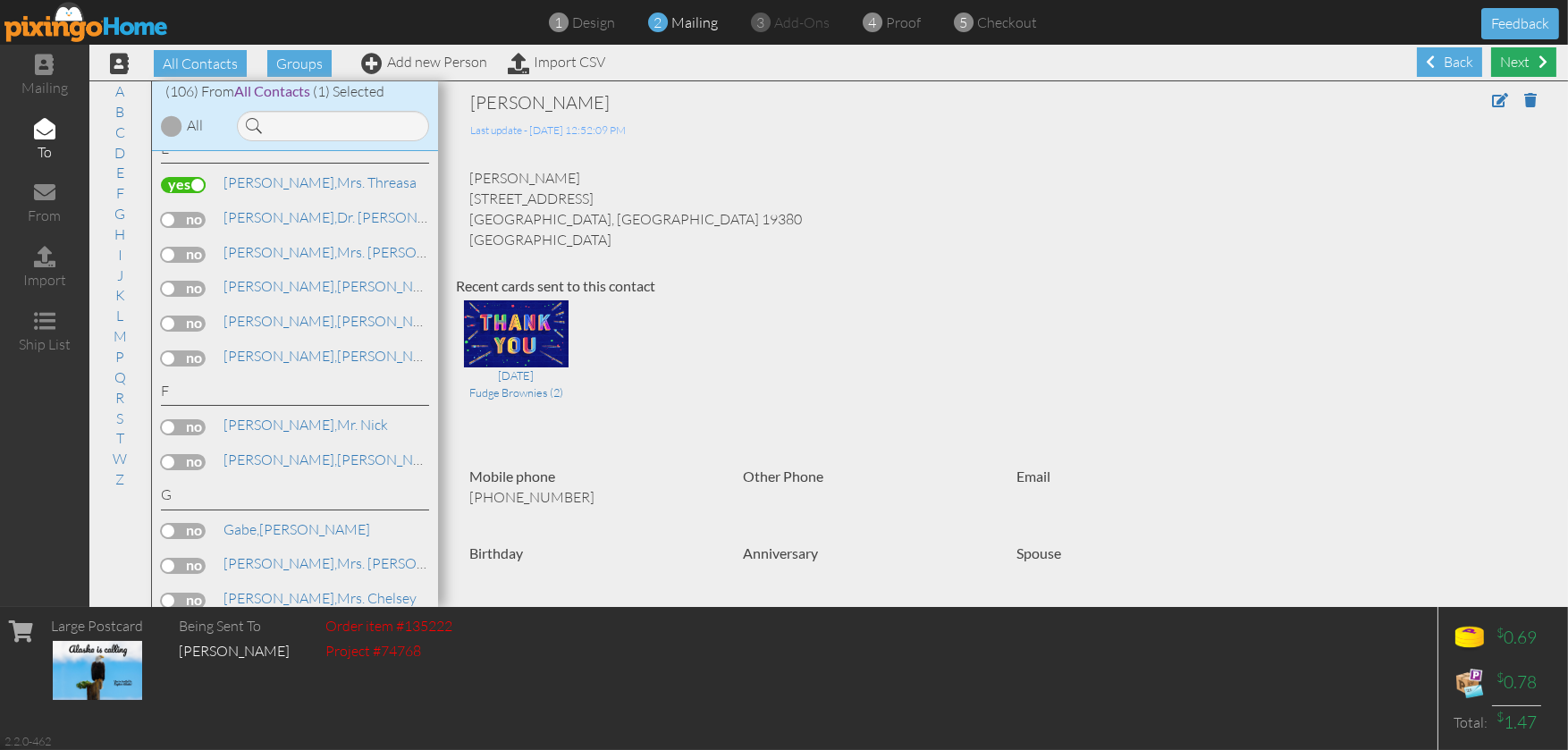
click at [1510, 63] on div "Next" at bounding box center [1524, 62] width 65 height 30
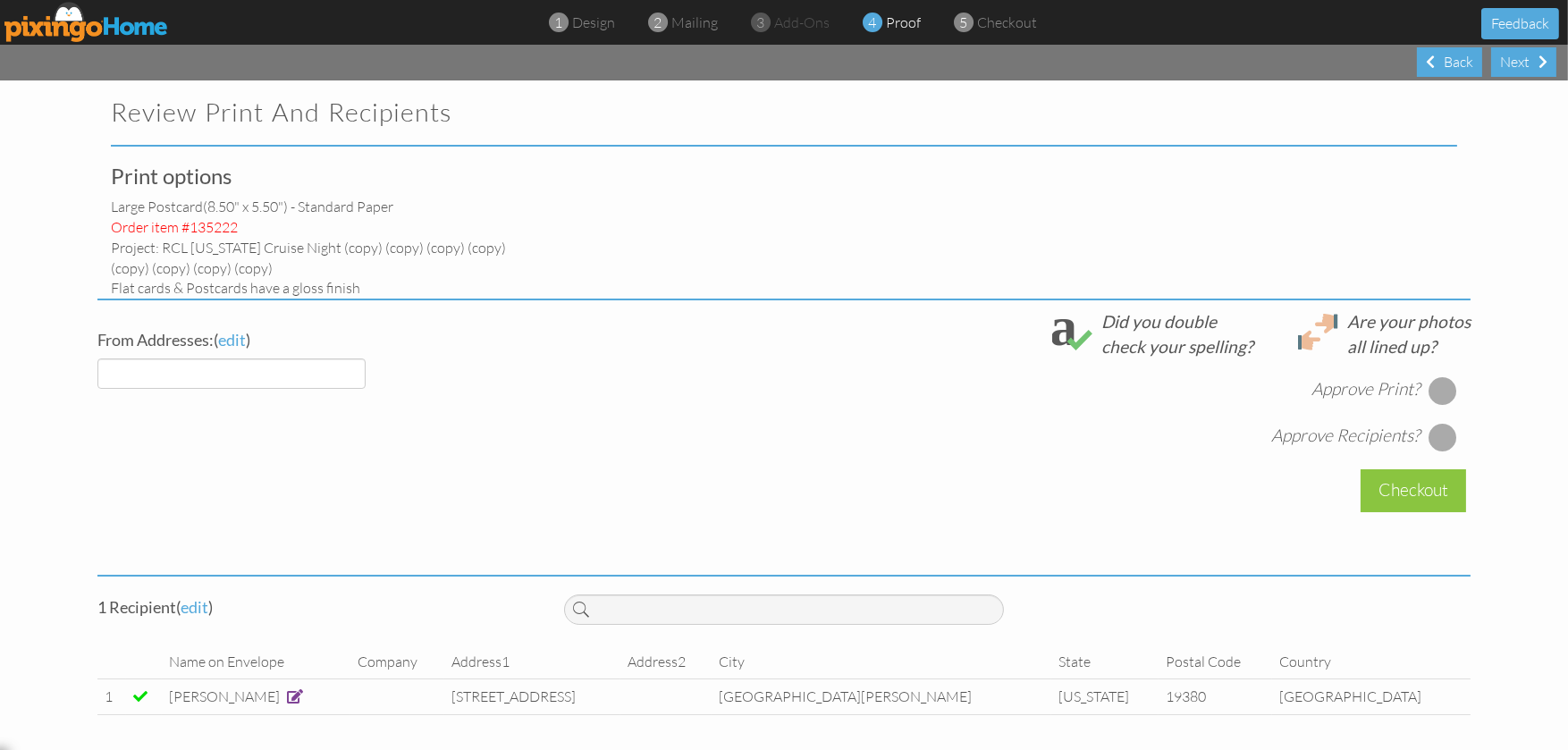
select select "object:3868"
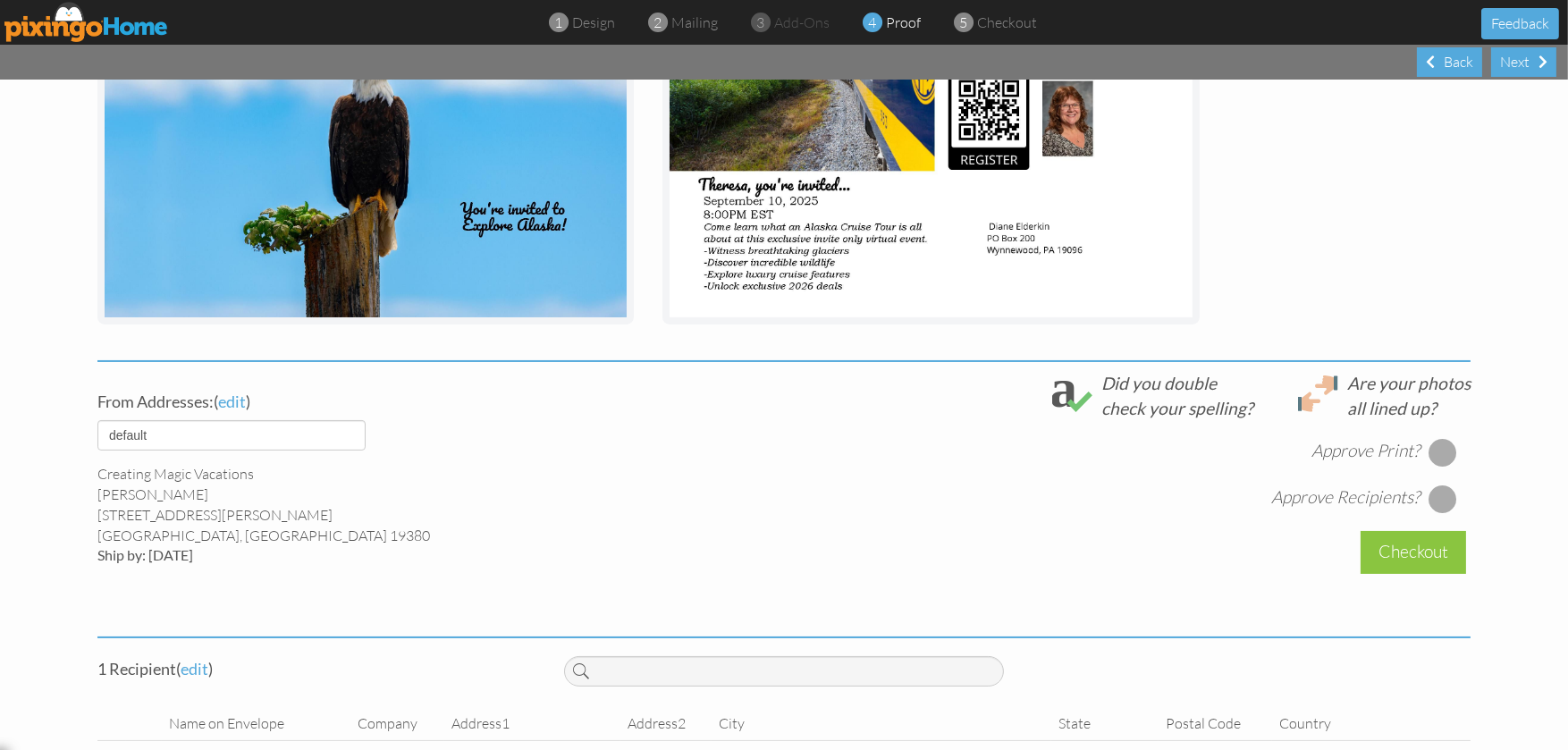
scroll to position [467, 0]
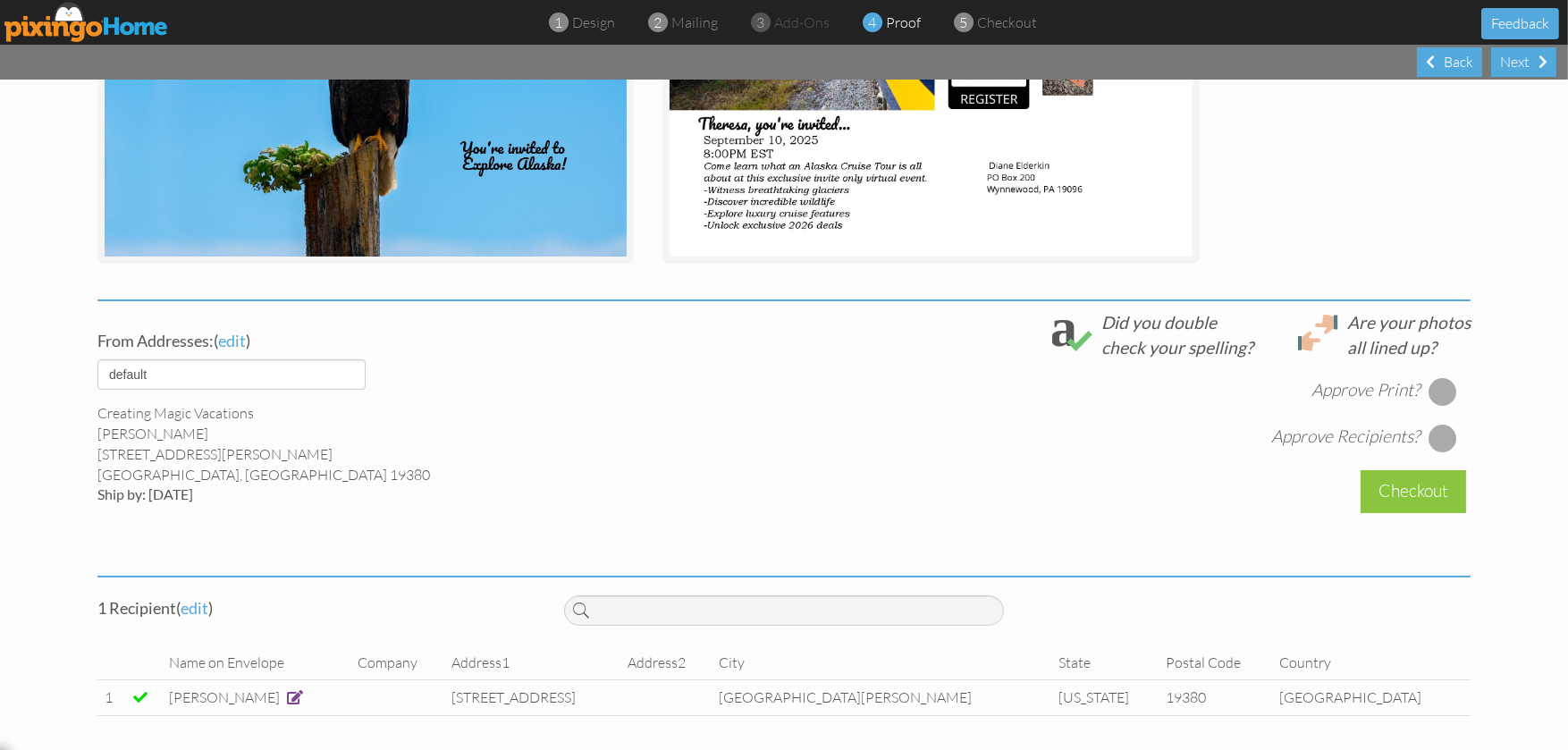
click at [1435, 432] on div at bounding box center [1443, 438] width 29 height 29
click at [1429, 383] on div at bounding box center [1443, 391] width 29 height 29
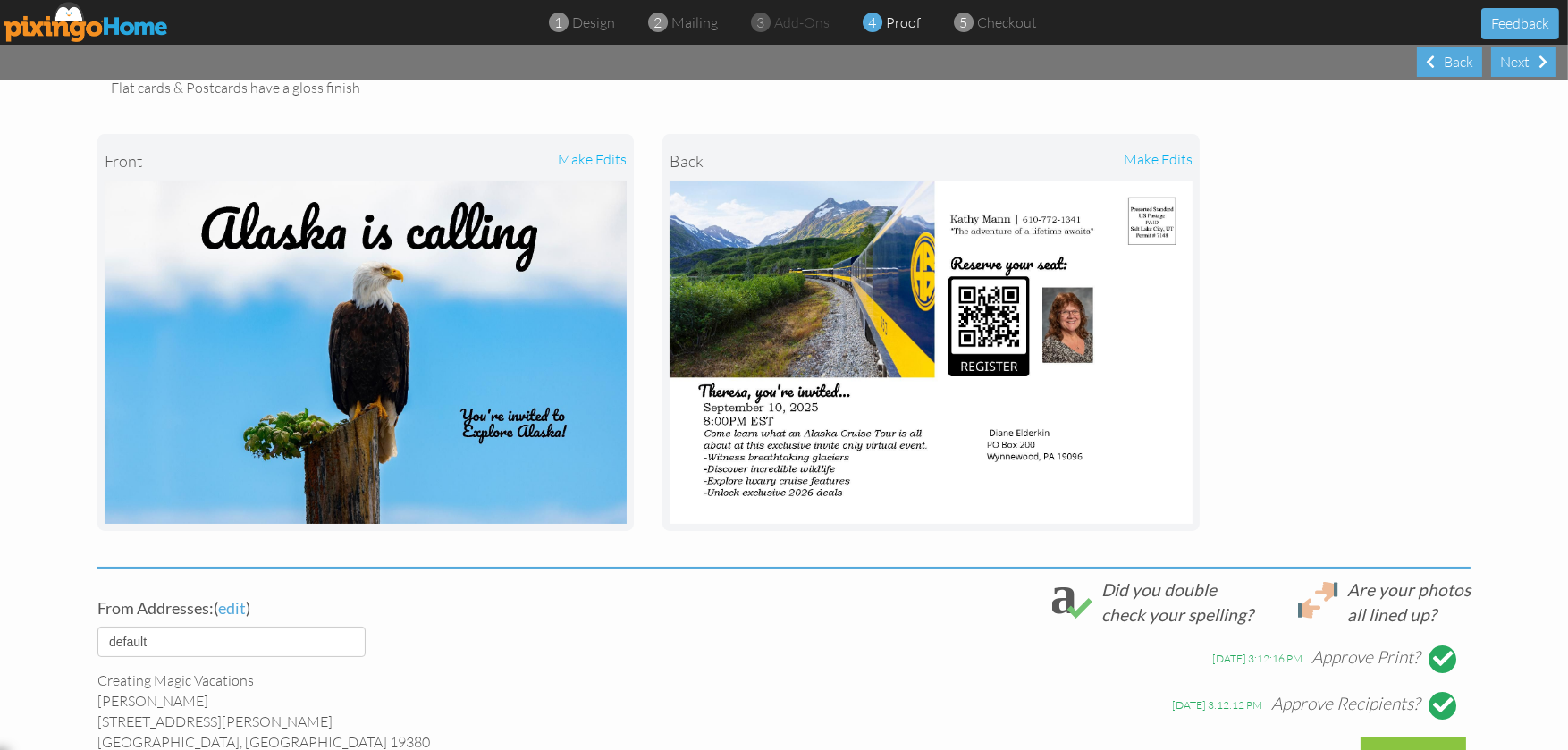
scroll to position [289, 0]
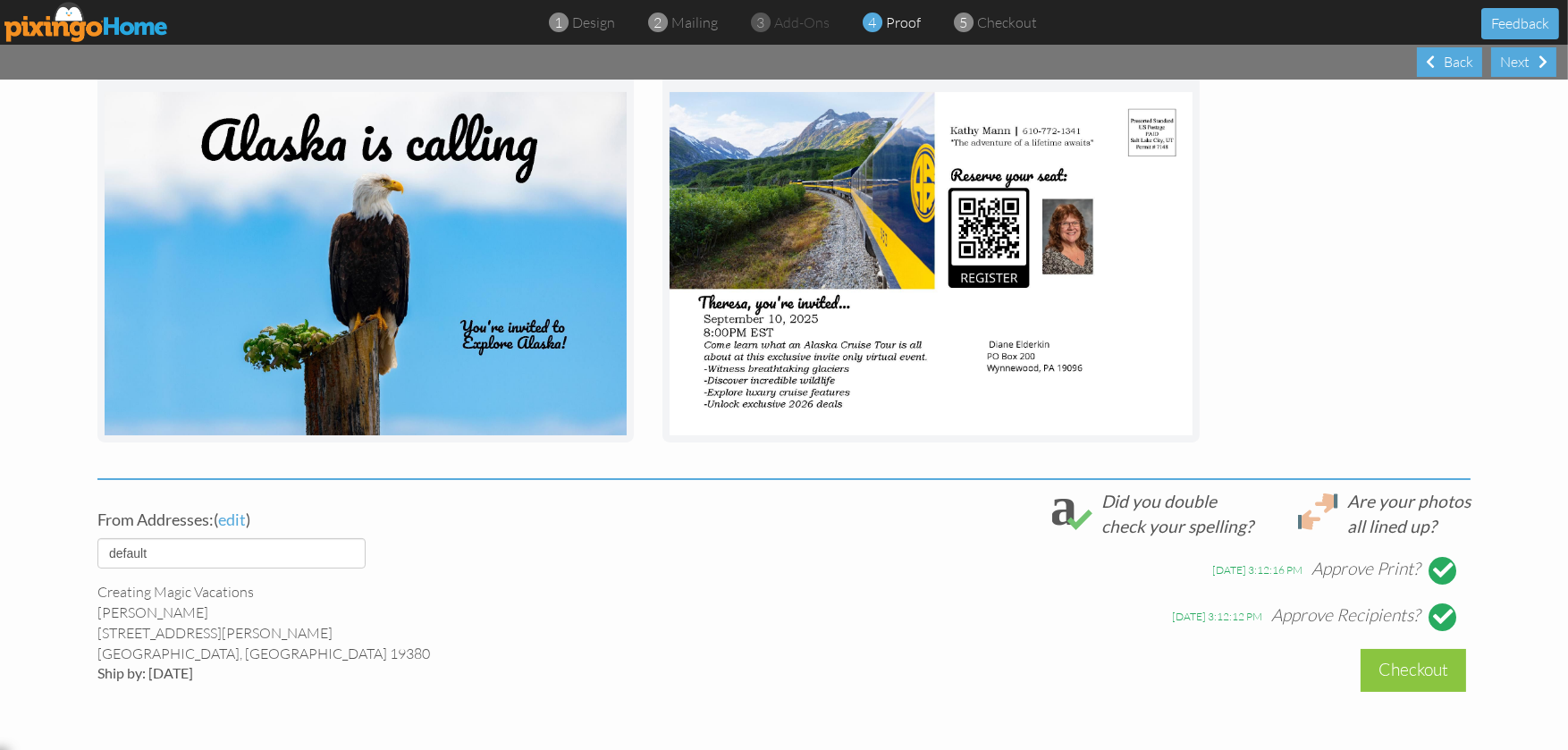
click at [1429, 572] on div at bounding box center [1443, 571] width 29 height 29
click at [1439, 607] on div at bounding box center [1443, 617] width 20 height 20
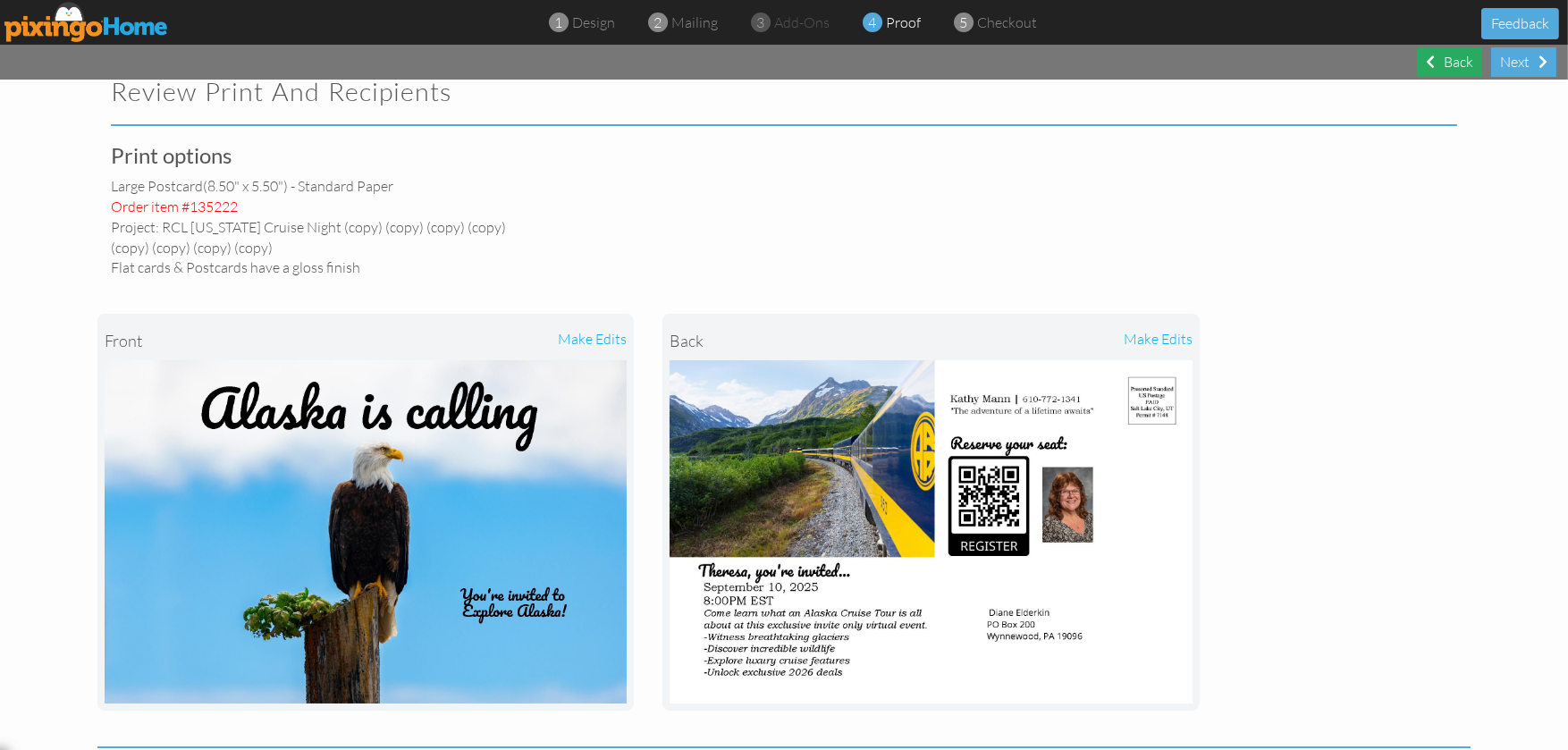
click at [1457, 52] on div "Back" at bounding box center [1449, 62] width 65 height 30
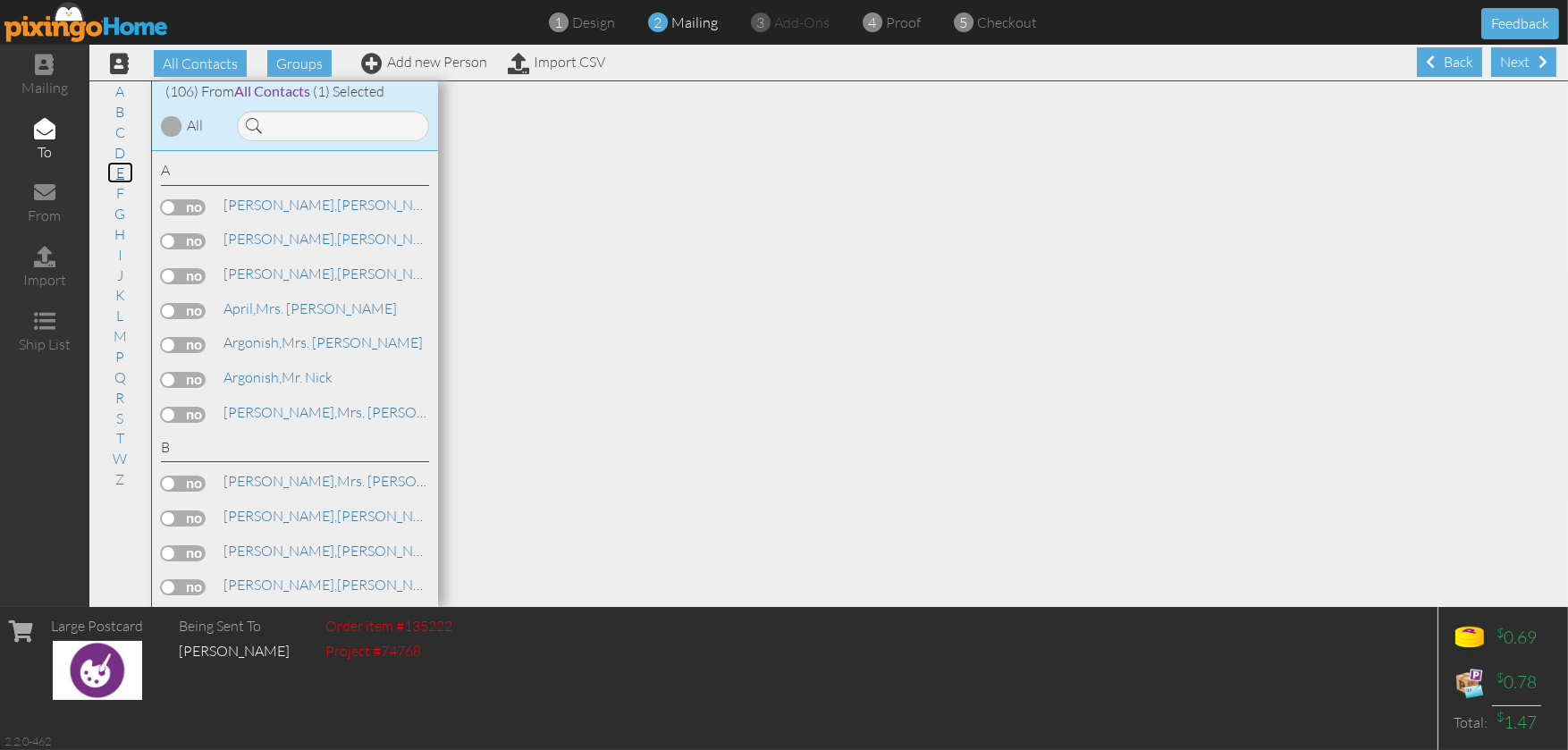
click at [124, 176] on link "E" at bounding box center [120, 173] width 26 height 22
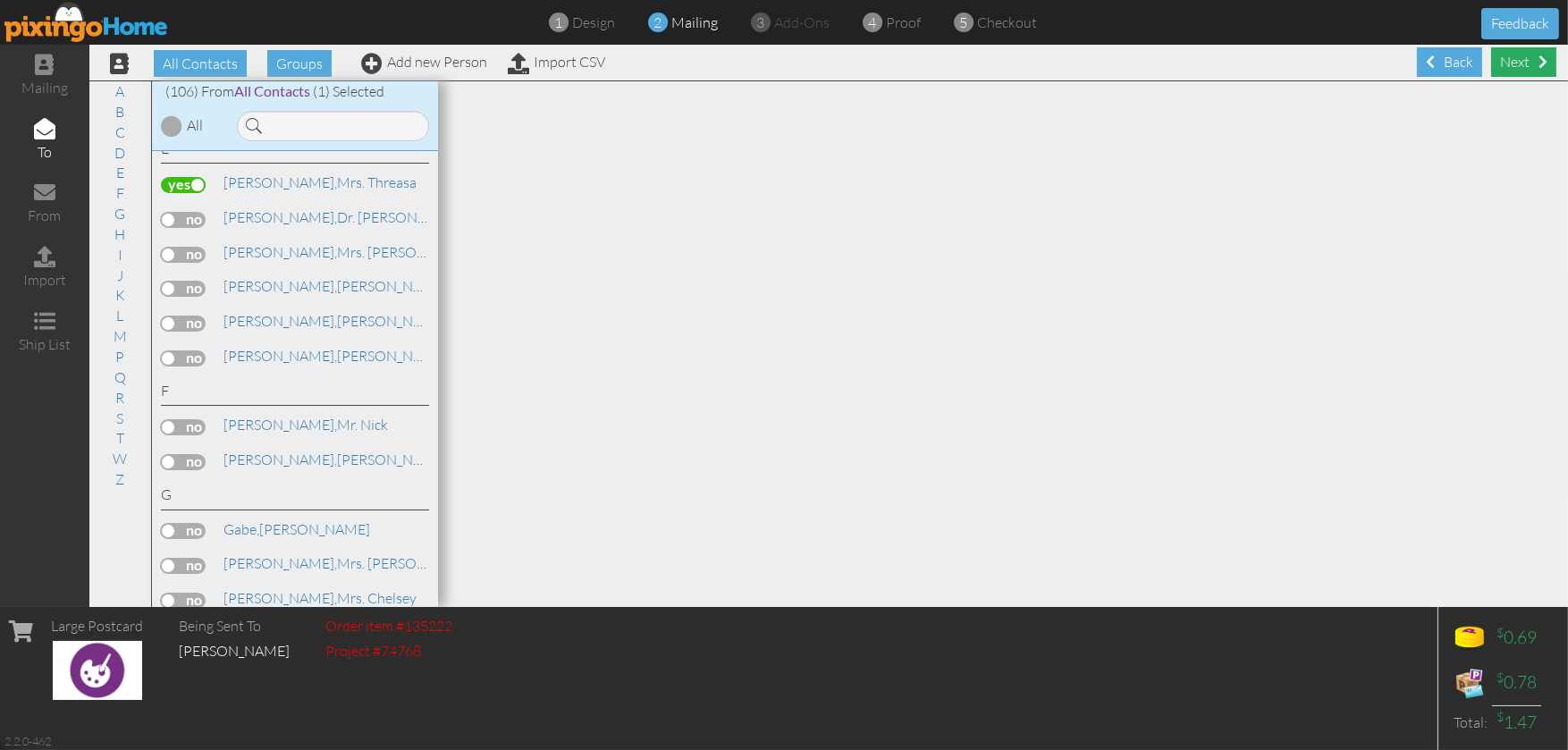
click at [1513, 53] on div "Next" at bounding box center [1524, 62] width 65 height 30
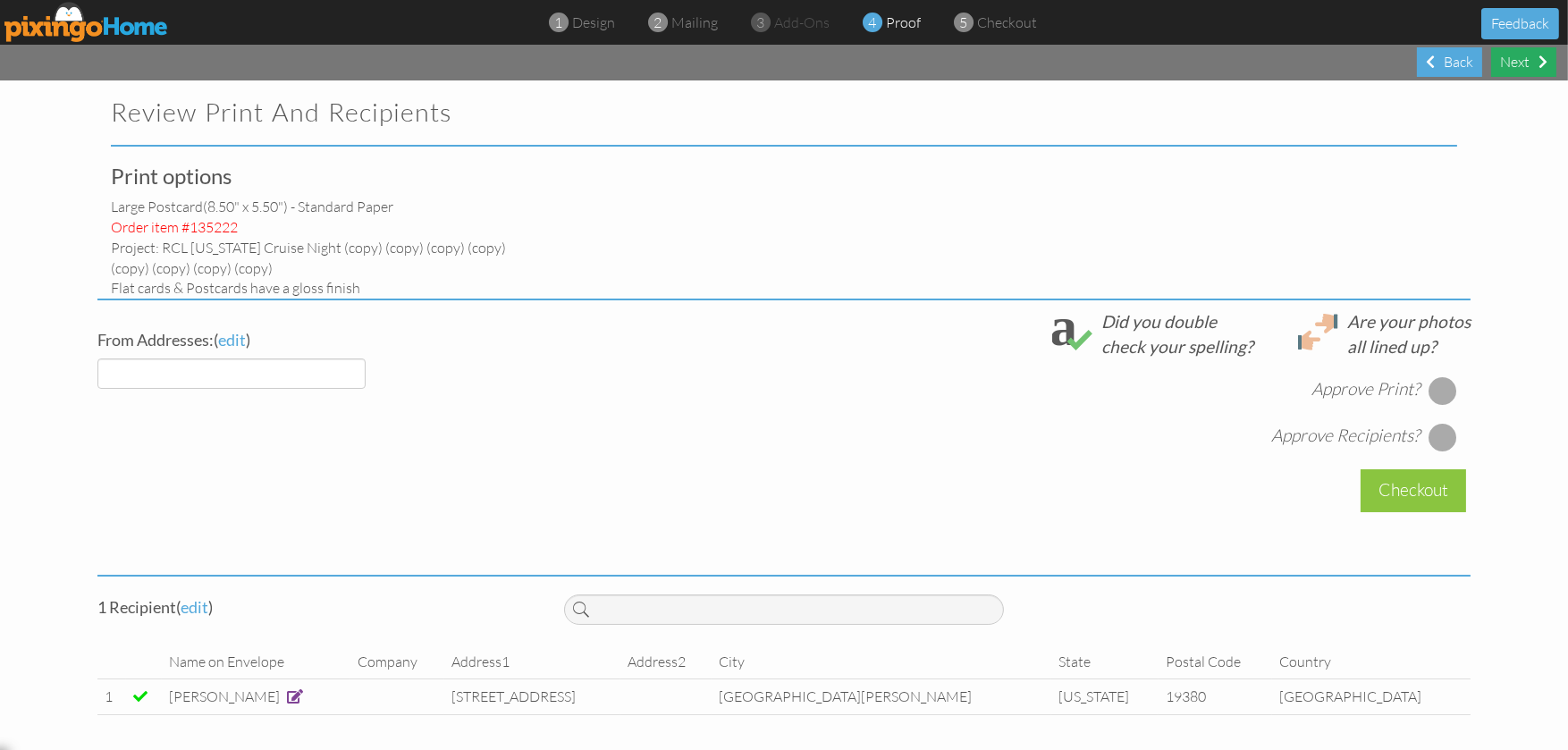
select select "object:4190"
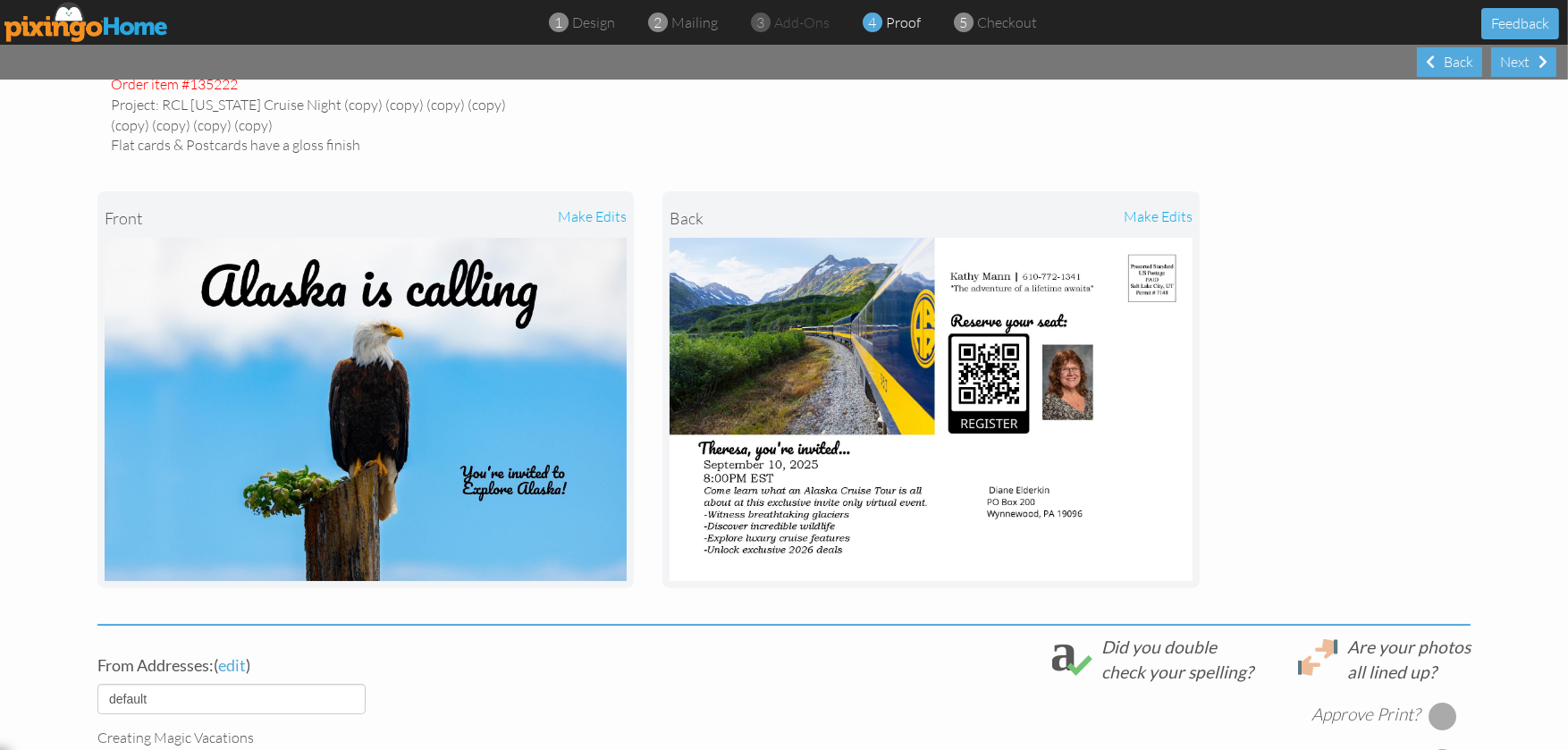
scroll to position [21, 0]
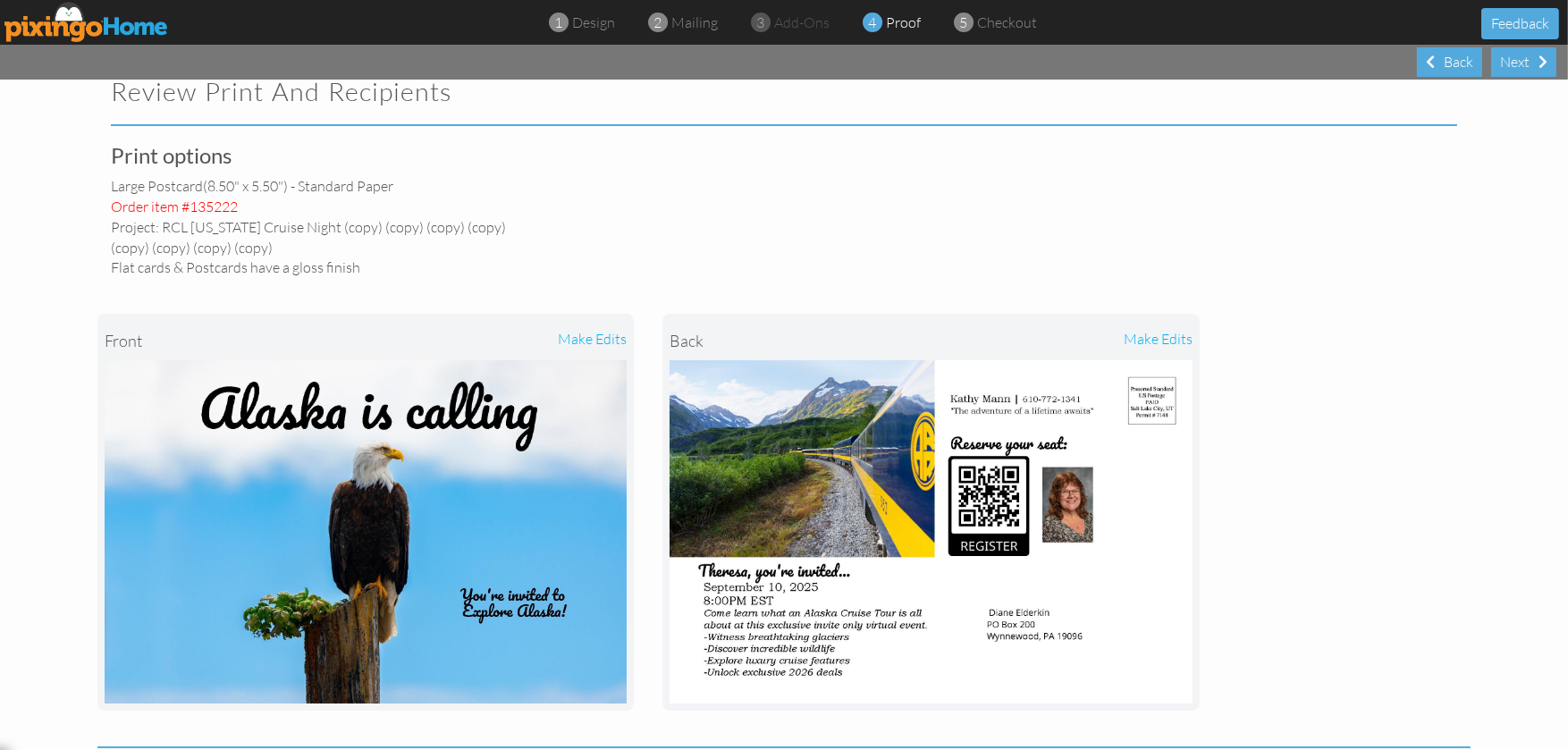
click at [1144, 341] on div "make edits" at bounding box center [1062, 340] width 261 height 39
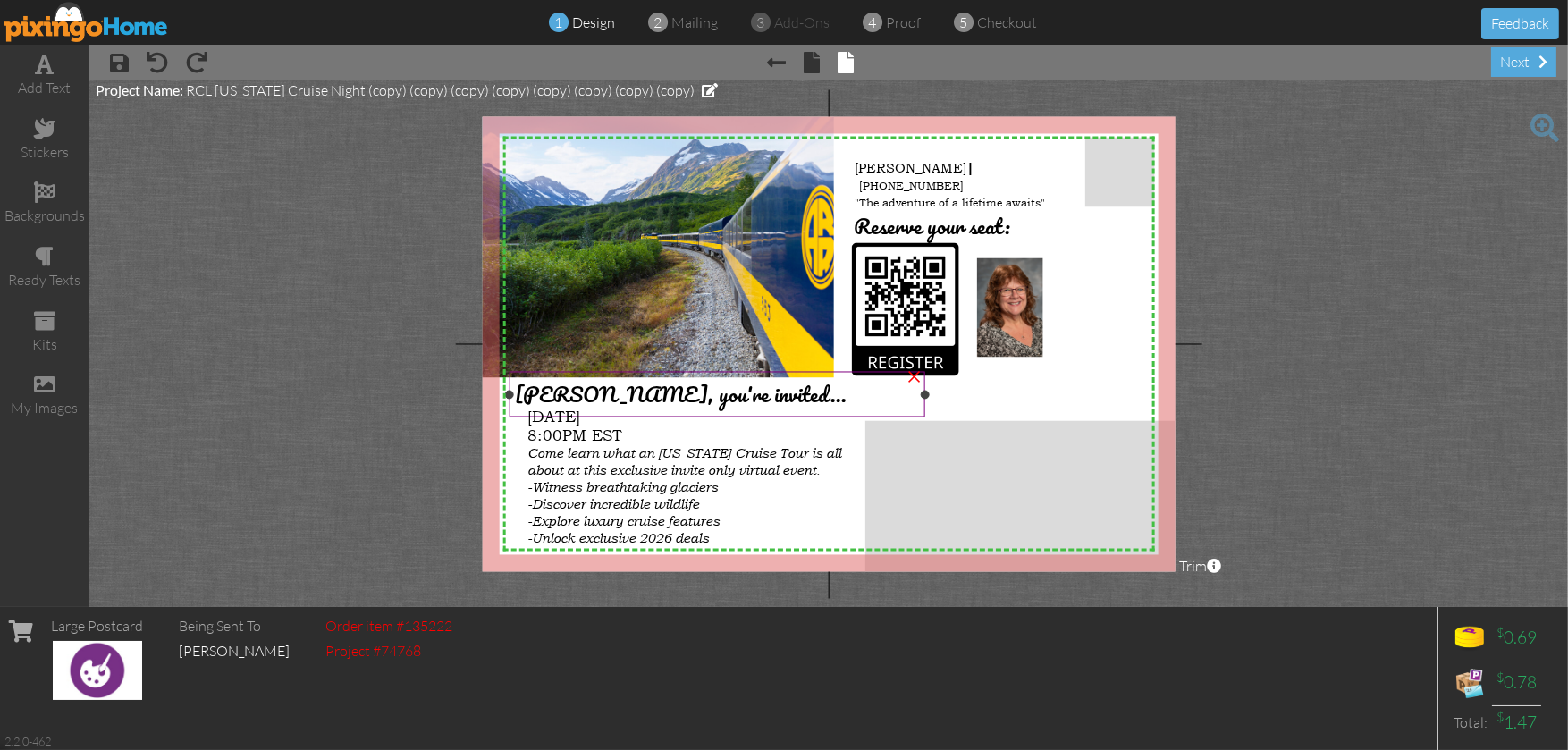
click at [587, 390] on span "Theresa, you're invited..." at bounding box center [680, 394] width 332 height 34
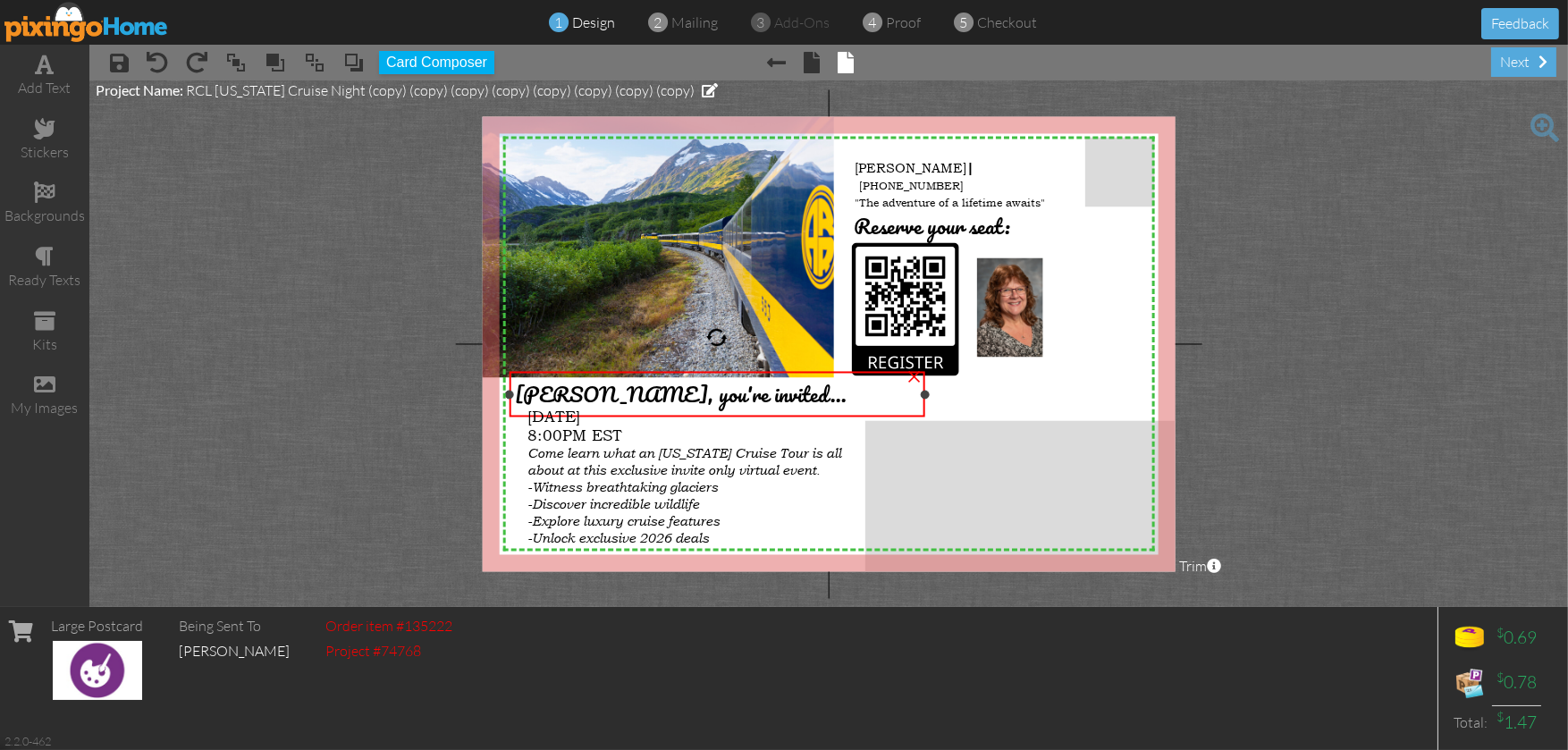
click at [587, 390] on span "Theresa, you're invited..." at bounding box center [680, 394] width 332 height 34
click at [1534, 52] on div "next" at bounding box center [1524, 62] width 65 height 30
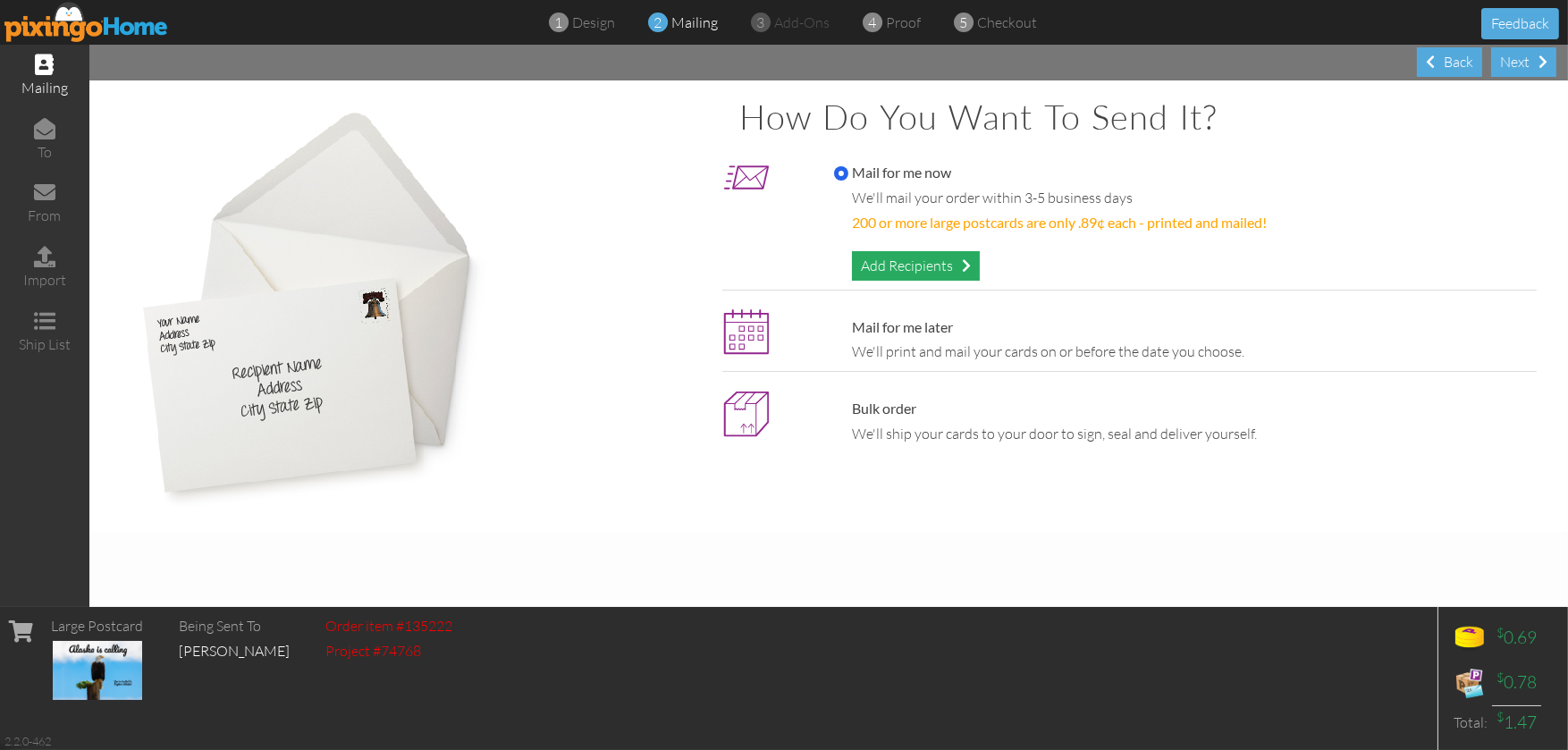
click at [952, 262] on div "Add Recipients" at bounding box center [915, 265] width 128 height 30
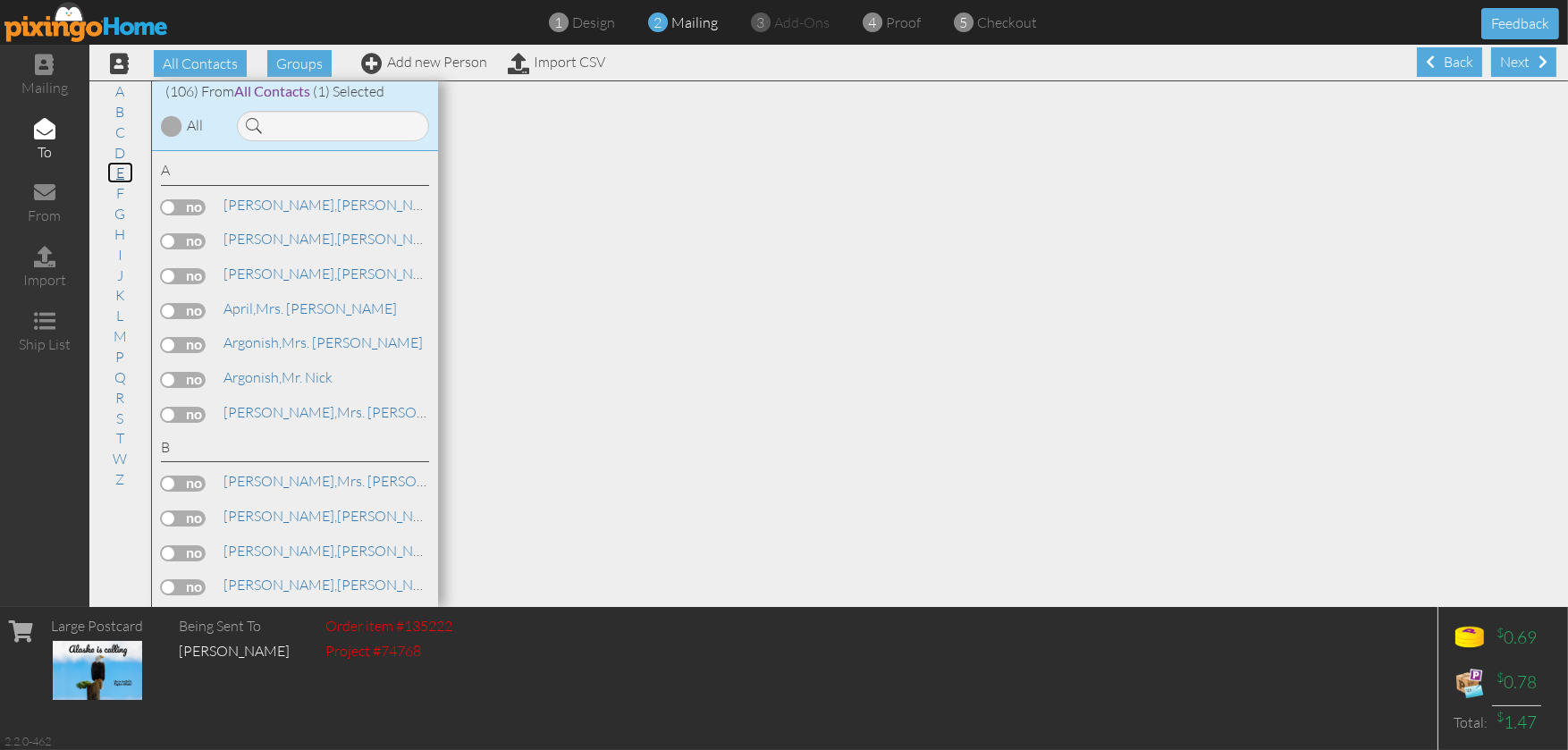
click at [123, 174] on link "E" at bounding box center [120, 173] width 26 height 22
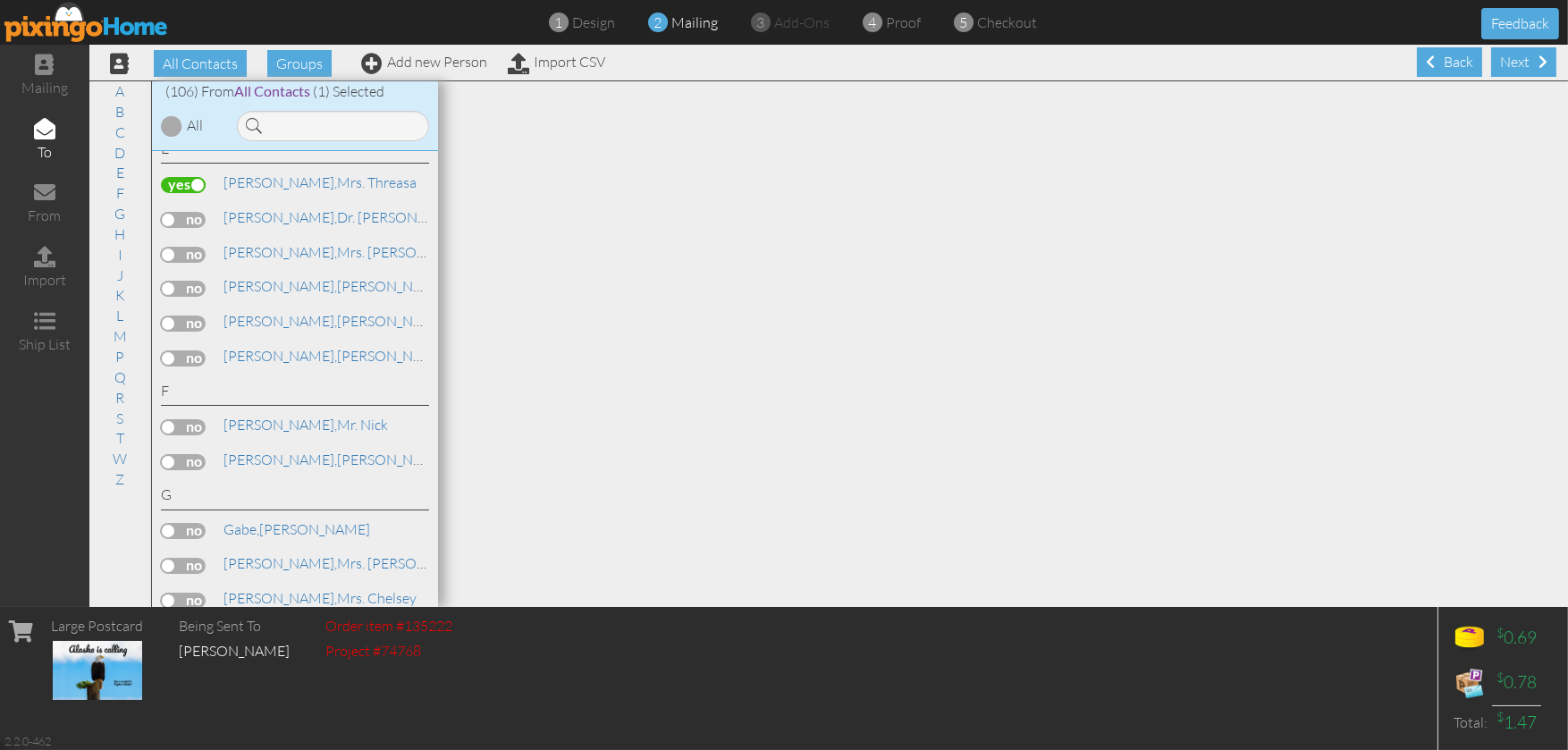
click at [175, 191] on label at bounding box center [183, 185] width 44 height 16
click at [0, 0] on input "checkbox" at bounding box center [0, 0] width 0 height 0
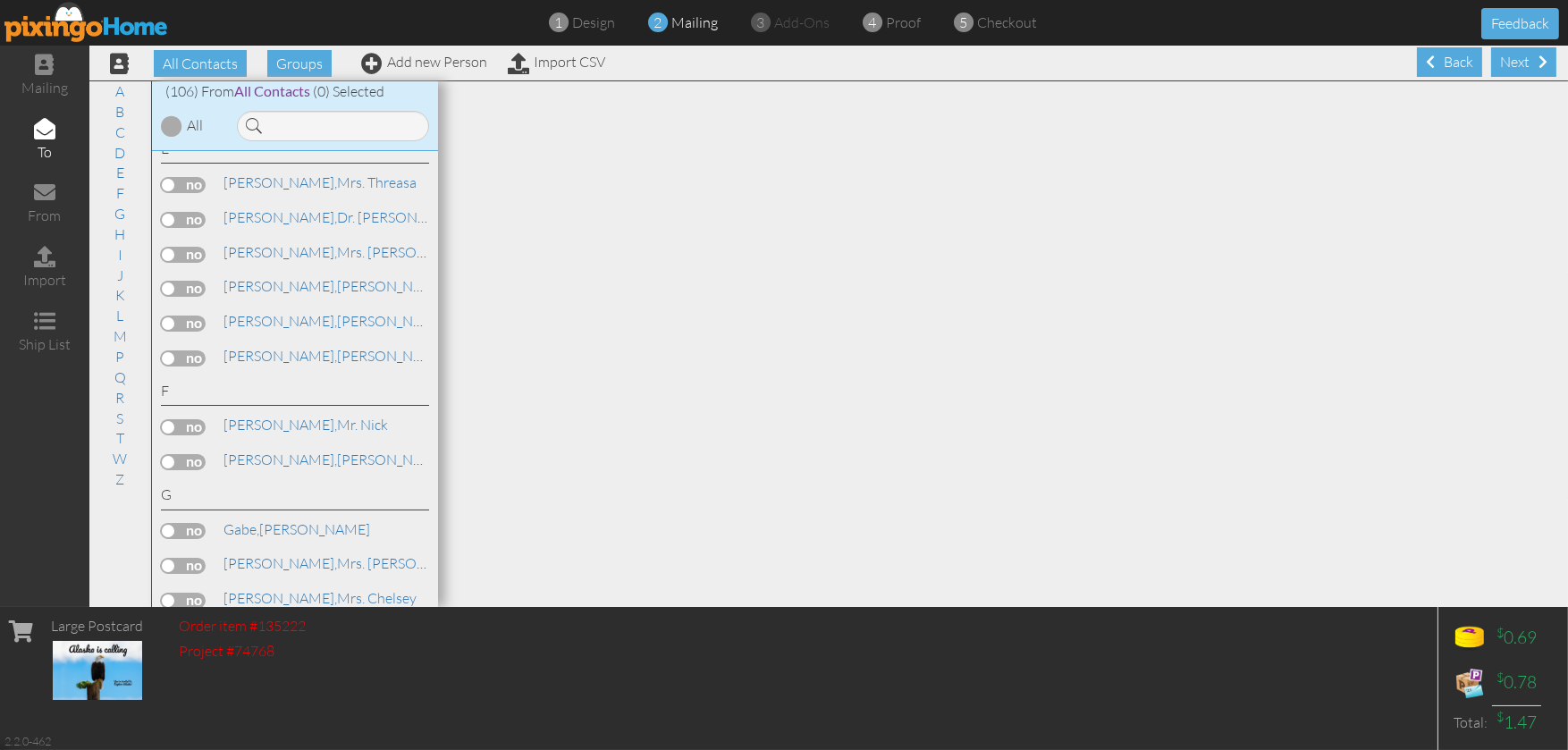
click at [202, 297] on label at bounding box center [183, 289] width 44 height 16
click at [0, 0] on input "checkbox" at bounding box center [0, 0] width 0 height 0
click at [1502, 57] on div "Next" at bounding box center [1524, 62] width 65 height 30
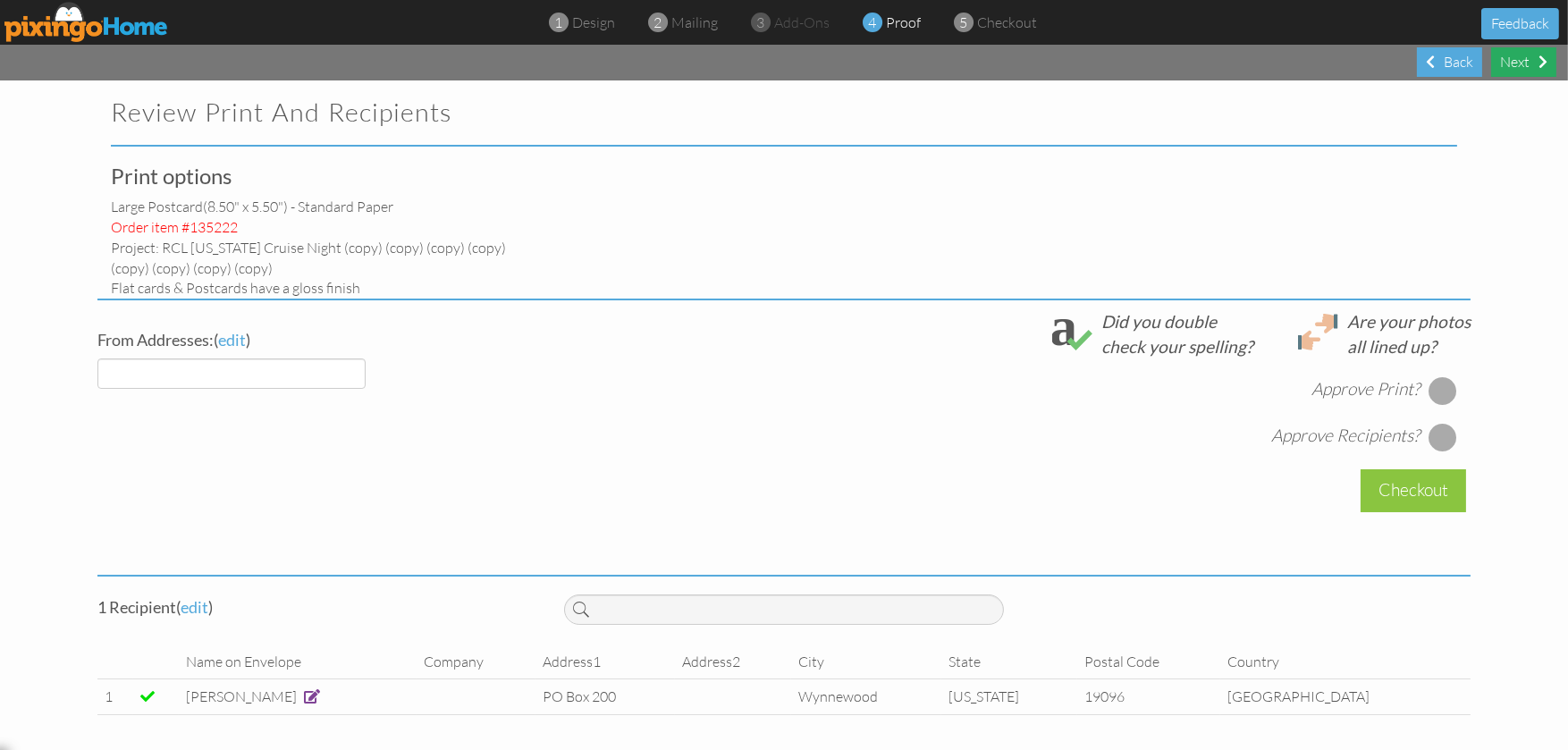
select select "object:4569"
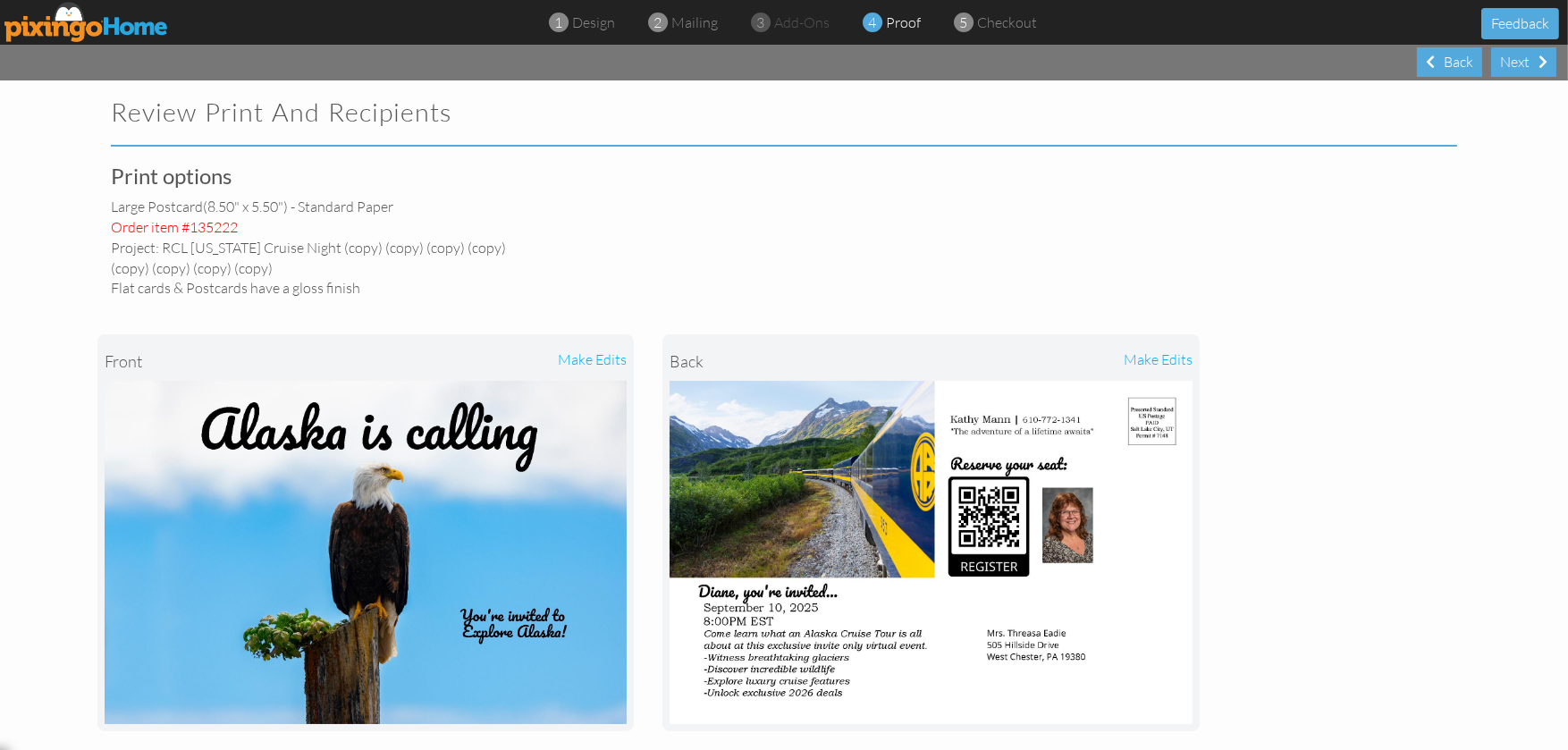
click at [1120, 359] on div "make edits" at bounding box center [1062, 361] width 261 height 39
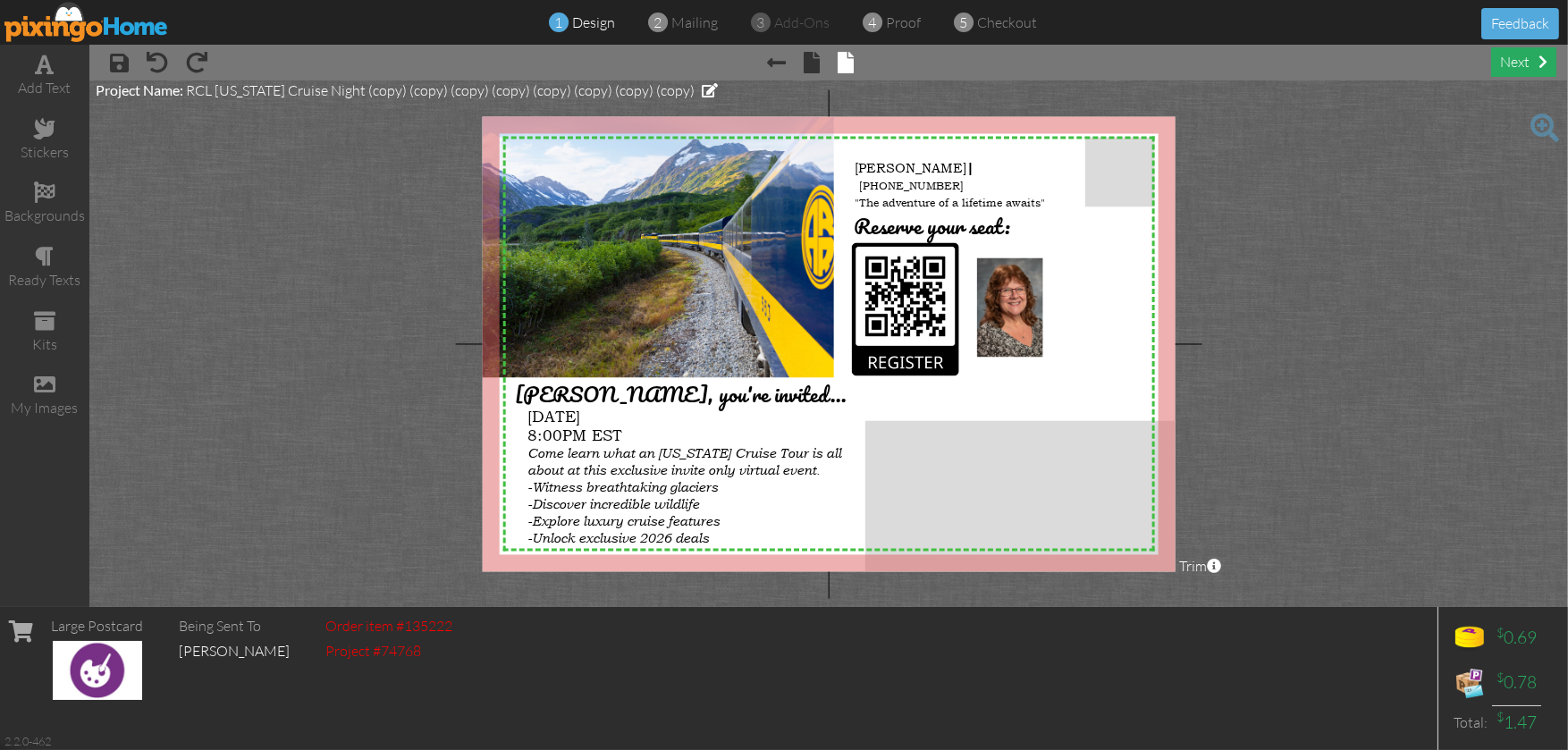
click at [1516, 56] on div "next" at bounding box center [1524, 62] width 65 height 30
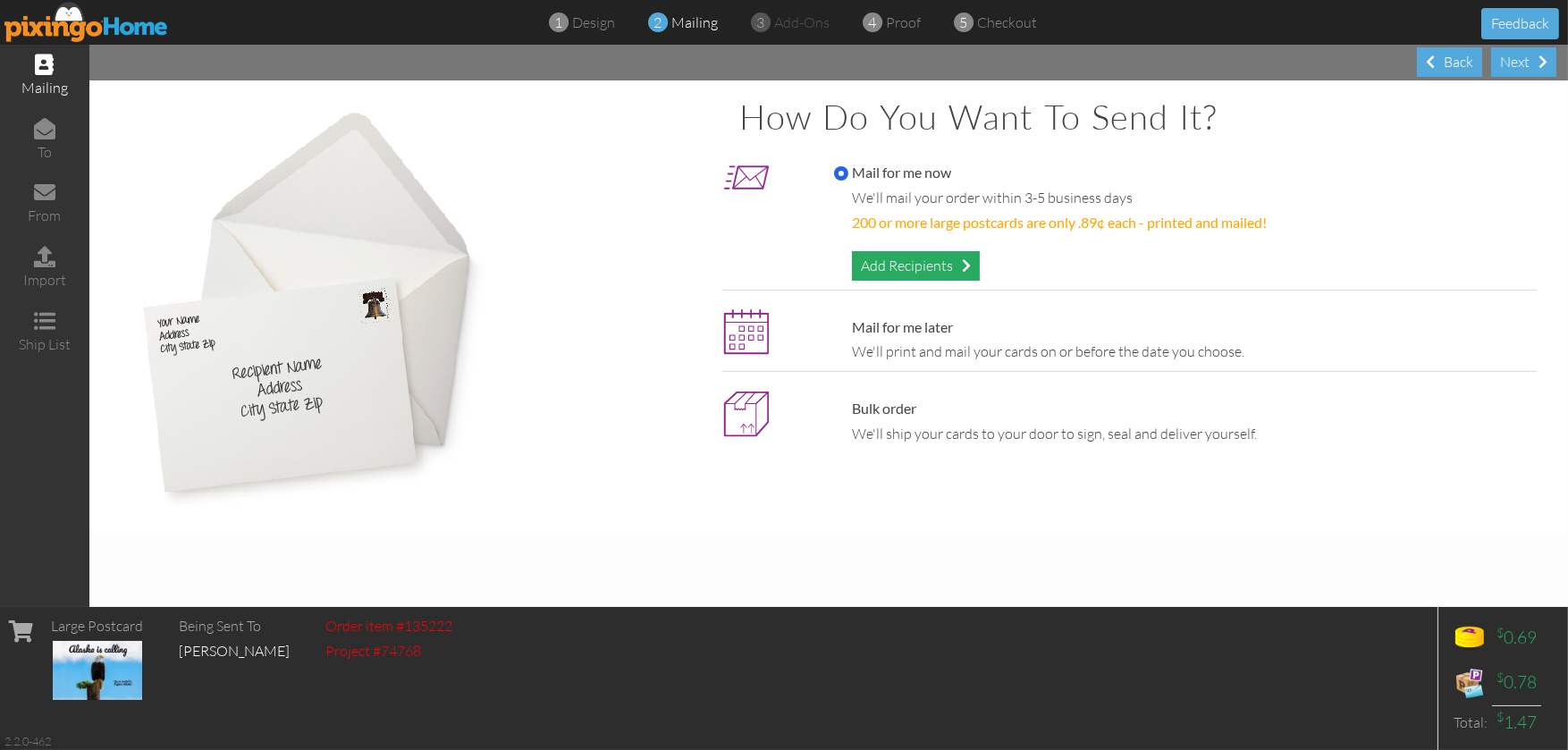
click at [870, 271] on div "Add Recipients" at bounding box center [915, 265] width 128 height 30
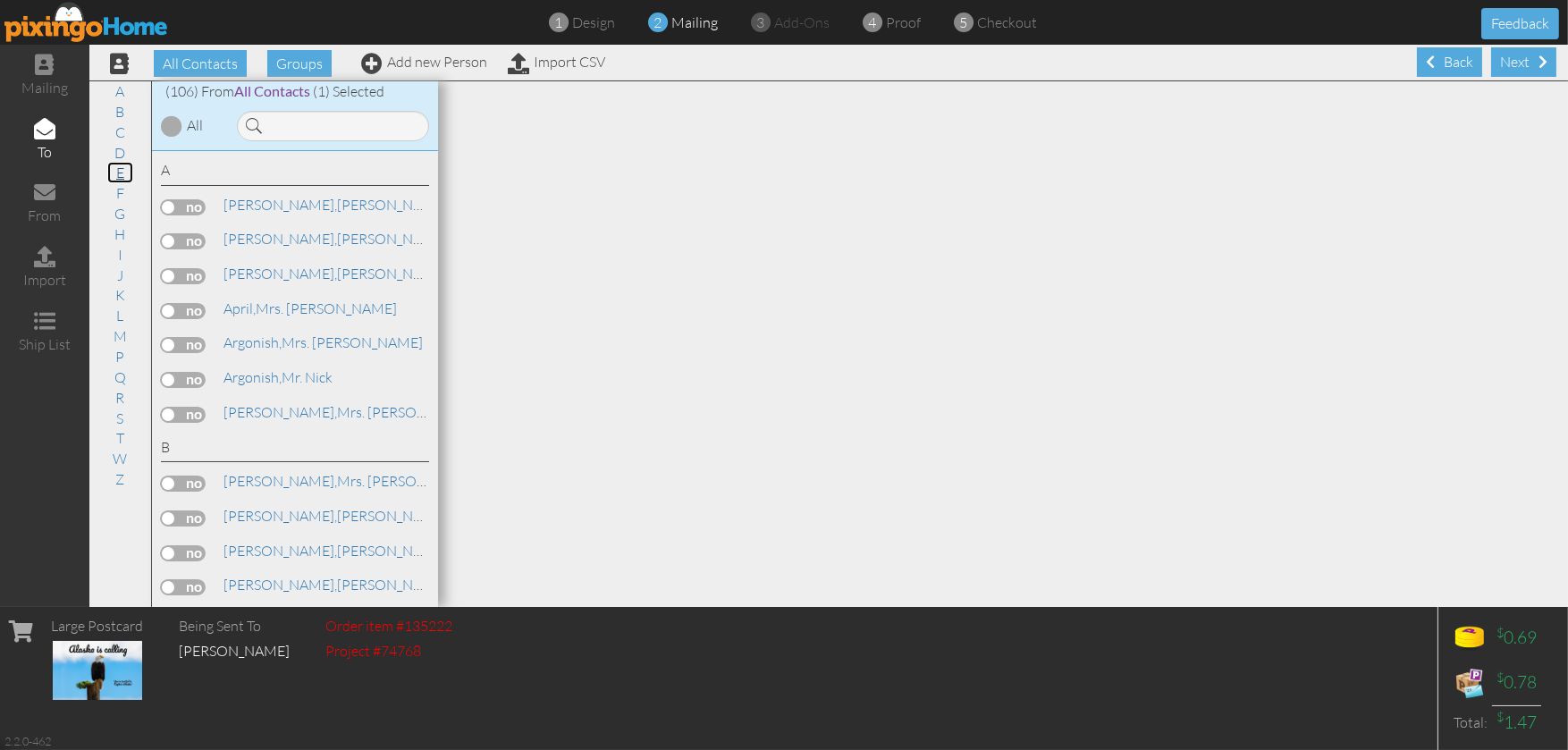
click at [126, 175] on link "E" at bounding box center [120, 173] width 26 height 22
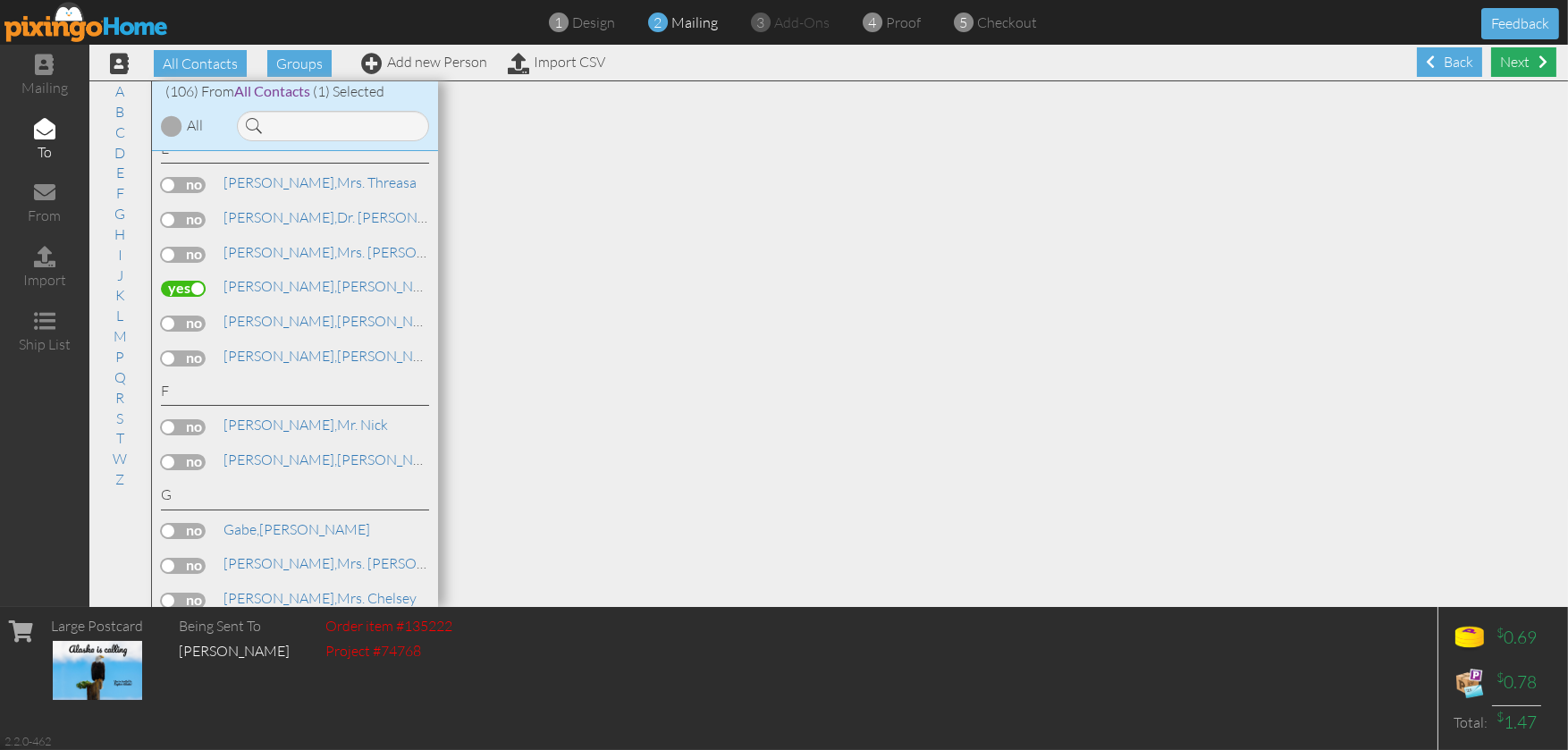
click at [1511, 67] on div "Next" at bounding box center [1524, 62] width 65 height 30
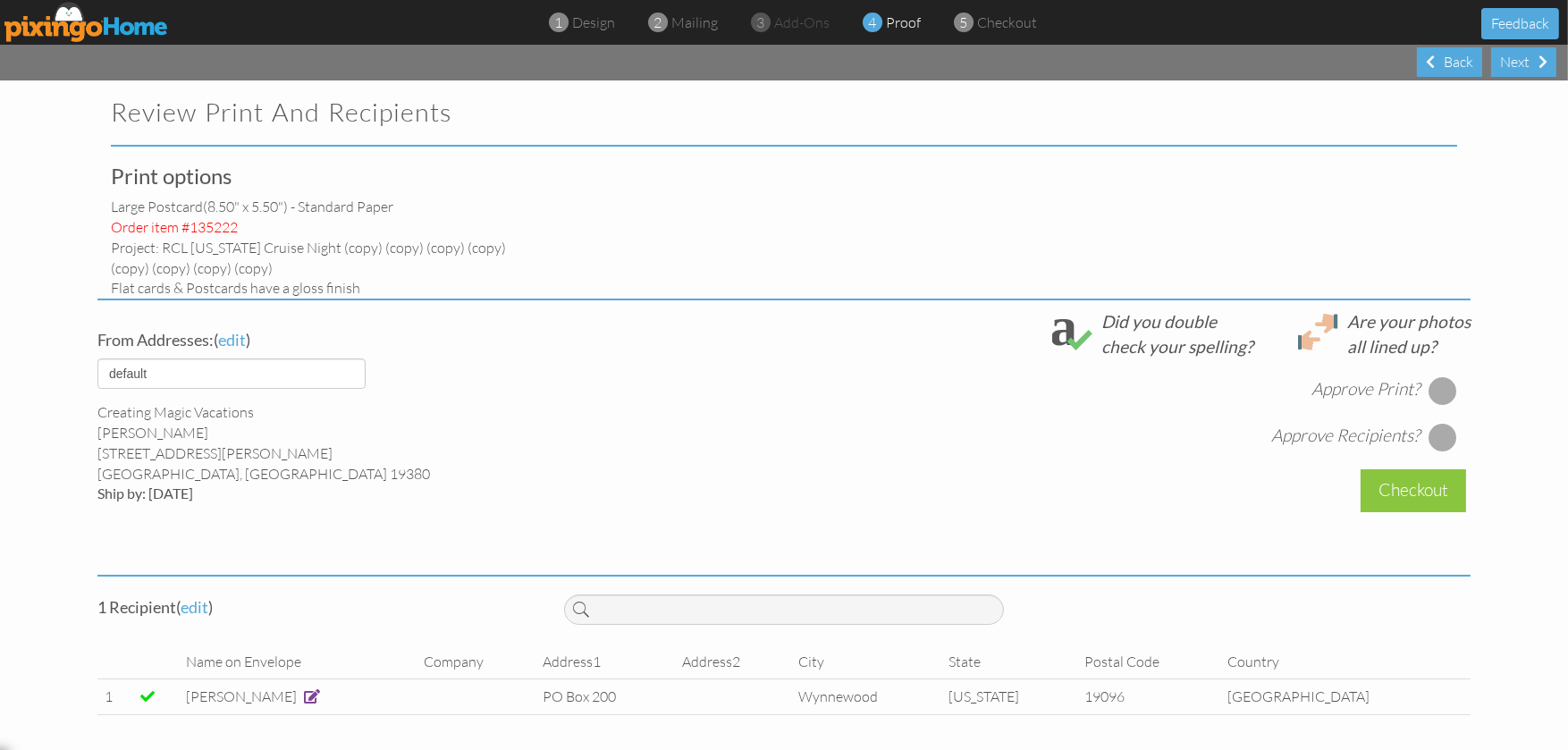
select select "object:4943"
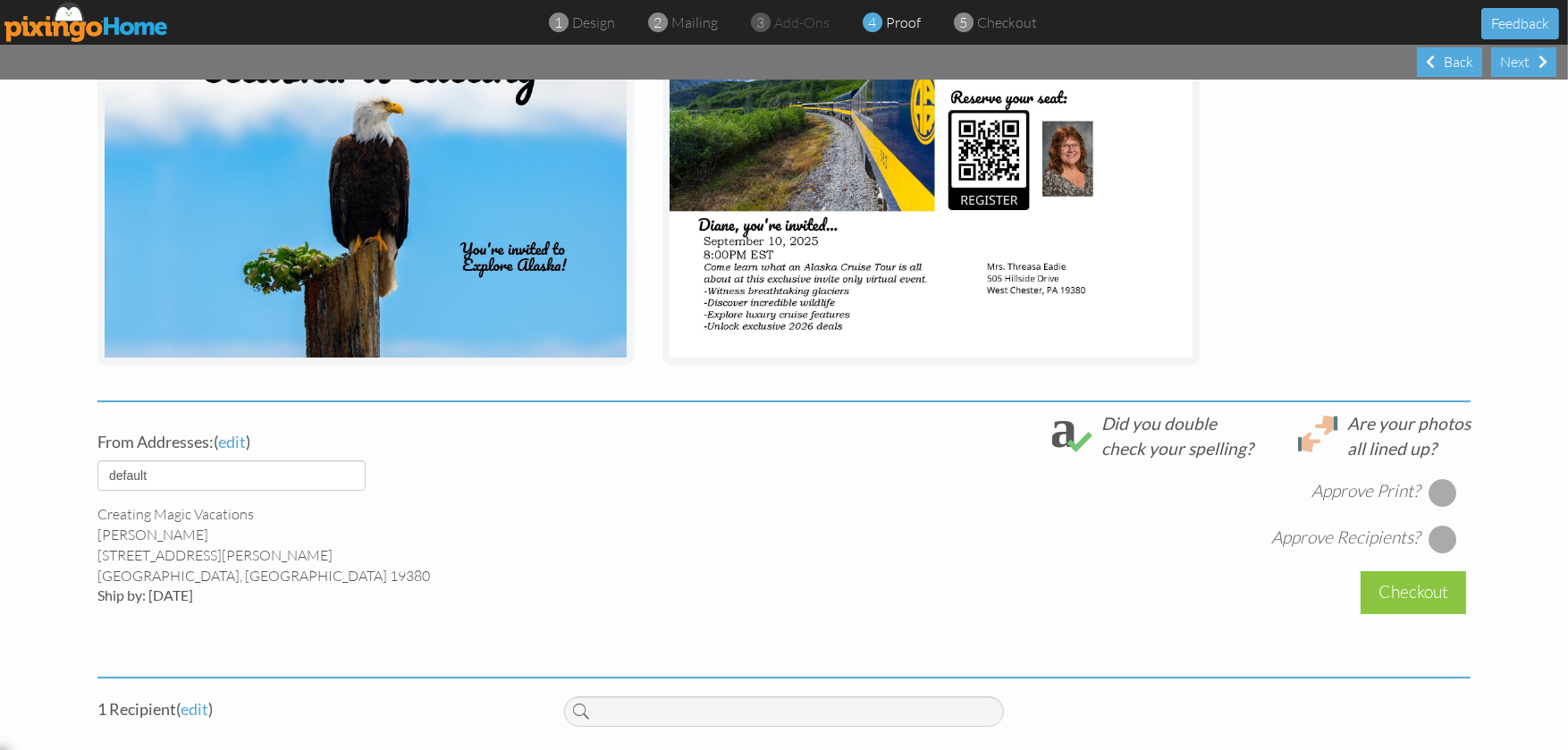
scroll to position [446, 0]
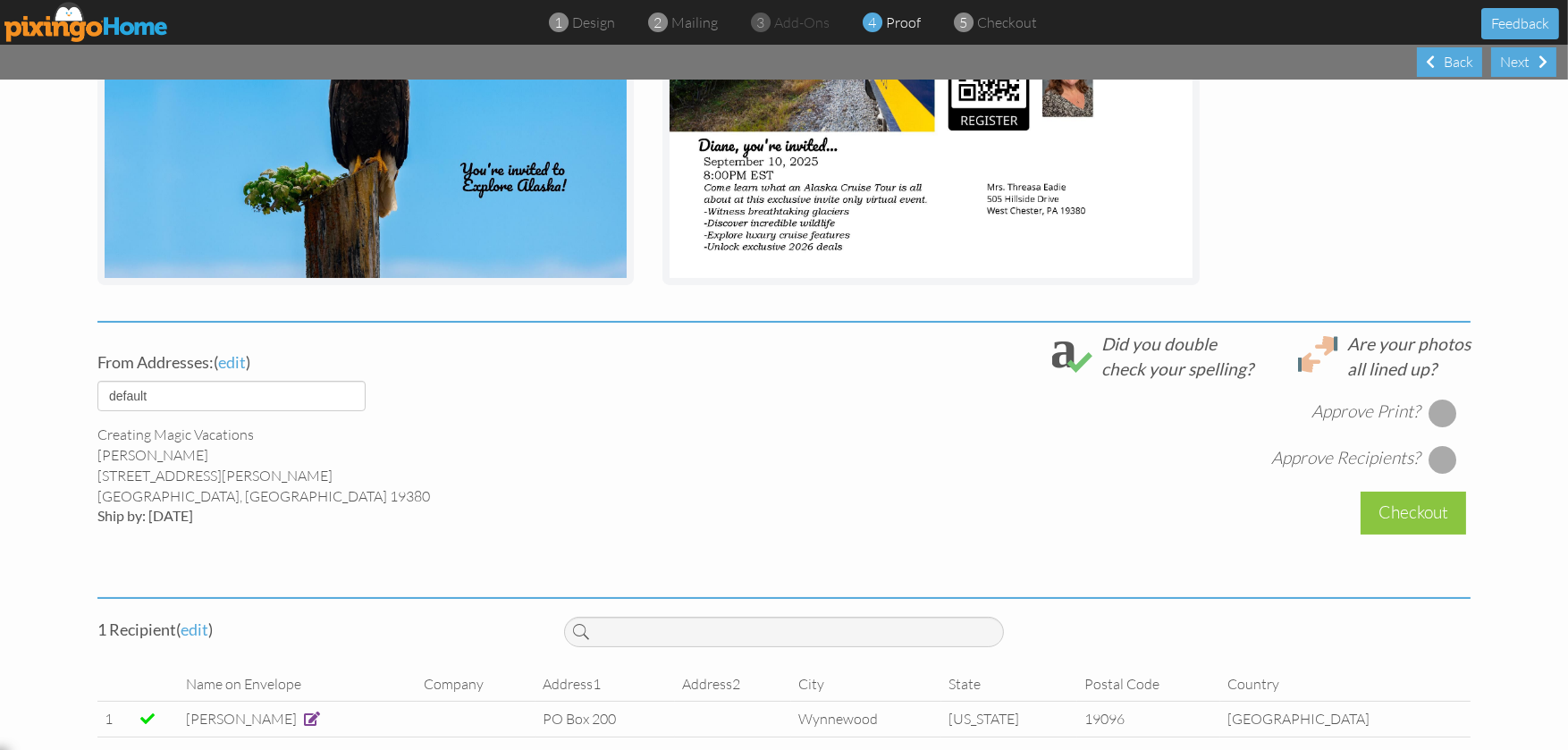
click at [1431, 411] on div at bounding box center [1443, 413] width 29 height 29
click at [1430, 454] on div at bounding box center [1443, 459] width 29 height 29
click at [1416, 515] on div "Checkout" at bounding box center [1413, 513] width 105 height 42
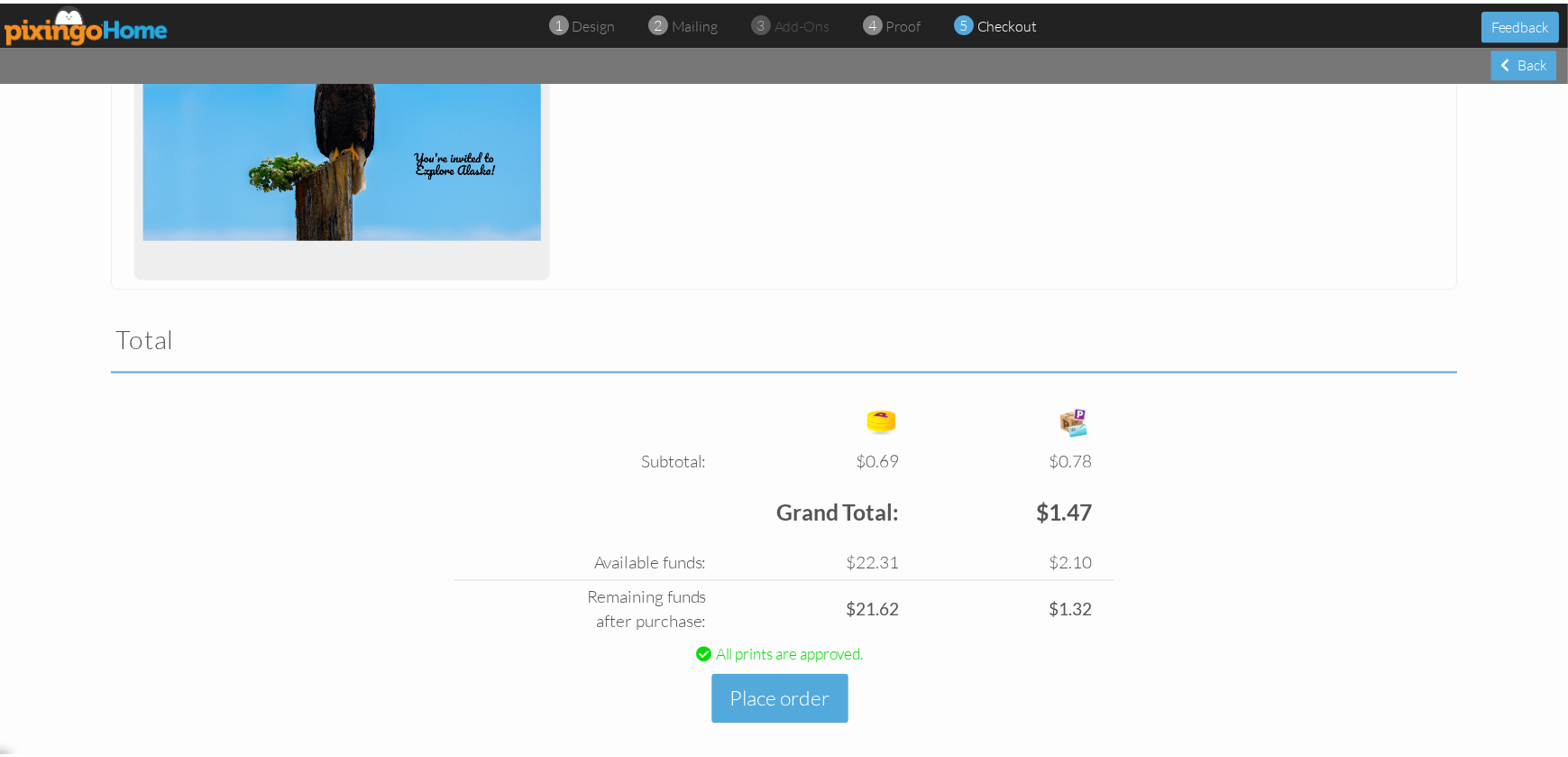
scroll to position [407, 0]
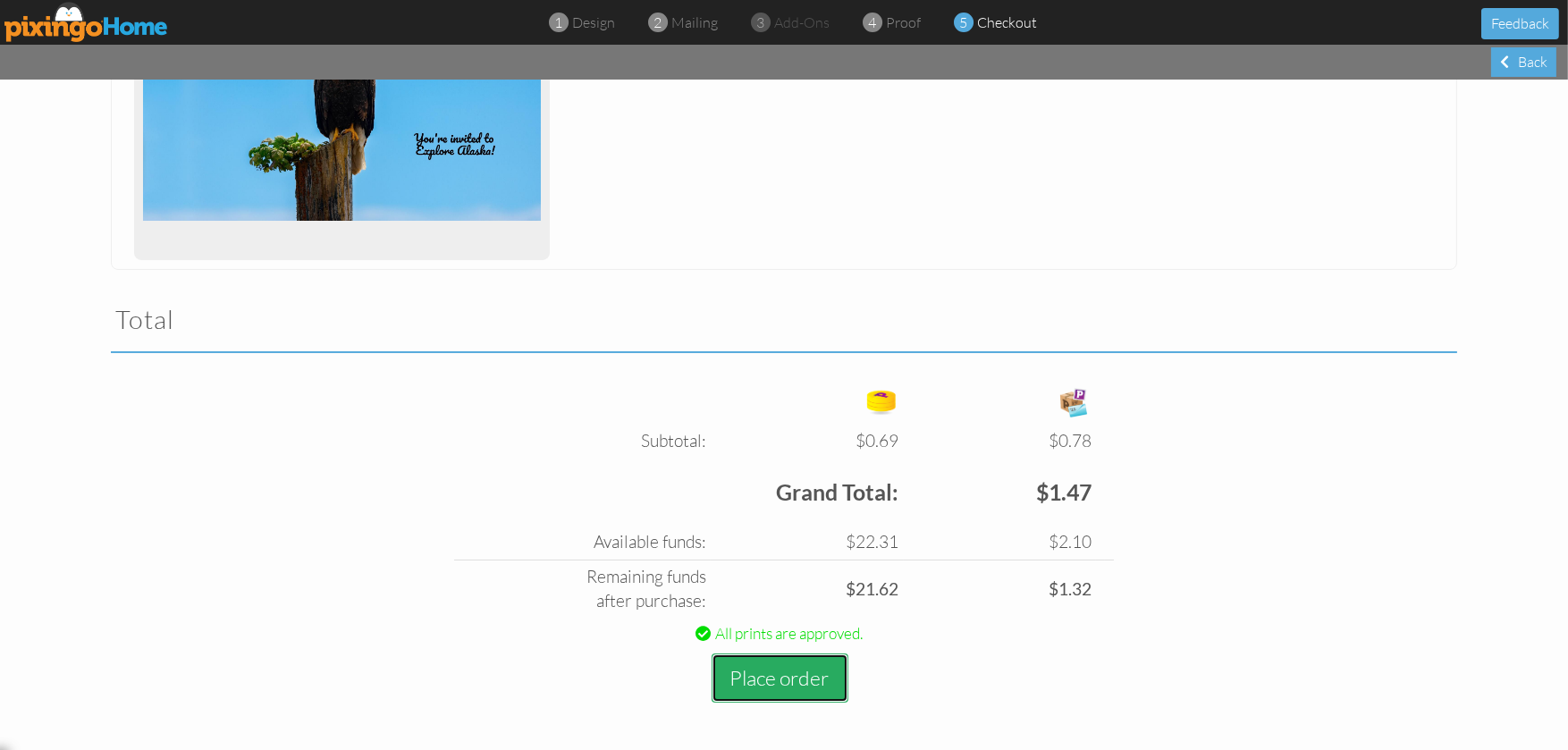
click at [792, 667] on button "Place order" at bounding box center [779, 678] width 137 height 49
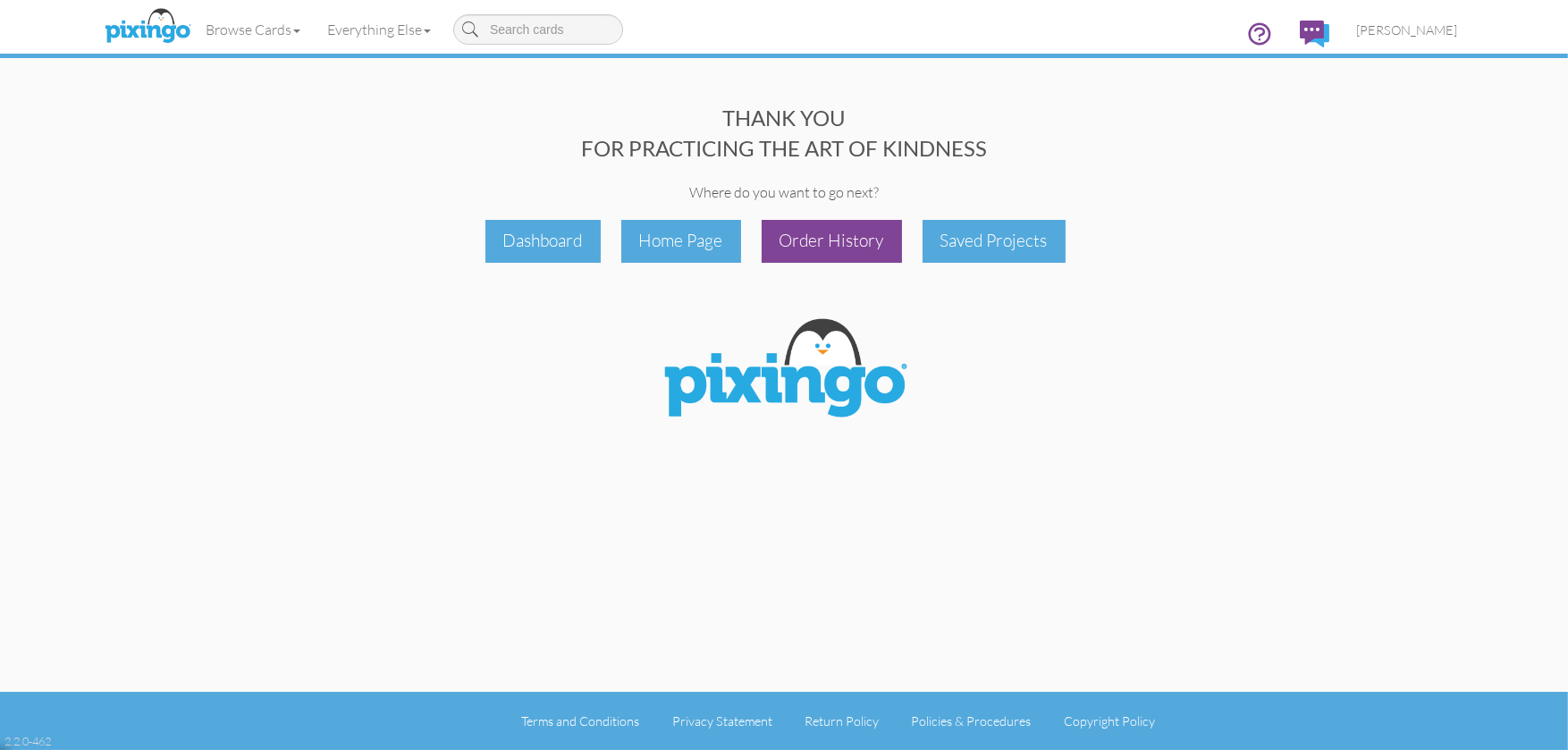
click at [798, 254] on div "Order History" at bounding box center [832, 241] width 140 height 42
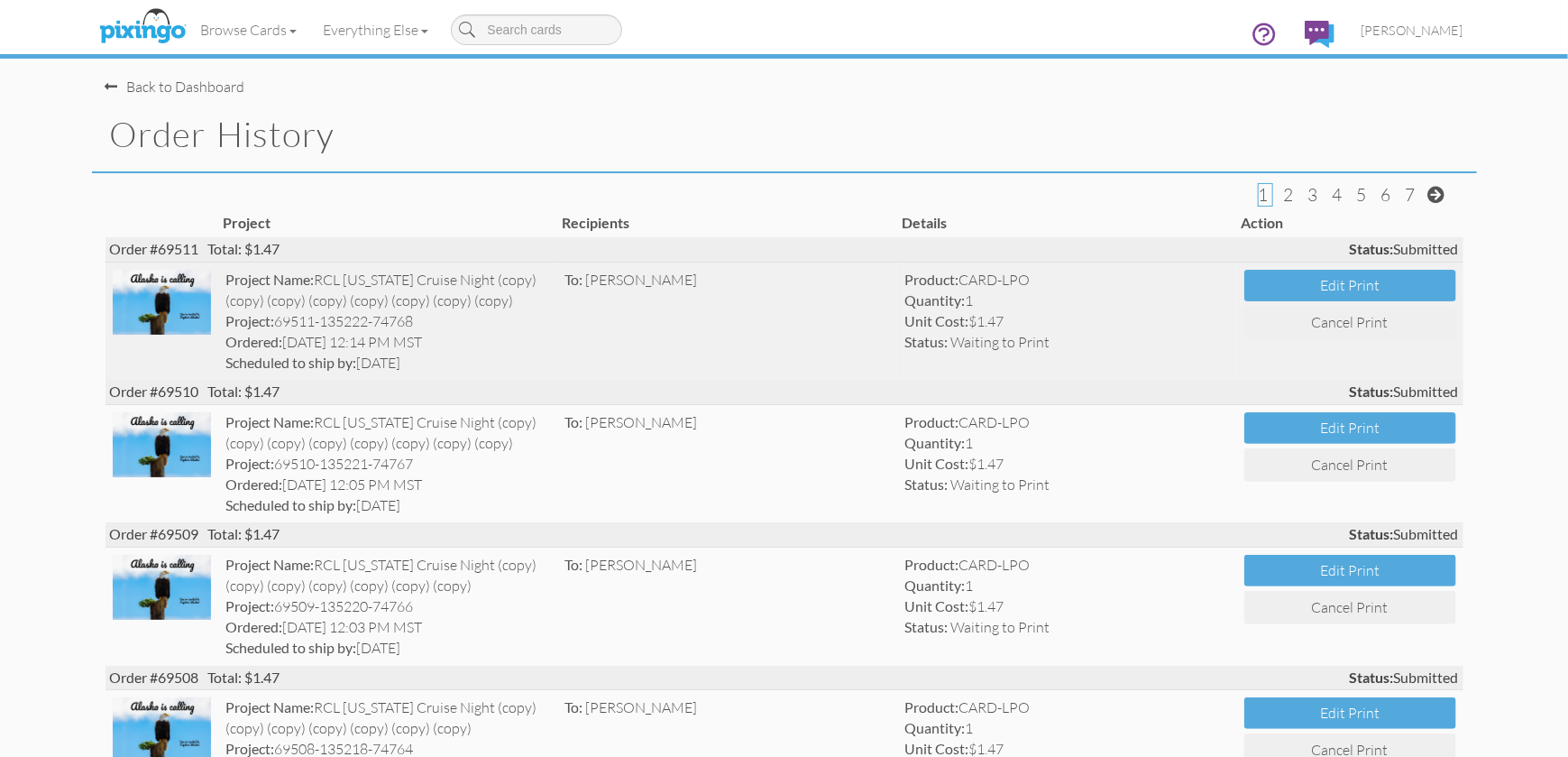
click at [165, 304] on img at bounding box center [162, 302] width 100 height 65
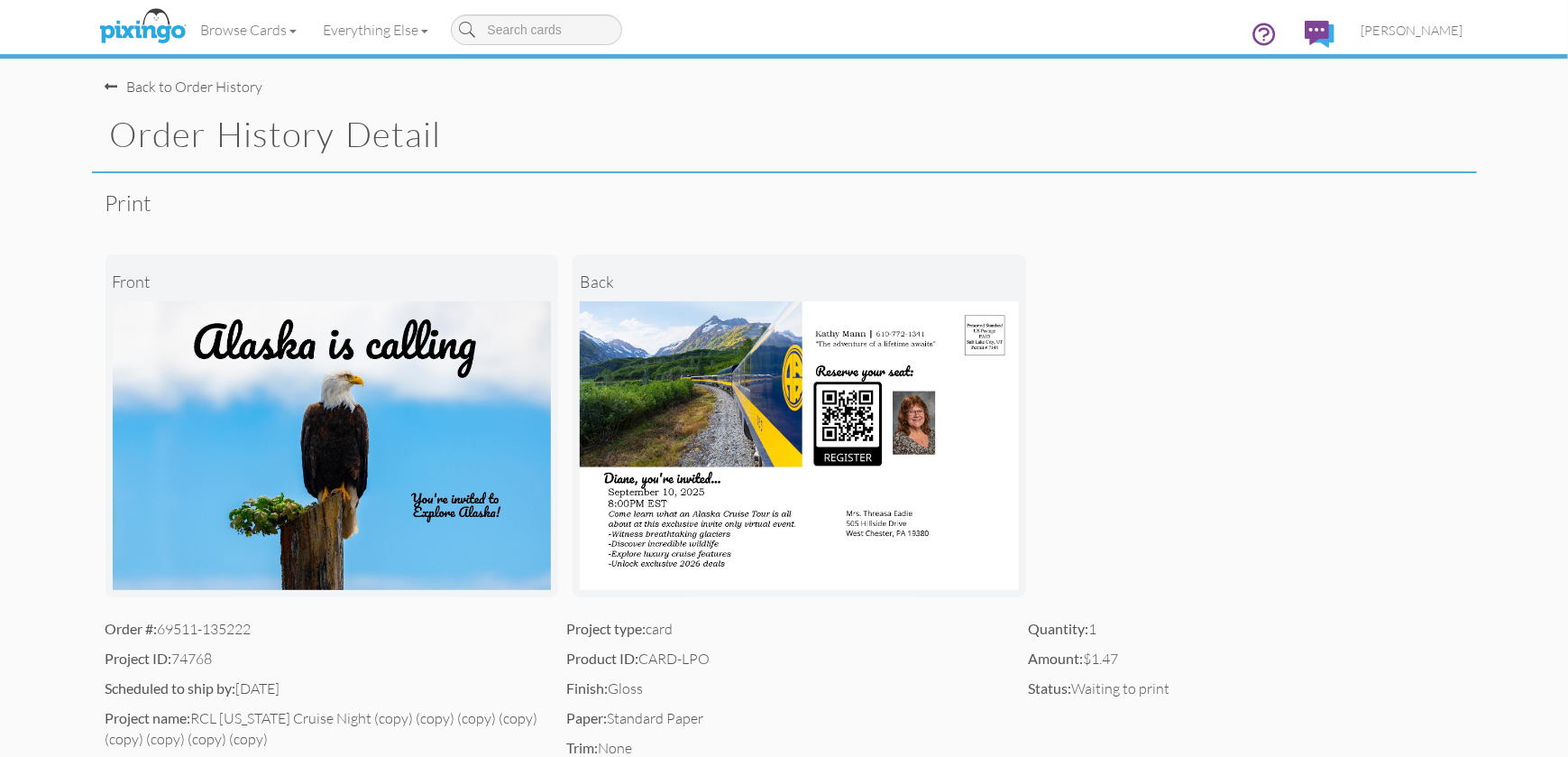
click at [153, 88] on div "Back to Order History" at bounding box center [184, 87] width 158 height 21
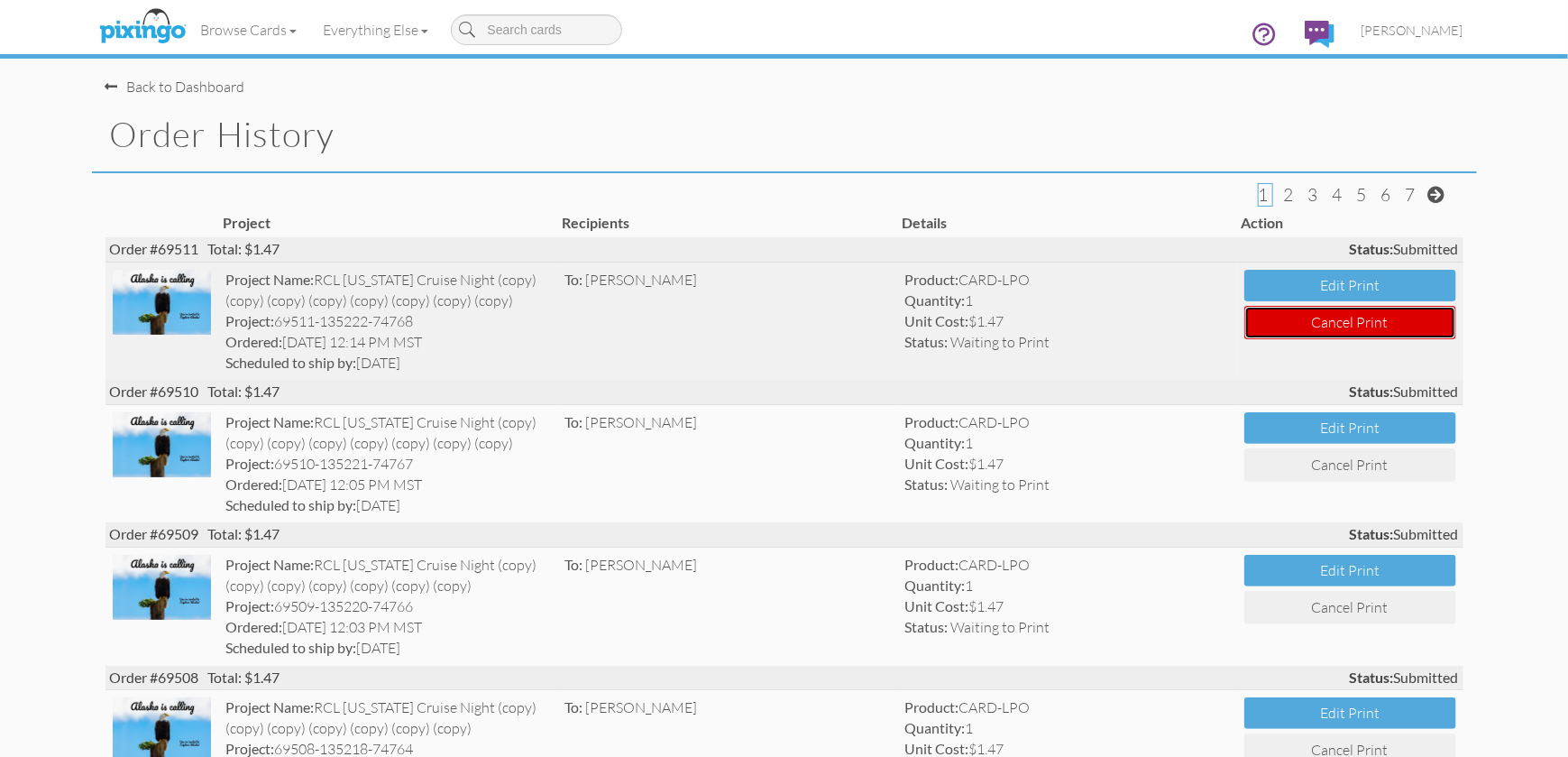
click at [1329, 326] on button "Cancel Print" at bounding box center [1351, 323] width 212 height 34
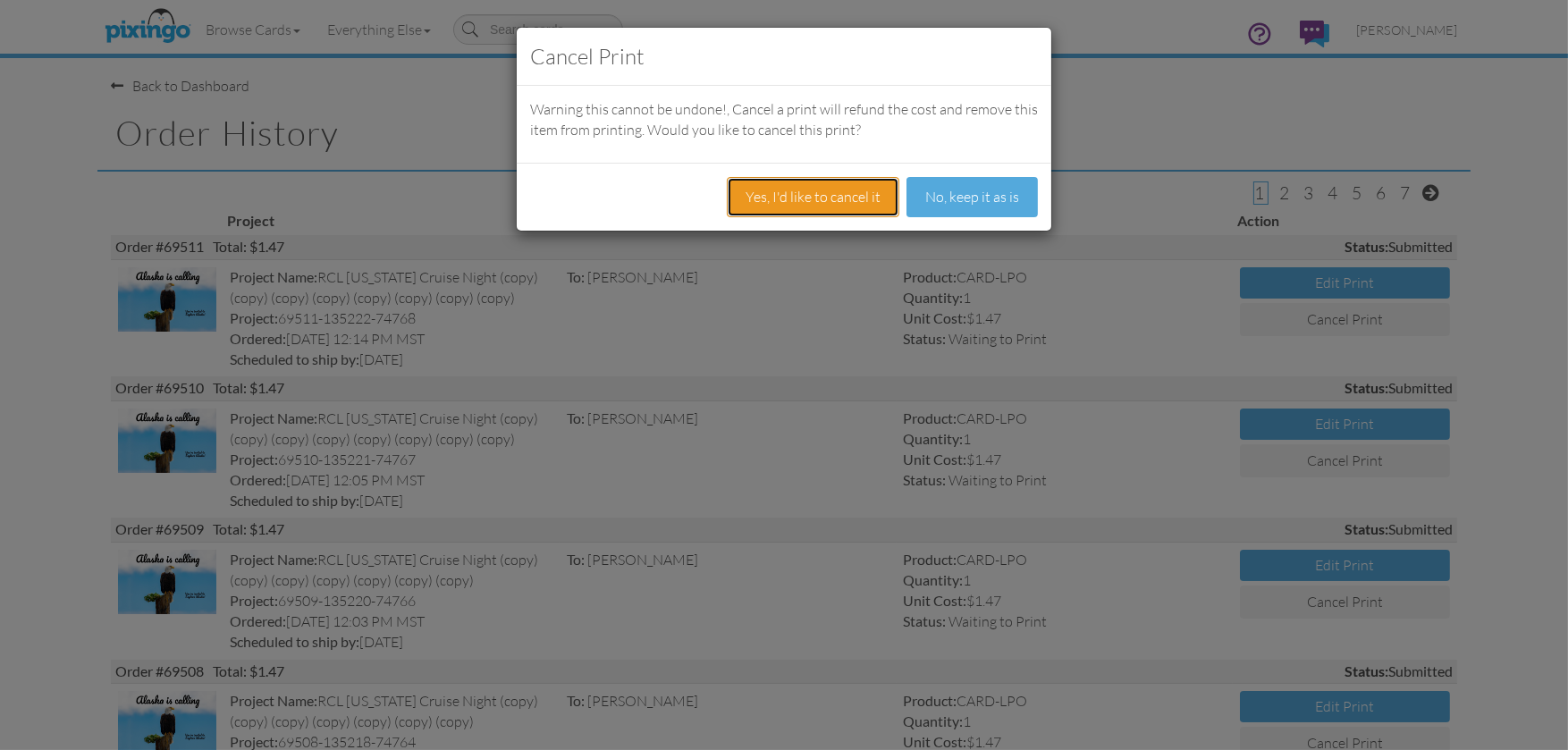
click at [820, 200] on button "Yes, I'd like to cancel it" at bounding box center [813, 197] width 172 height 40
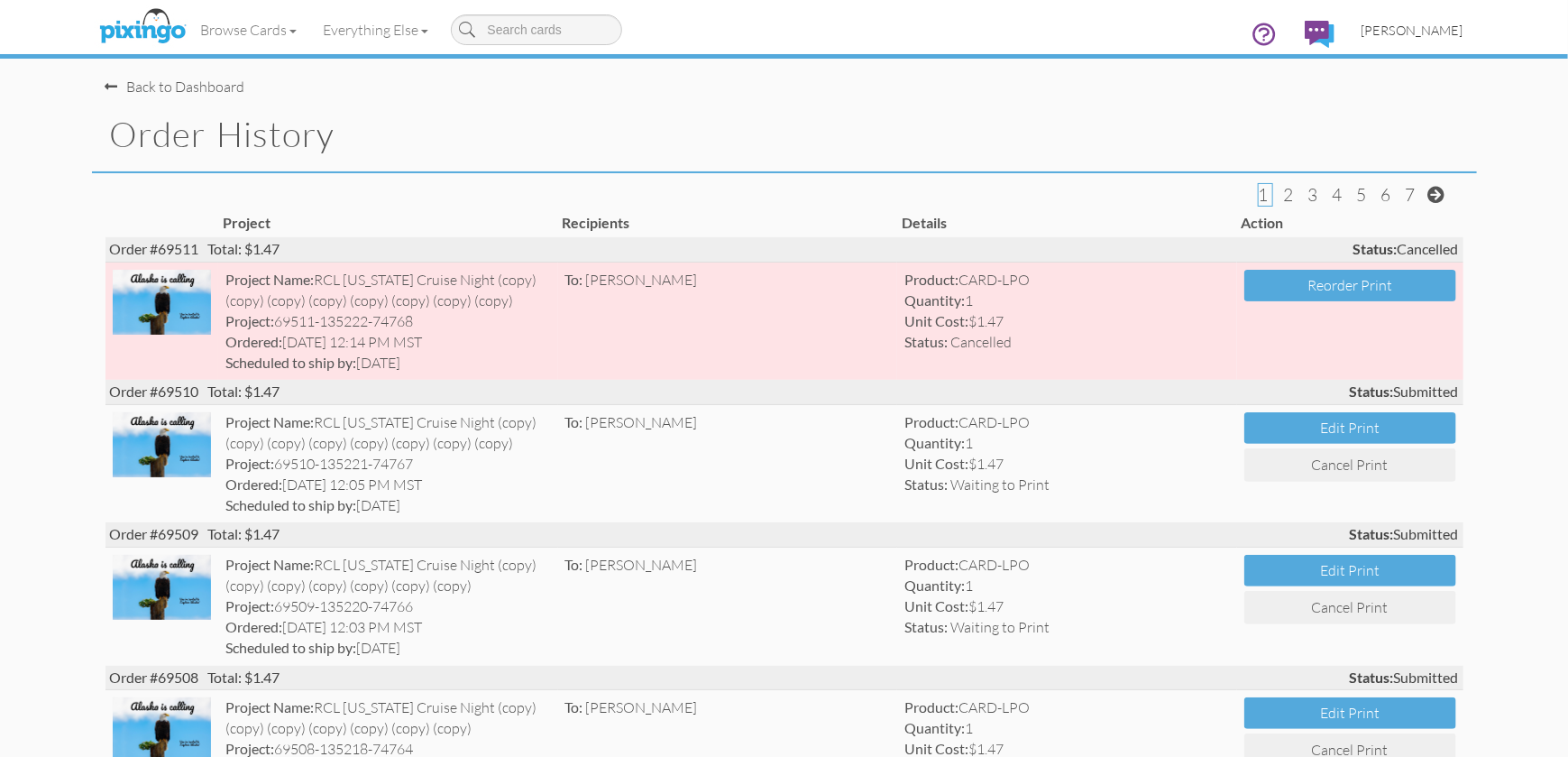
click at [1404, 29] on span "[PERSON_NAME]" at bounding box center [1413, 30] width 102 height 16
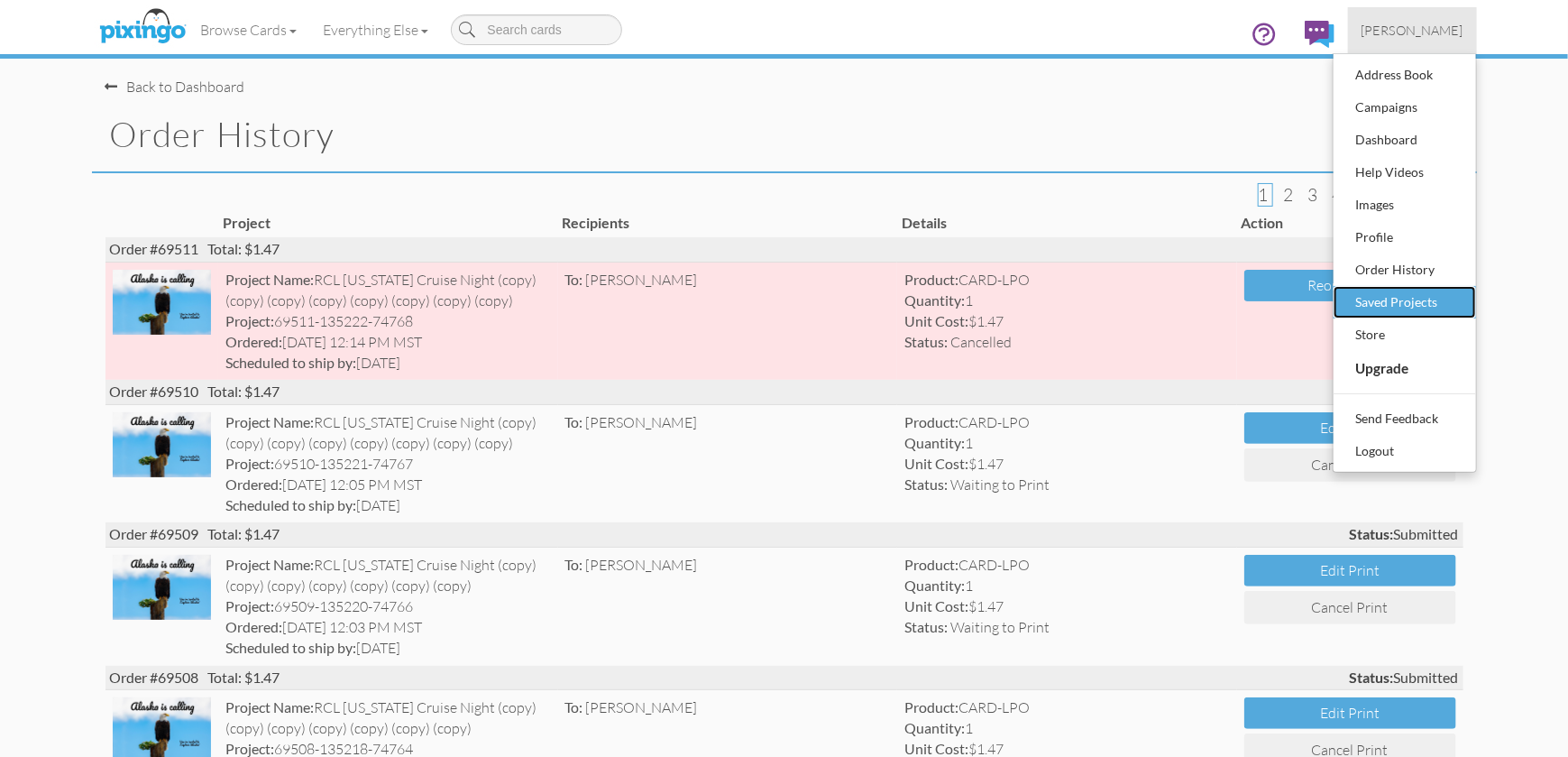
click at [1385, 294] on div "Saved Projects" at bounding box center [1404, 303] width 106 height 27
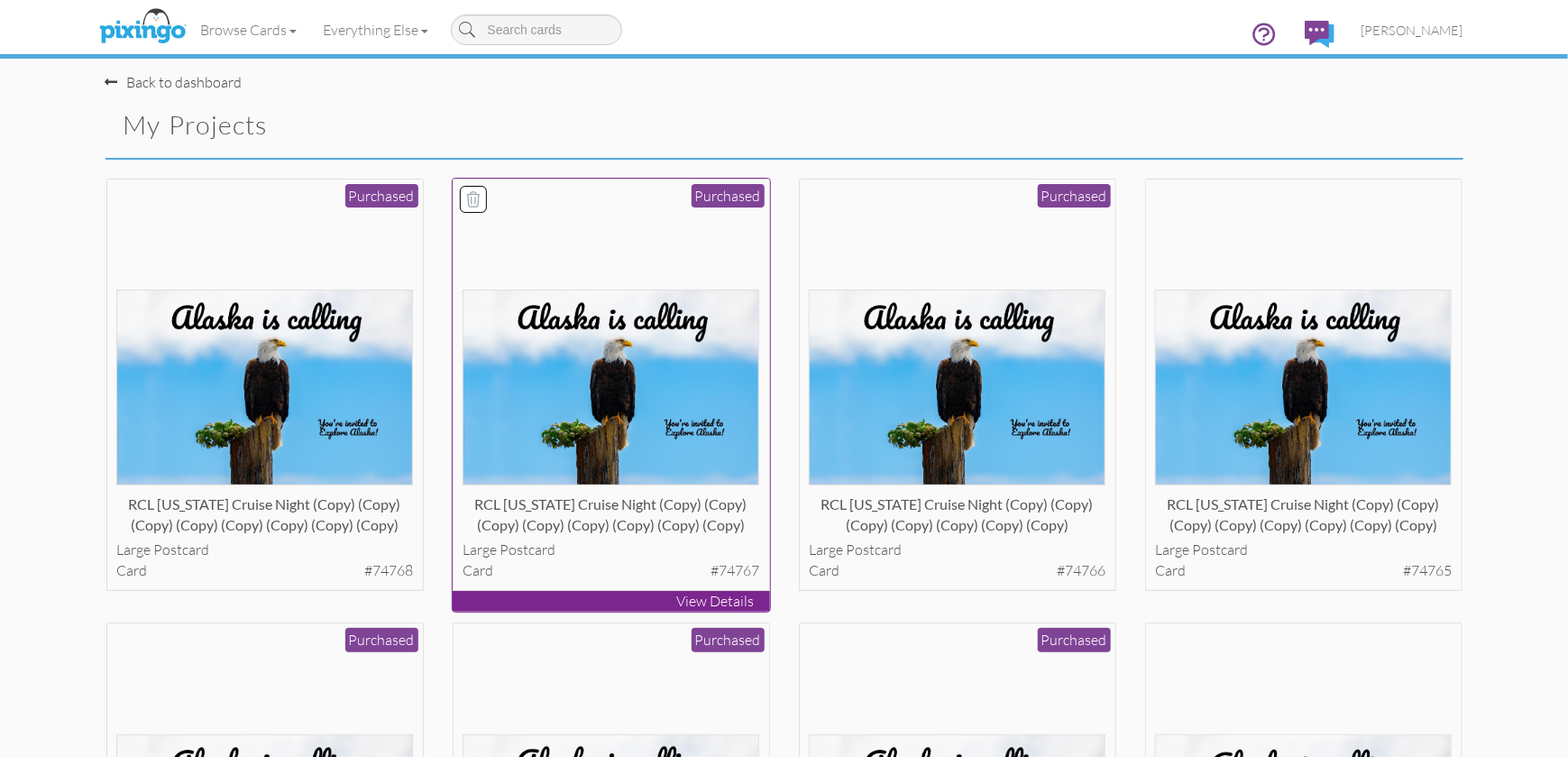
click at [681, 454] on img at bounding box center [610, 388] width 297 height 196
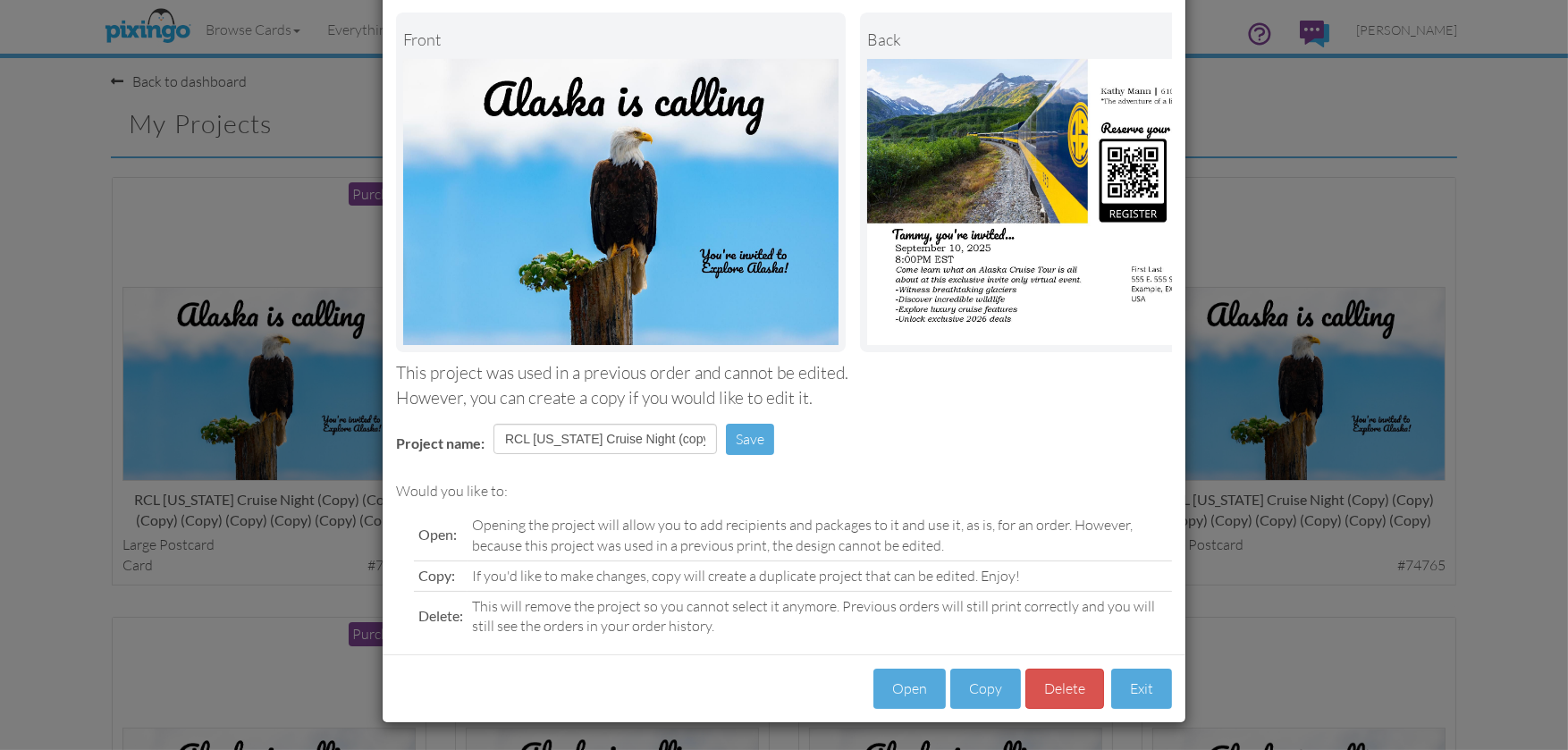
scroll to position [90, 0]
click at [989, 696] on button "Copy" at bounding box center [986, 688] width 71 height 40
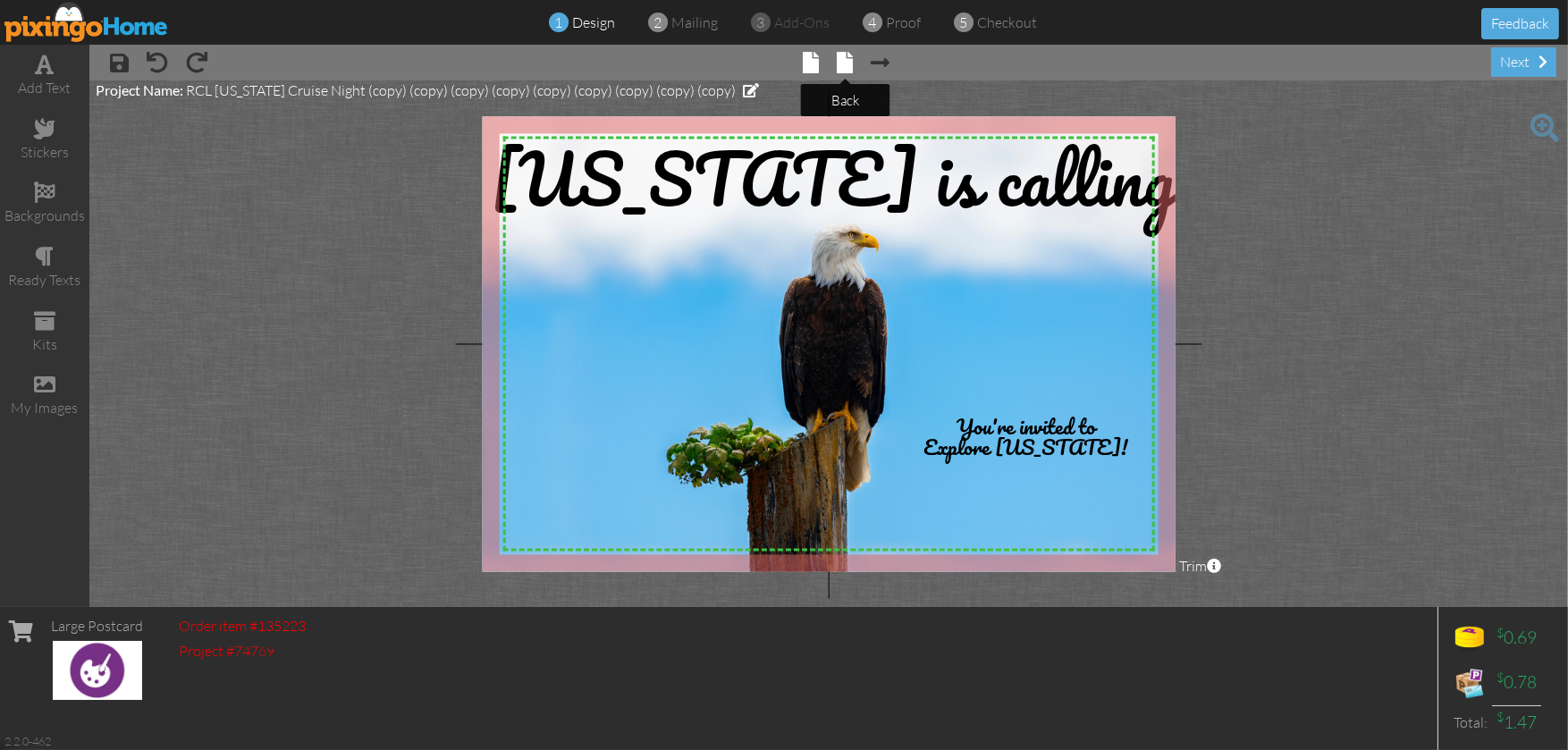
click at [847, 57] on span at bounding box center [846, 62] width 16 height 22
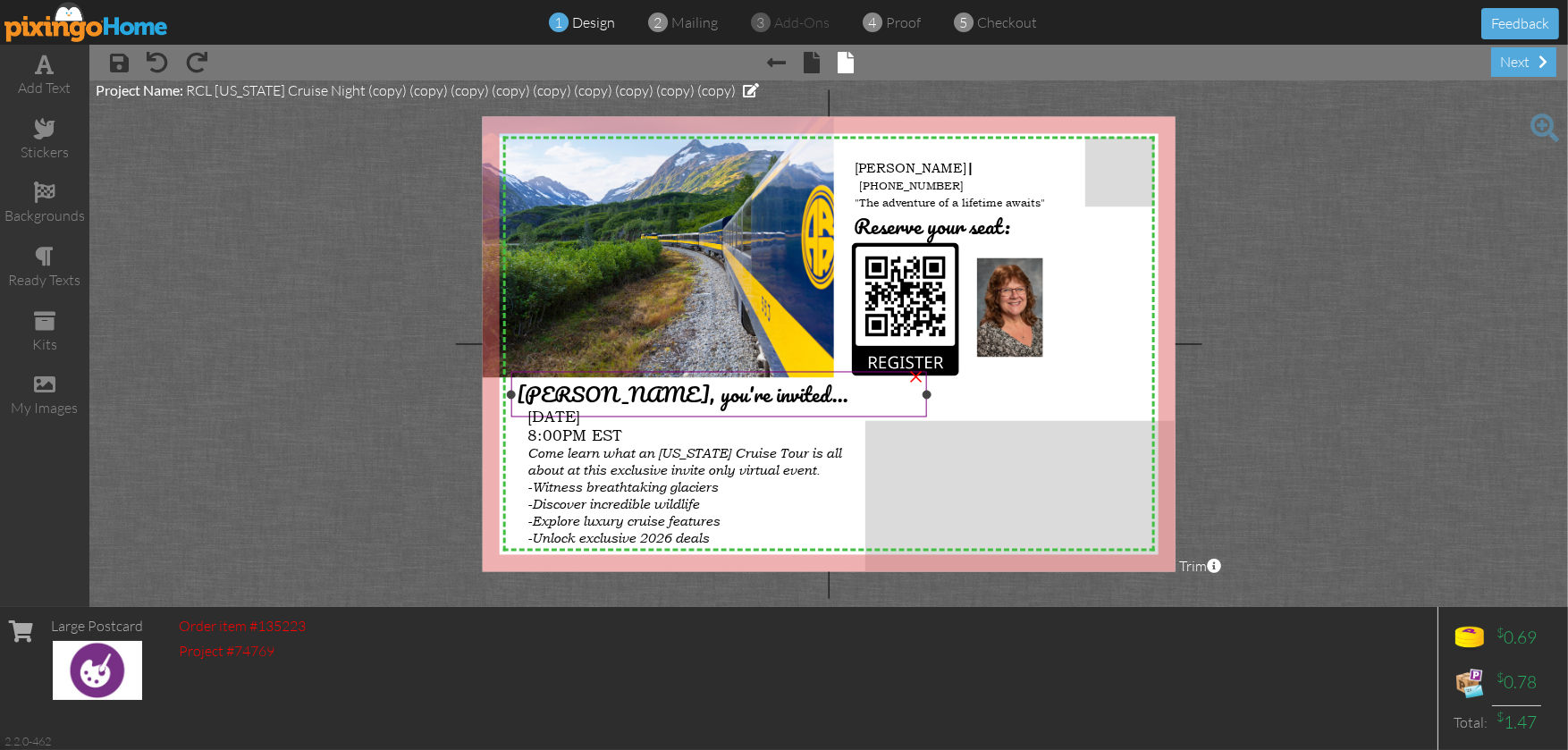
click at [580, 393] on span "Tammy, you're invited..." at bounding box center [682, 394] width 332 height 34
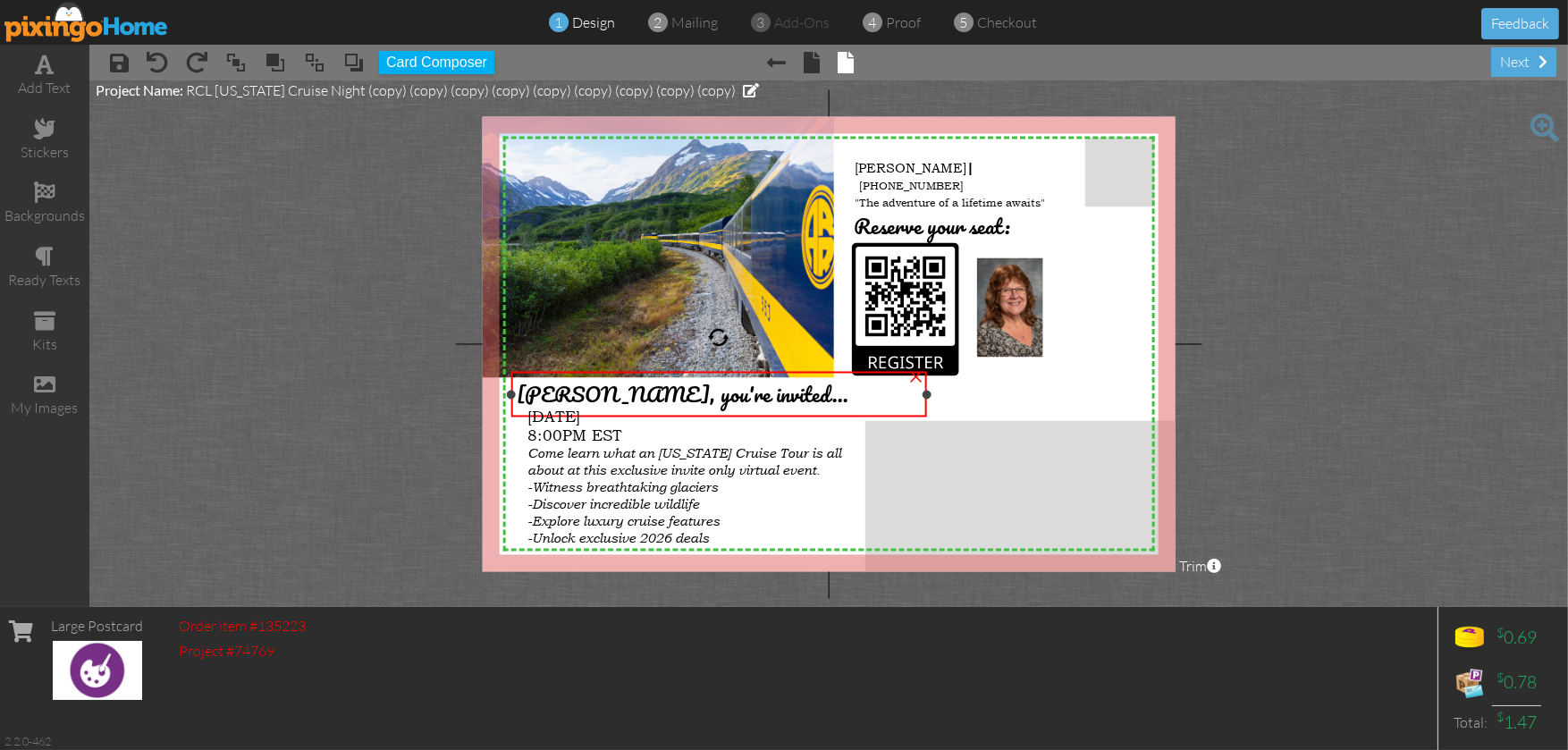
click at [580, 393] on span "Tammy, you're invited..." at bounding box center [682, 394] width 332 height 34
click at [586, 392] on span "Tammy, you're invited..." at bounding box center [682, 394] width 332 height 34
click at [1506, 52] on div "next" at bounding box center [1524, 62] width 65 height 30
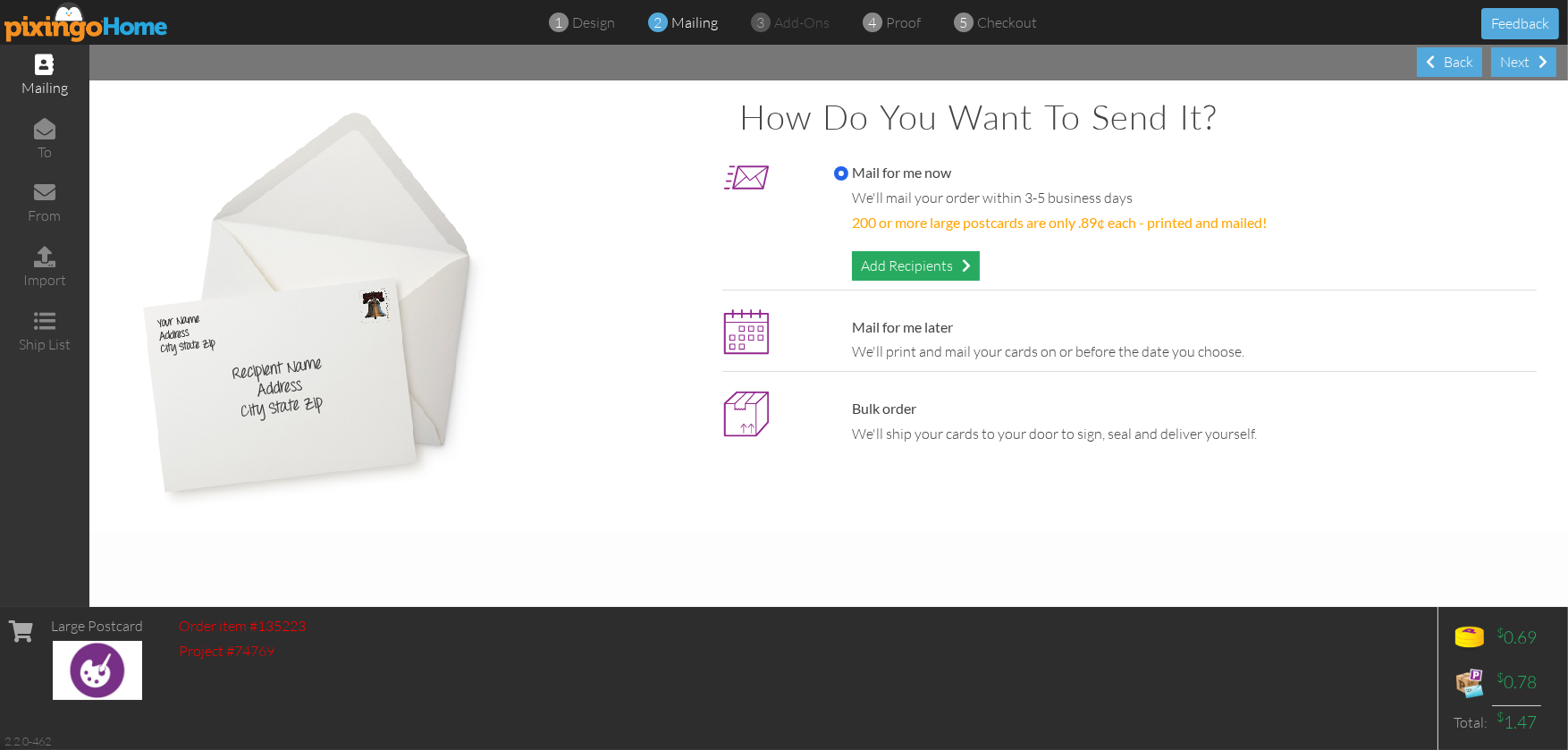
click at [894, 258] on div "Add Recipients" at bounding box center [915, 265] width 128 height 30
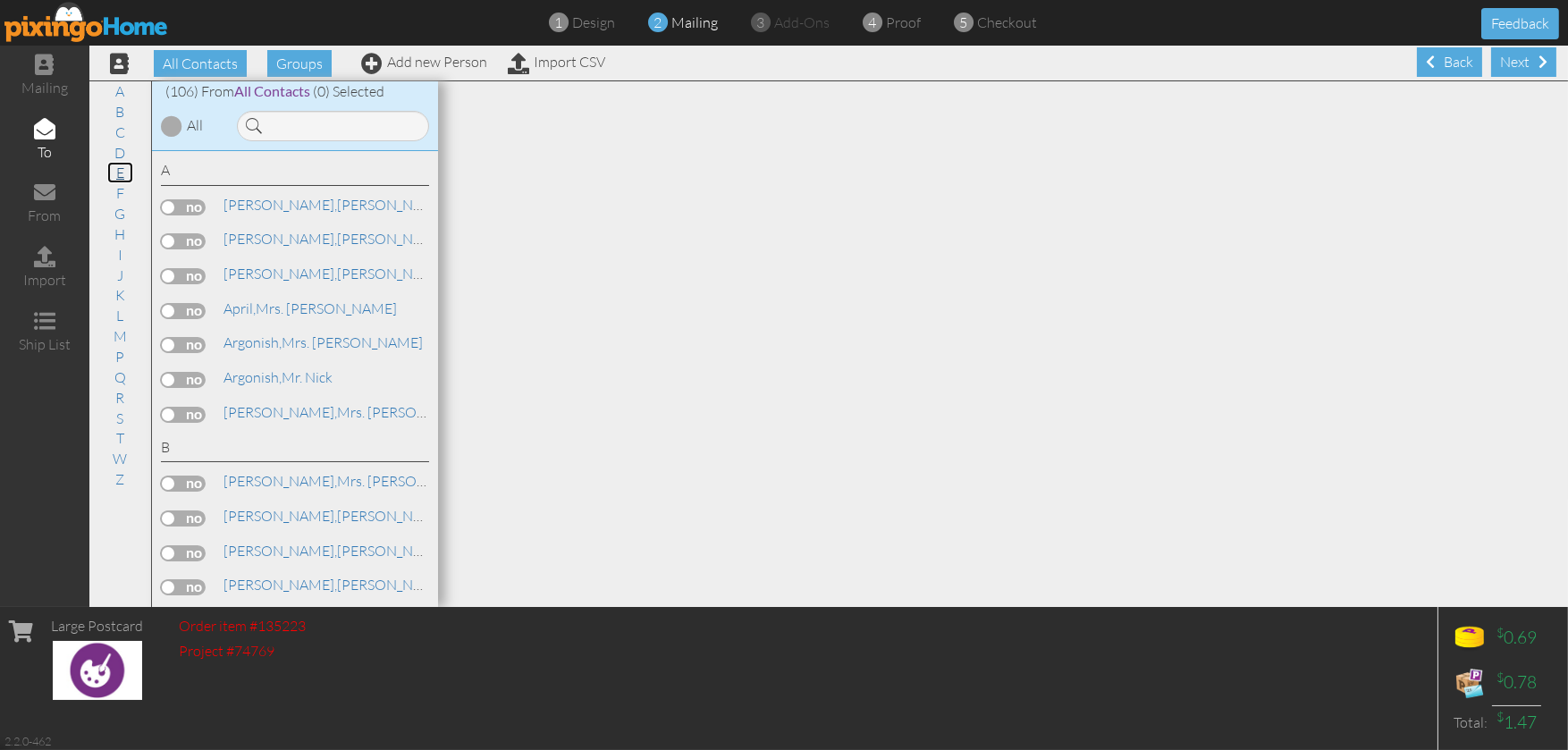
click at [118, 175] on link "E" at bounding box center [120, 173] width 26 height 22
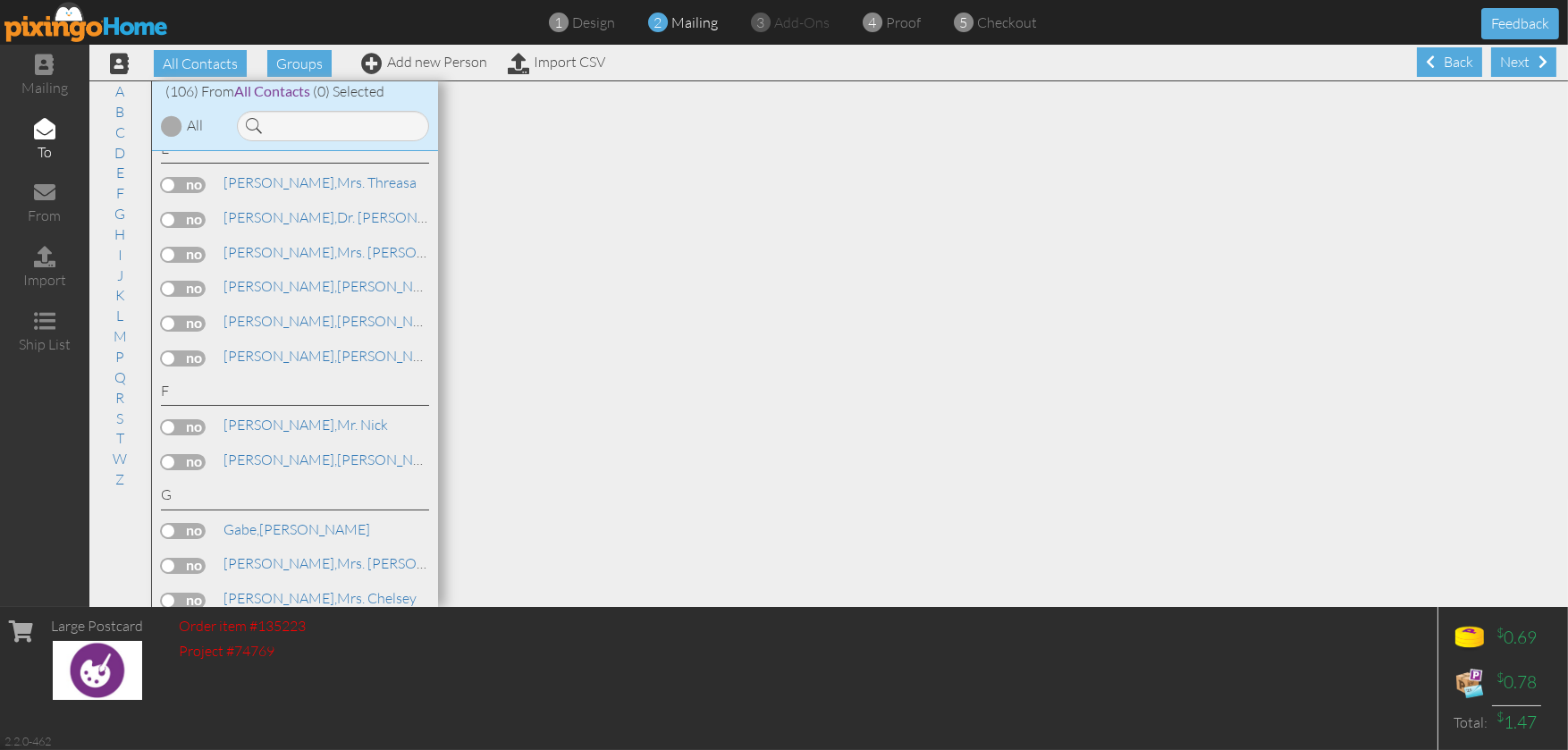
click at [200, 192] on label at bounding box center [183, 185] width 44 height 16
click at [0, 0] on input "checkbox" at bounding box center [0, 0] width 0 height 0
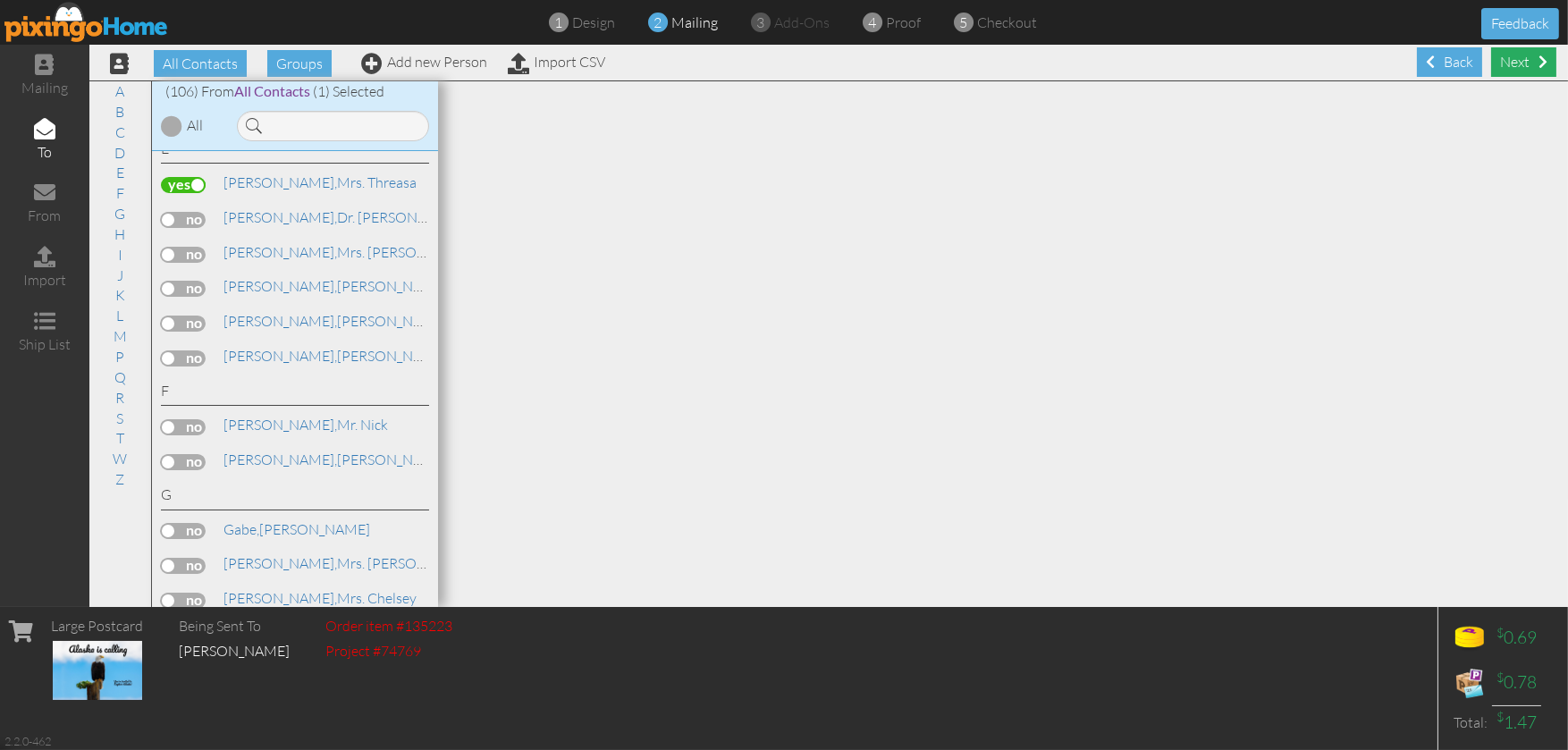
click at [1522, 65] on div "Next" at bounding box center [1524, 62] width 65 height 30
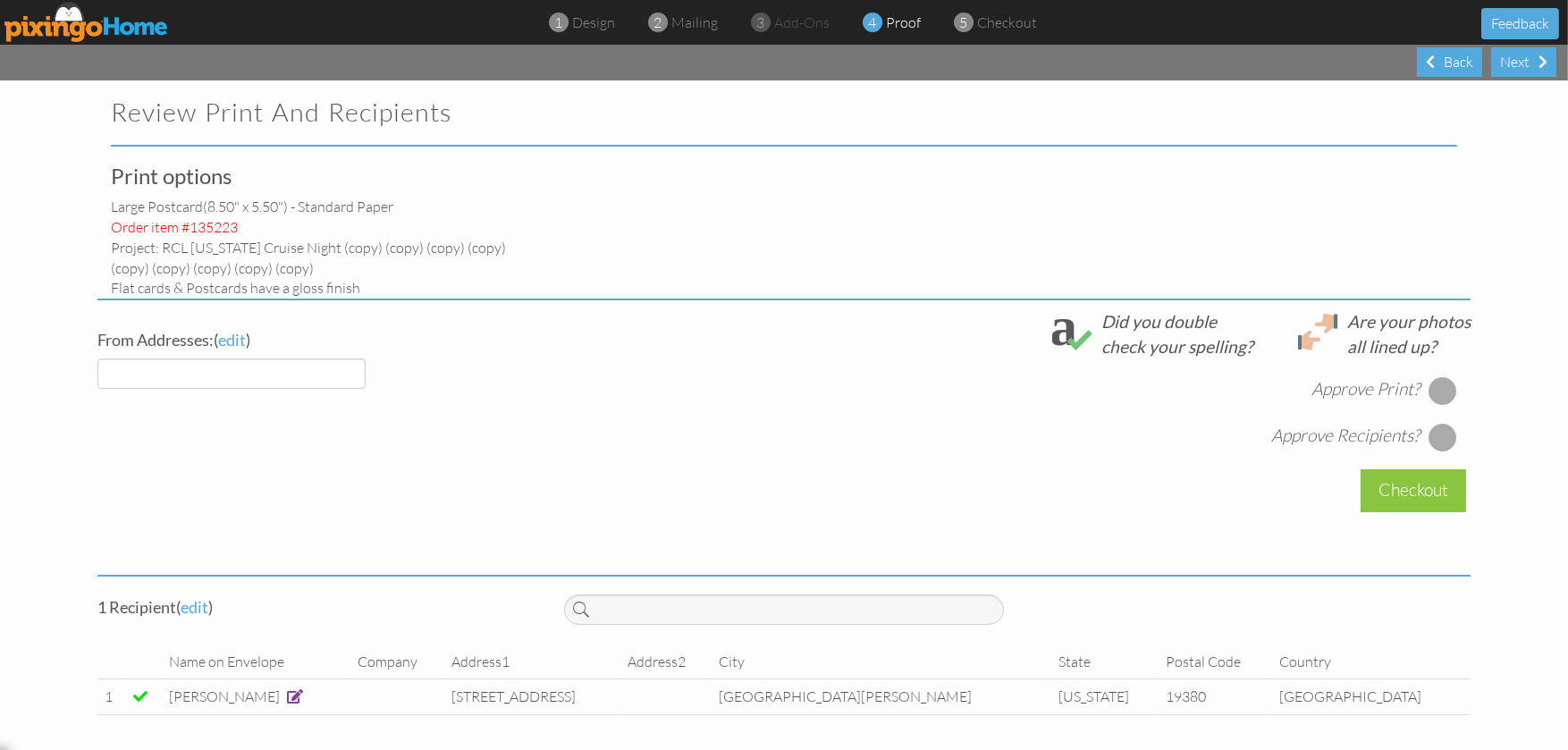
select select "object:8077"
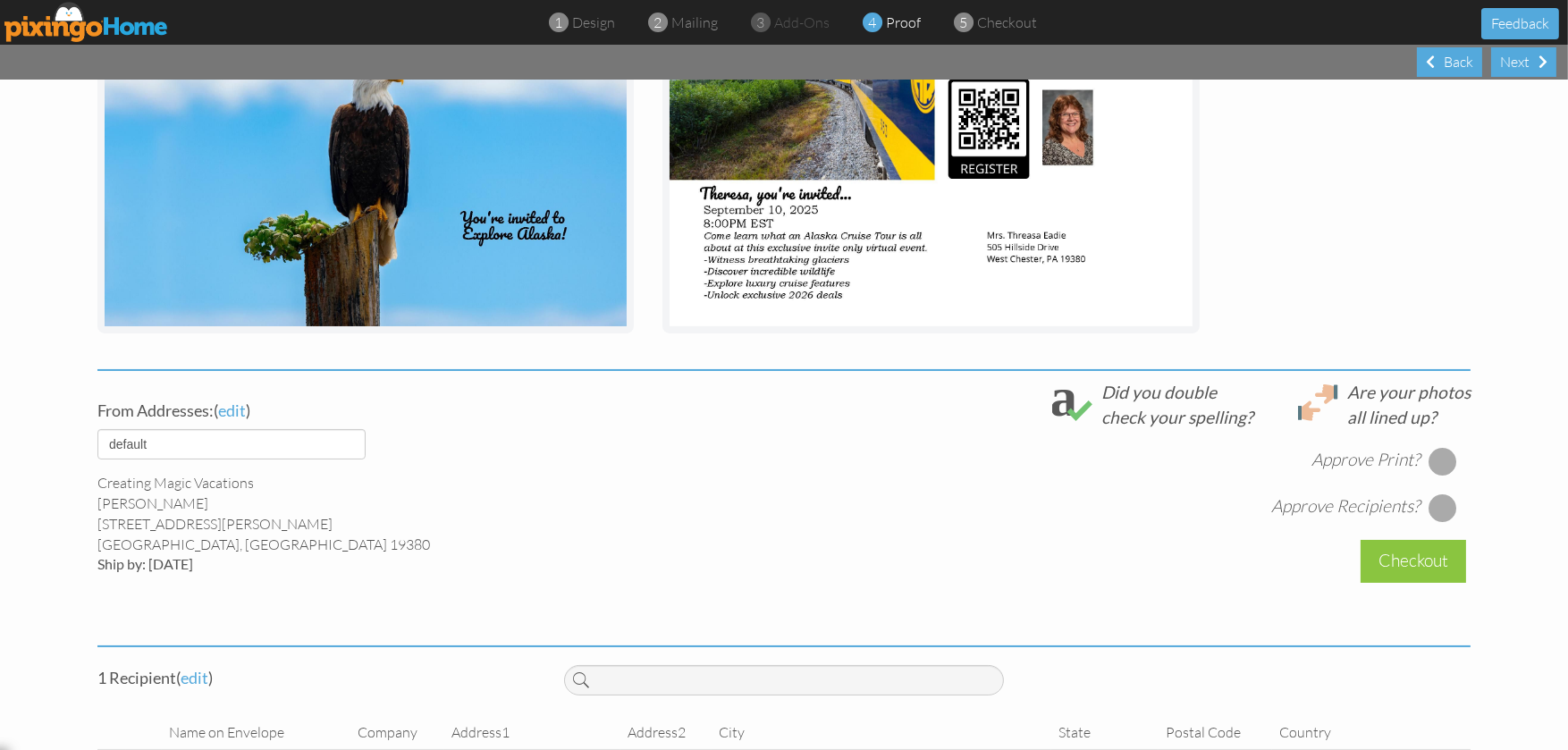
scroll to position [467, 0]
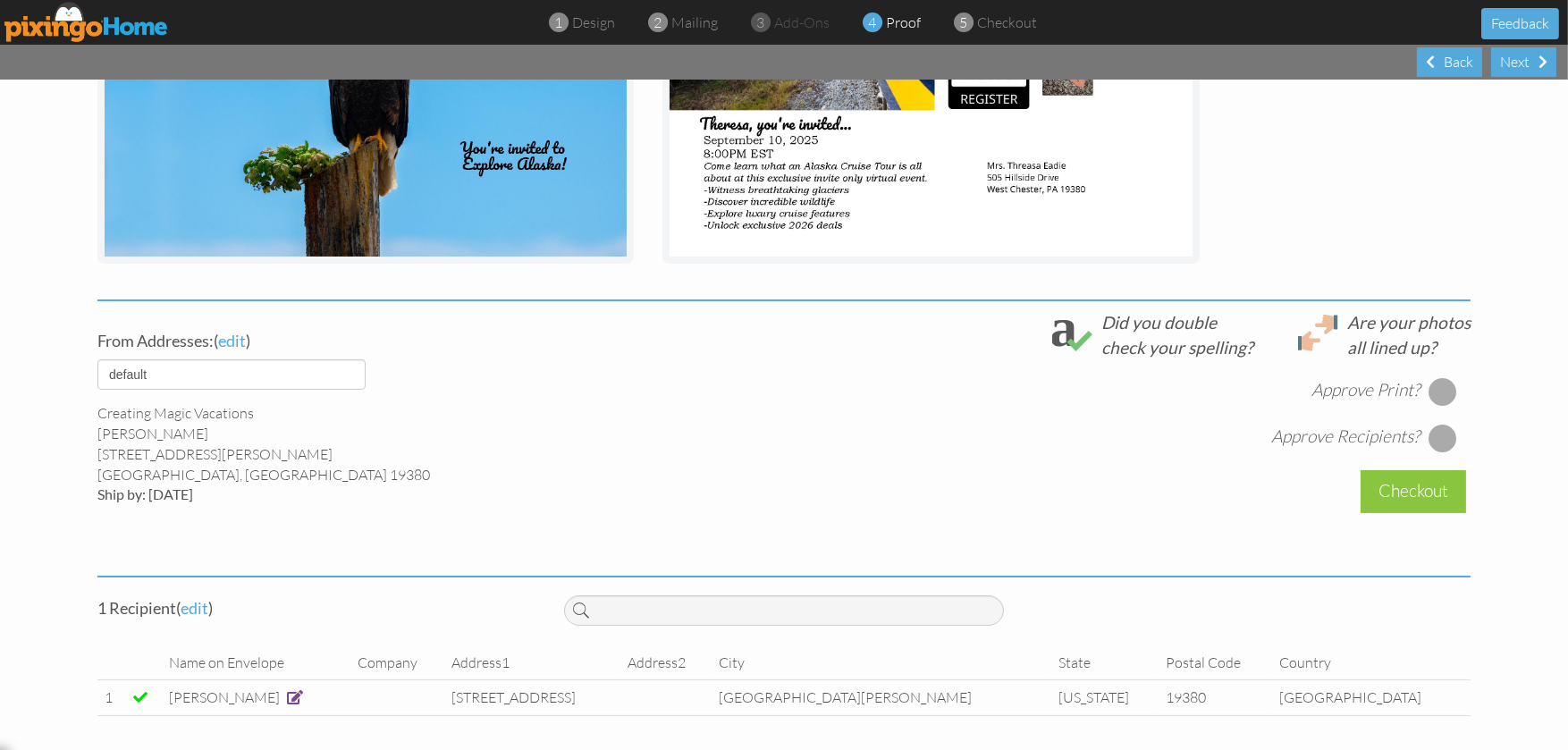
click at [1429, 394] on div at bounding box center [1443, 391] width 29 height 29
click at [1431, 428] on div at bounding box center [1443, 438] width 29 height 29
click at [1418, 486] on div "Checkout" at bounding box center [1413, 491] width 105 height 42
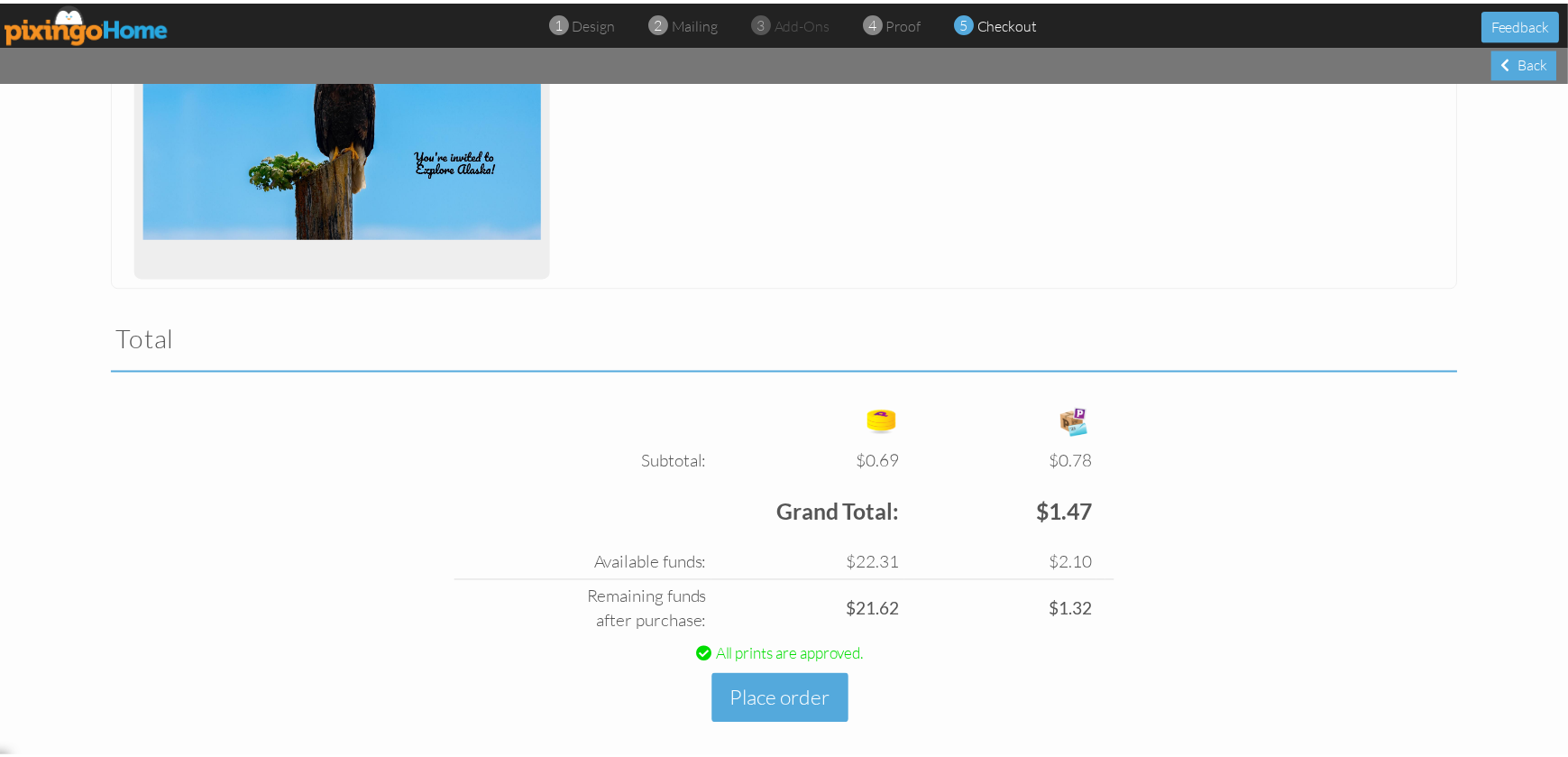
scroll to position [407, 0]
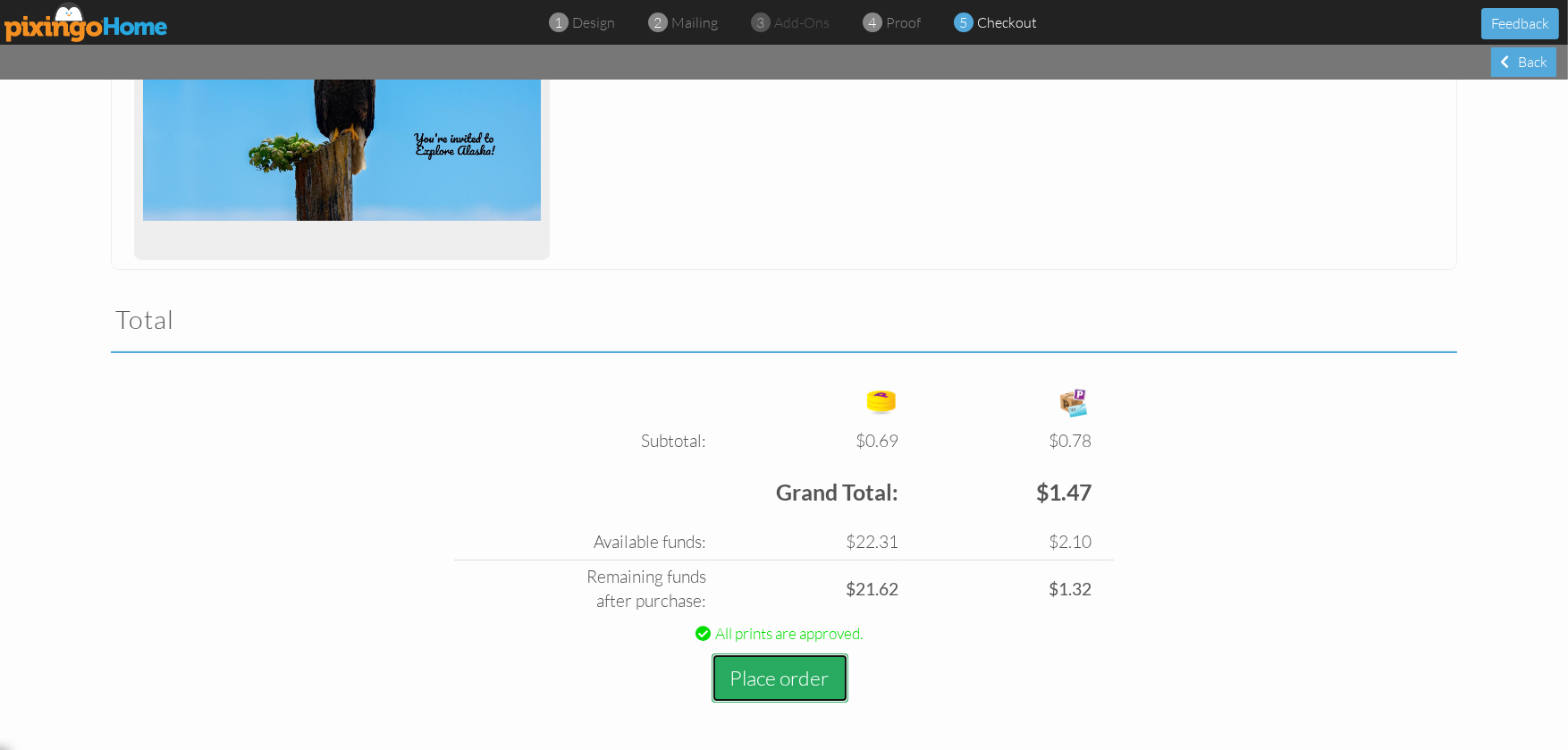
click at [811, 675] on button "Place order" at bounding box center [779, 678] width 137 height 49
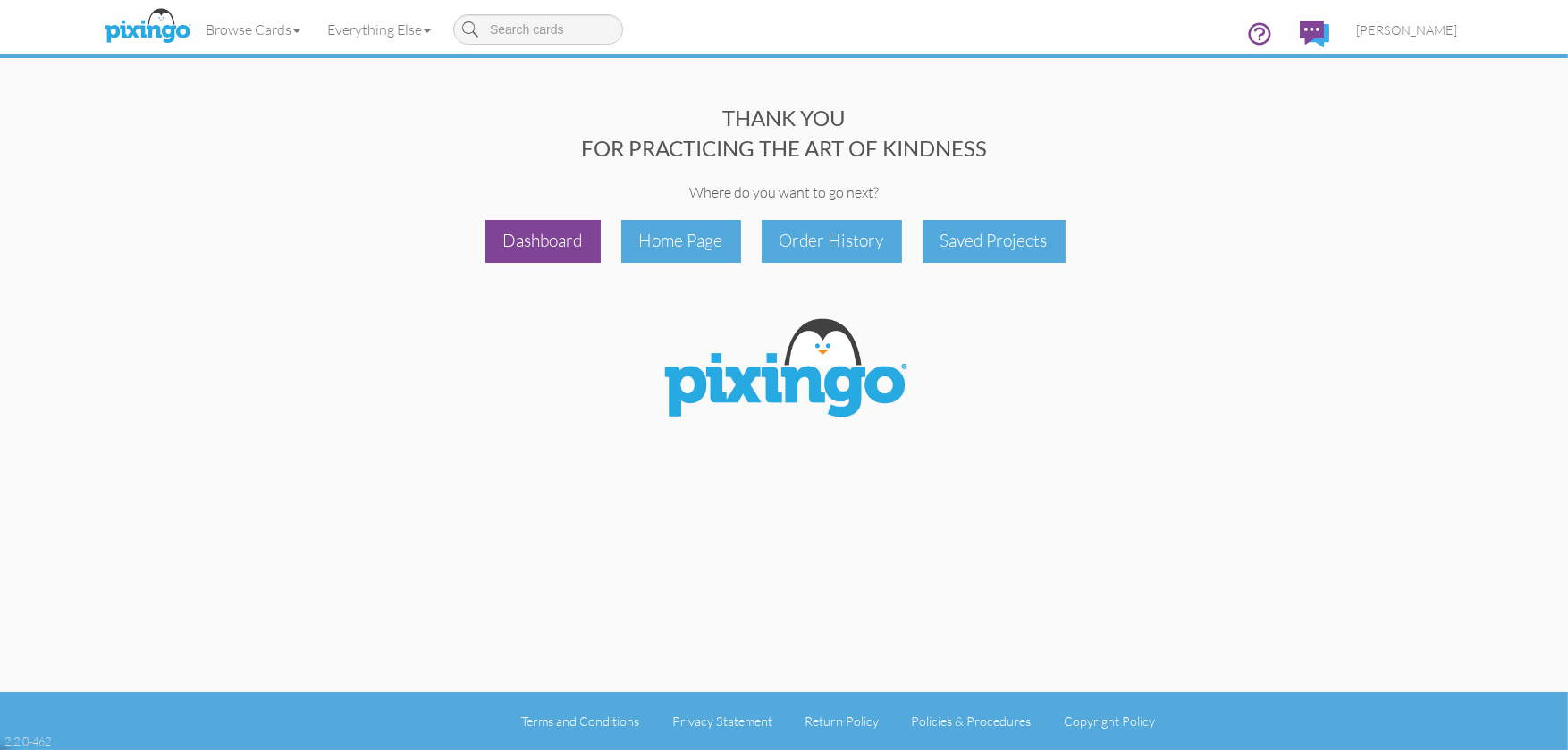
click at [538, 246] on div "Dashboard" at bounding box center [543, 241] width 115 height 42
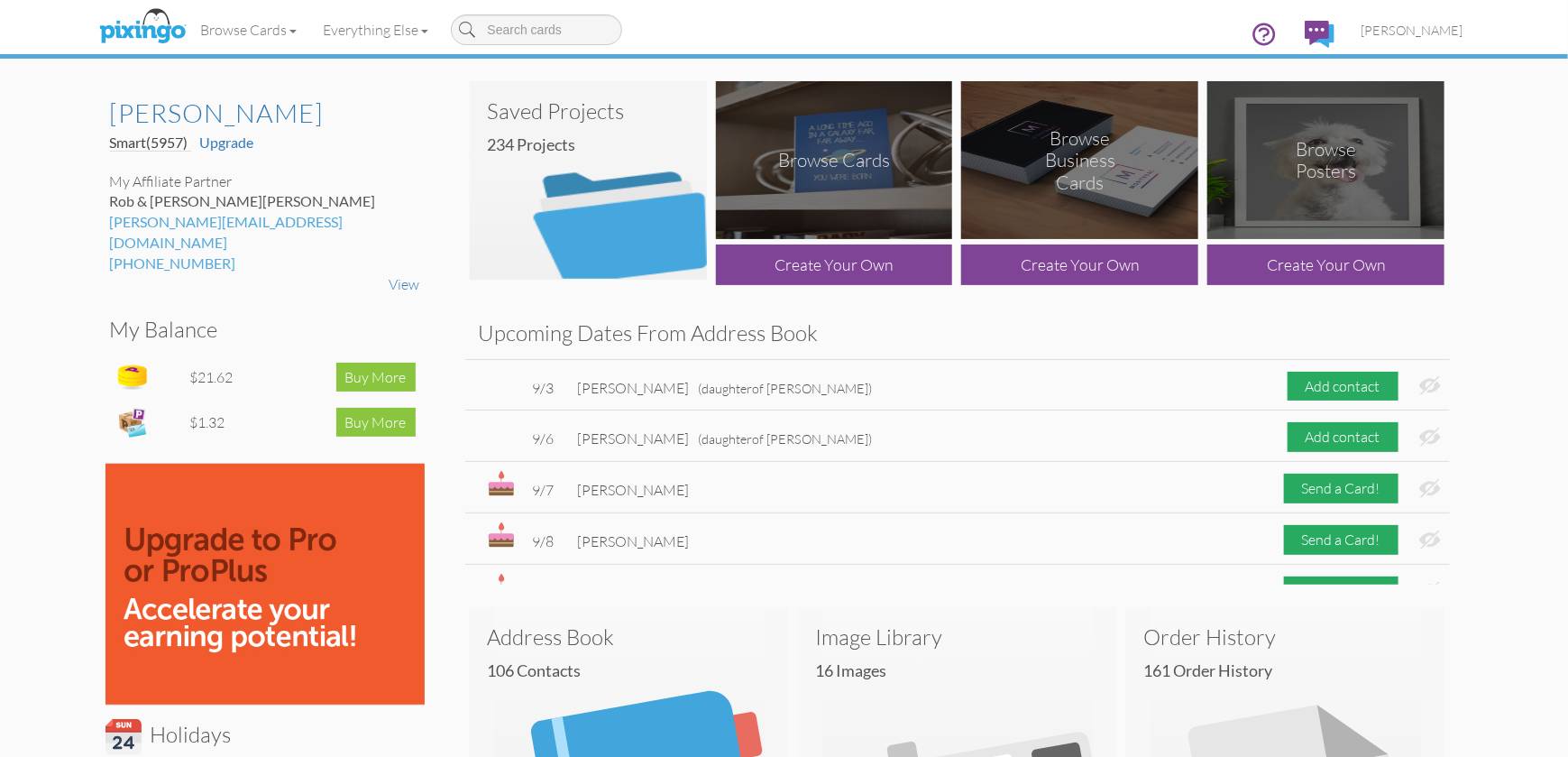
click at [604, 208] on img at bounding box center [588, 180] width 238 height 198
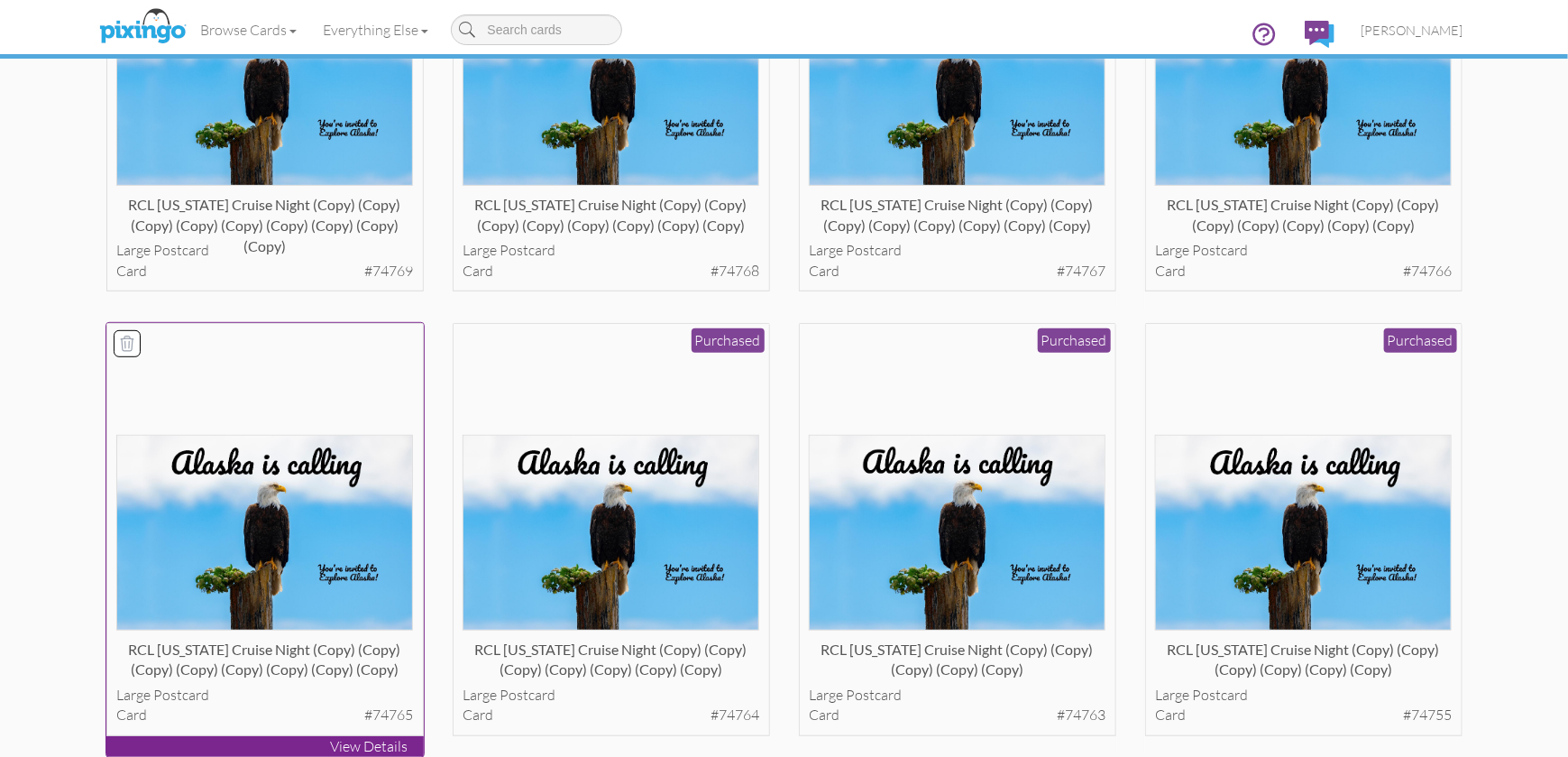
scroll to position [361, 0]
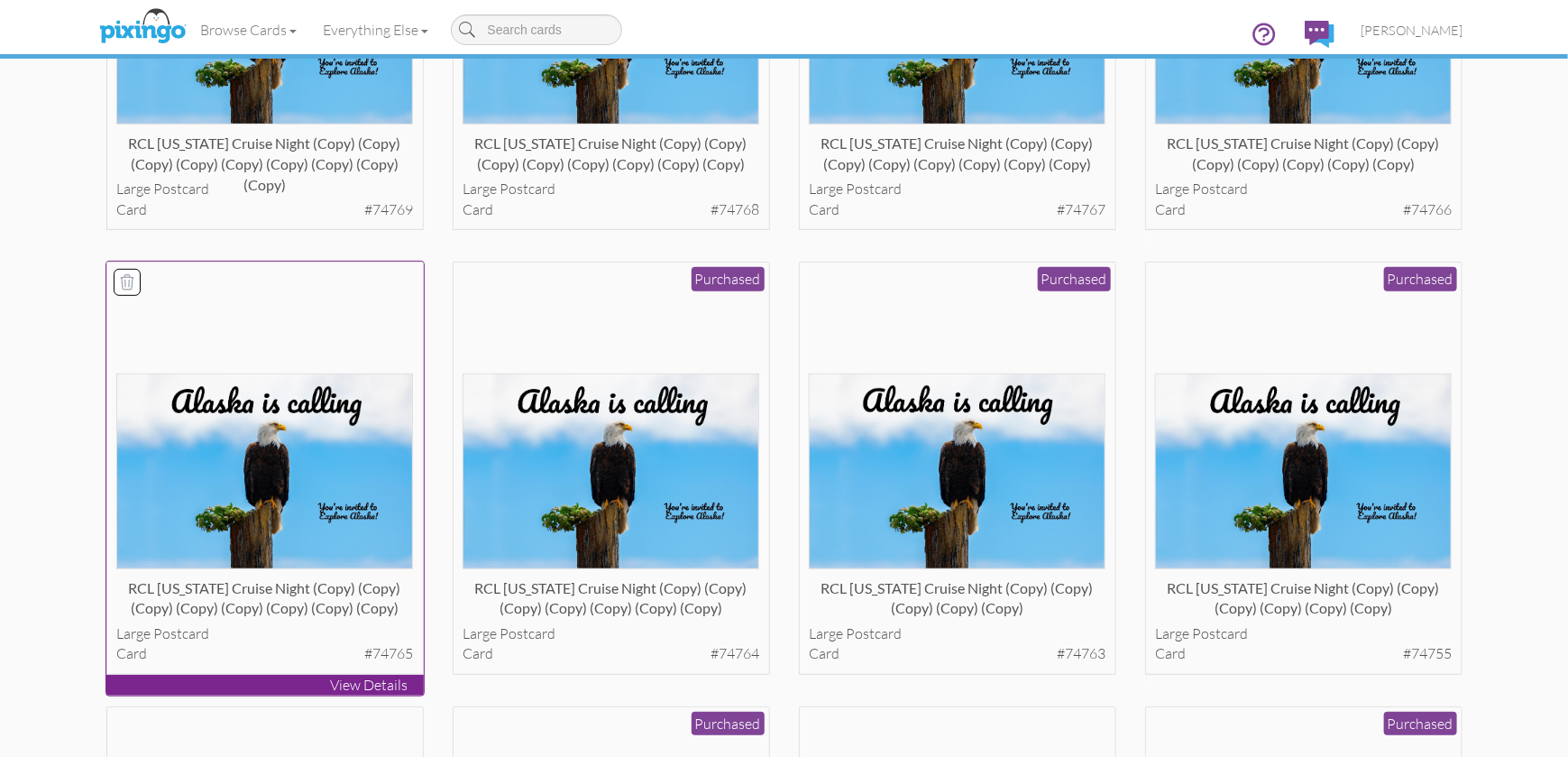
click at [283, 426] on img at bounding box center [264, 472] width 297 height 196
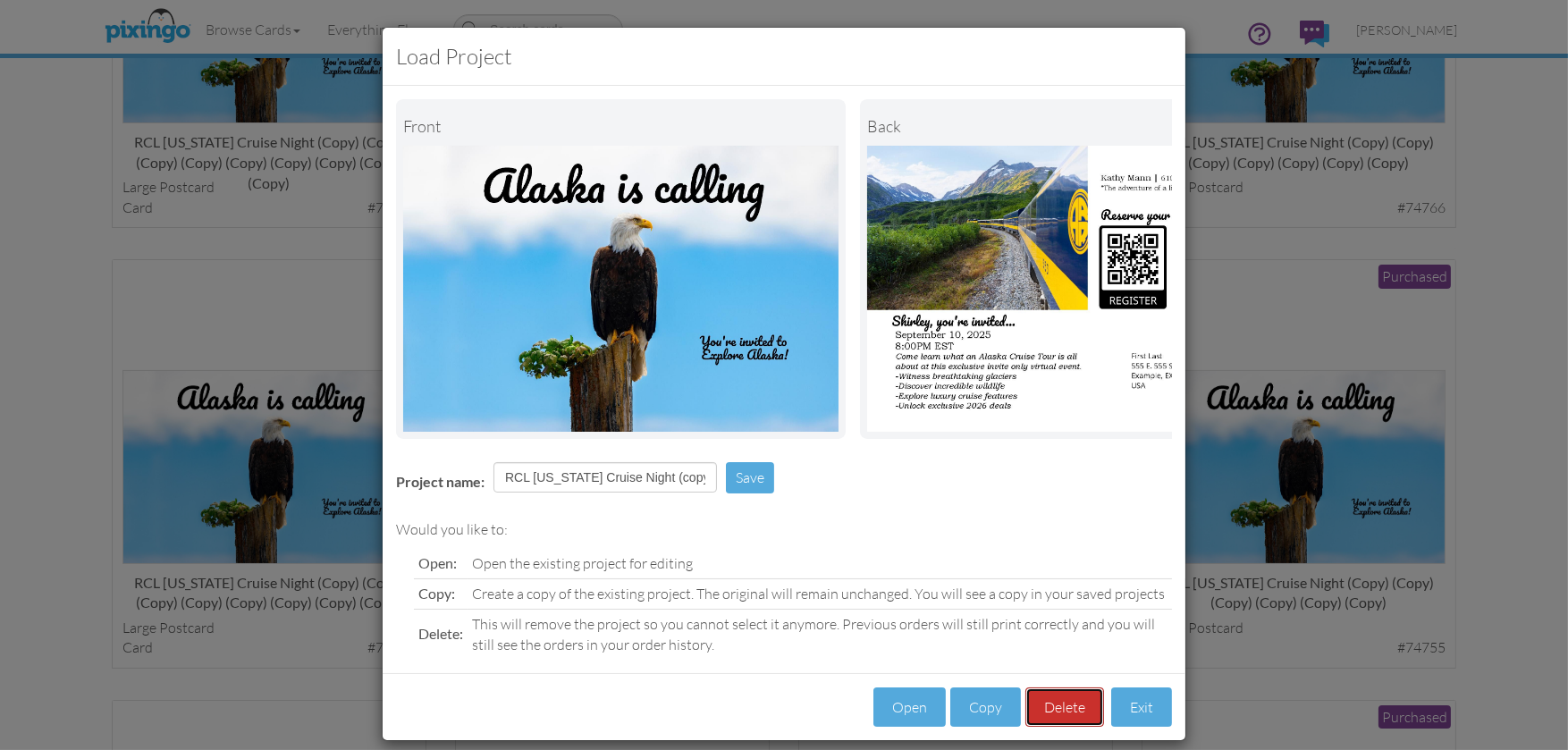
click at [1069, 702] on button "Delete" at bounding box center [1064, 707] width 79 height 40
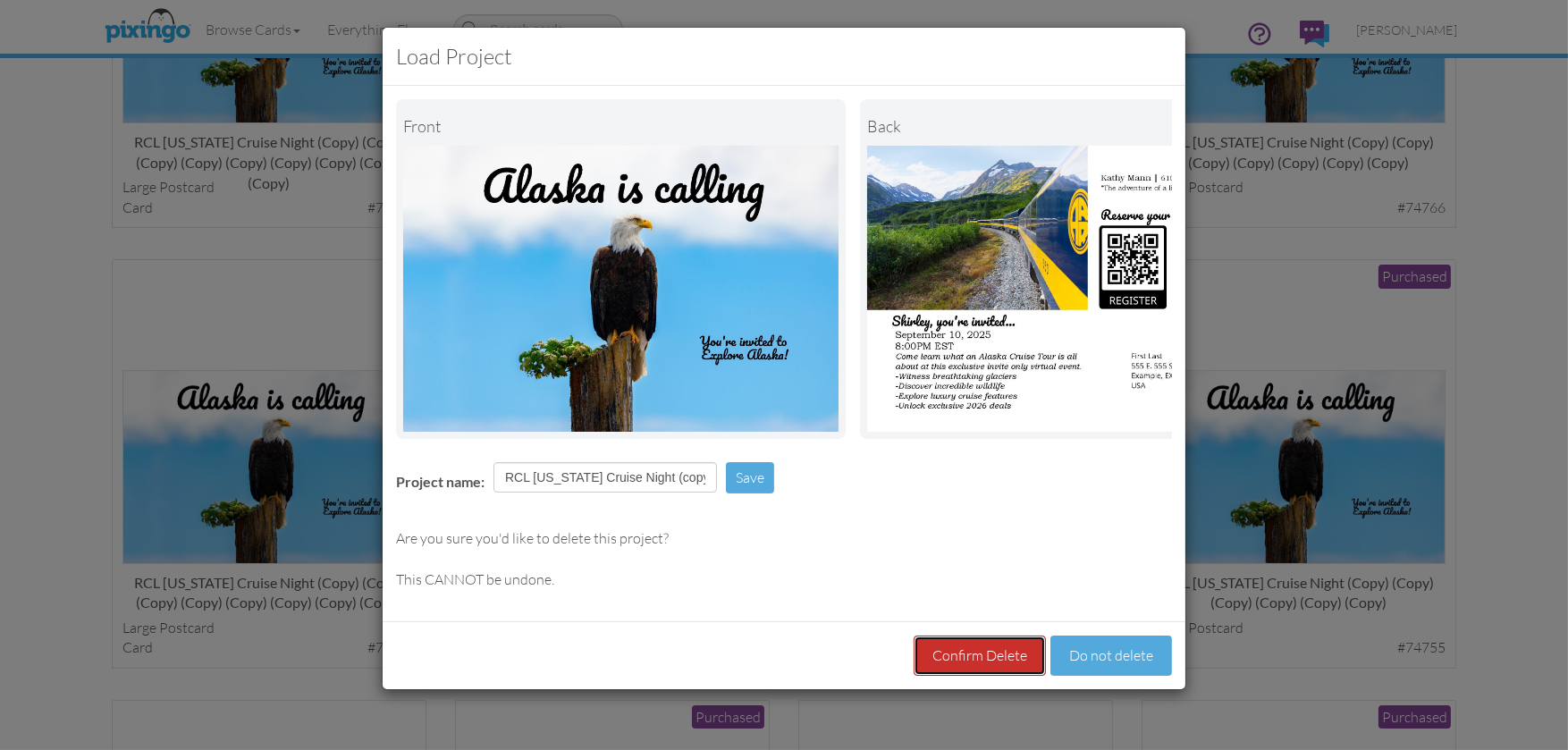
click at [970, 672] on button "Confirm Delete" at bounding box center [980, 656] width 132 height 40
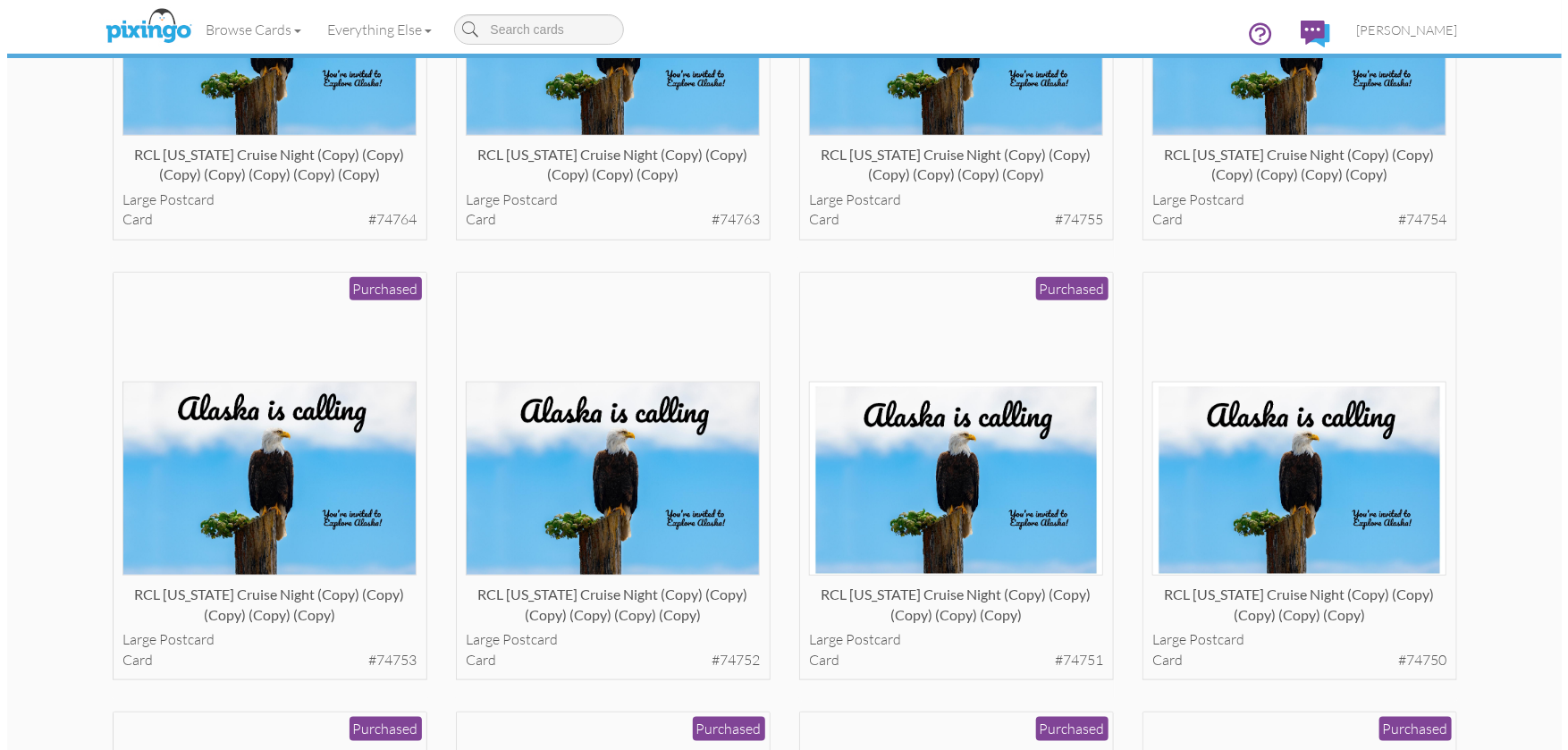
scroll to position [834, 0]
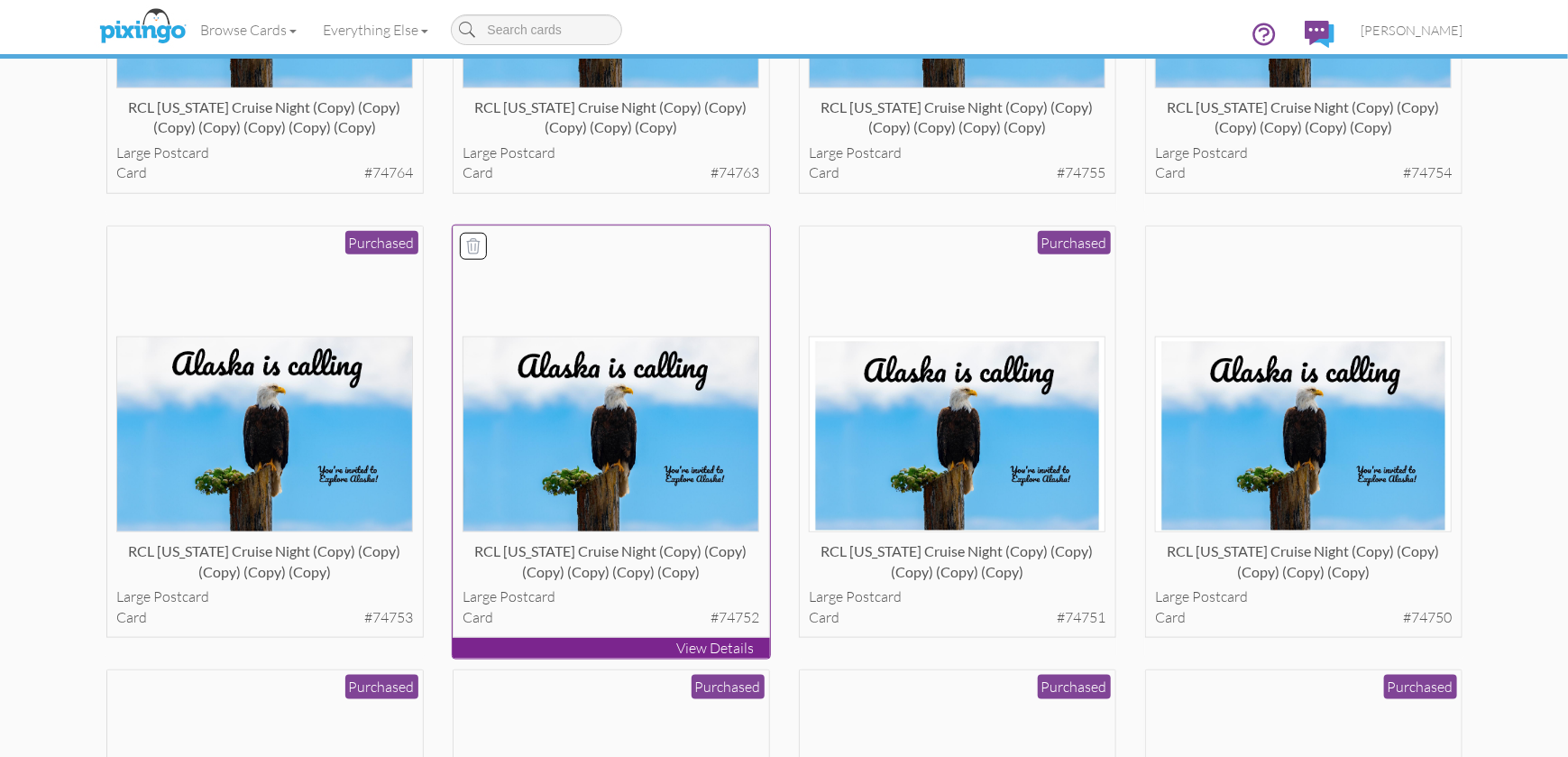
click at [673, 471] on img at bounding box center [610, 434] width 297 height 196
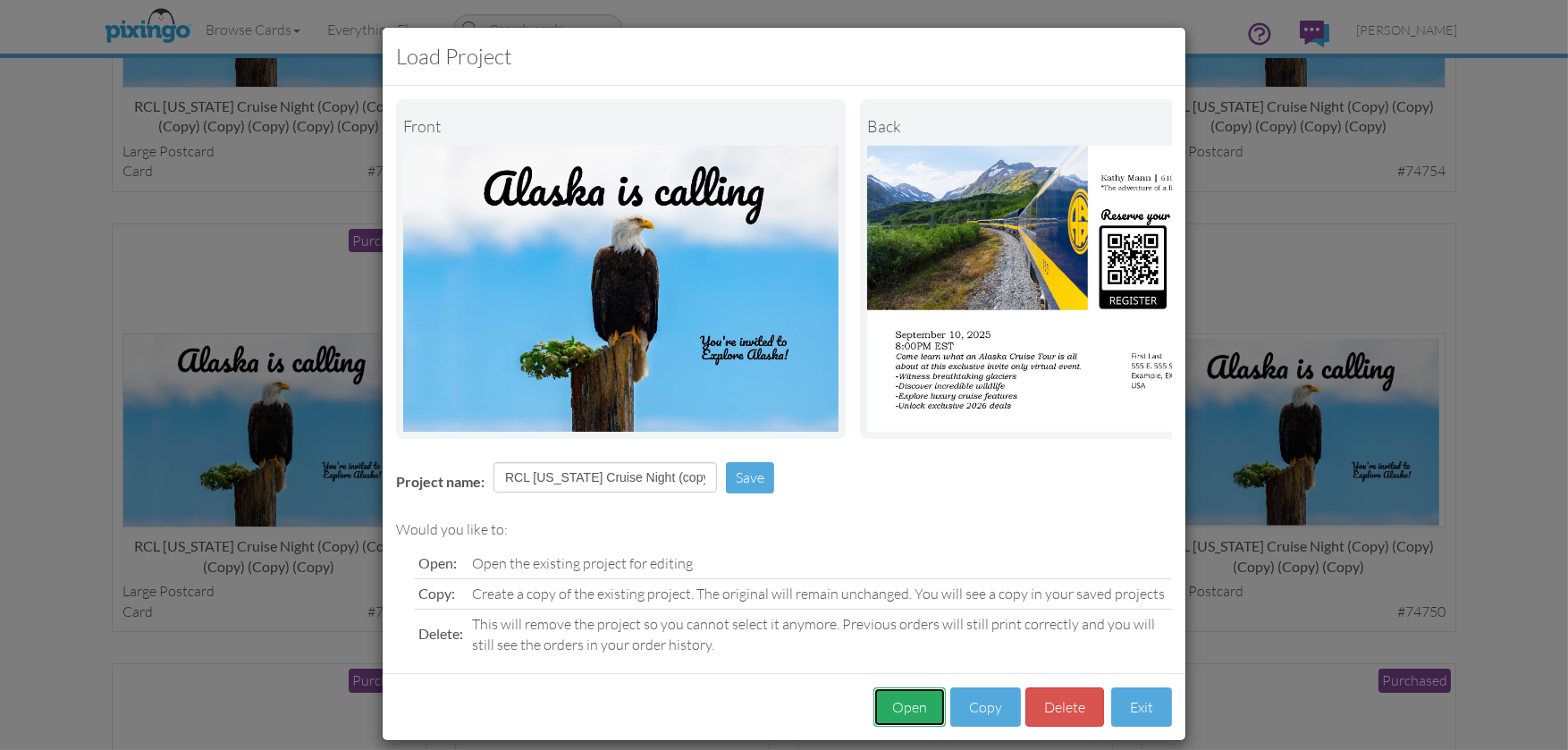
click at [910, 716] on button "Open" at bounding box center [909, 707] width 72 height 40
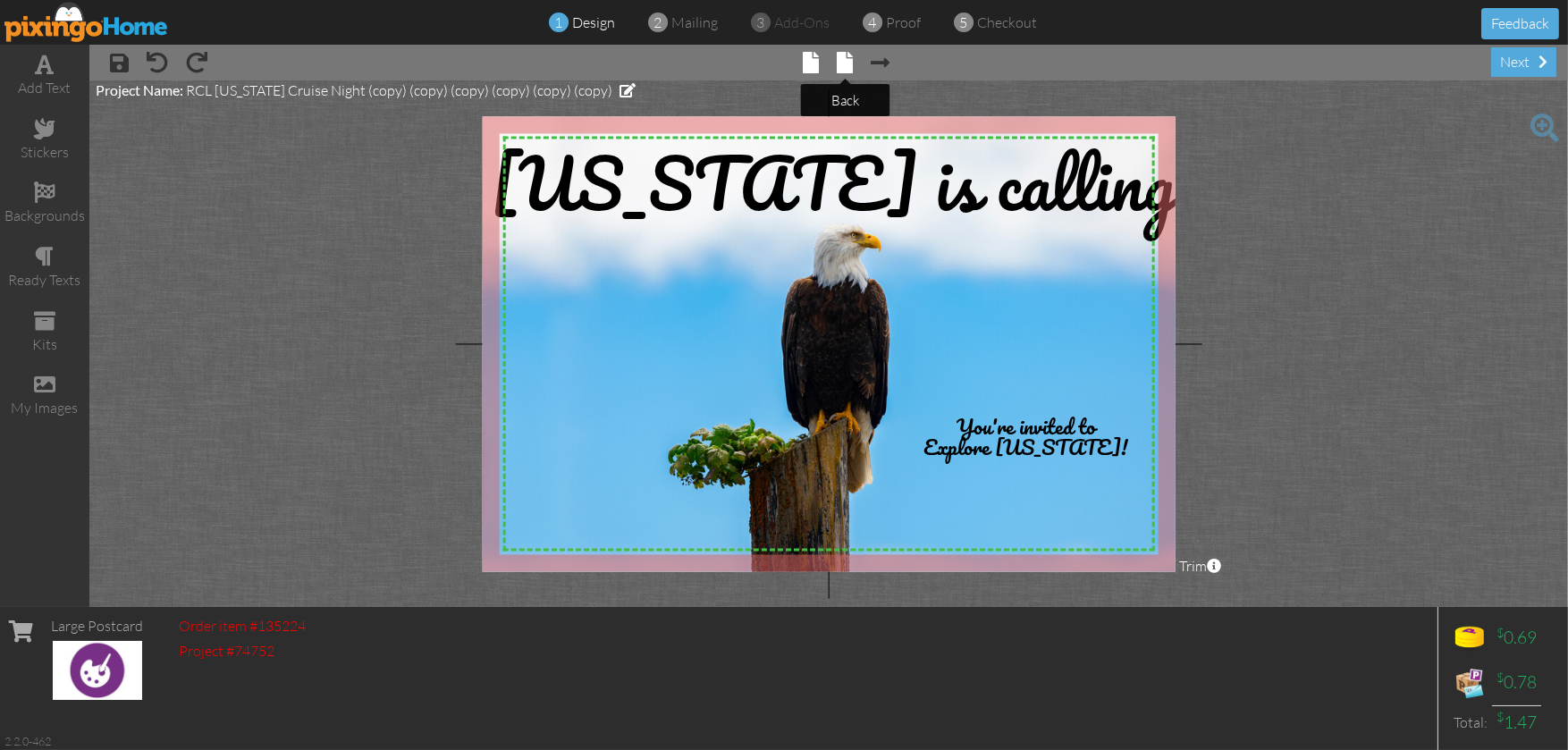
click at [850, 65] on span at bounding box center [846, 62] width 16 height 22
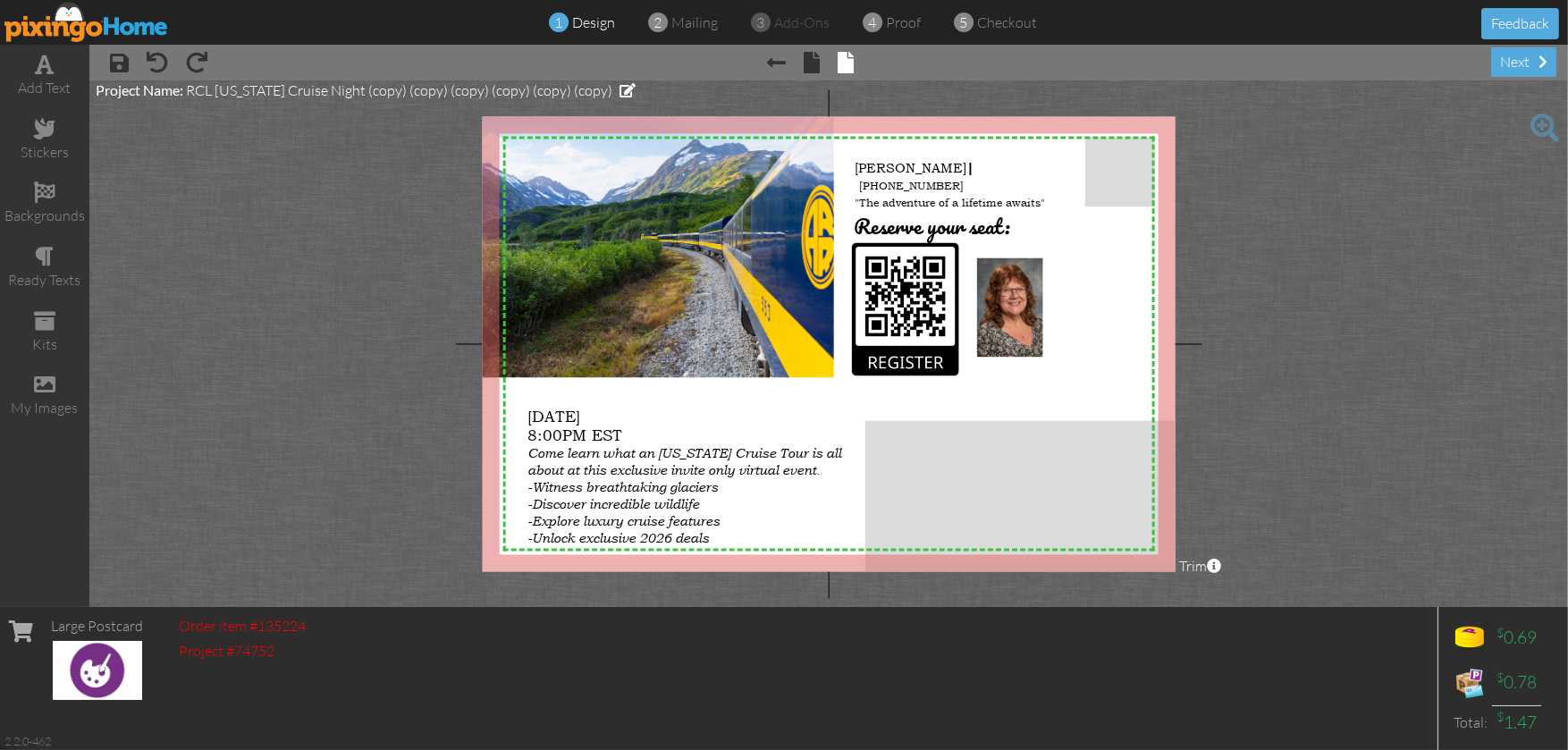
click at [764, 58] on div "× save × undo × redo × Previous page × front × back next" at bounding box center [829, 62] width 1478 height 35
click at [779, 58] on span at bounding box center [777, 62] width 19 height 22
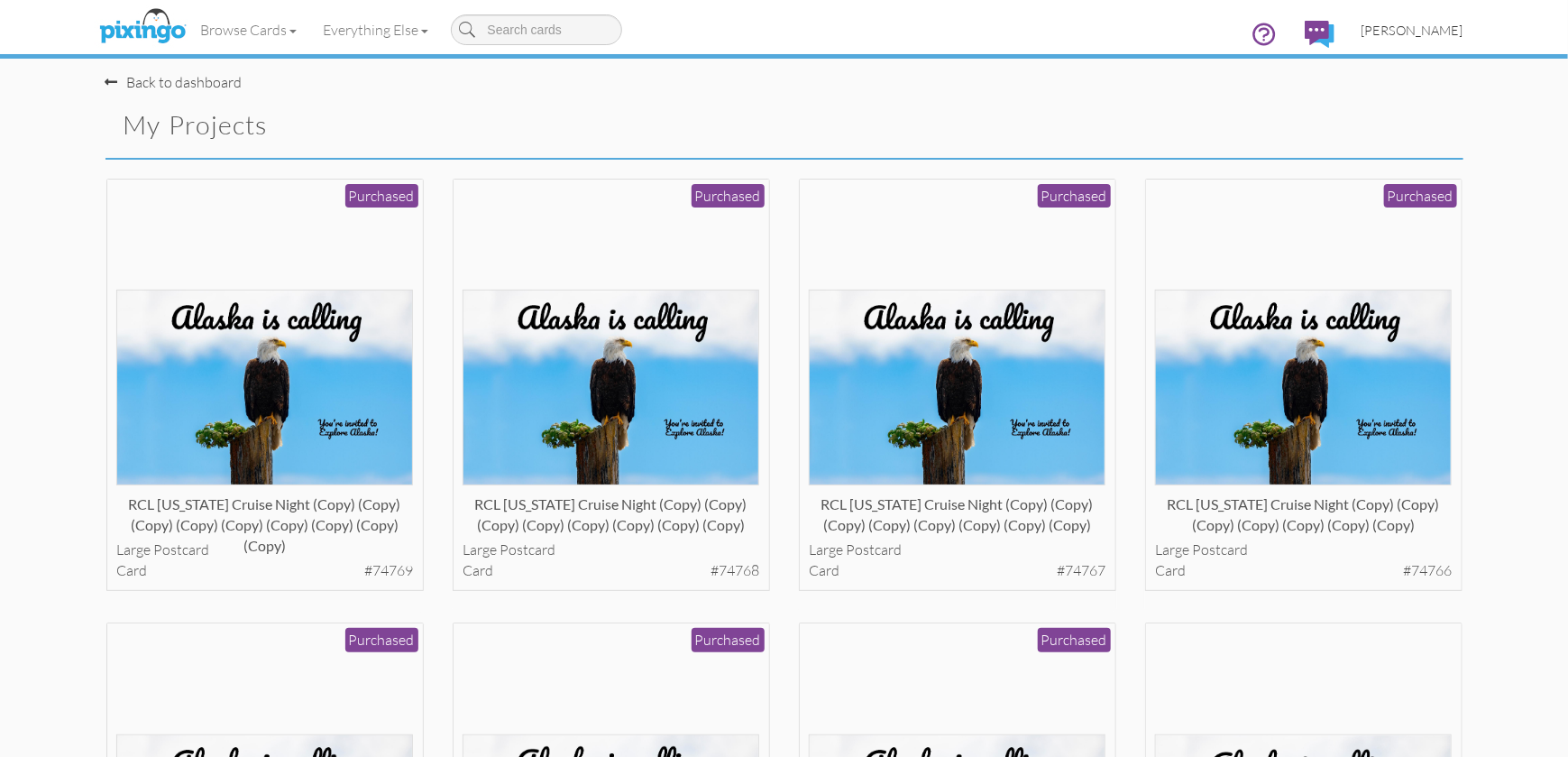
click at [1379, 25] on span "[PERSON_NAME]" at bounding box center [1413, 30] width 102 height 16
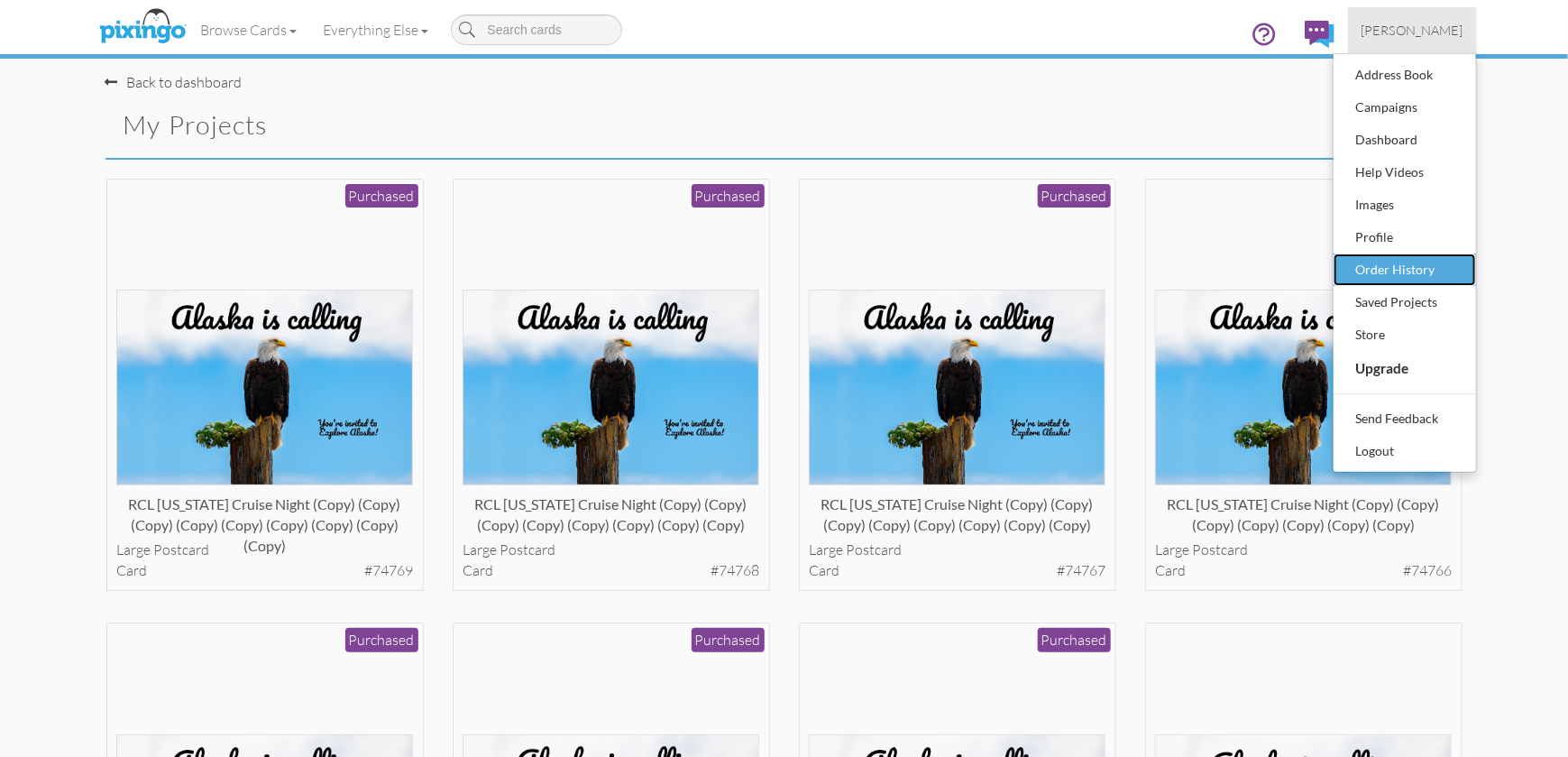
click at [1400, 271] on div "Order History" at bounding box center [1404, 270] width 106 height 27
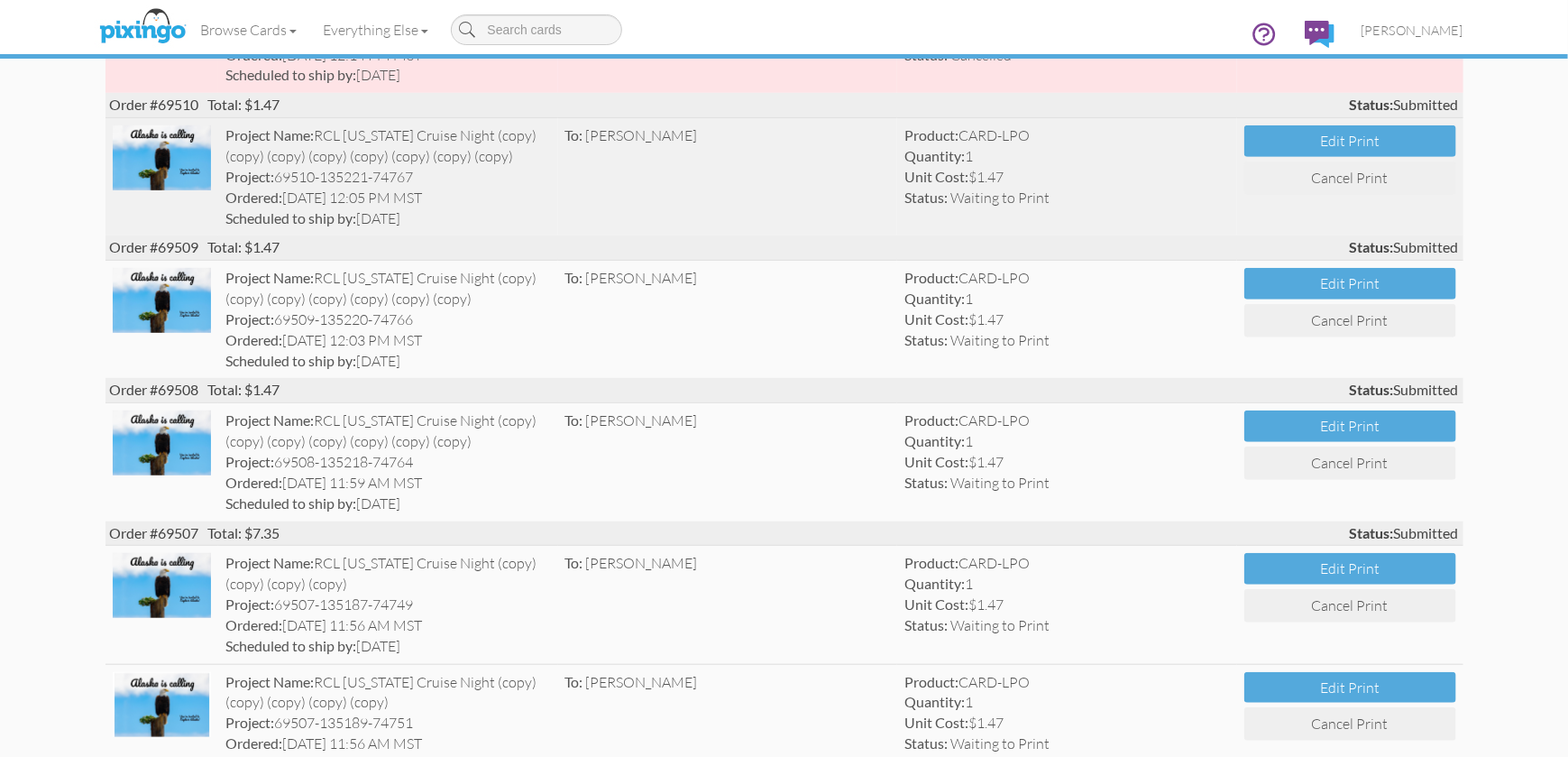
scroll to position [812, 0]
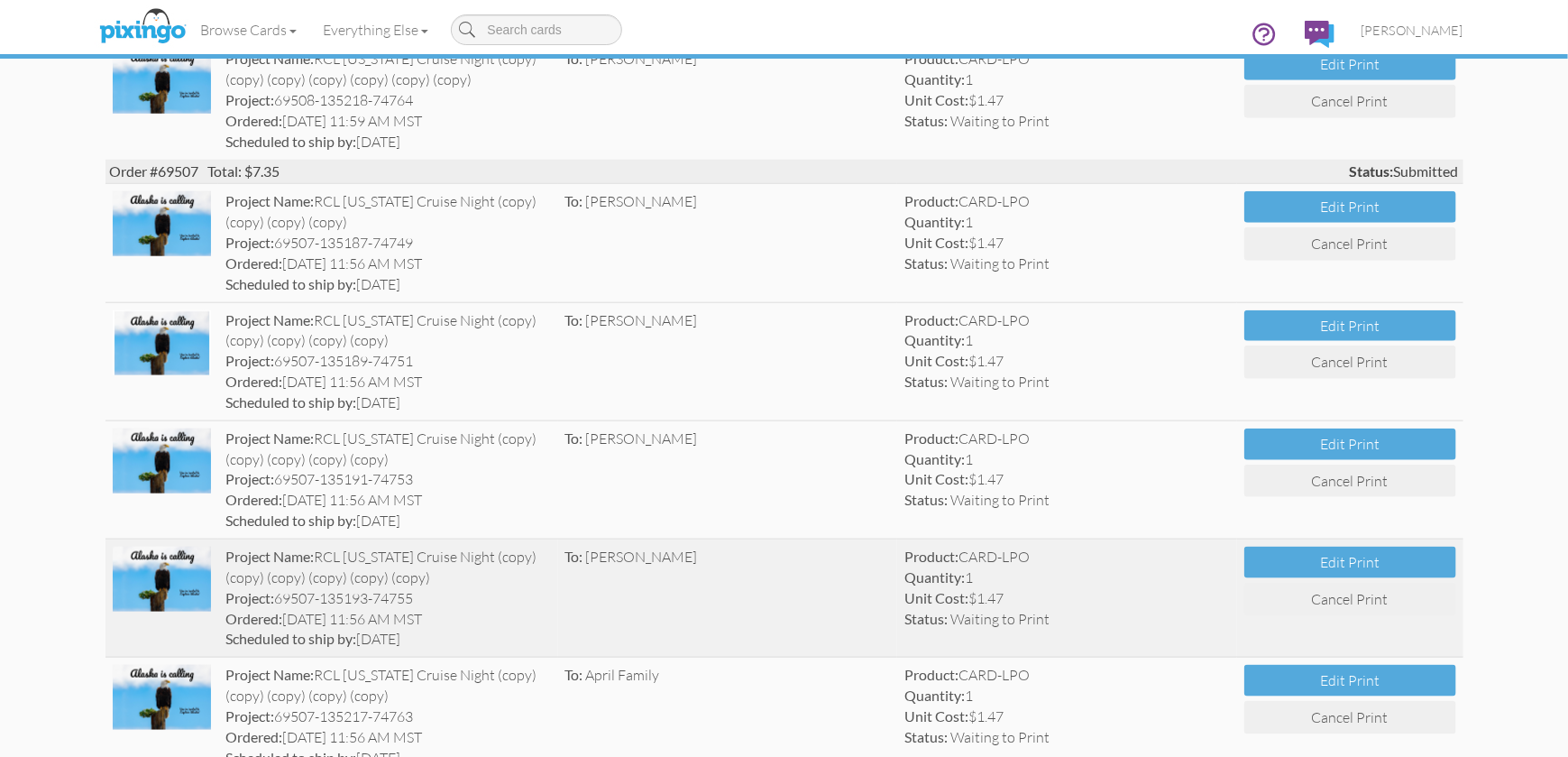
click at [311, 548] on strong "Project Name:" at bounding box center [270, 556] width 89 height 17
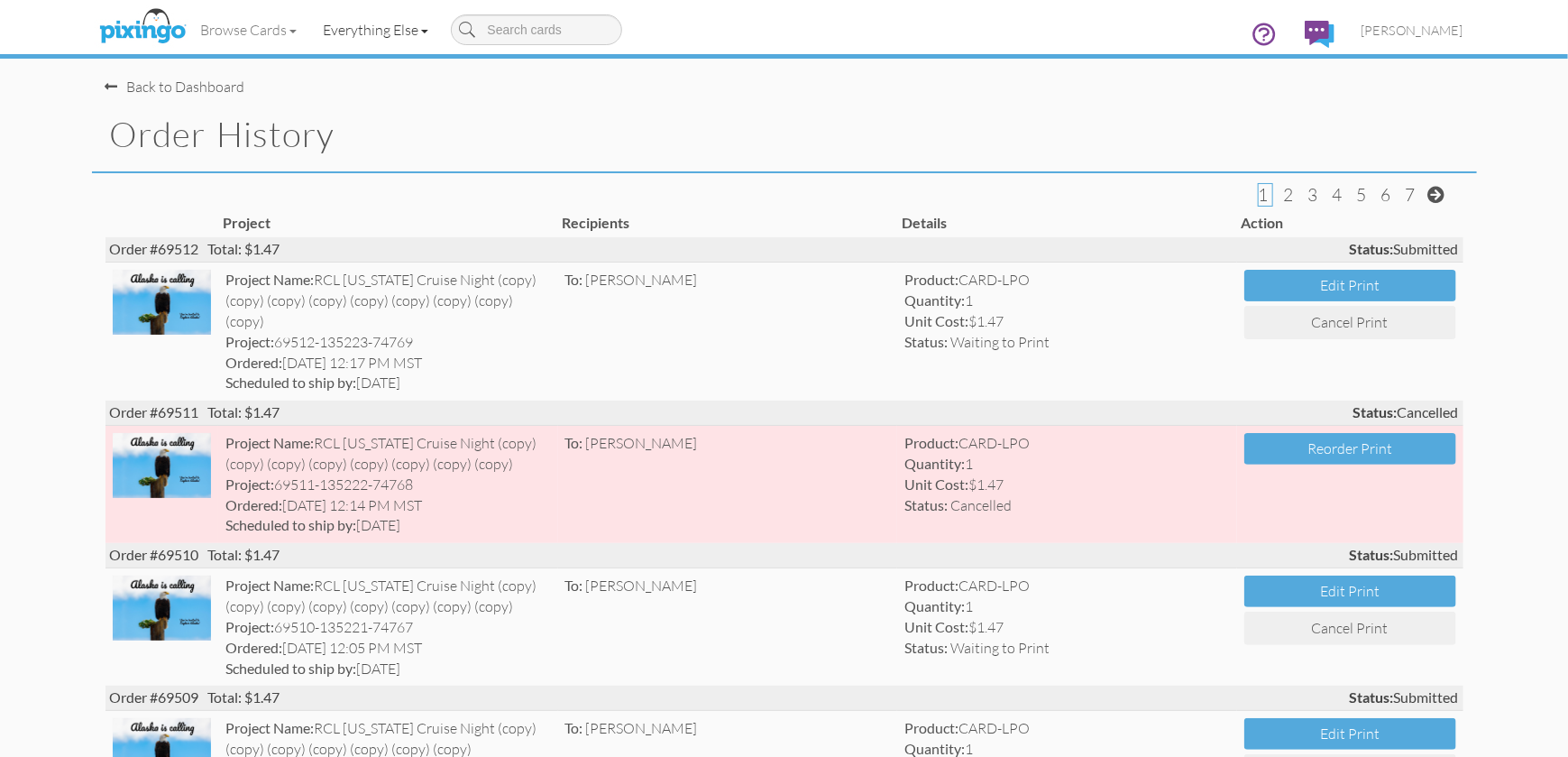
click at [363, 22] on link "Everything Else" at bounding box center [376, 29] width 132 height 45
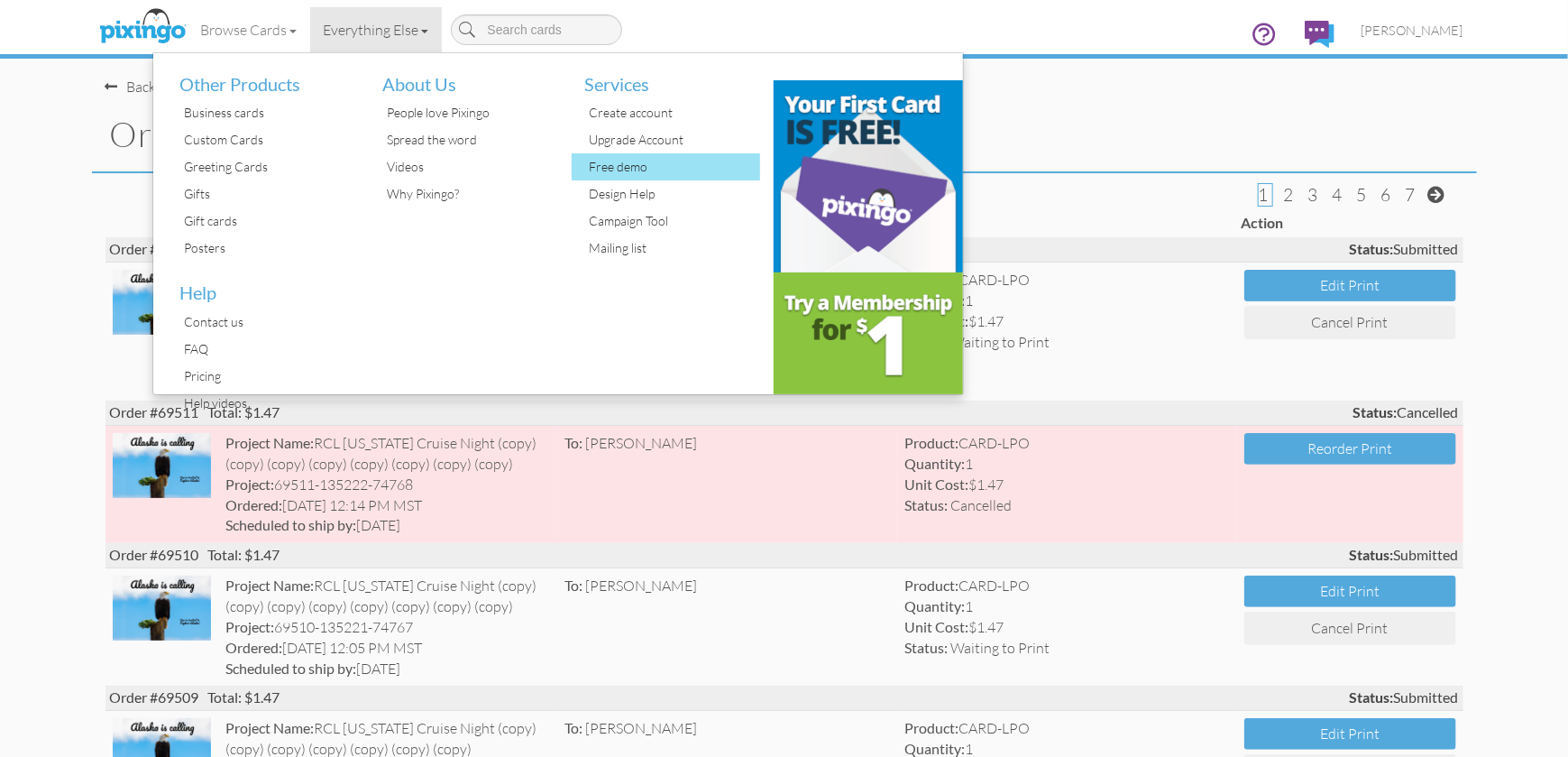
click at [618, 173] on div "Free demo" at bounding box center [673, 167] width 175 height 27
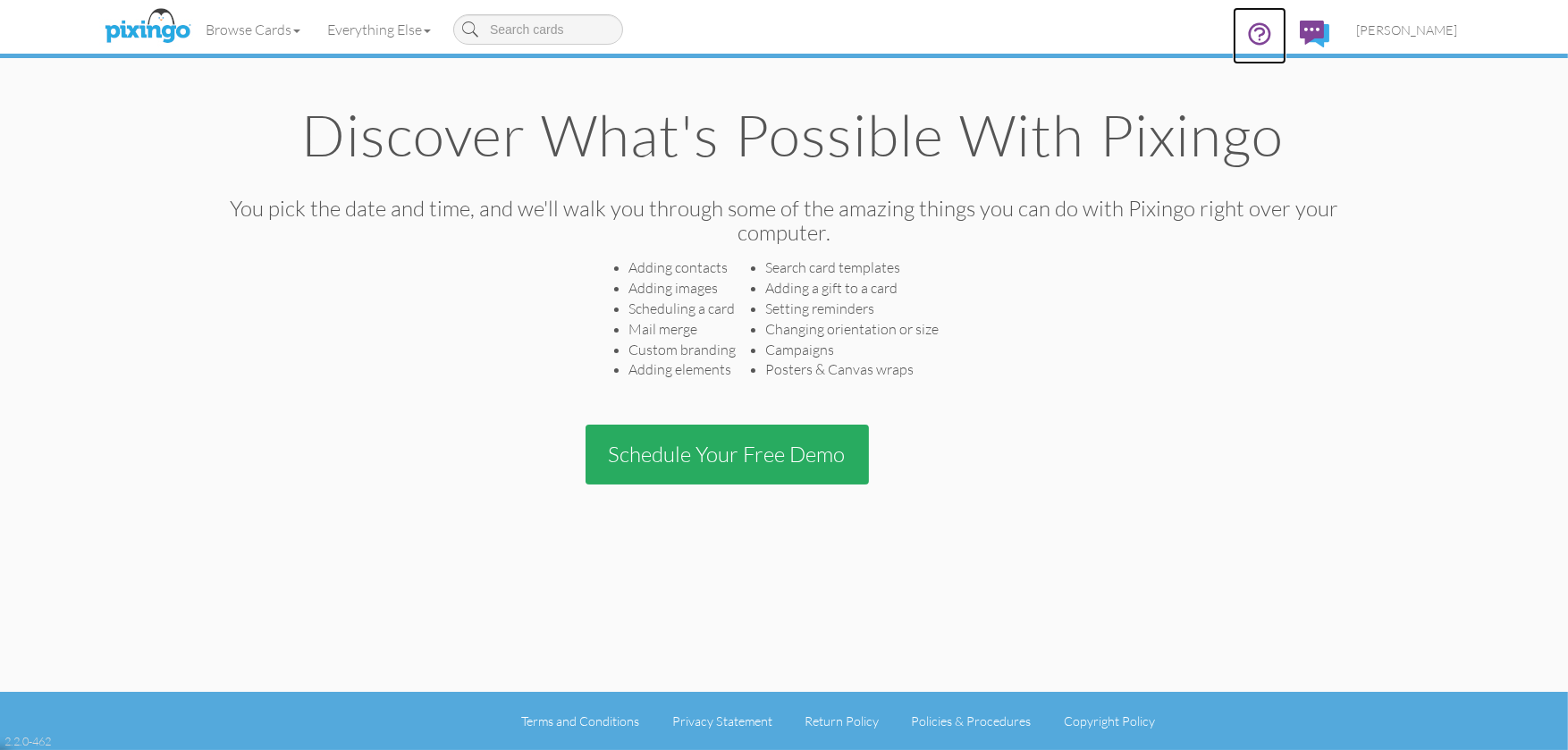
click at [1270, 34] on icon at bounding box center [1260, 34] width 27 height 27
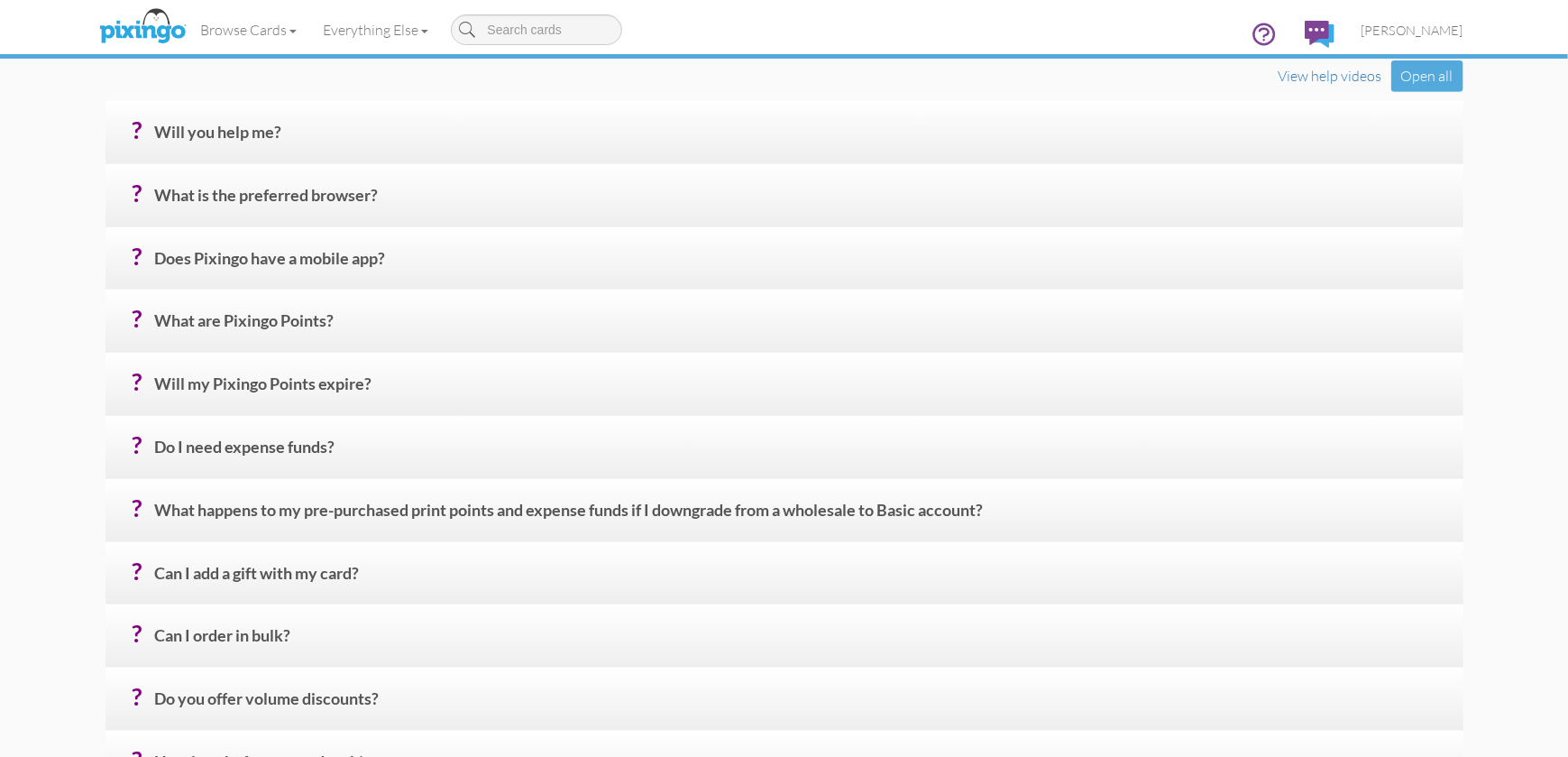
scroll to position [541, 0]
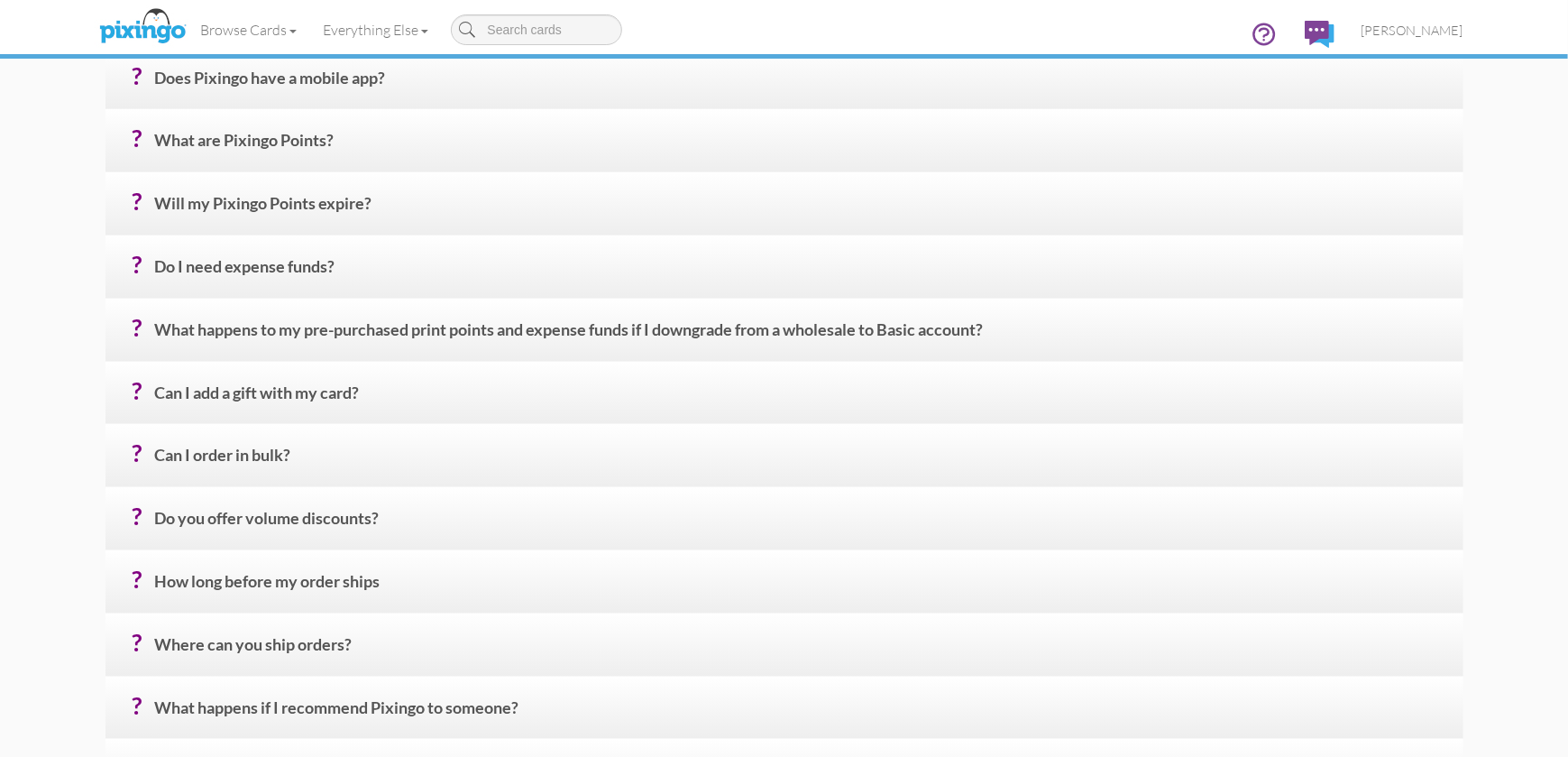
click at [237, 459] on h4 "? Can I order in bulk?" at bounding box center [802, 462] width 1295 height 32
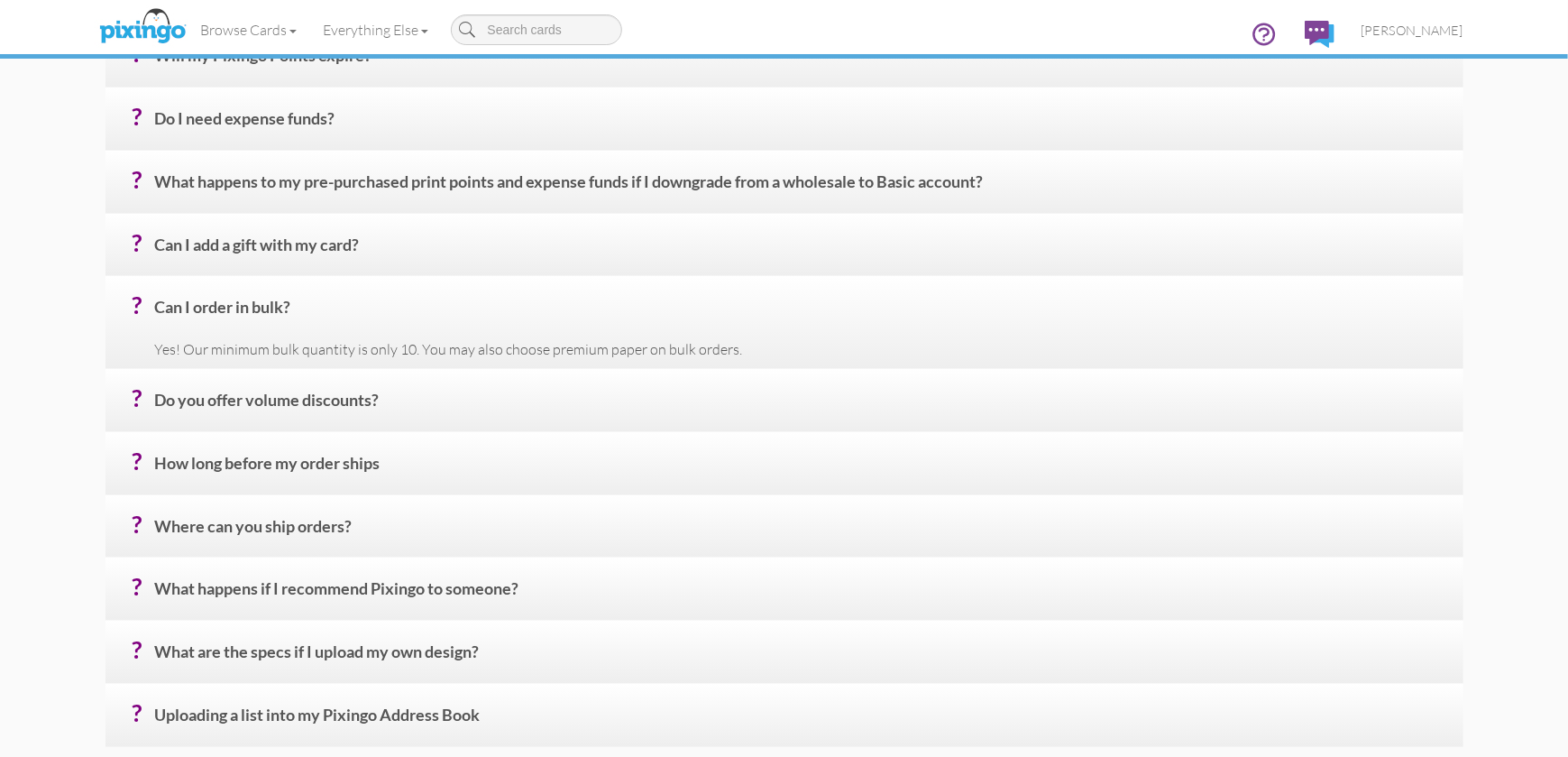
scroll to position [782, 0]
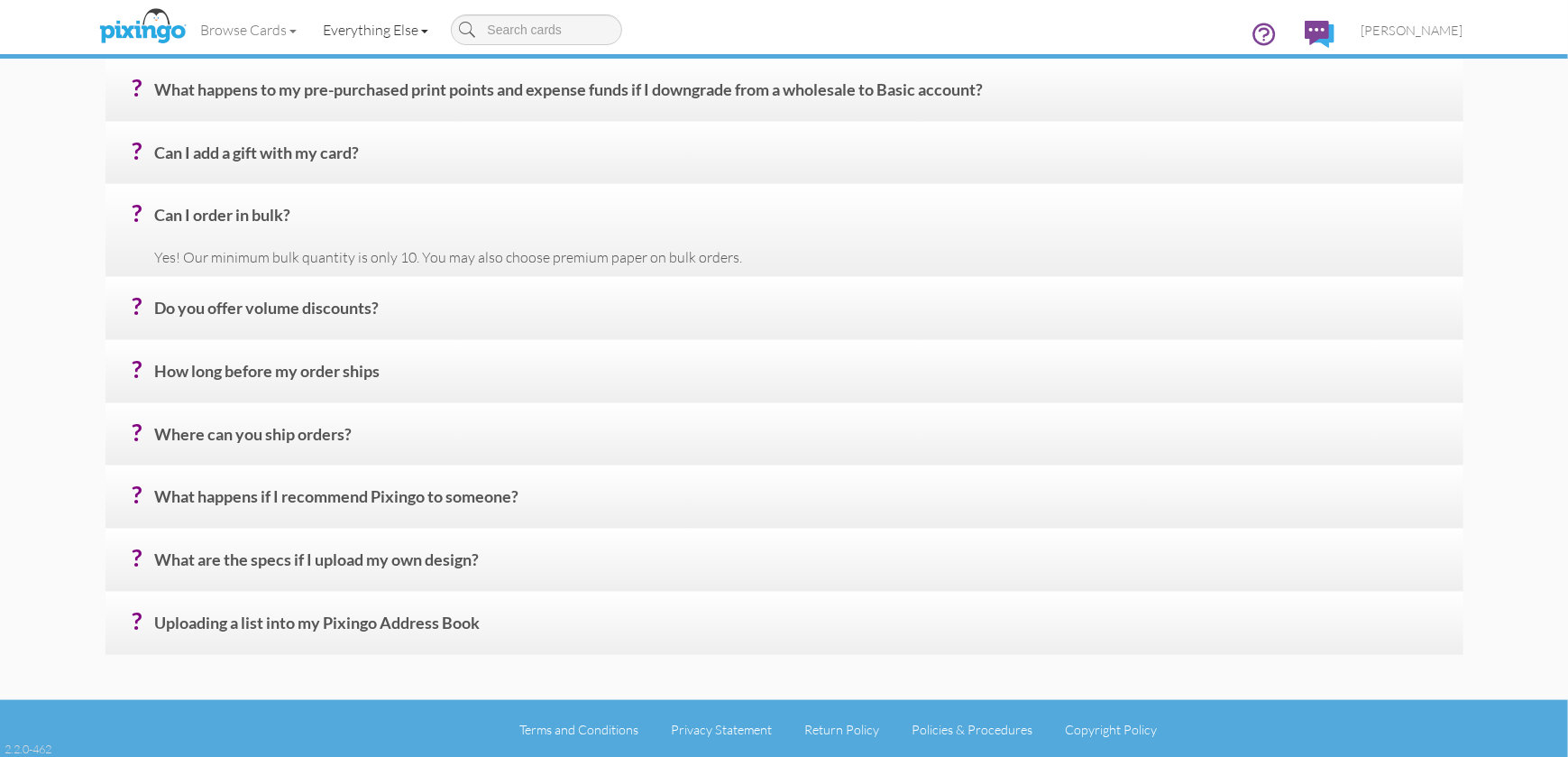
click at [393, 30] on link "Everything Else" at bounding box center [376, 29] width 132 height 45
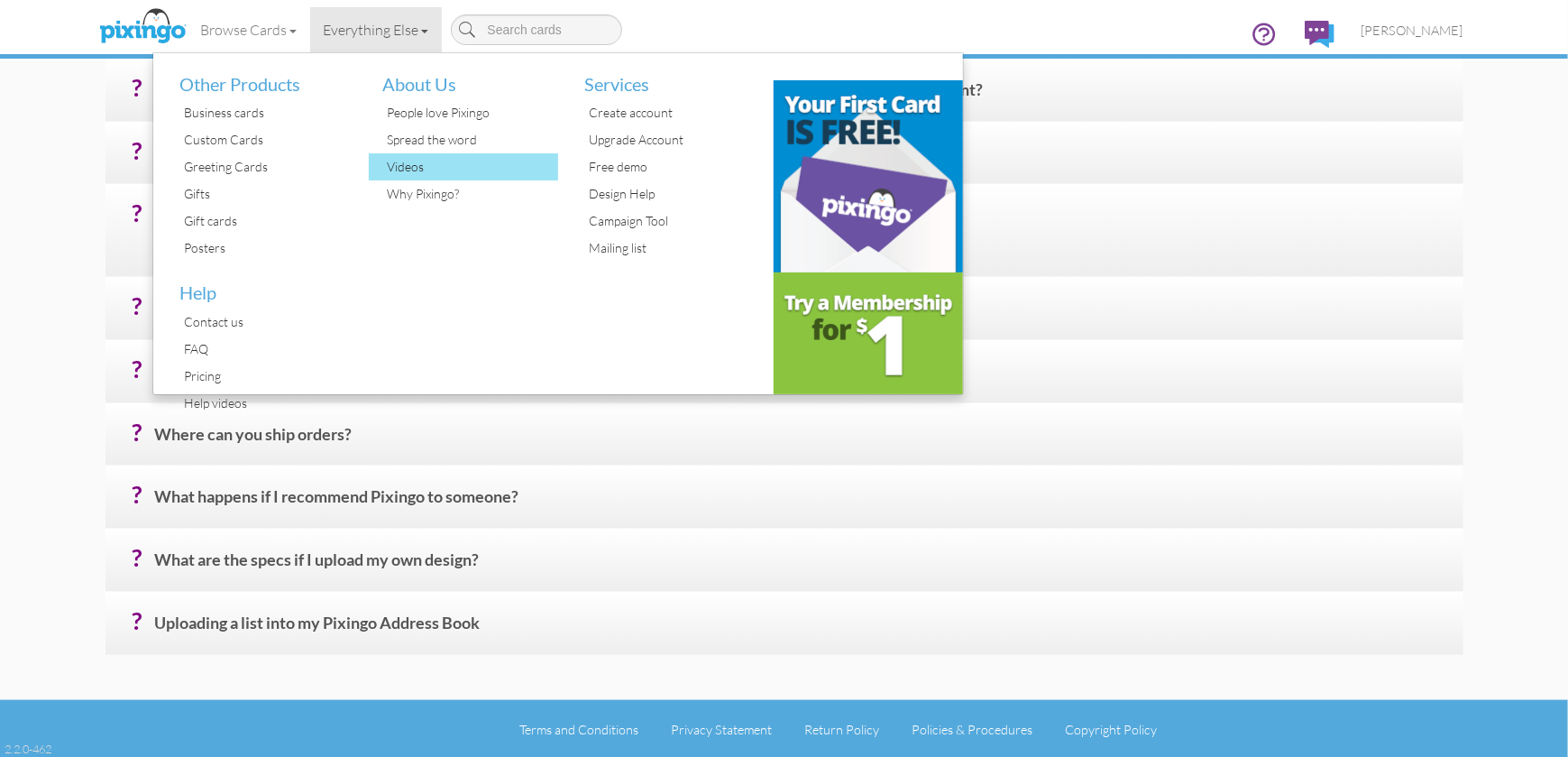
click at [434, 172] on div "Videos" at bounding box center [470, 167] width 175 height 27
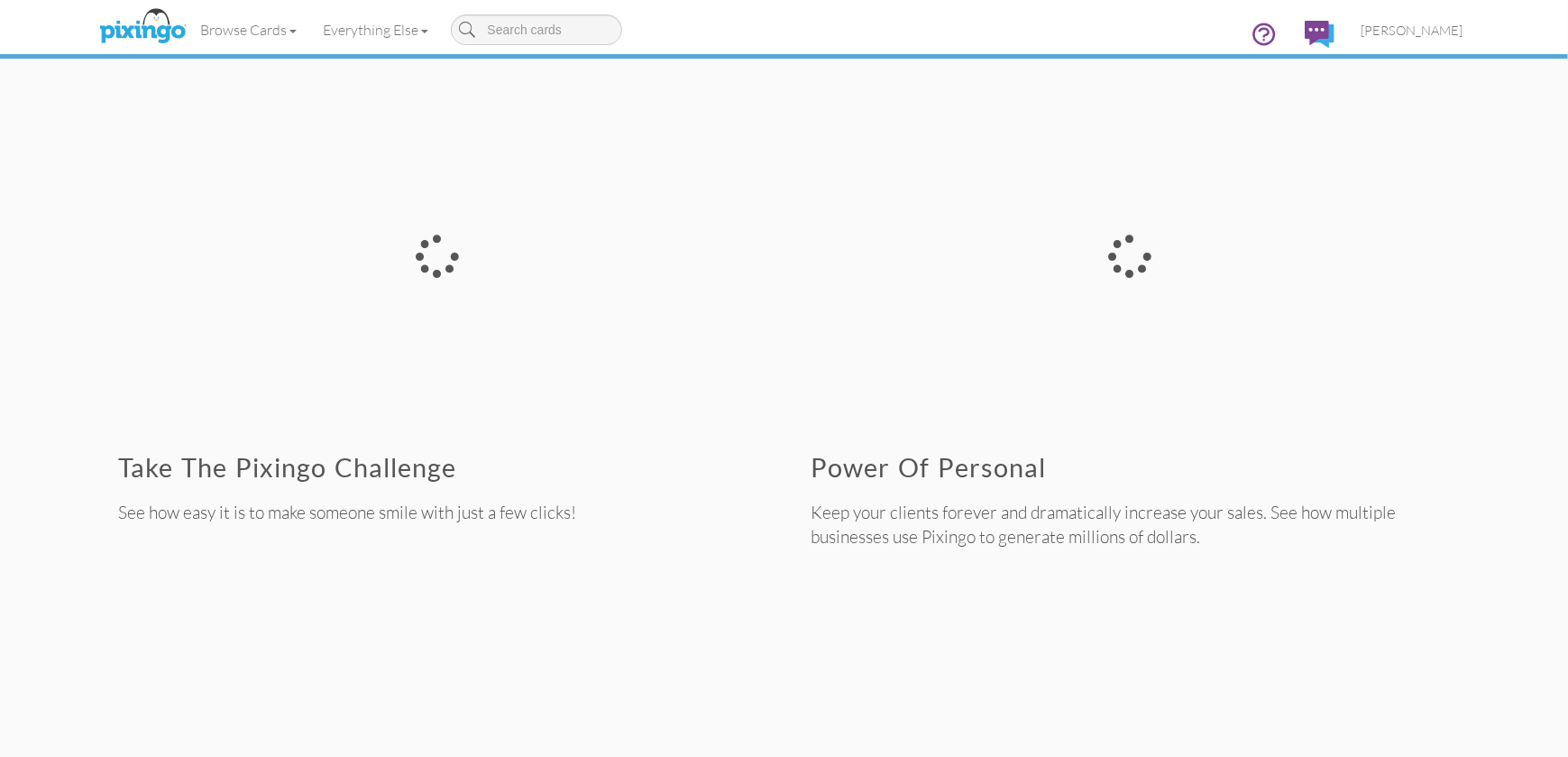
click at [425, 245] on div at bounding box center [438, 256] width 665 height 359
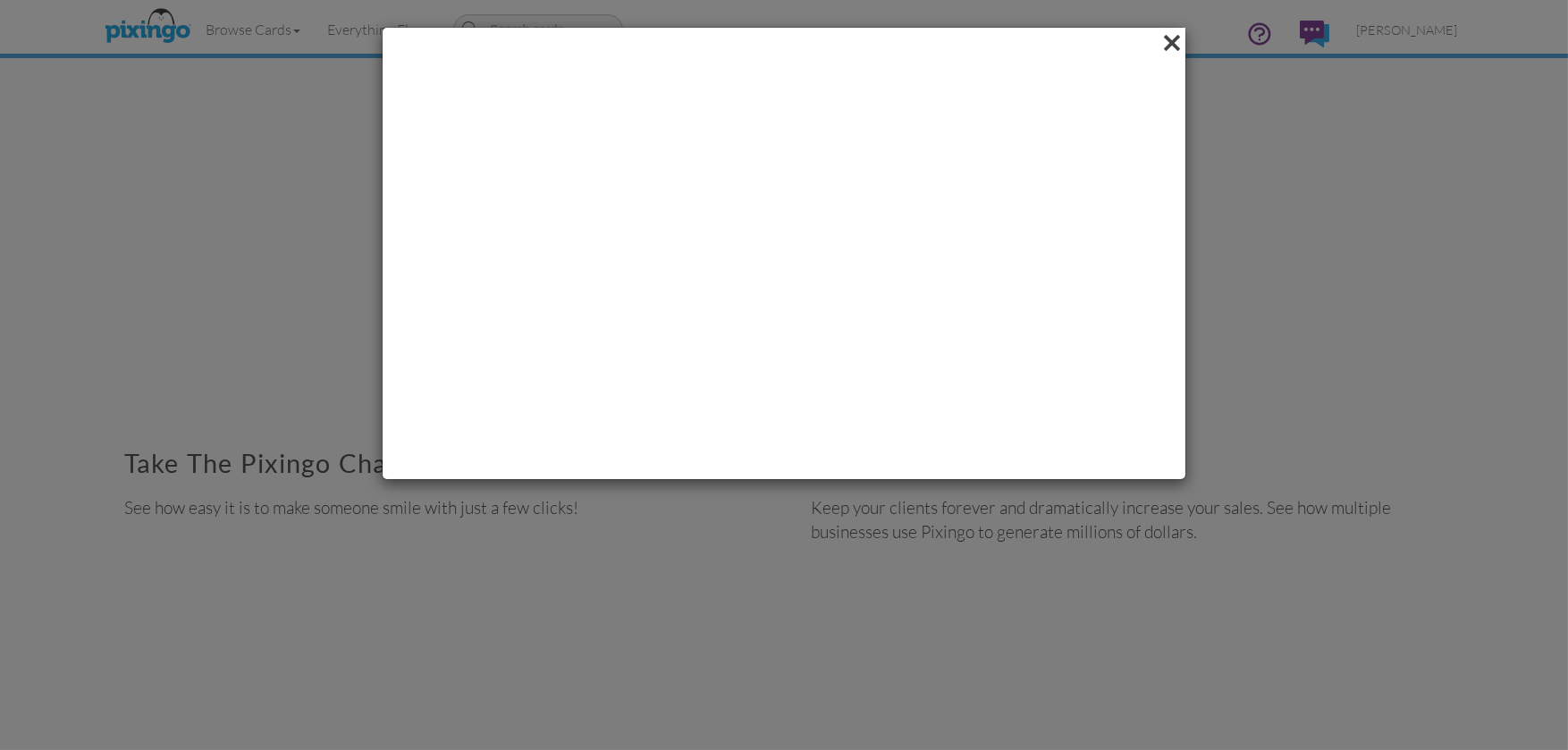
click at [1167, 35] on span at bounding box center [1171, 43] width 28 height 31
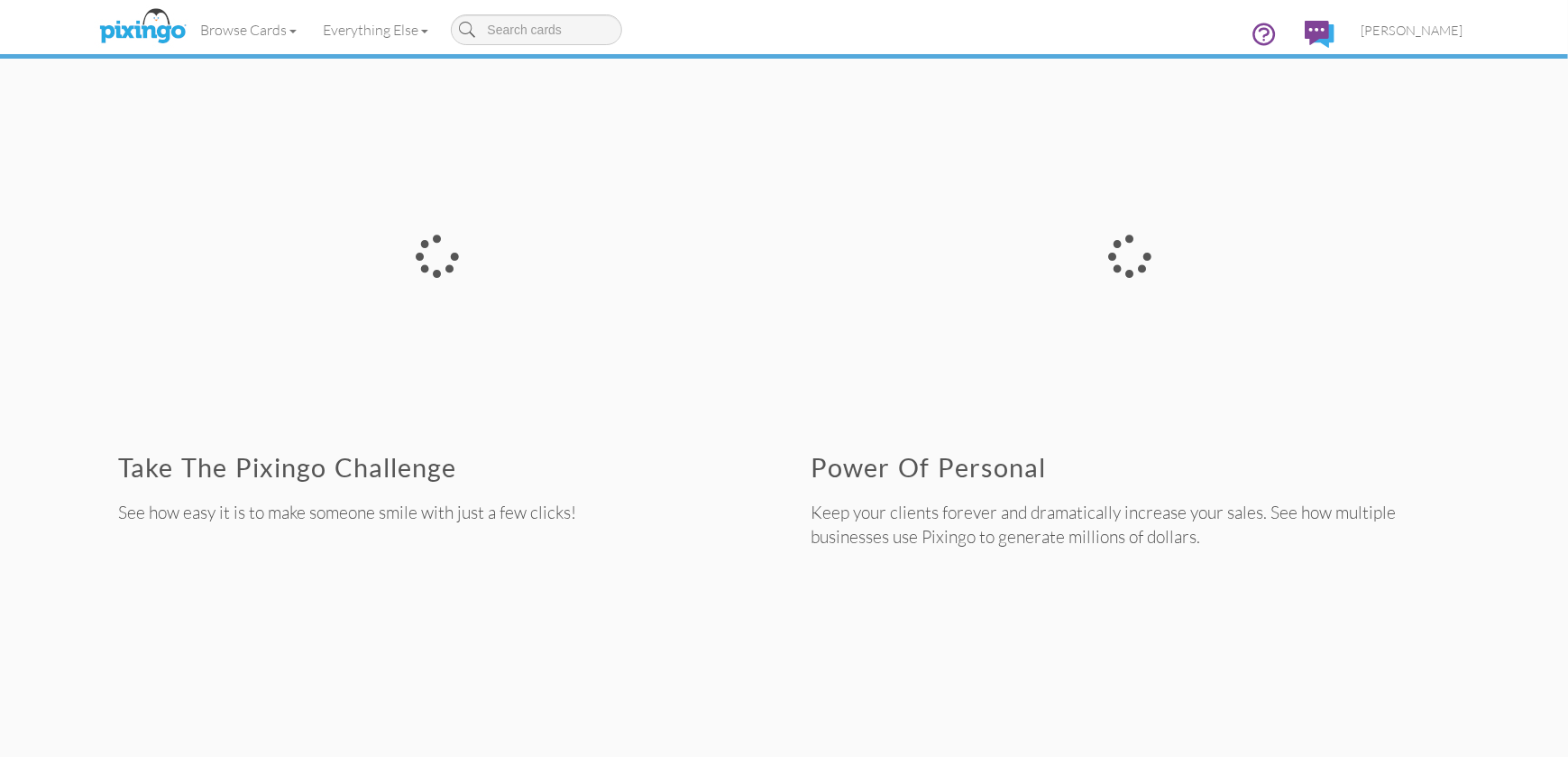
click at [1123, 265] on div at bounding box center [1130, 256] width 665 height 359
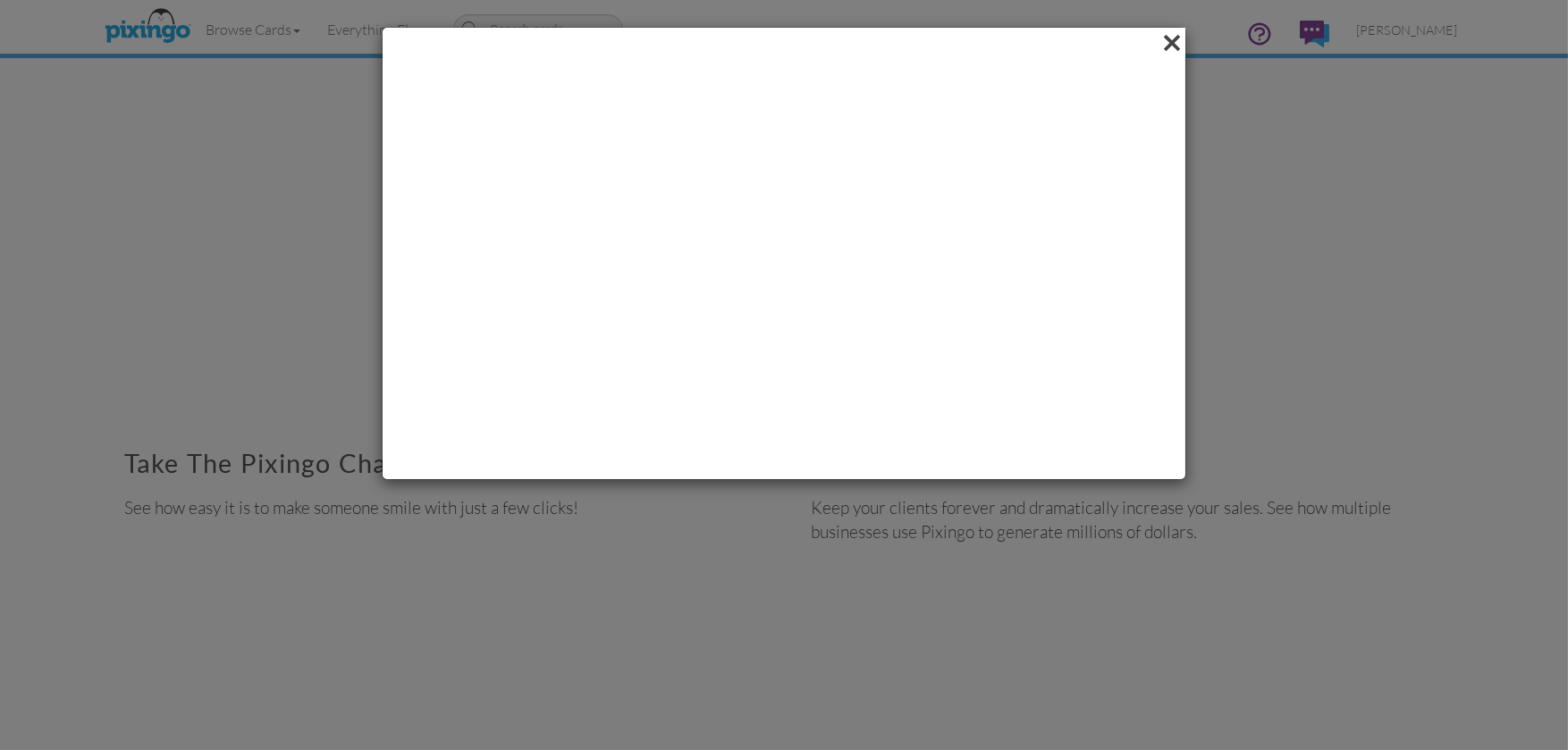
click at [1171, 34] on span at bounding box center [1171, 43] width 28 height 31
